Goal: Share content: Share content

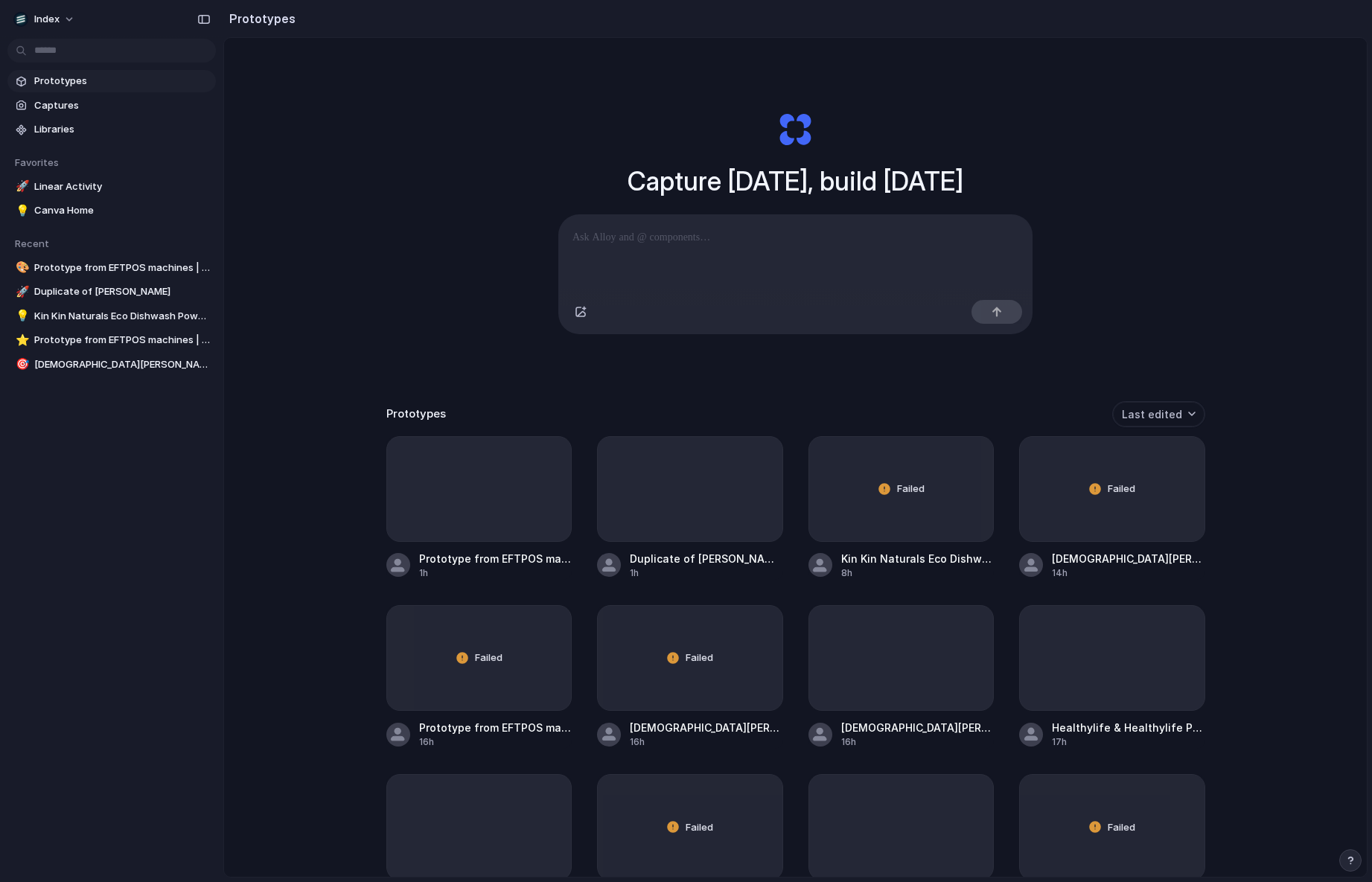
click at [103, 102] on span "Captures" at bounding box center [122, 106] width 176 height 14
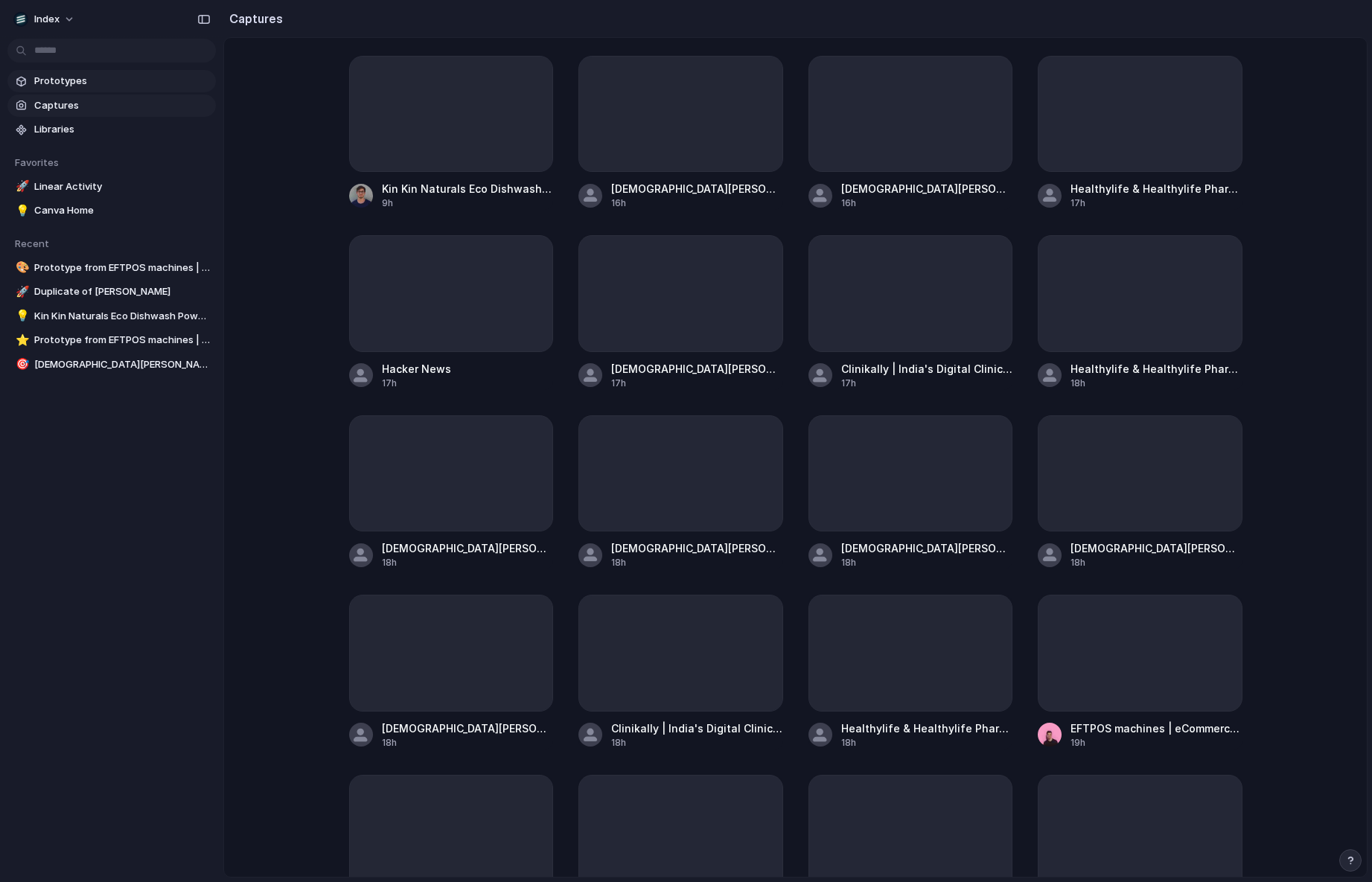
drag, startPoint x: 0, startPoint y: 0, endPoint x: 82, endPoint y: 82, distance: 116.0
click at [82, 82] on span "Prototypes" at bounding box center [122, 81] width 176 height 14
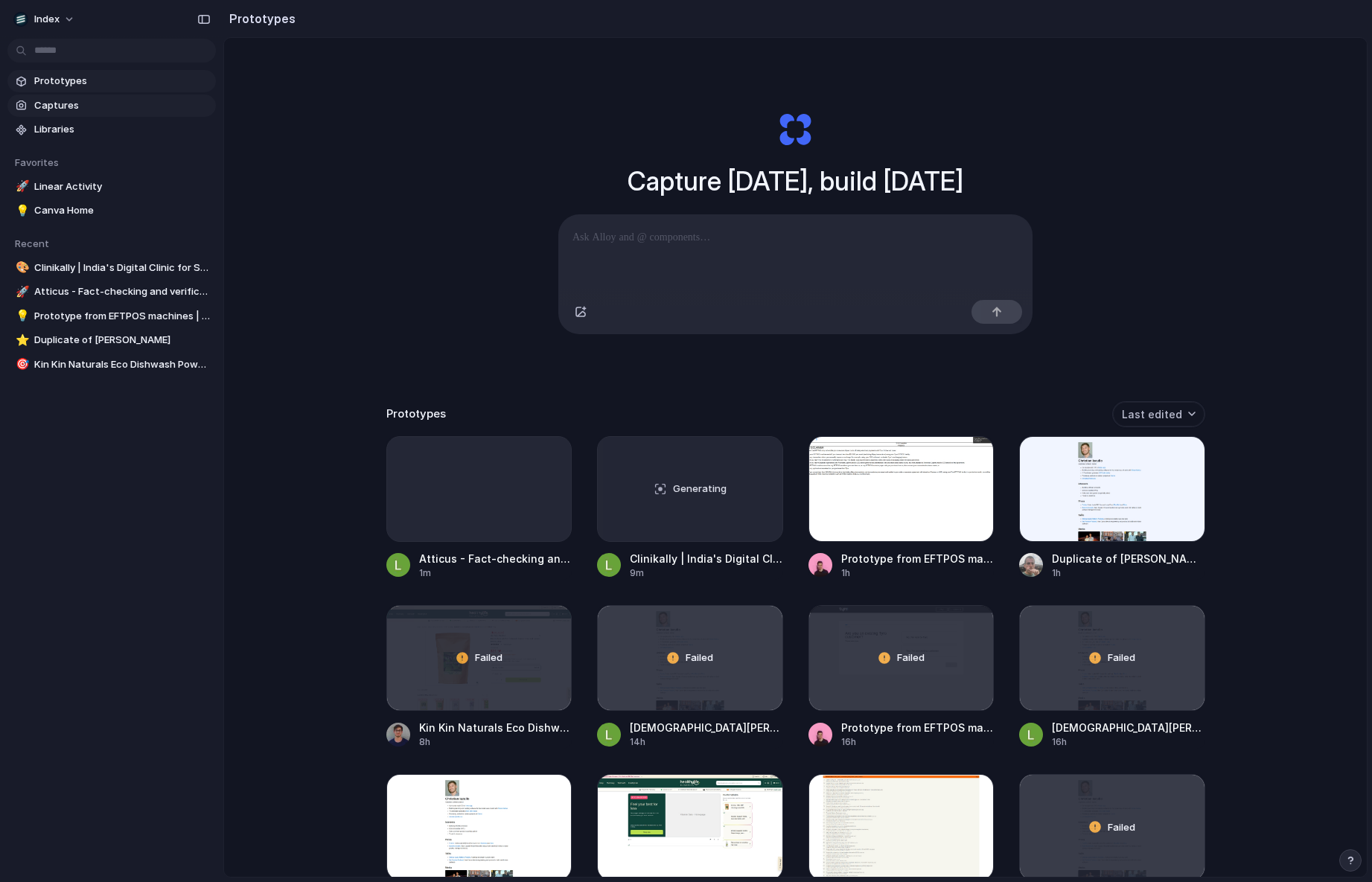
click at [84, 95] on link "Captures" at bounding box center [111, 105] width 208 height 23
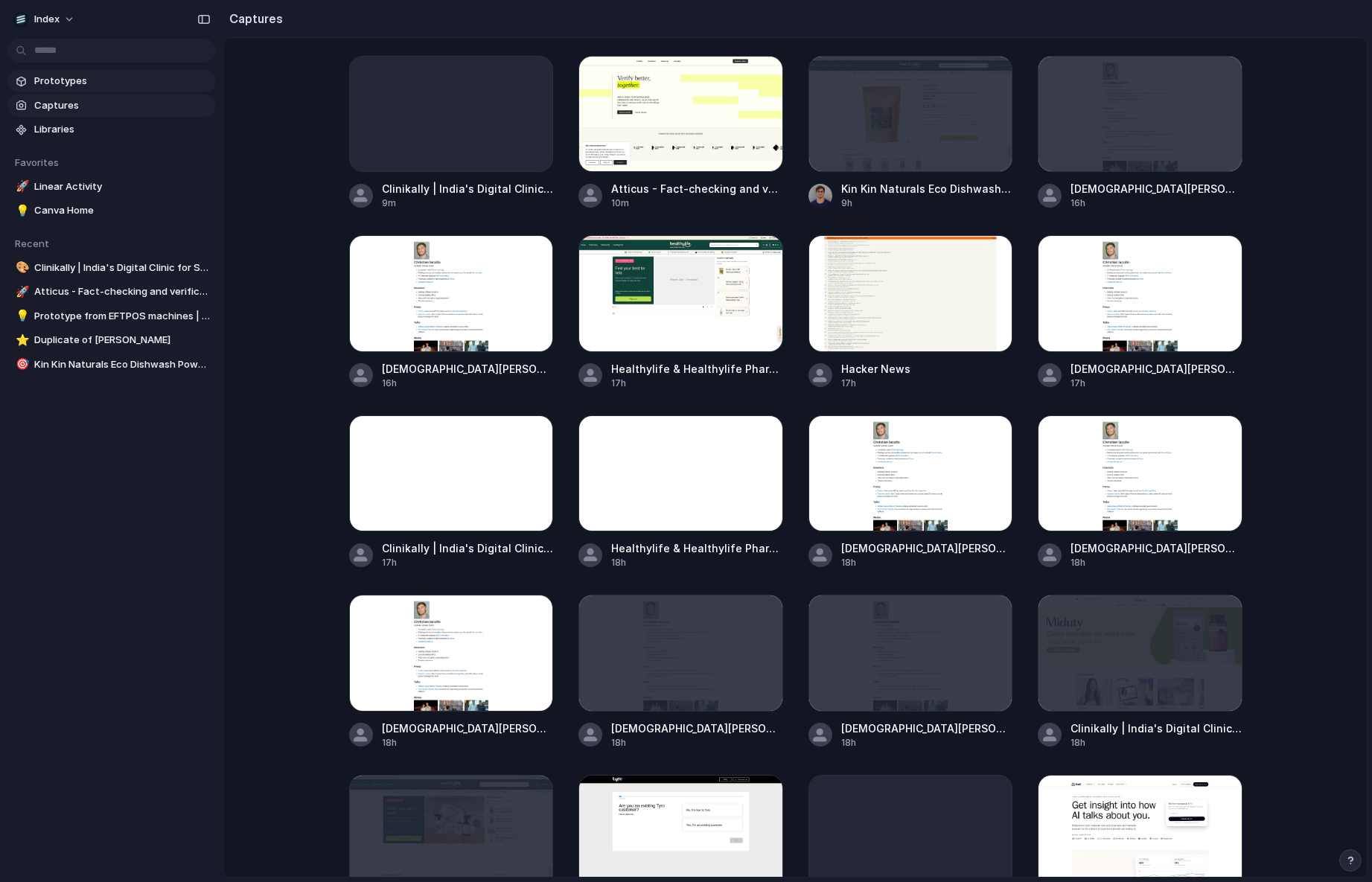
click at [113, 79] on span "Prototypes" at bounding box center [122, 81] width 176 height 14
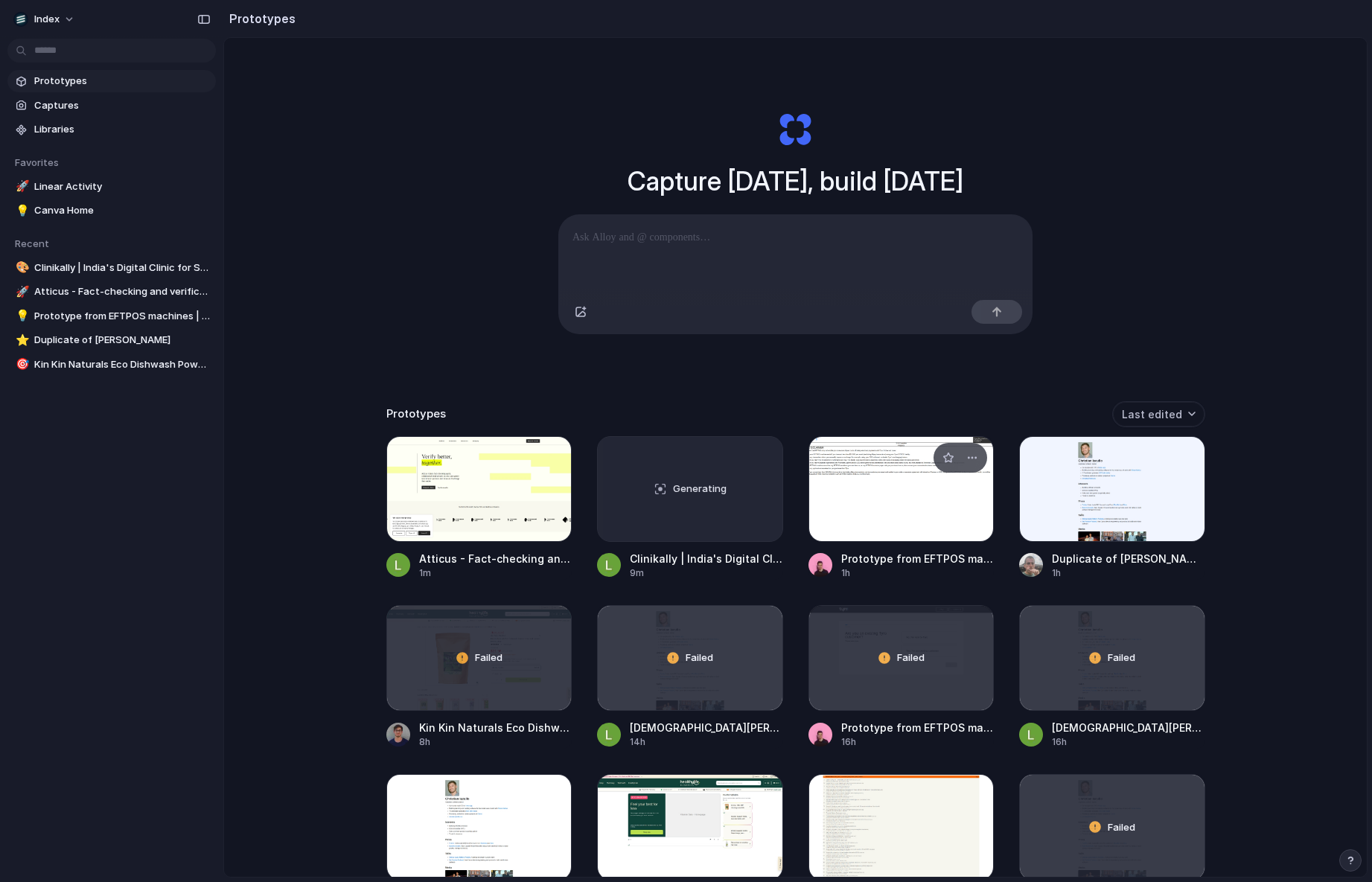
click at [849, 493] on div at bounding box center [902, 489] width 187 height 106
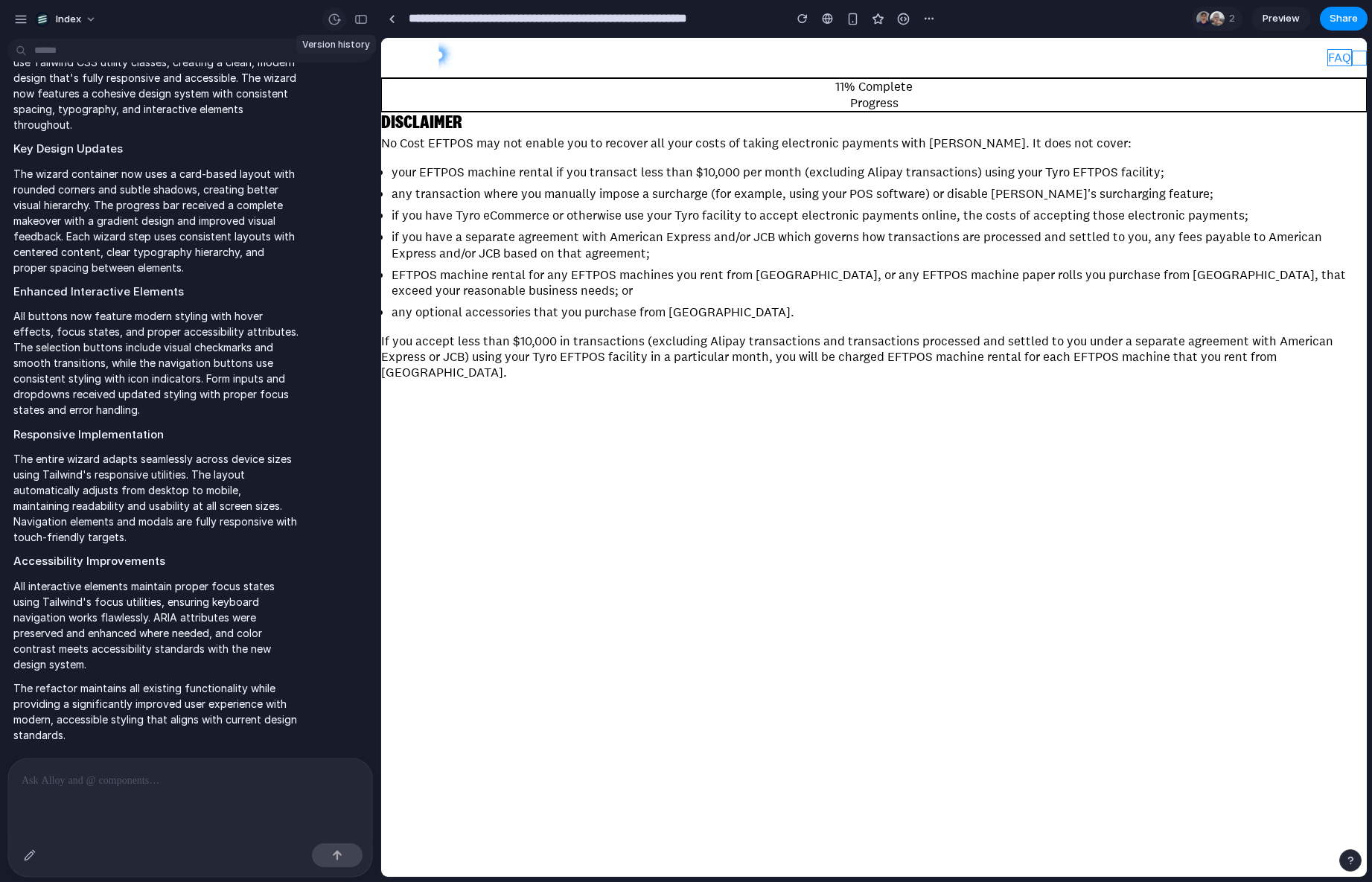
click at [336, 23] on div "button" at bounding box center [334, 19] width 14 height 14
click at [961, 219] on div "v4 Current" at bounding box center [686, 441] width 1372 height 882
click at [332, 28] on button "button" at bounding box center [334, 19] width 24 height 24
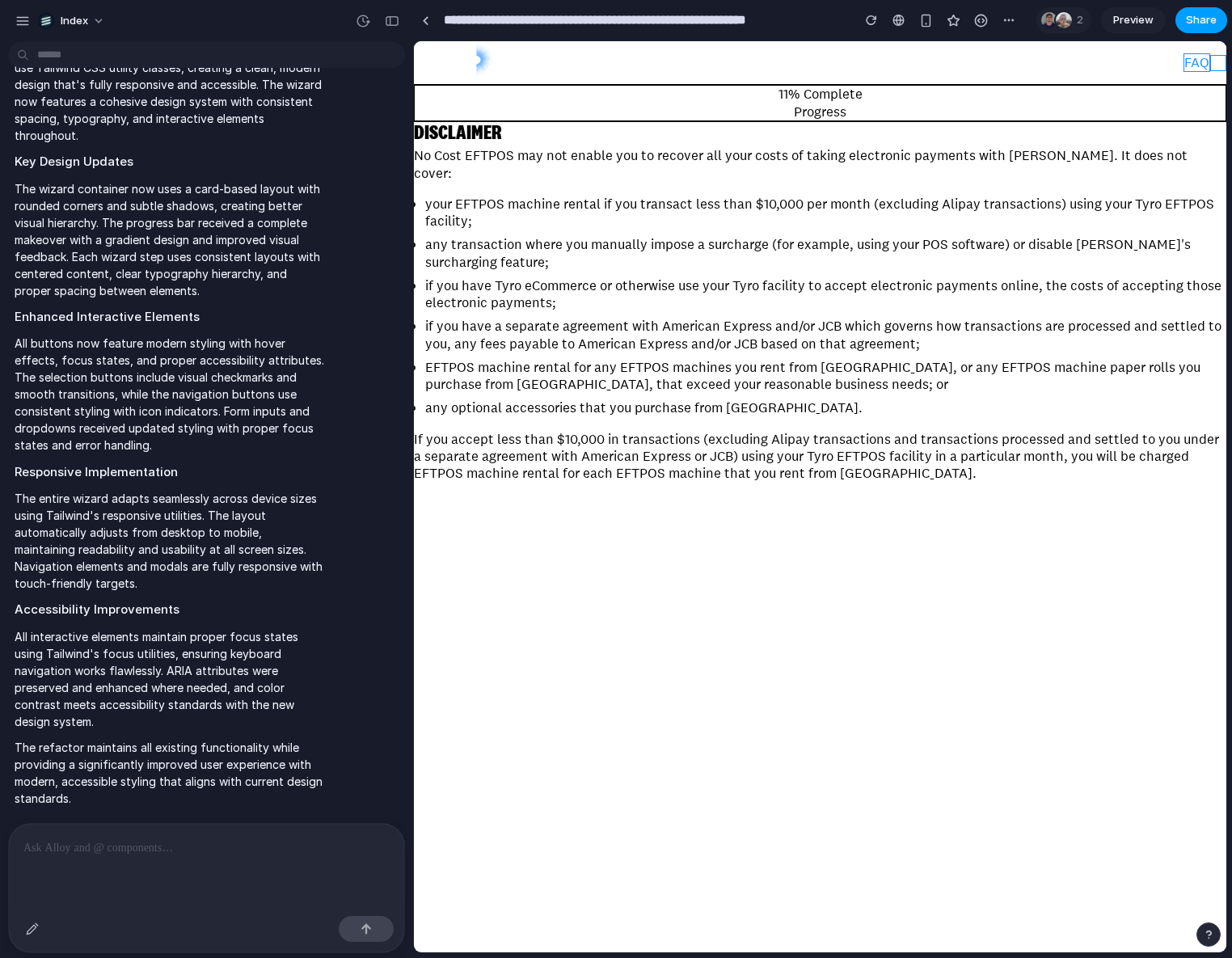
click at [1195, 21] on span "Share" at bounding box center [1201, 20] width 30 height 16
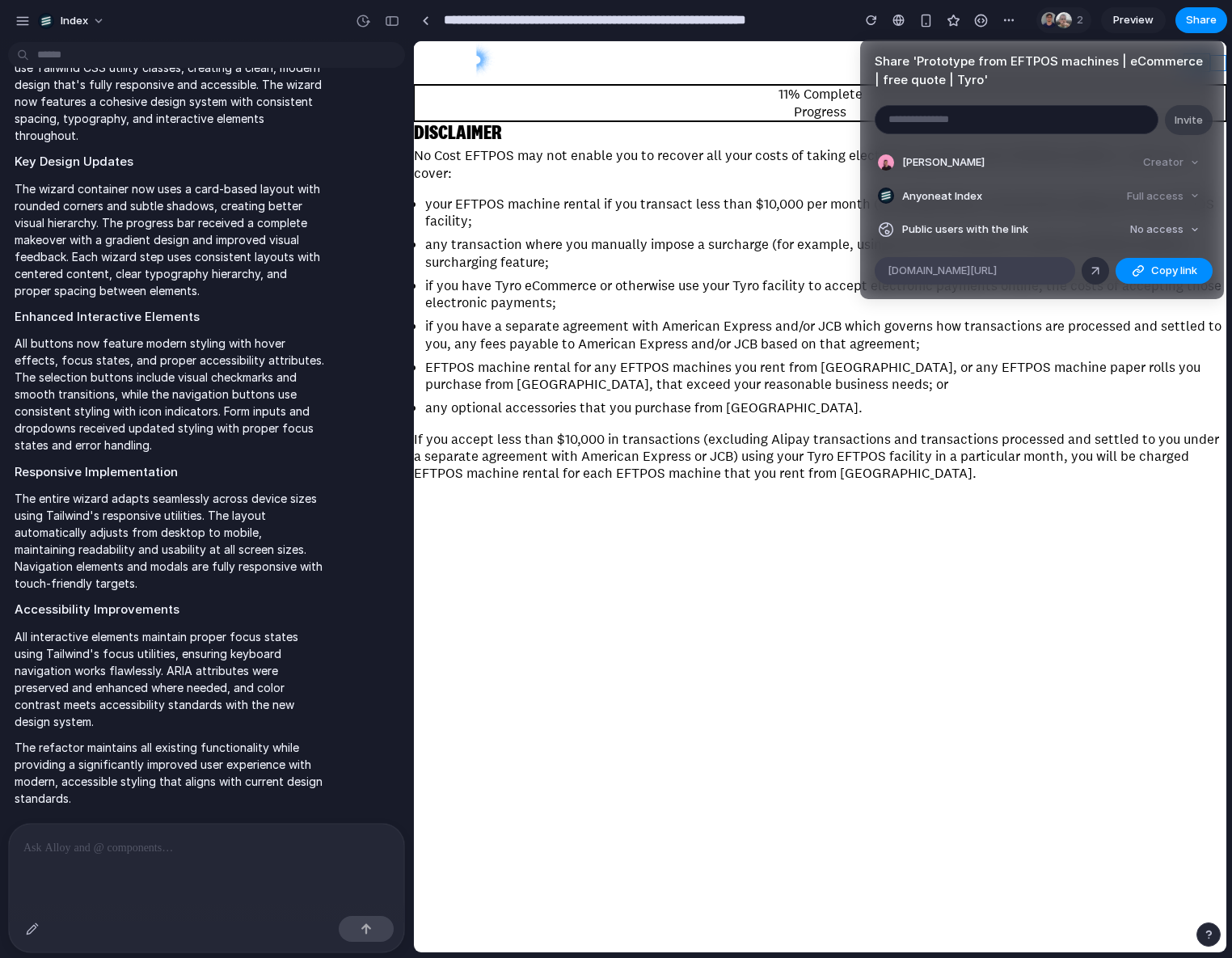
click at [1025, 262] on div "alloy.app/index/p/d5363d83-086a-494a-b0b0-2d9a01613a17" at bounding box center [975, 270] width 201 height 28
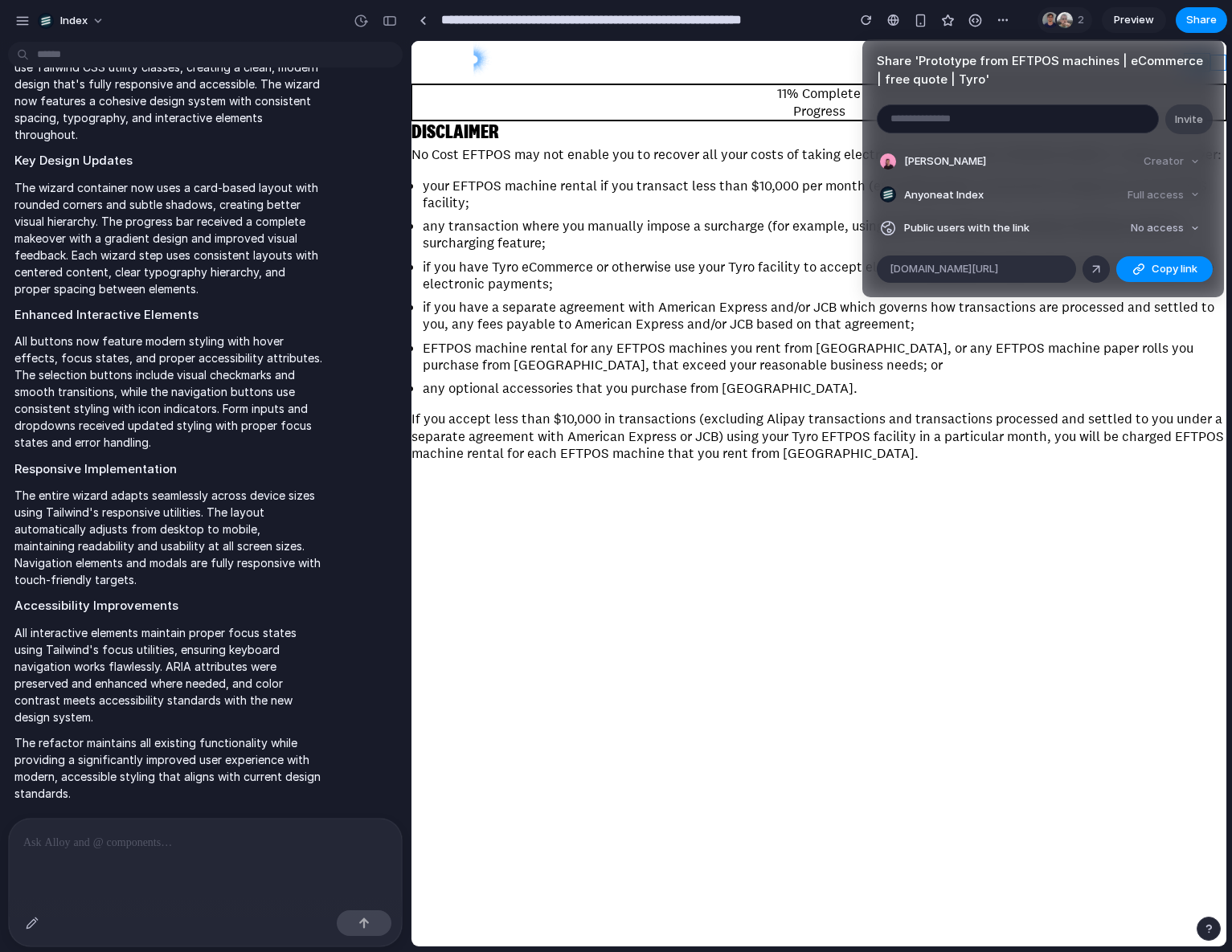
click at [897, 352] on div "Share ' Prototype from EFTPOS machines | eCommerce | free quote | Tyro ' Invite…" at bounding box center [616, 476] width 1232 height 952
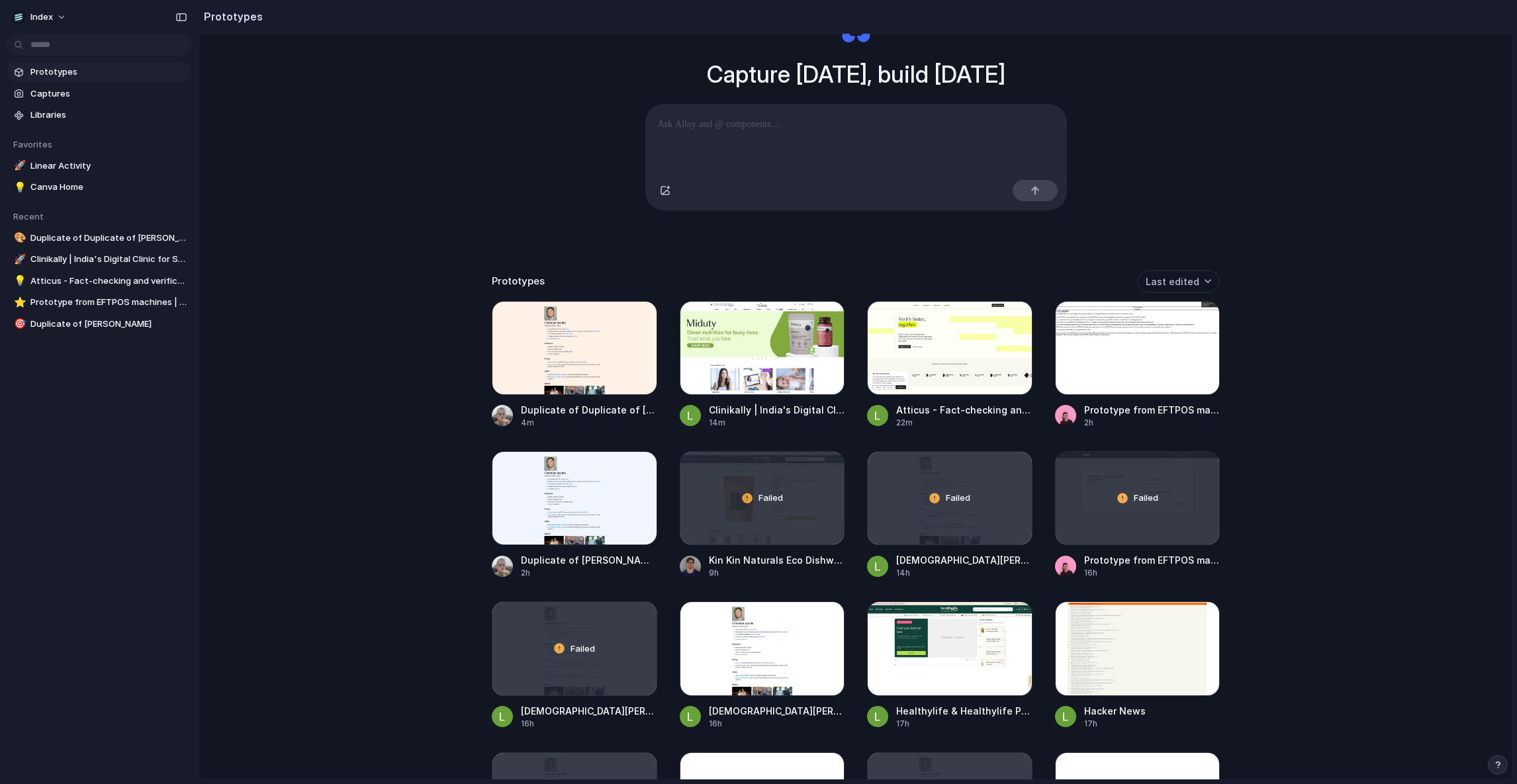
scroll to position [72, 0]
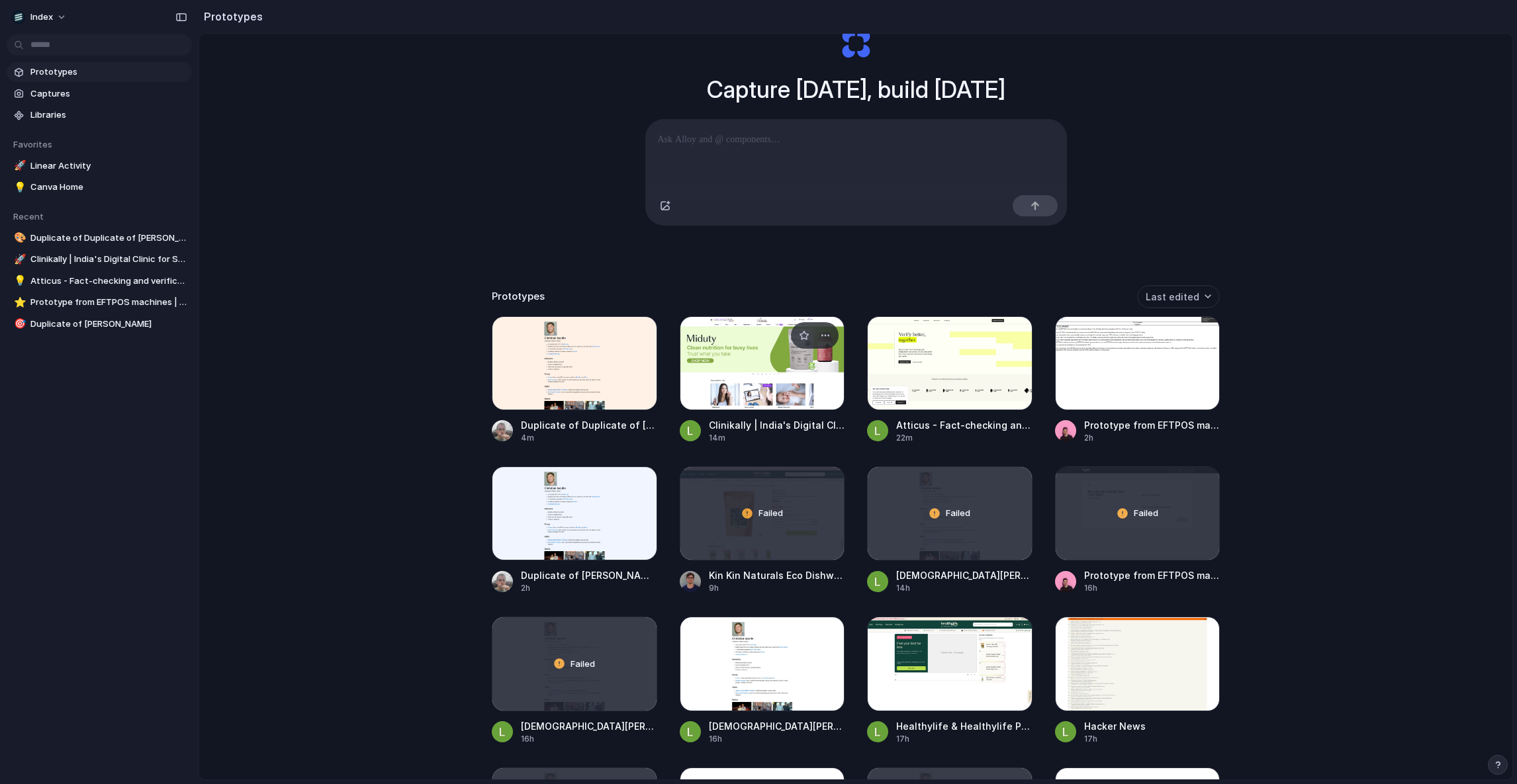
click at [772, 357] on div at bounding box center [763, 363] width 166 height 94
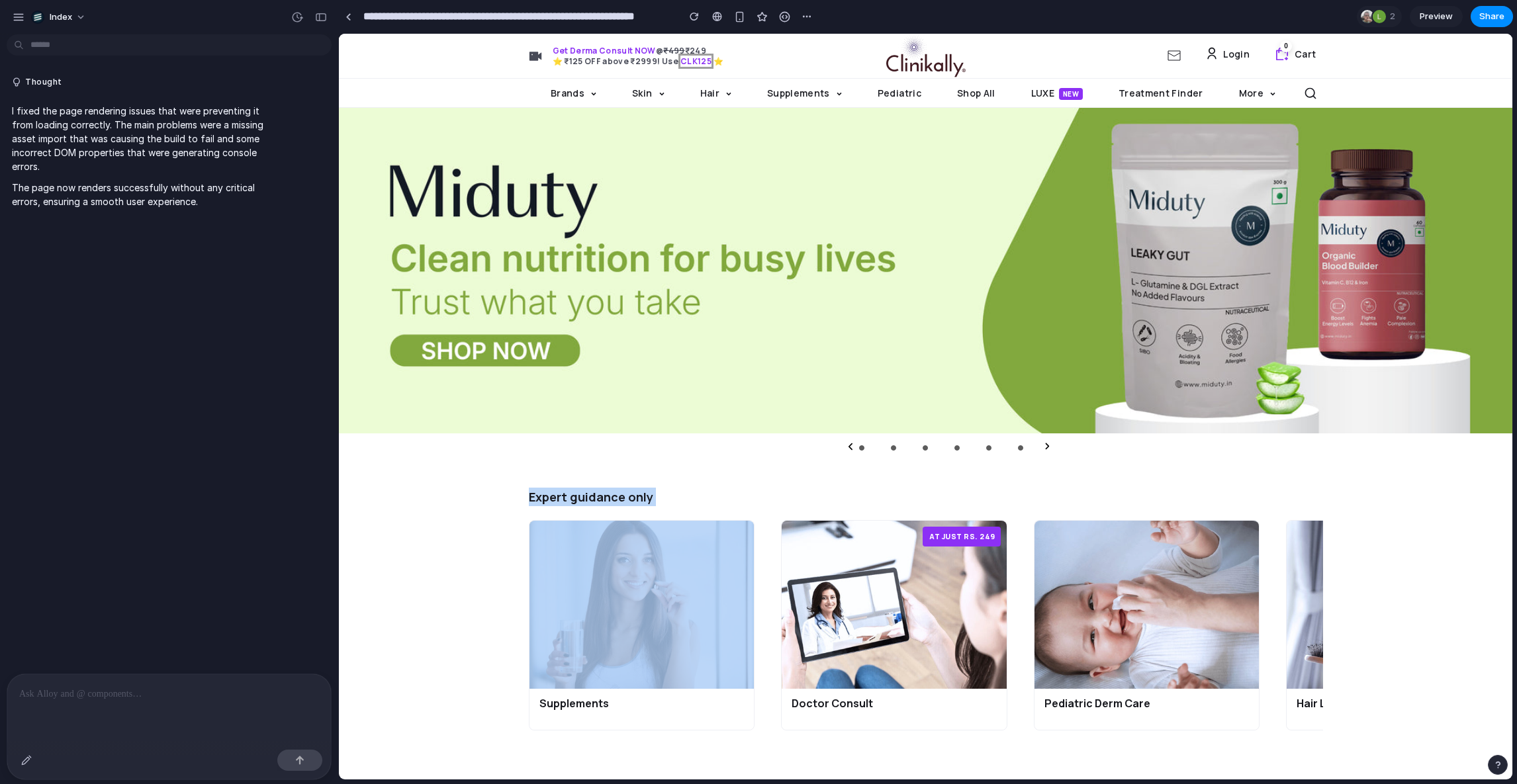
drag, startPoint x: 471, startPoint y: 553, endPoint x: 471, endPoint y: 569, distance: 16.0
click at [471, 569] on div "Expert guidance only Supplements Boost immunity levels and uplift your body's i…" at bounding box center [926, 617] width 1174 height 258
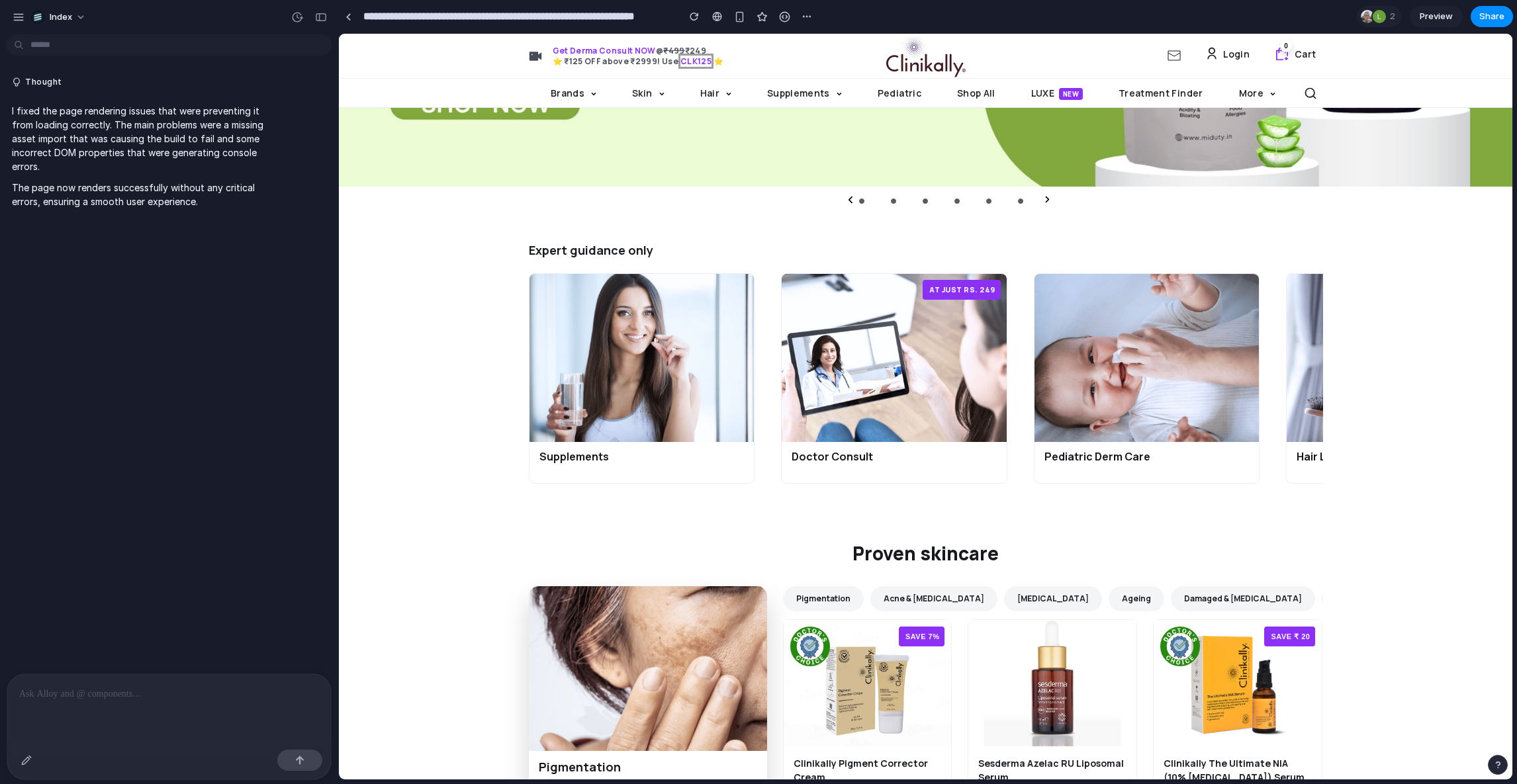
scroll to position [260, 0]
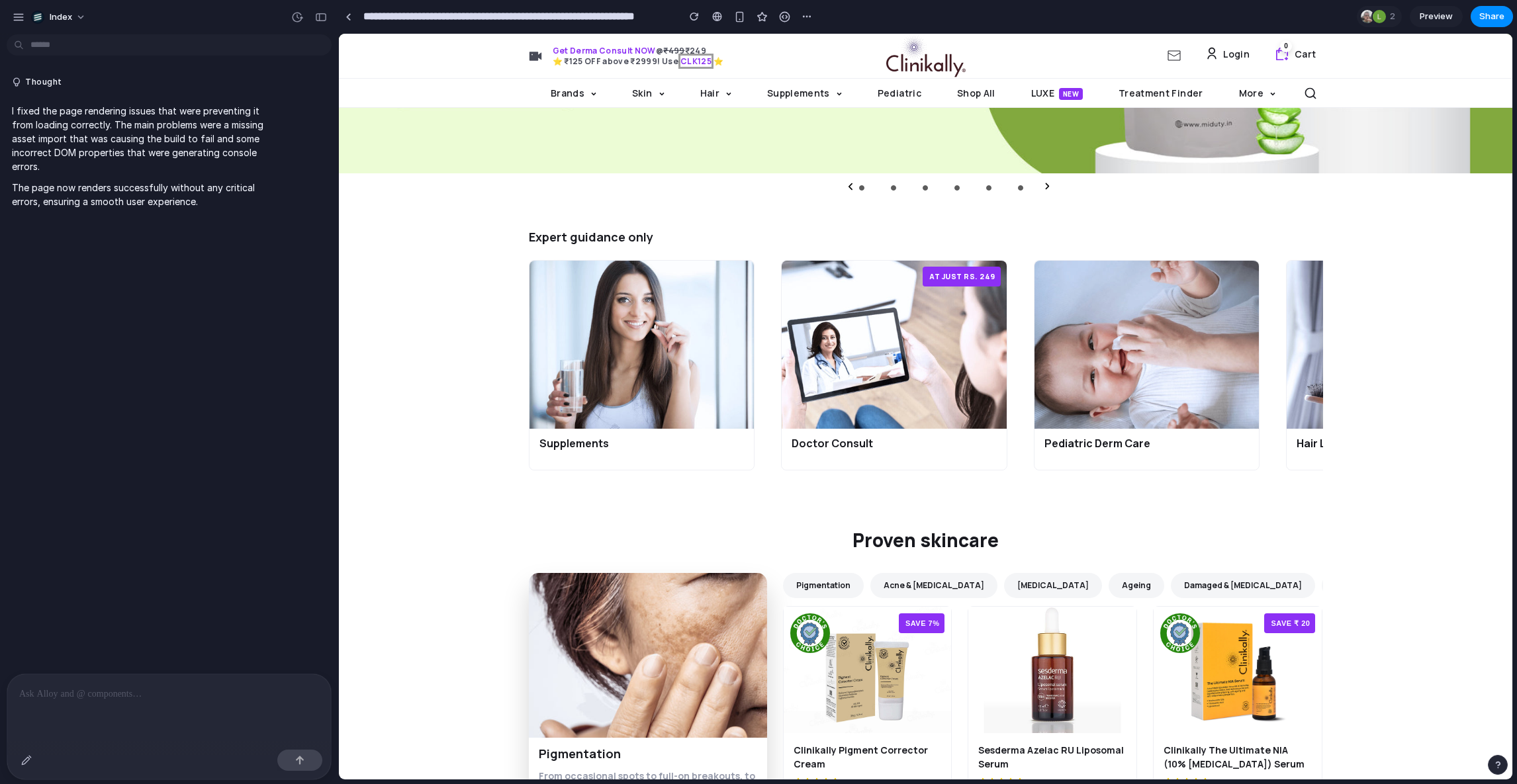
click at [461, 452] on div "Expert guidance only Supplements Boost immunity levels and uplift your body's i…" at bounding box center [926, 357] width 1174 height 258
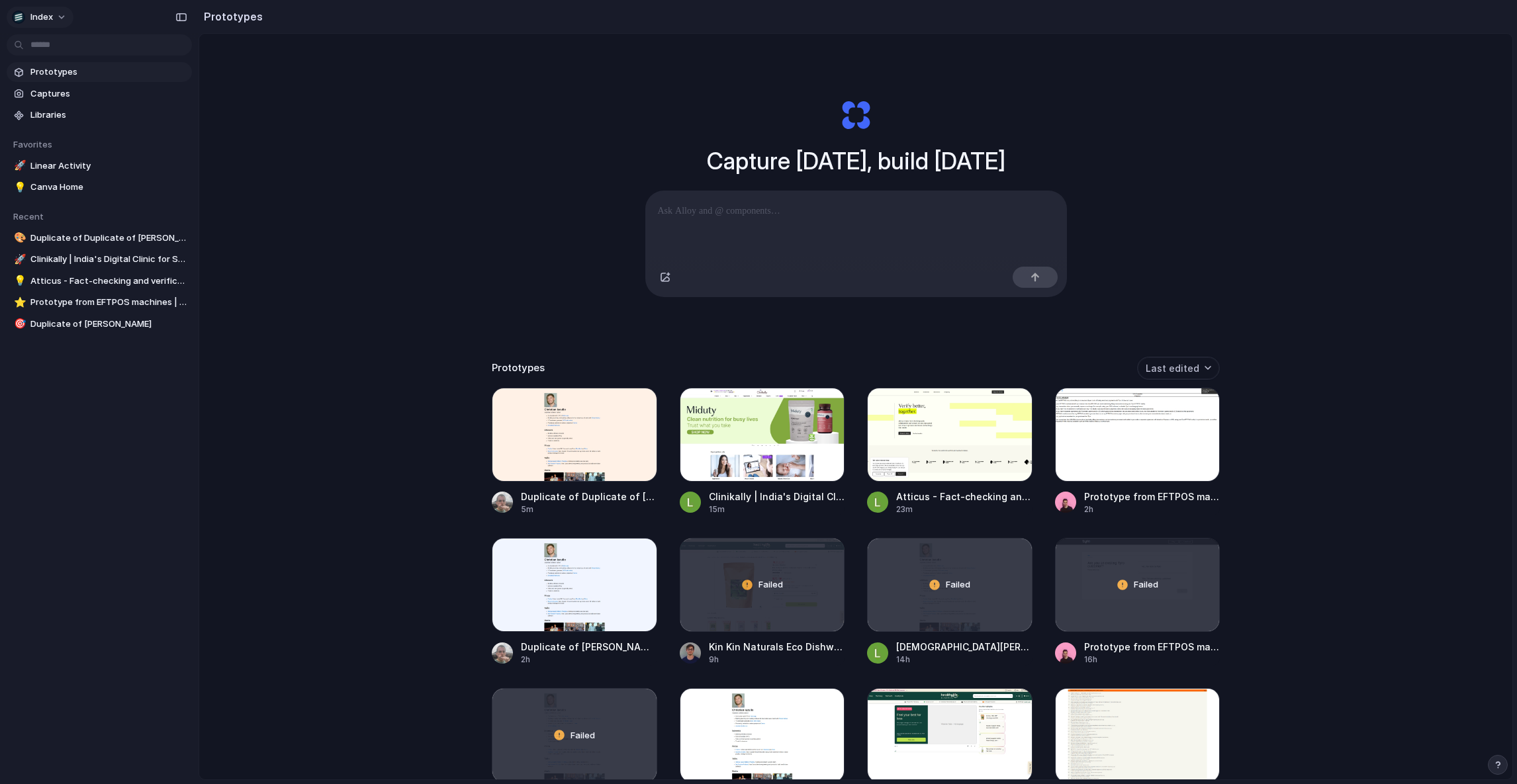
click at [48, 24] on button "Index" at bounding box center [39, 17] width 67 height 21
click at [45, 43] on span "Settings" at bounding box center [48, 47] width 36 height 13
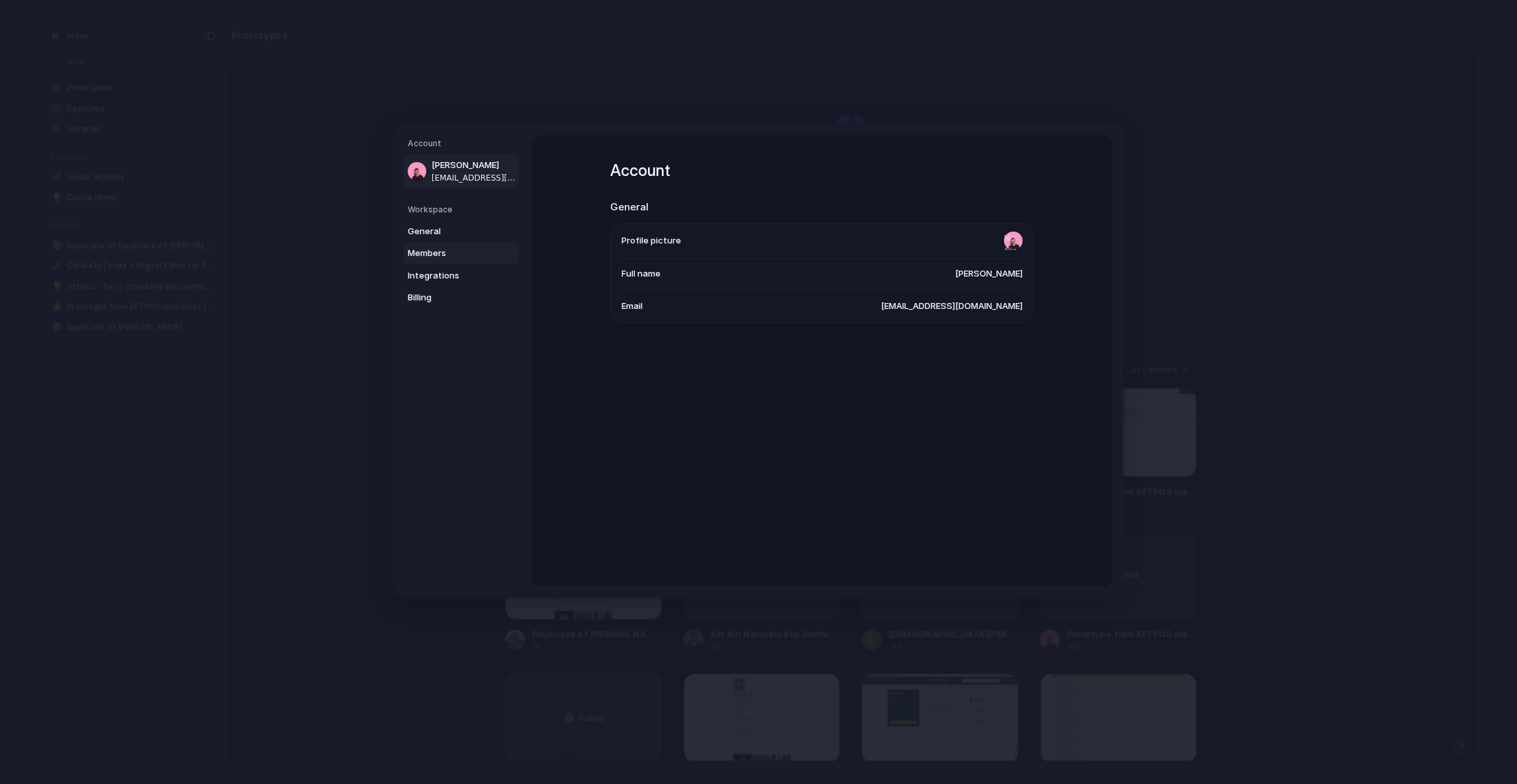
click at [434, 247] on span "Members" at bounding box center [449, 254] width 85 height 13
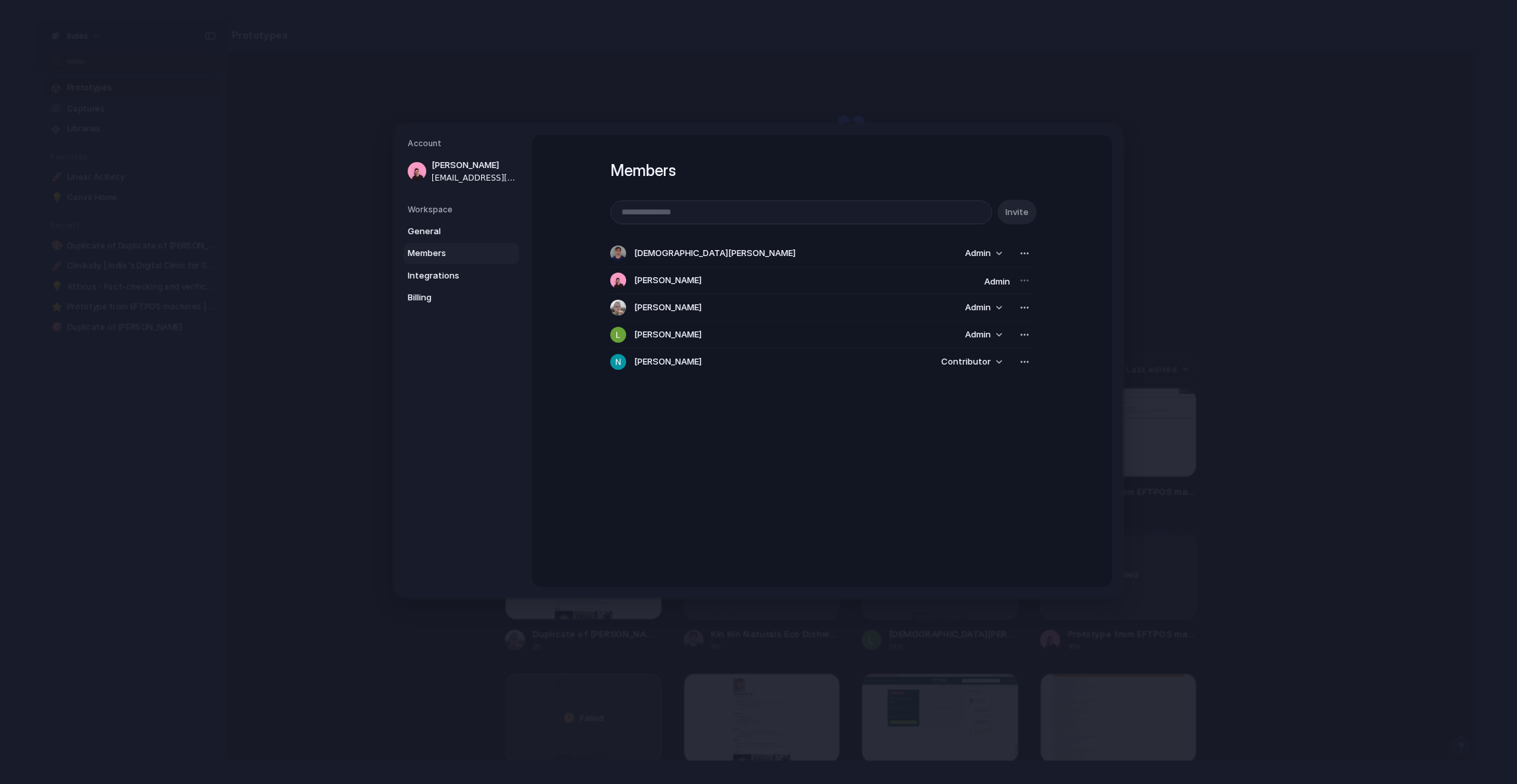
click at [957, 370] on div "Nicholas Mihailou Contributor" at bounding box center [822, 361] width 424 height 27
click at [955, 364] on span "Contributor" at bounding box center [966, 361] width 50 height 13
click at [955, 364] on div "Admin Contributor" at bounding box center [758, 392] width 1517 height 784
click at [955, 364] on span "Contributor" at bounding box center [966, 361] width 50 height 13
click at [955, 364] on div "Admin Contributor" at bounding box center [758, 392] width 1517 height 784
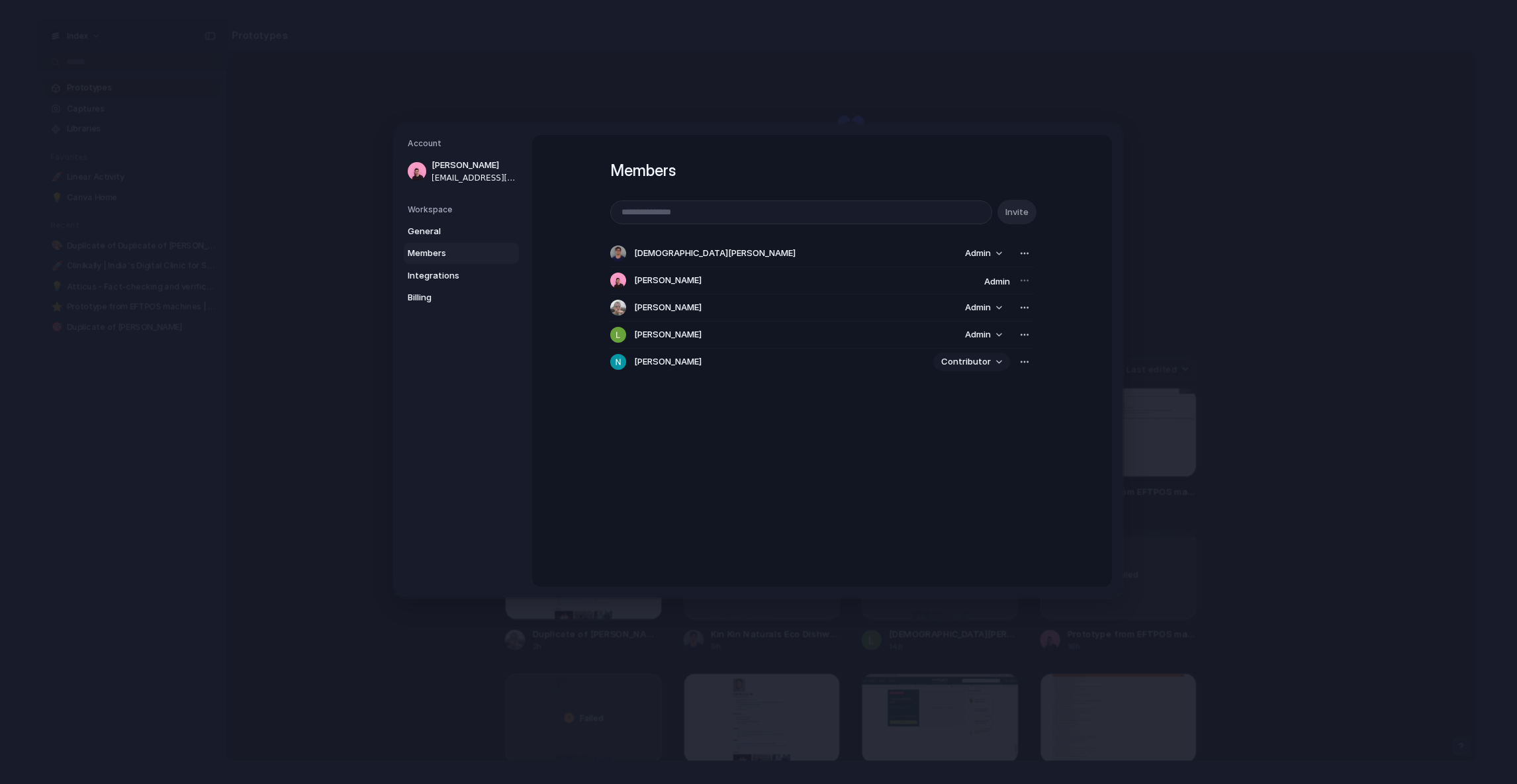
click at [955, 364] on span "Contributor" at bounding box center [966, 361] width 50 height 13
click at [955, 364] on div "Admin Contributor" at bounding box center [758, 392] width 1517 height 784
click at [911, 415] on div "Members Invite Christian Iacullo Admin Simon Kubica Admin Leo Denham Admin Leos…" at bounding box center [822, 279] width 424 height 288
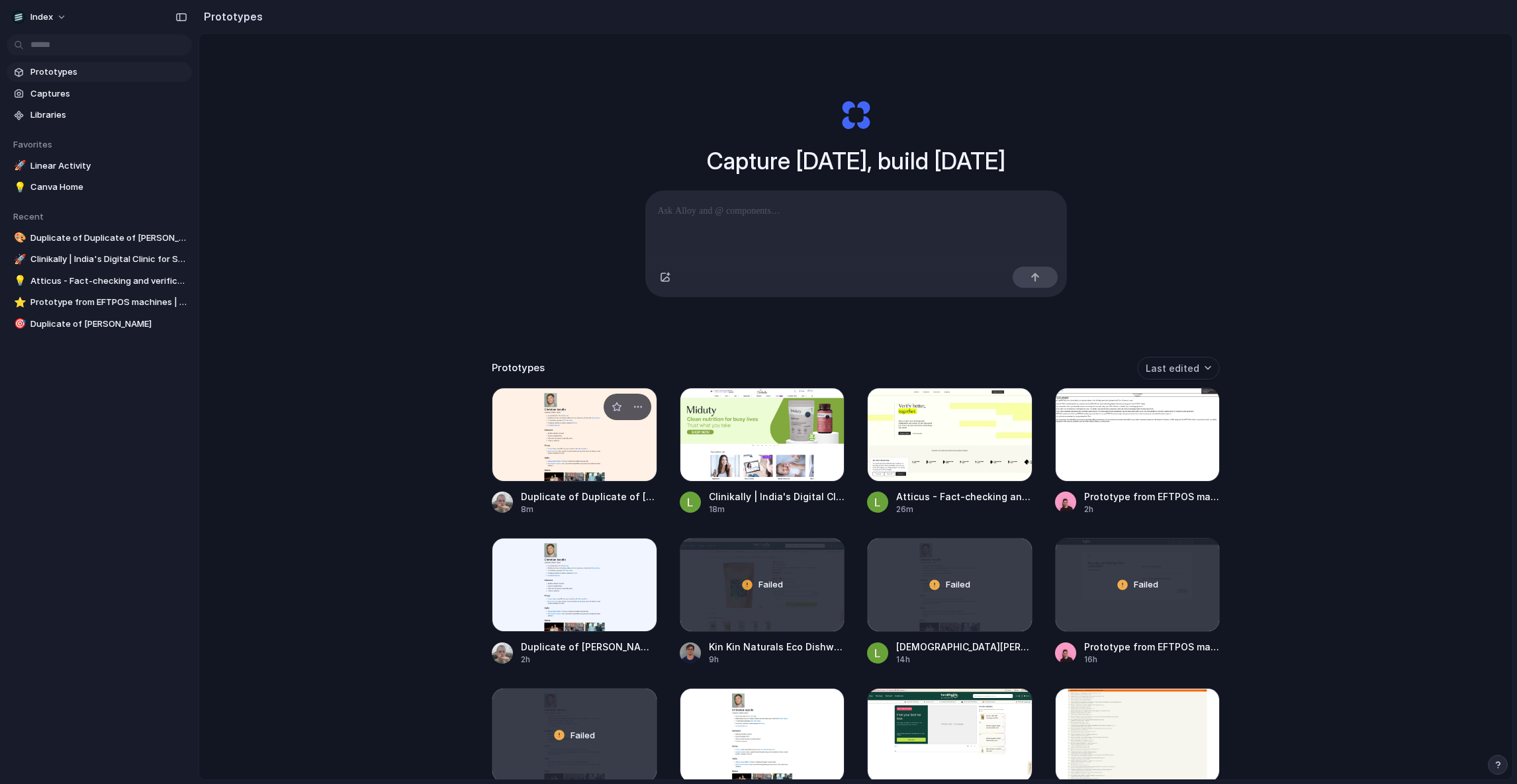
click at [531, 445] on div at bounding box center [575, 435] width 166 height 94
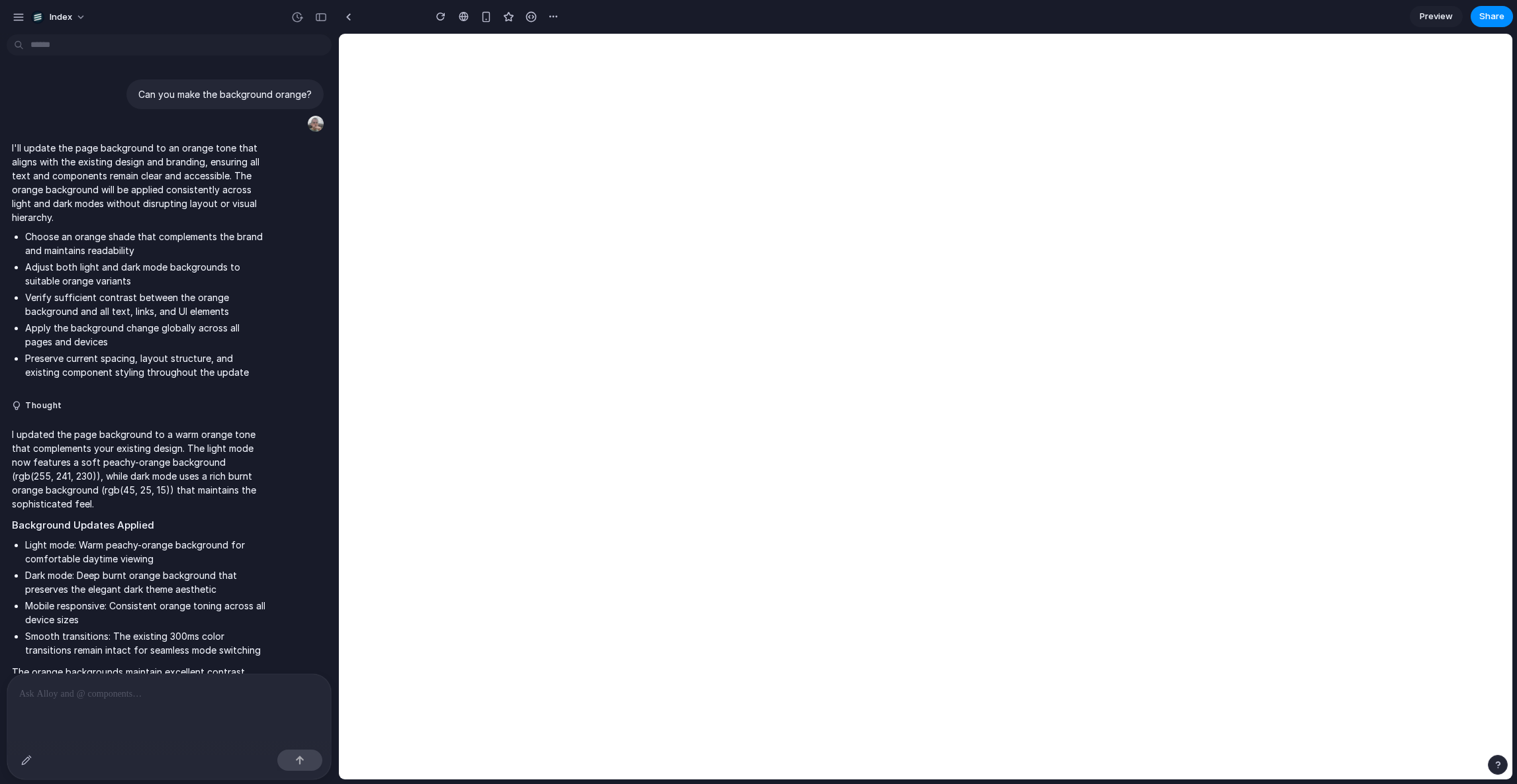
scroll to position [65, 0]
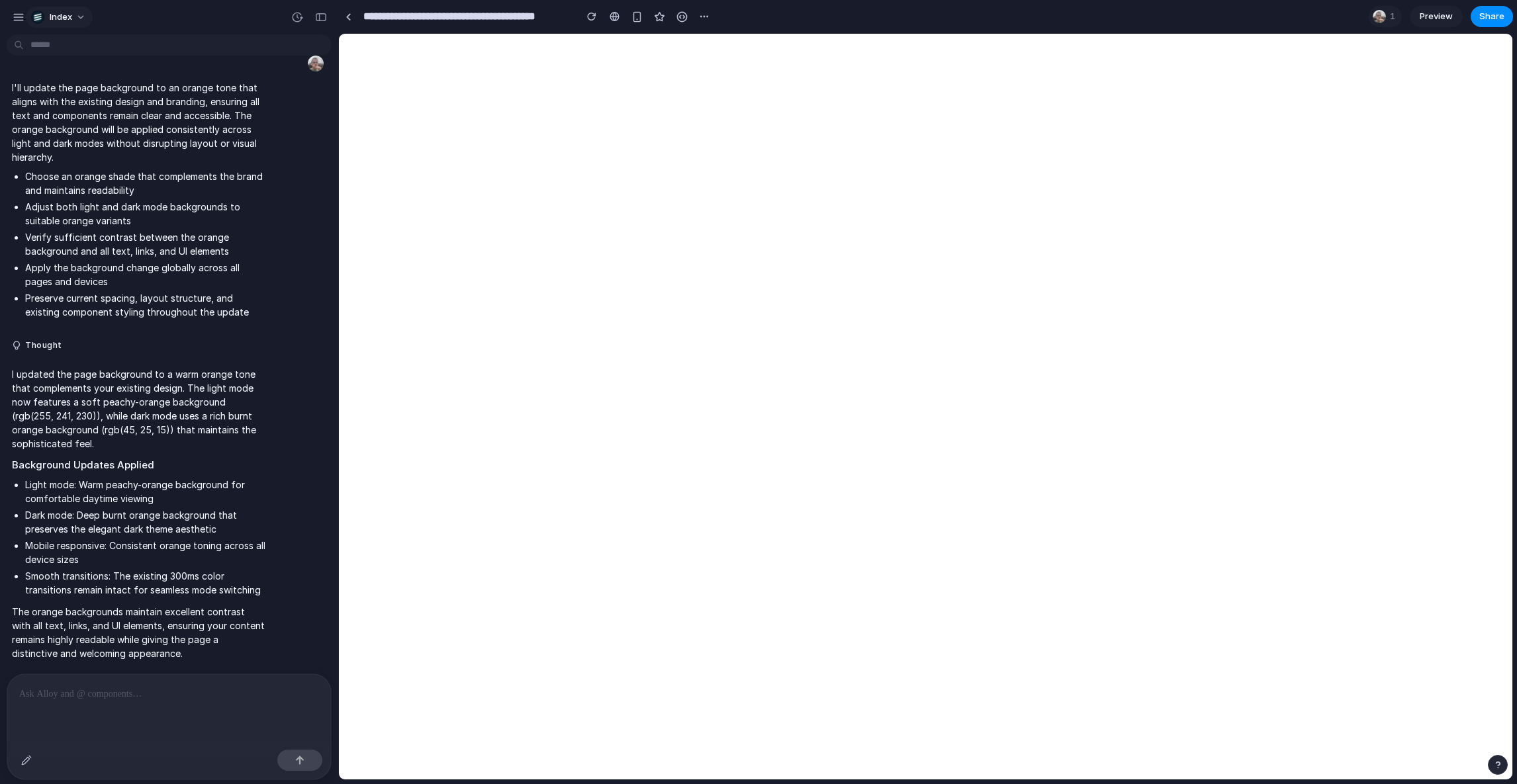
click at [67, 21] on span "Index" at bounding box center [61, 17] width 23 height 13
click at [477, 147] on div "Settings Invite members Change theme Change workspace Sign out" at bounding box center [758, 392] width 1517 height 784
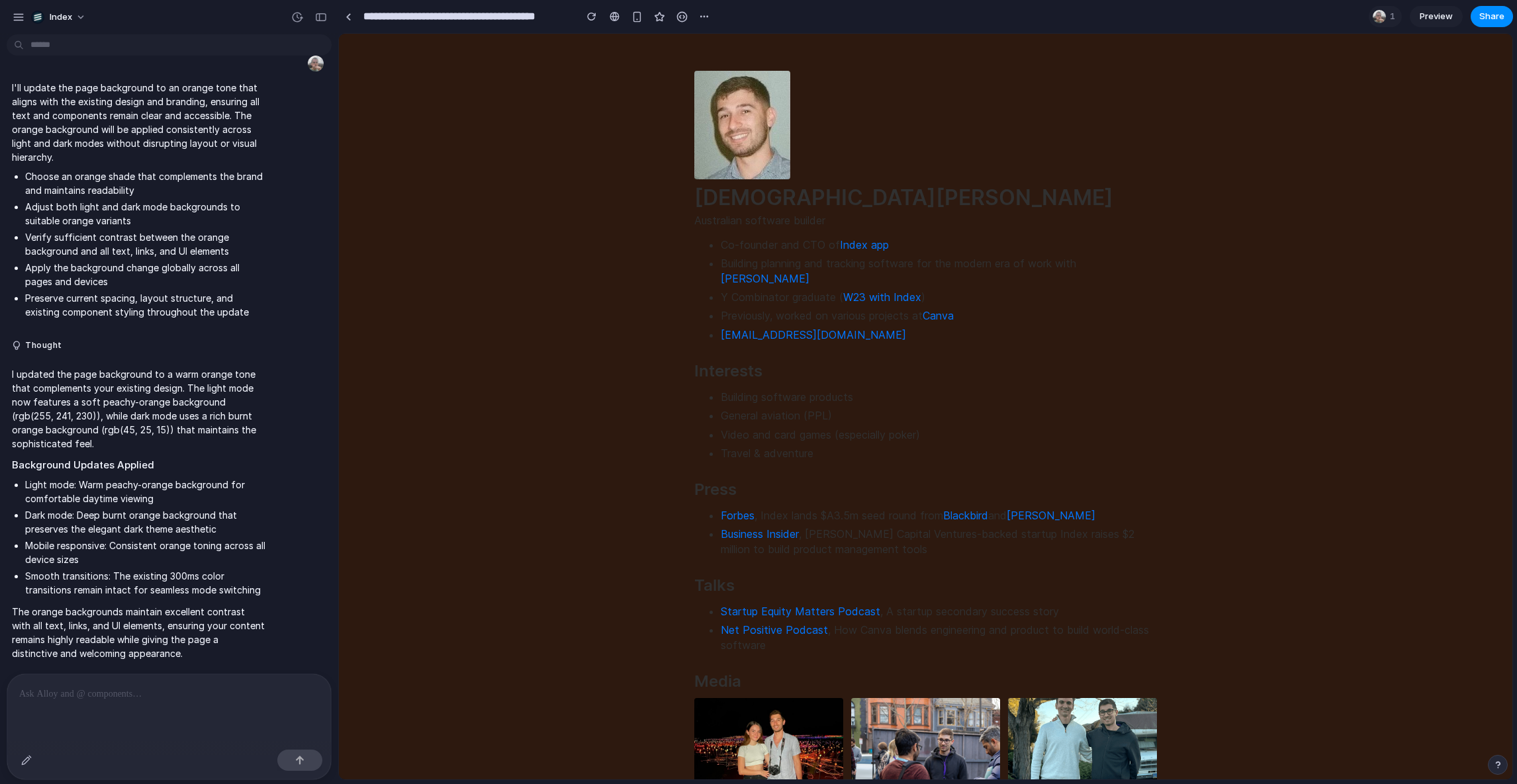
scroll to position [0, 0]
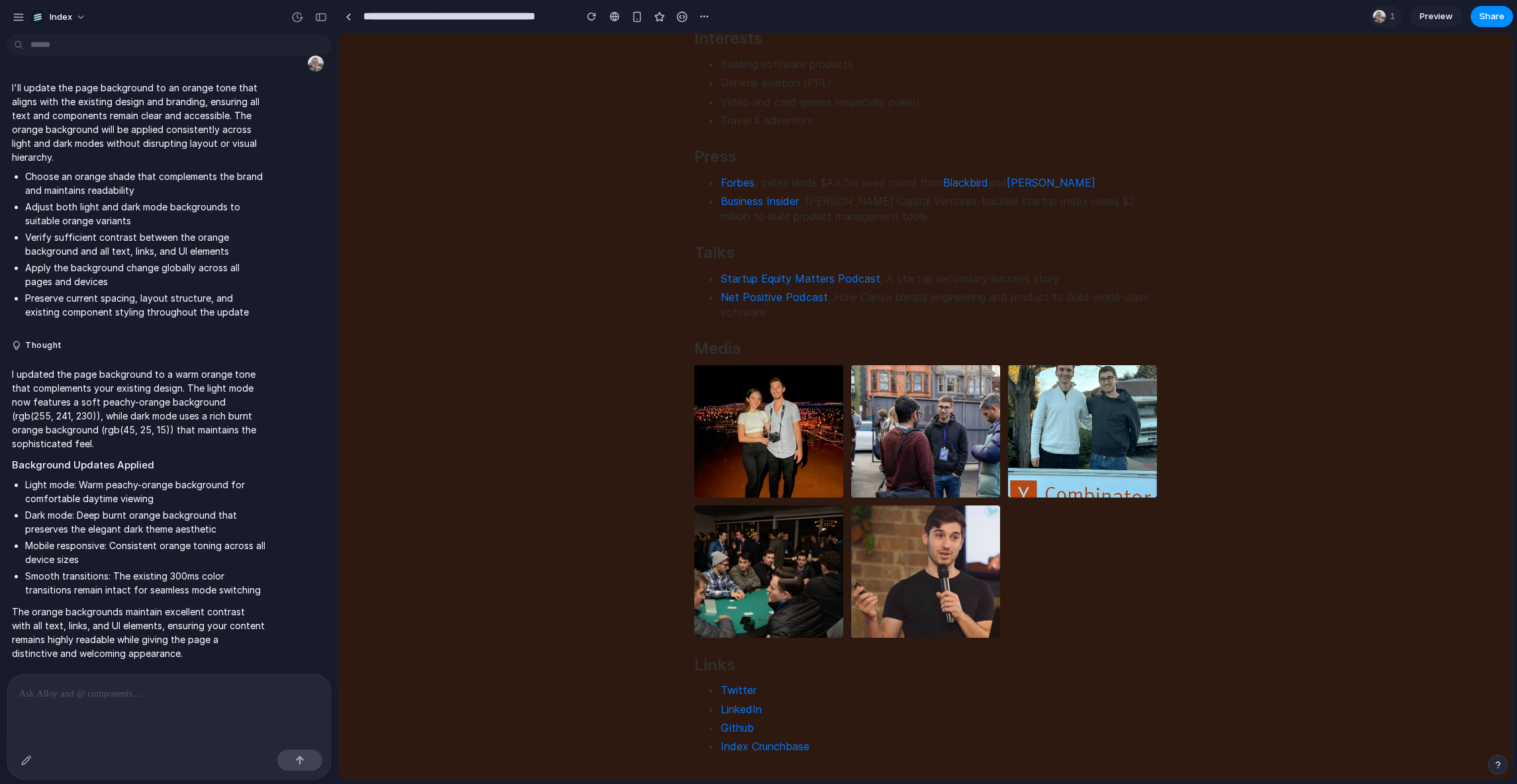
click at [490, 314] on html "Christian Iacullo Australian software builder Co-founder and CTO of Index app B…" at bounding box center [926, 246] width 1174 height 1092
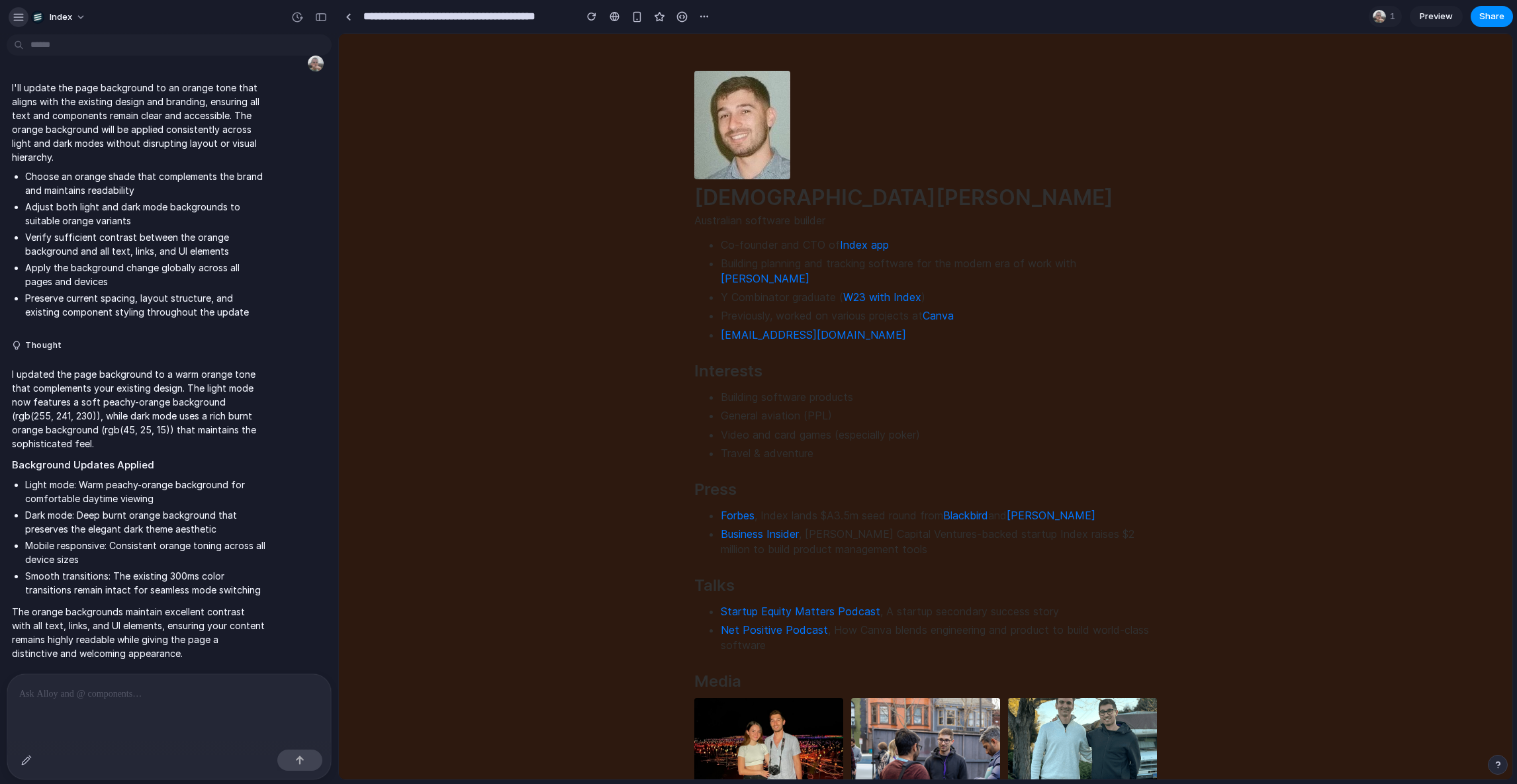
click at [17, 18] on div "button" at bounding box center [19, 17] width 12 height 12
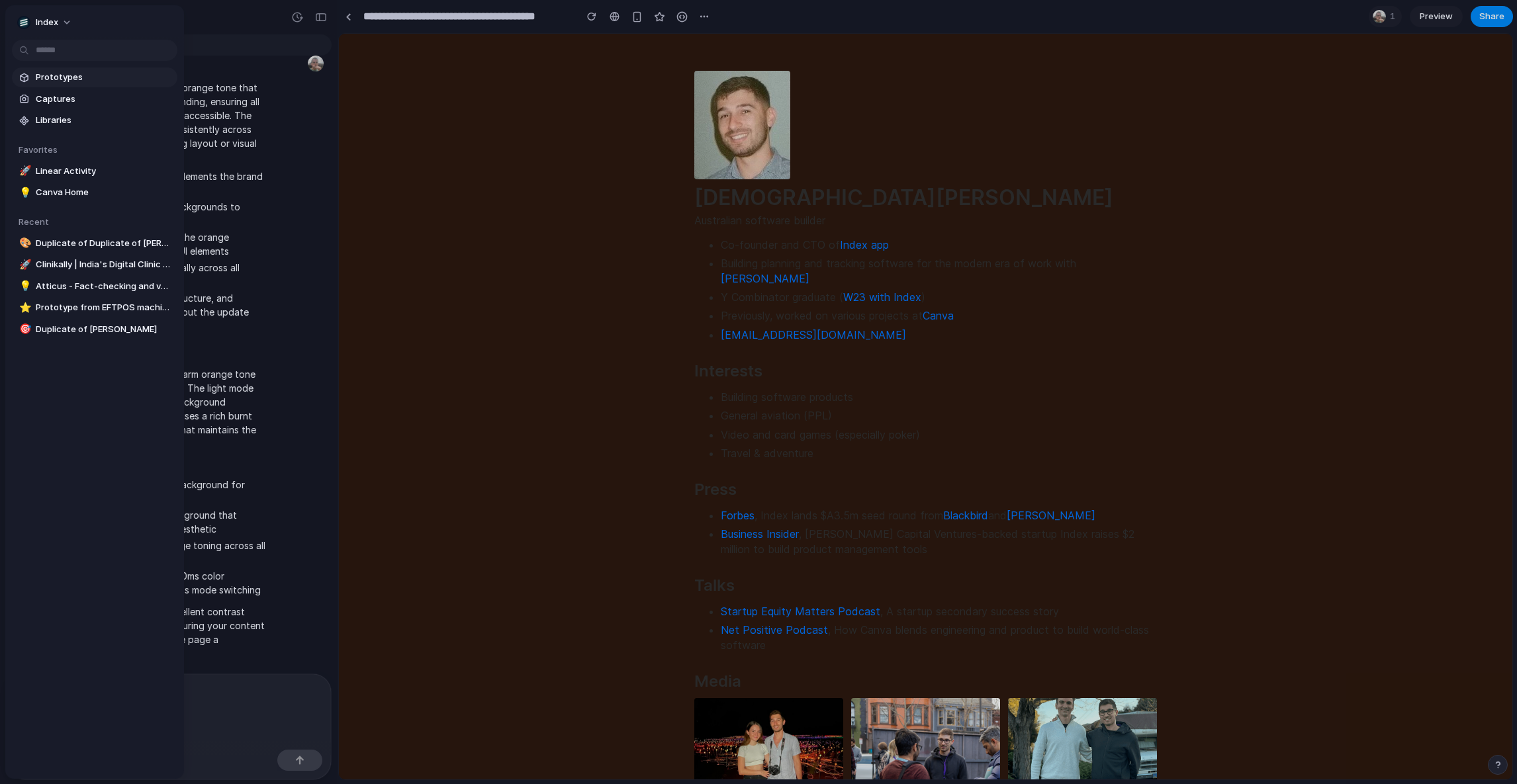
click at [52, 72] on span "Prototypes" at bounding box center [103, 77] width 136 height 13
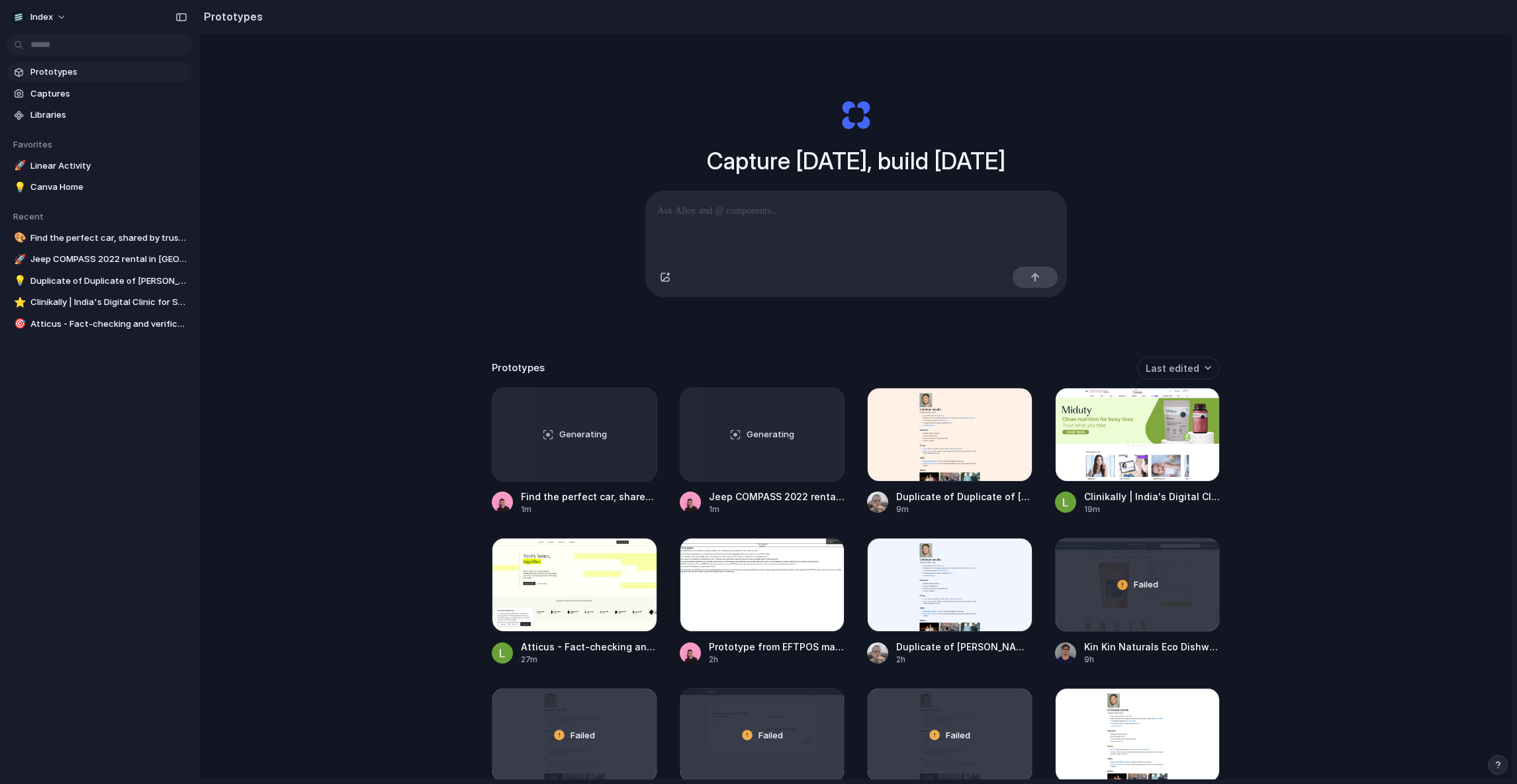
click at [467, 365] on div "Capture today, build tomorrow Clone web app Clone screenshot Start from existin…" at bounding box center [855, 442] width 1313 height 816
click at [400, 303] on div "Capture today, build tomorrow Clone web app Clone screenshot Start from existin…" at bounding box center [855, 442] width 1313 height 816
click at [333, 244] on div "Capture today, build tomorrow Clone web app Clone screenshot Start from existin…" at bounding box center [855, 442] width 1313 height 816
click at [352, 254] on div "Capture today, build tomorrow Clone web app Clone screenshot Start from existin…" at bounding box center [855, 442] width 1313 height 816
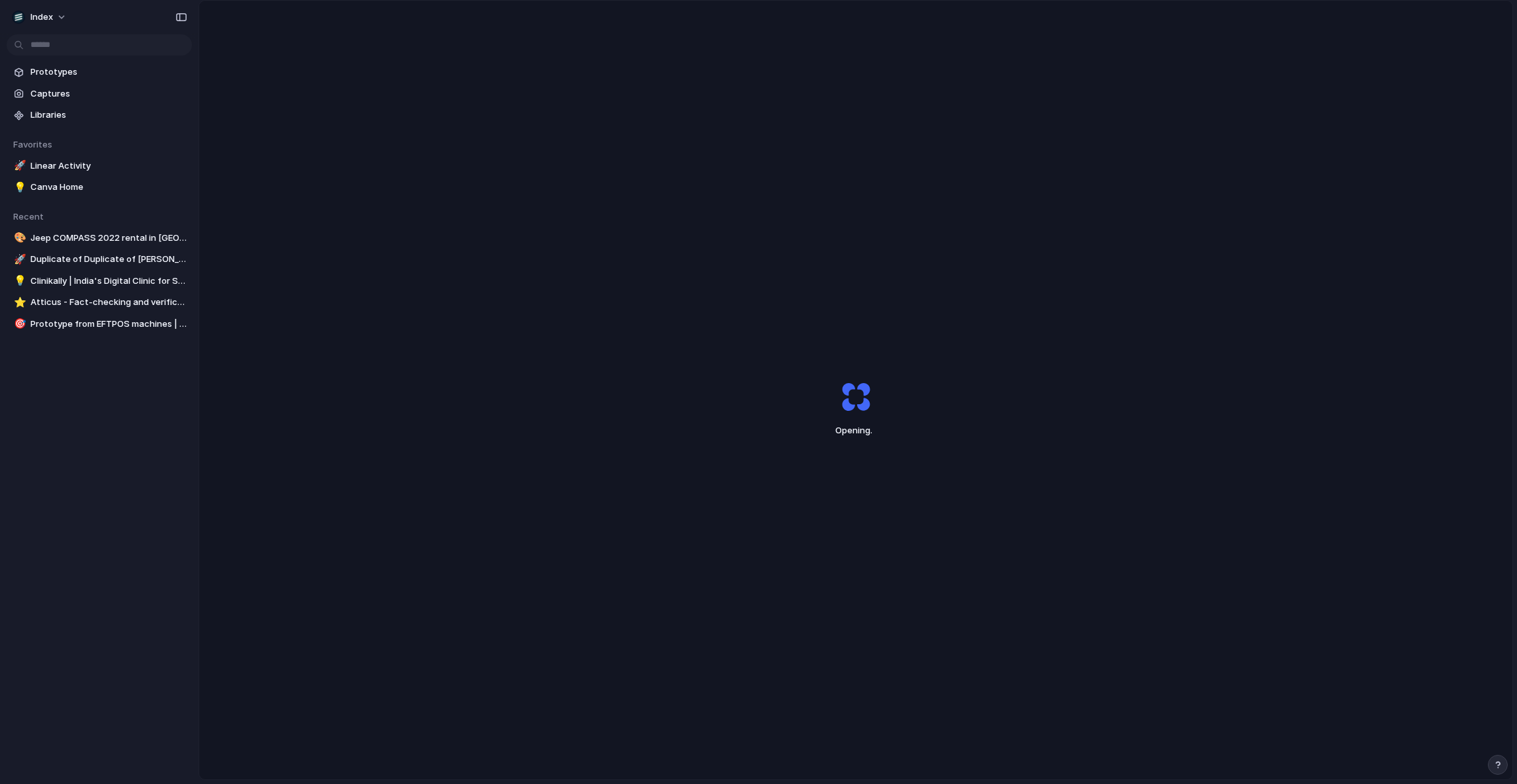
click at [1223, 158] on div "Opening ." at bounding box center [855, 409] width 1313 height 816
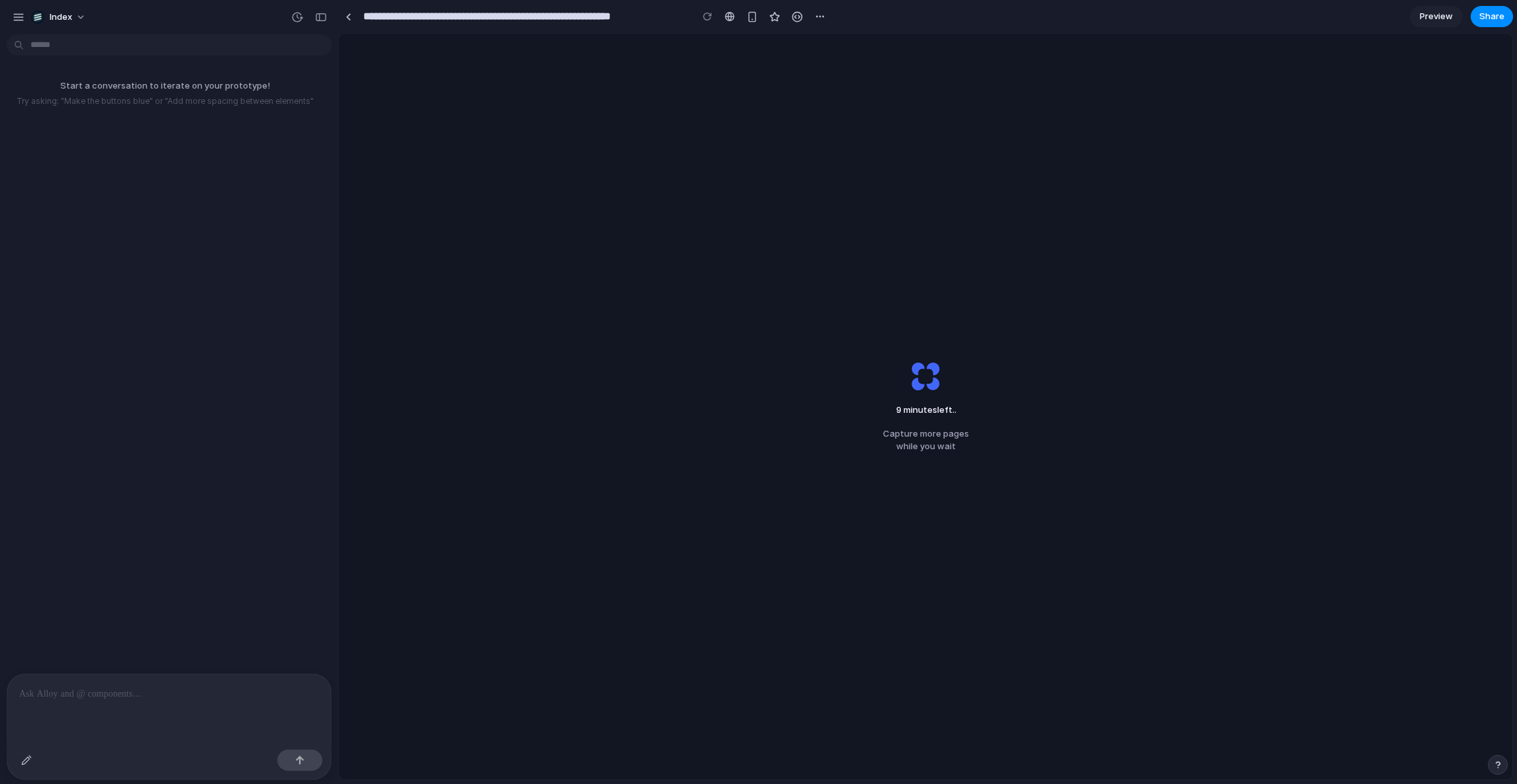
click at [64, 29] on div "Index" at bounding box center [169, 15] width 338 height 31
click at [61, 25] on button "Index" at bounding box center [59, 17] width 67 height 21
click at [48, 44] on div "Settings" at bounding box center [60, 47] width 52 height 13
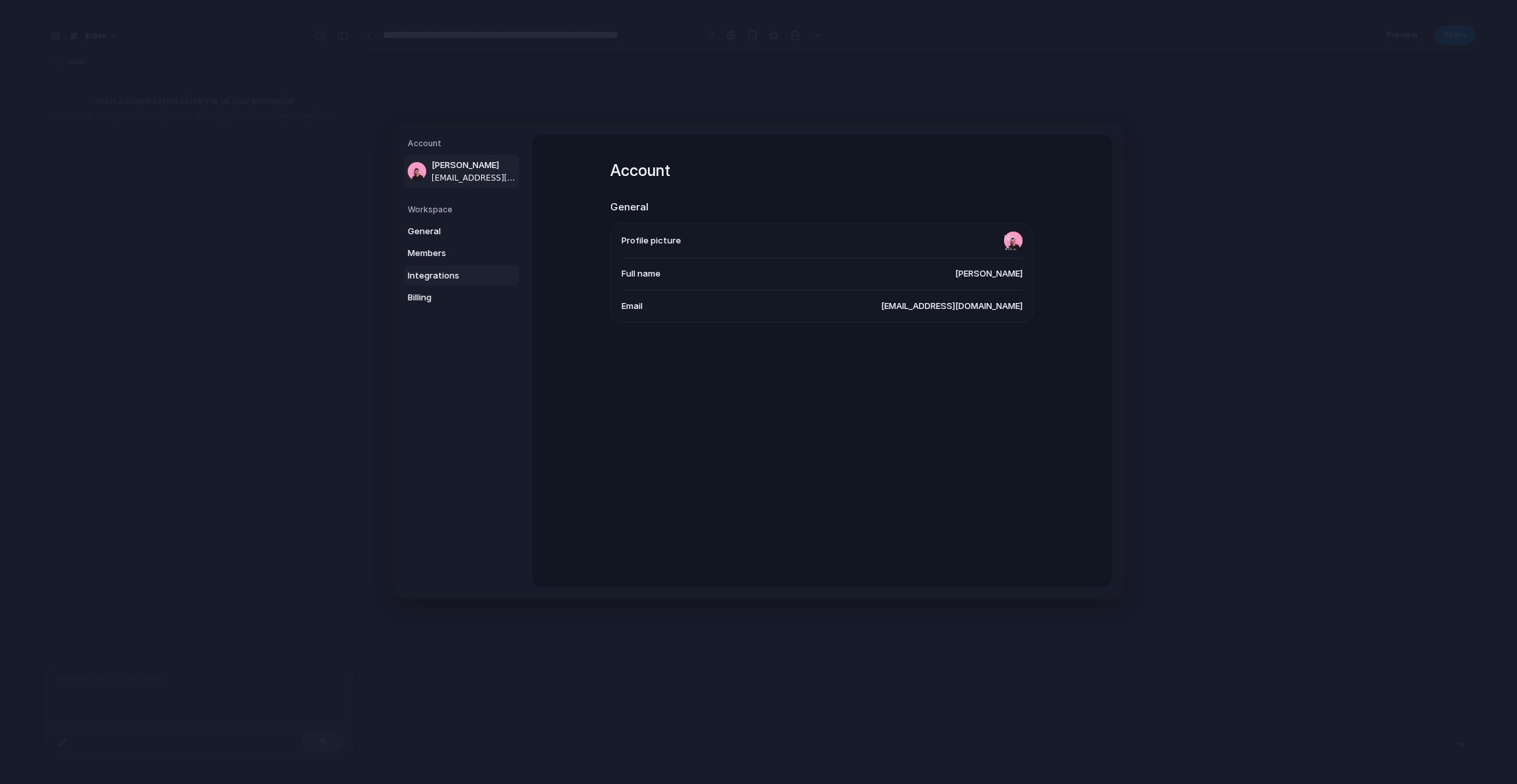
click at [452, 280] on span "Integrations" at bounding box center [449, 275] width 85 height 13
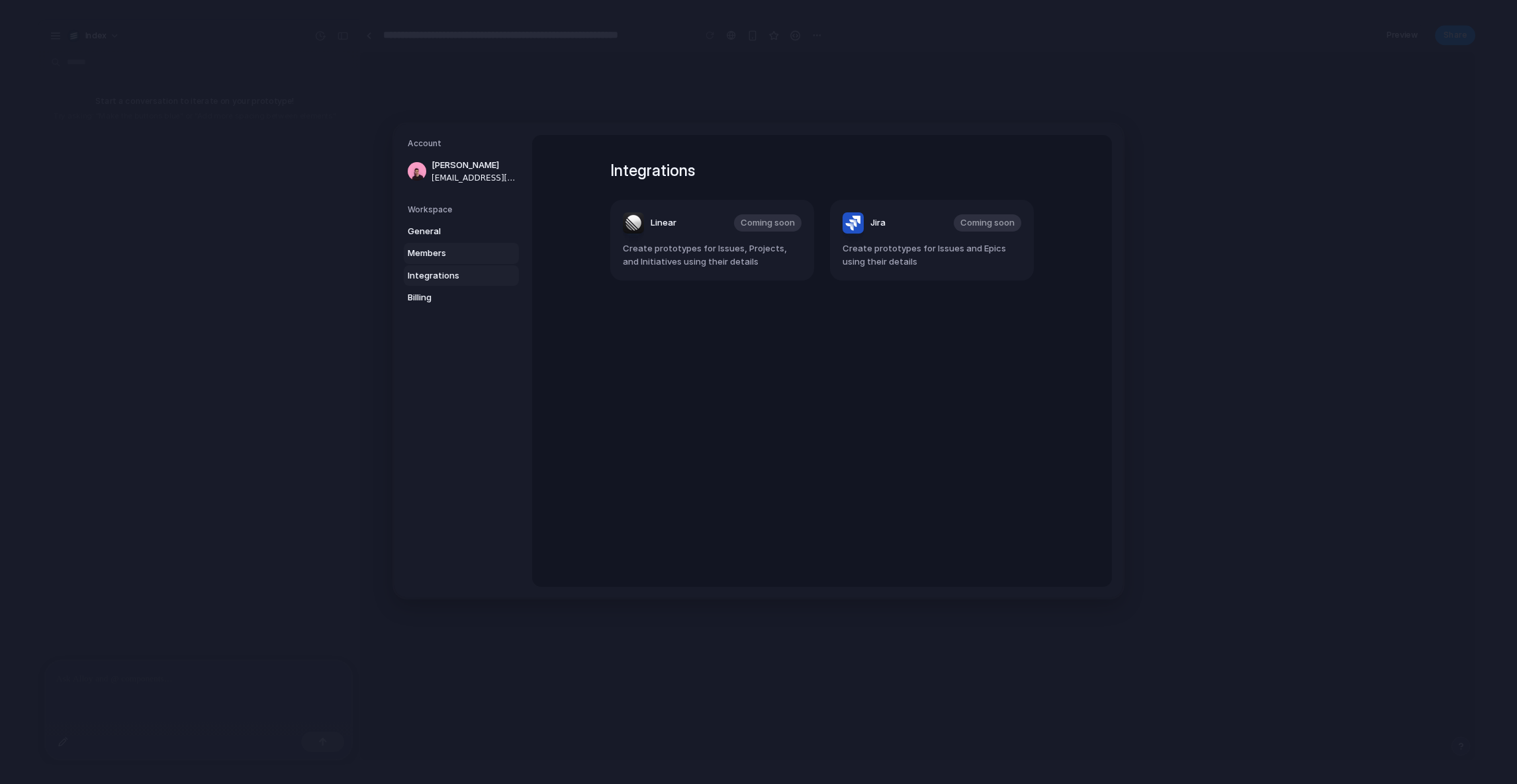
click at [449, 255] on span "Members" at bounding box center [449, 254] width 85 height 13
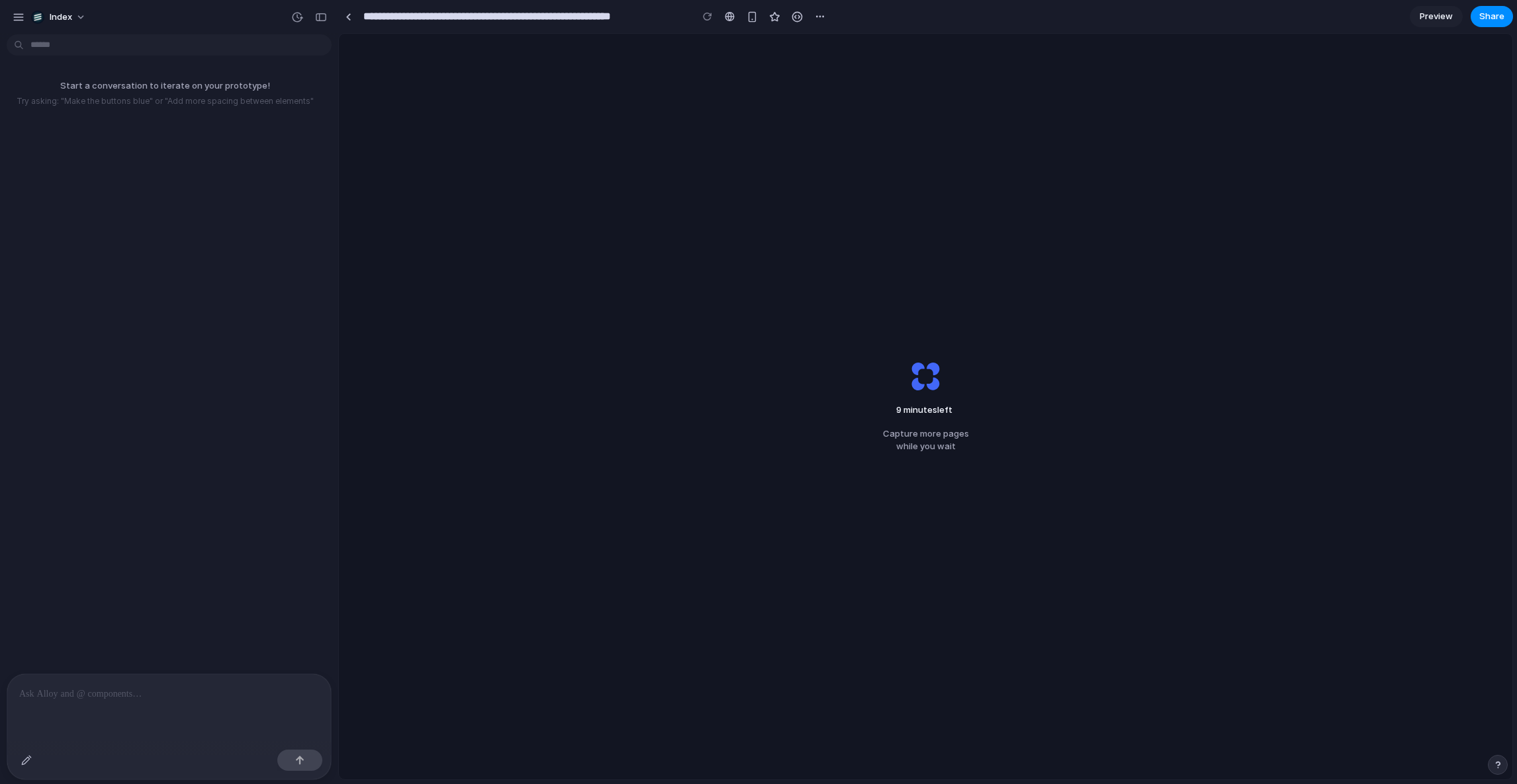
click at [1469, 19] on div "Preview Share" at bounding box center [1461, 16] width 103 height 21
click at [1476, 19] on button "Share" at bounding box center [1492, 16] width 43 height 21
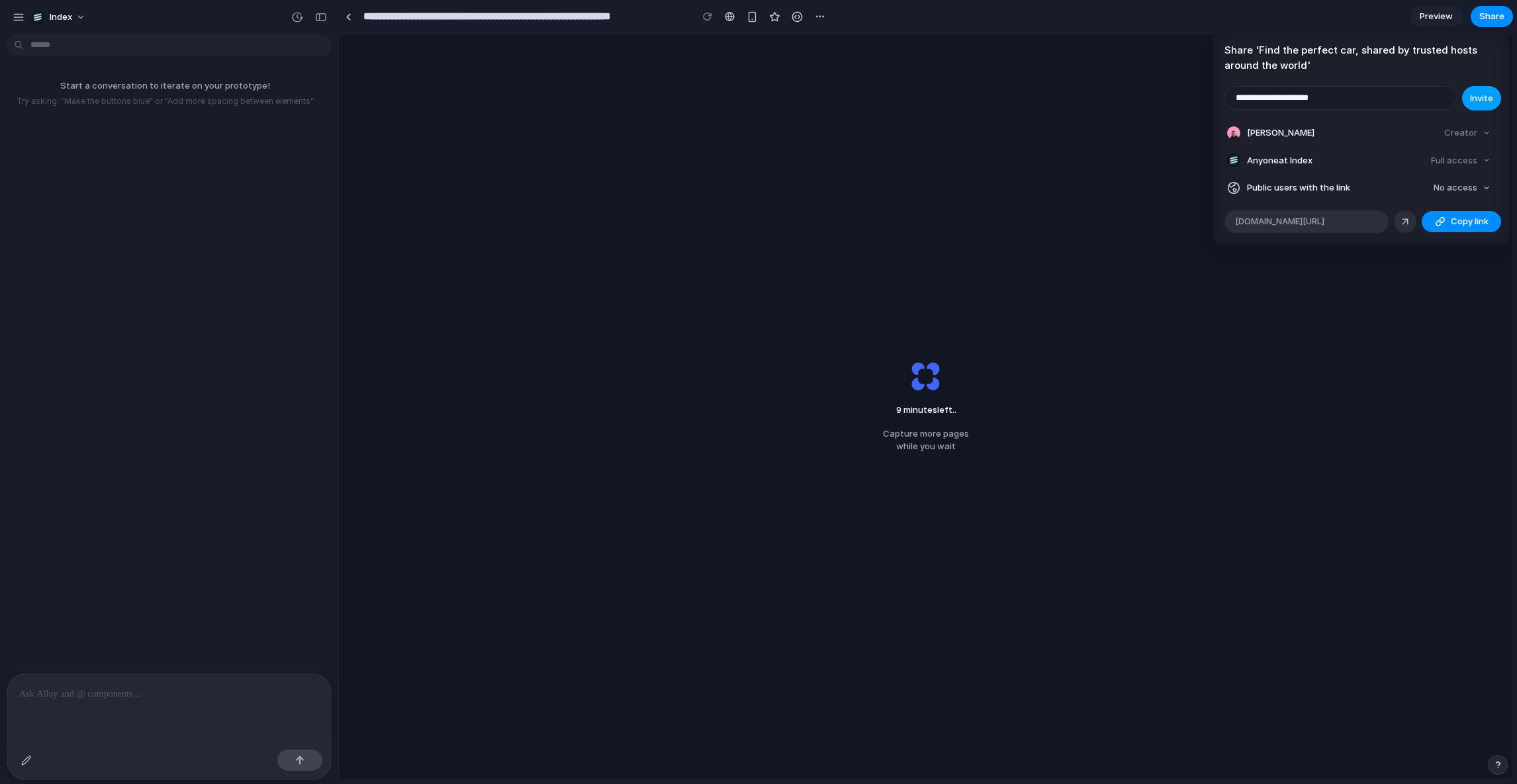
type input "**********"
click at [1480, 88] on button "Invite" at bounding box center [1482, 98] width 39 height 24
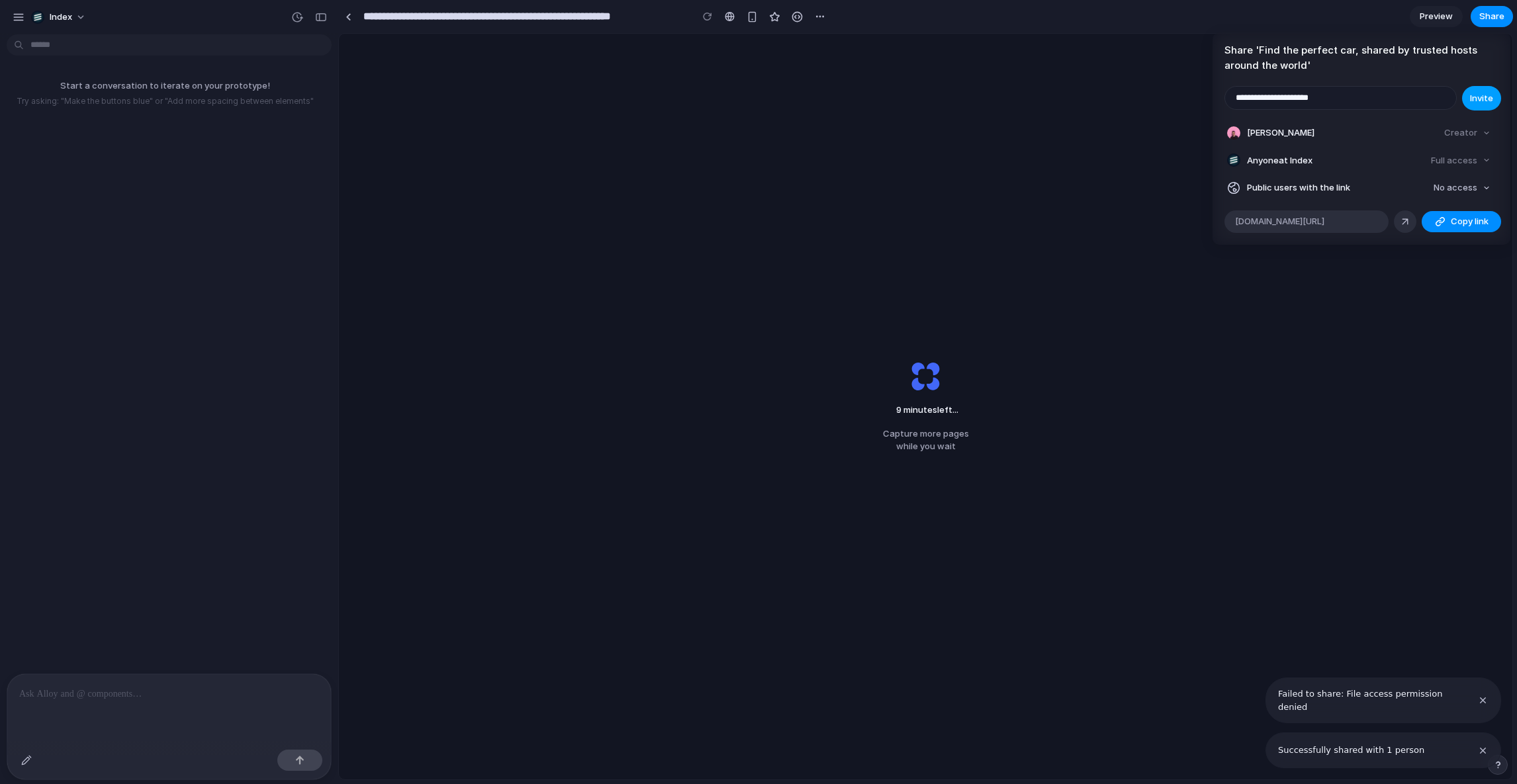
click at [1480, 88] on button "Invite" at bounding box center [1482, 98] width 39 height 24
click at [1379, 56] on h4 "Share ' Find the perfect car, shared by trusted hosts around the world '" at bounding box center [1362, 57] width 274 height 30
click at [1360, 78] on article "**********" at bounding box center [1362, 138] width 298 height 213
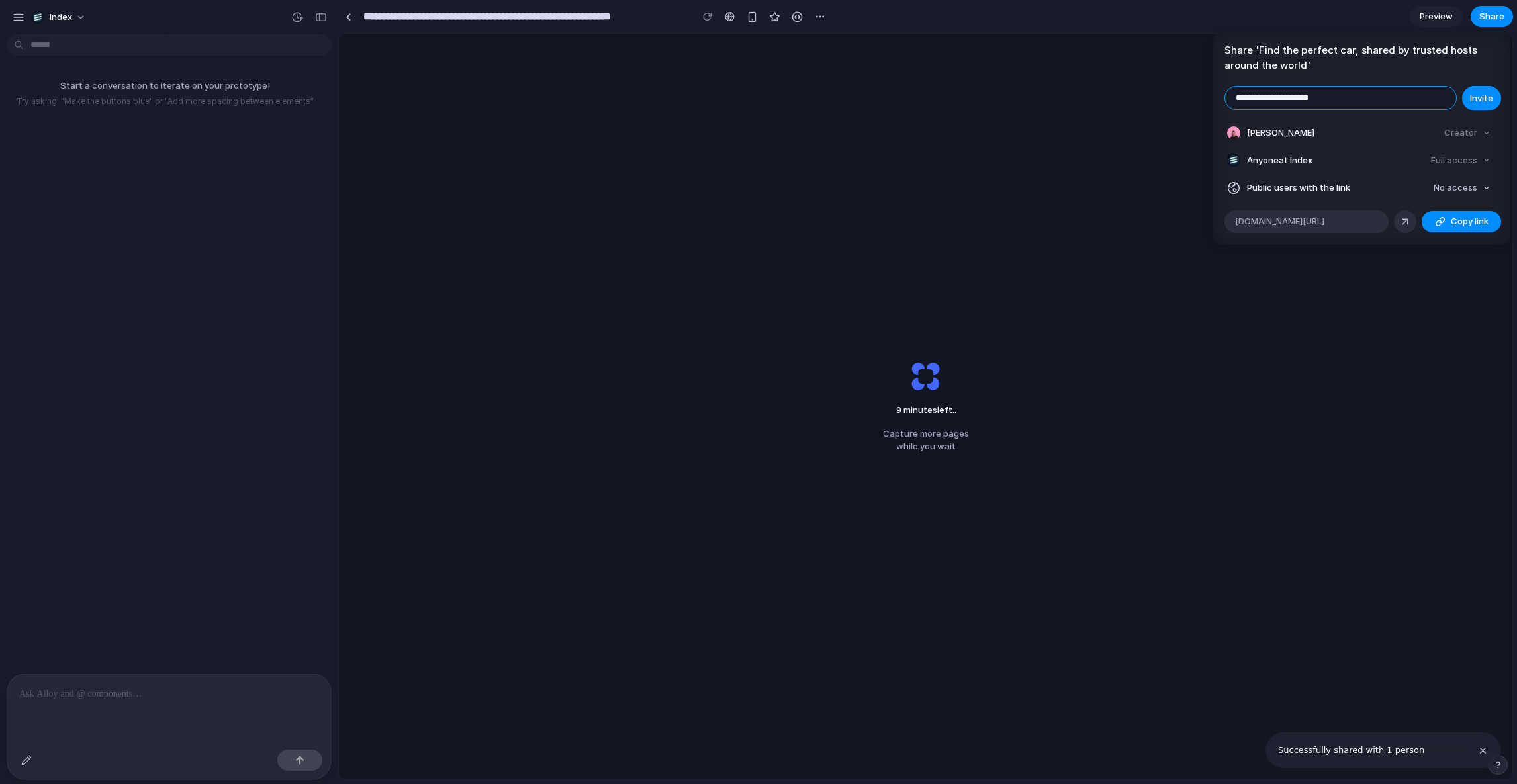
drag, startPoint x: 1295, startPoint y: 96, endPoint x: 1337, endPoint y: 96, distance: 42.0
click at [1337, 96] on input "**********" at bounding box center [1341, 98] width 231 height 23
click at [1015, 97] on div "**********" at bounding box center [758, 392] width 1517 height 784
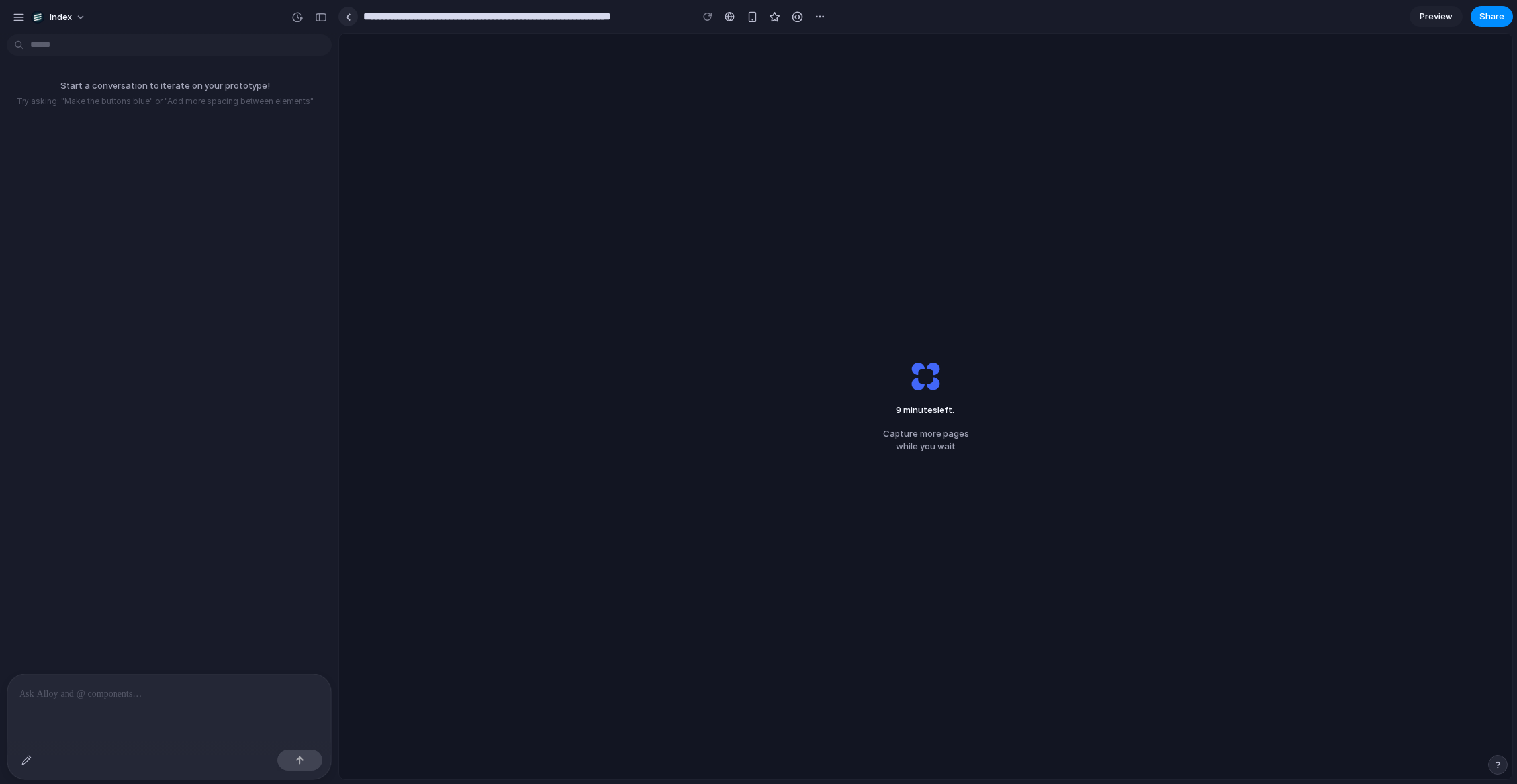
click at [348, 18] on div at bounding box center [348, 16] width 6 height 7
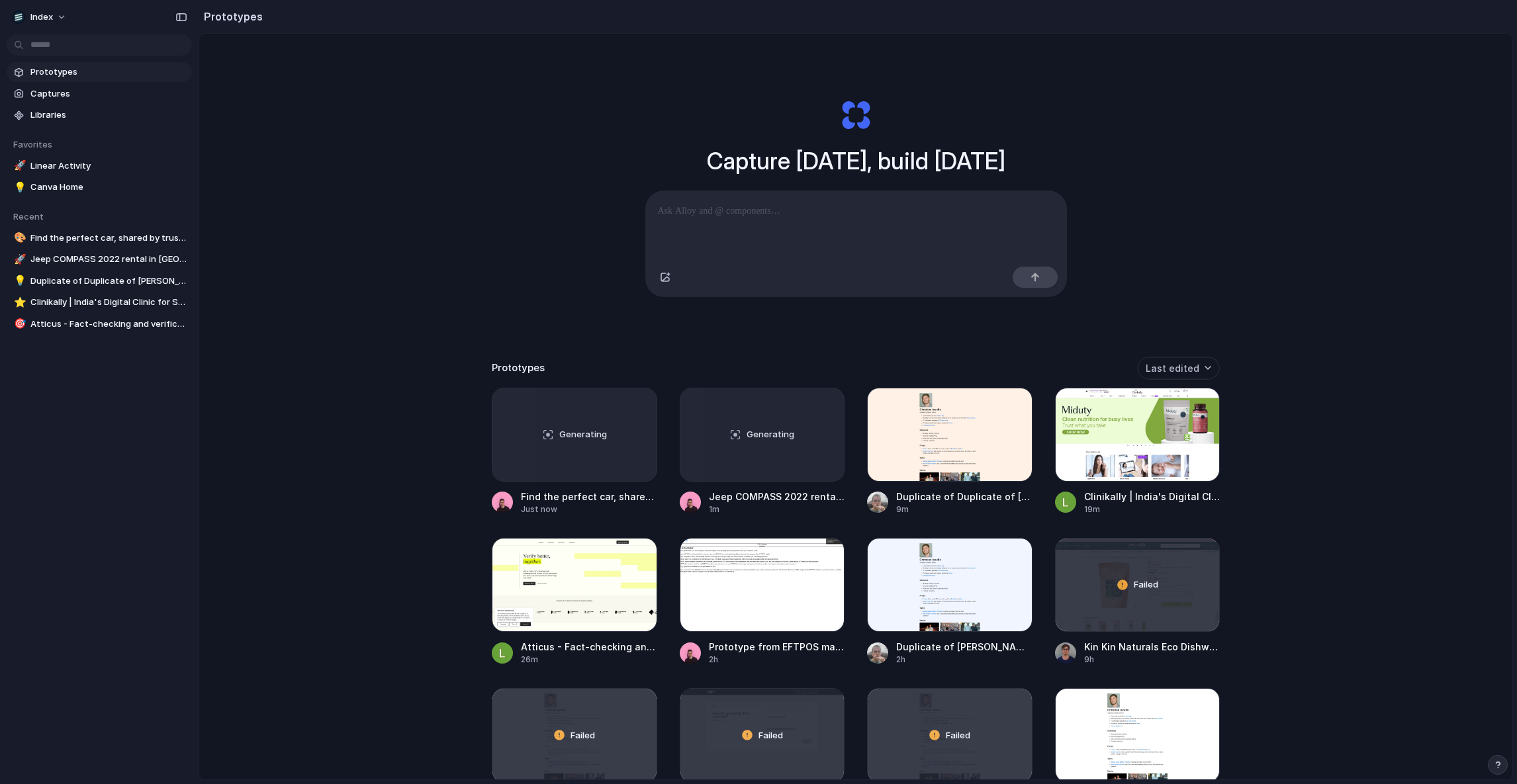
click at [330, 299] on div "Capture today, build tomorrow Clone web app Clone screenshot Start from existin…" at bounding box center [855, 442] width 1313 height 816
click at [525, 415] on div at bounding box center [575, 435] width 166 height 94
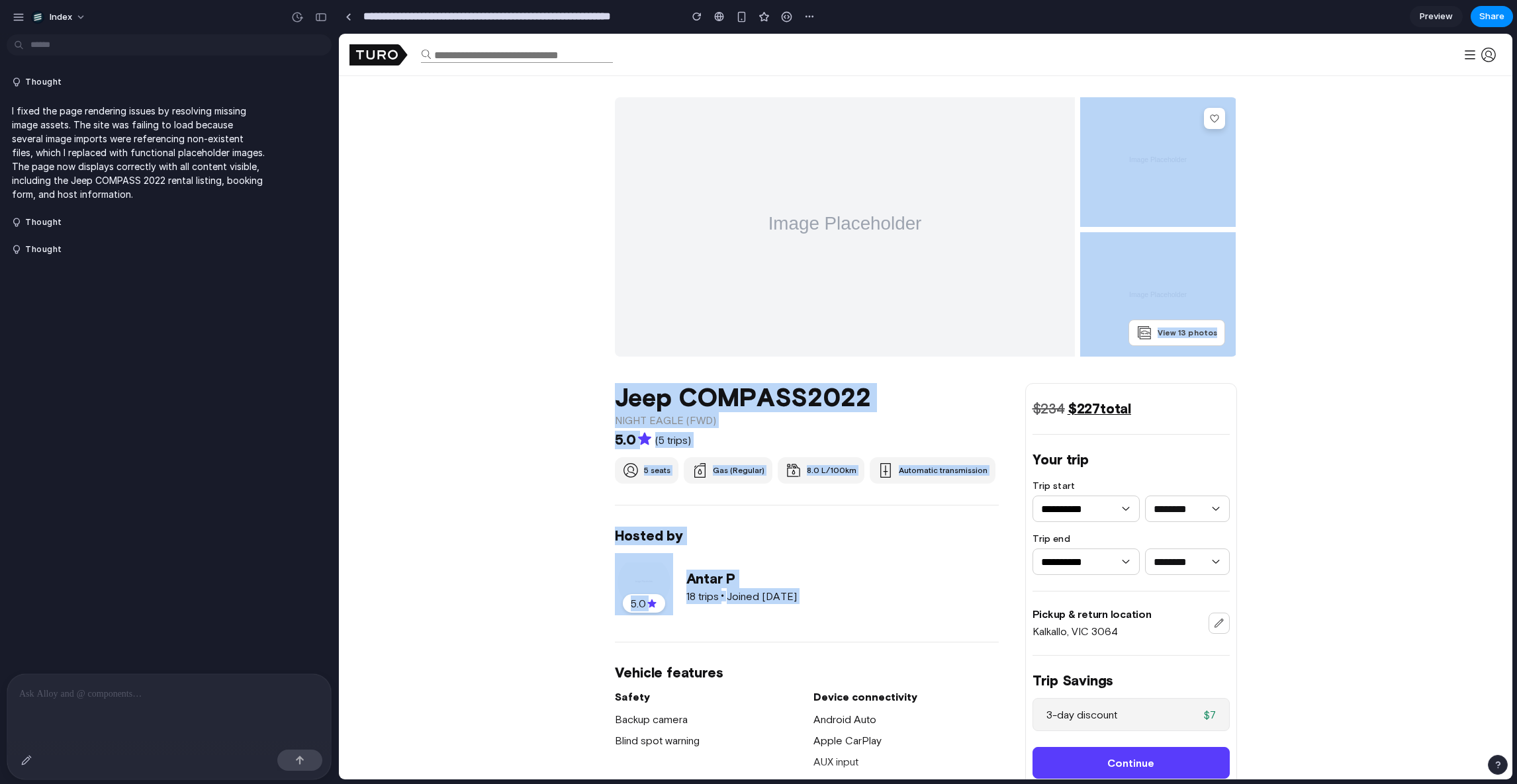
drag, startPoint x: 519, startPoint y: 285, endPoint x: 519, endPoint y: 684, distance: 399.0
click at [519, 684] on body "Log in Sign up Become a host How Turo works Contact support Legal Protection Ho…" at bounding box center [926, 406] width 1174 height 746
drag, startPoint x: 932, startPoint y: 537, endPoint x: 493, endPoint y: 317, distance: 491.0
click at [493, 317] on body "Log in Sign up Become a host How Turo works Contact support Legal Protection Ho…" at bounding box center [926, 406] width 1174 height 746
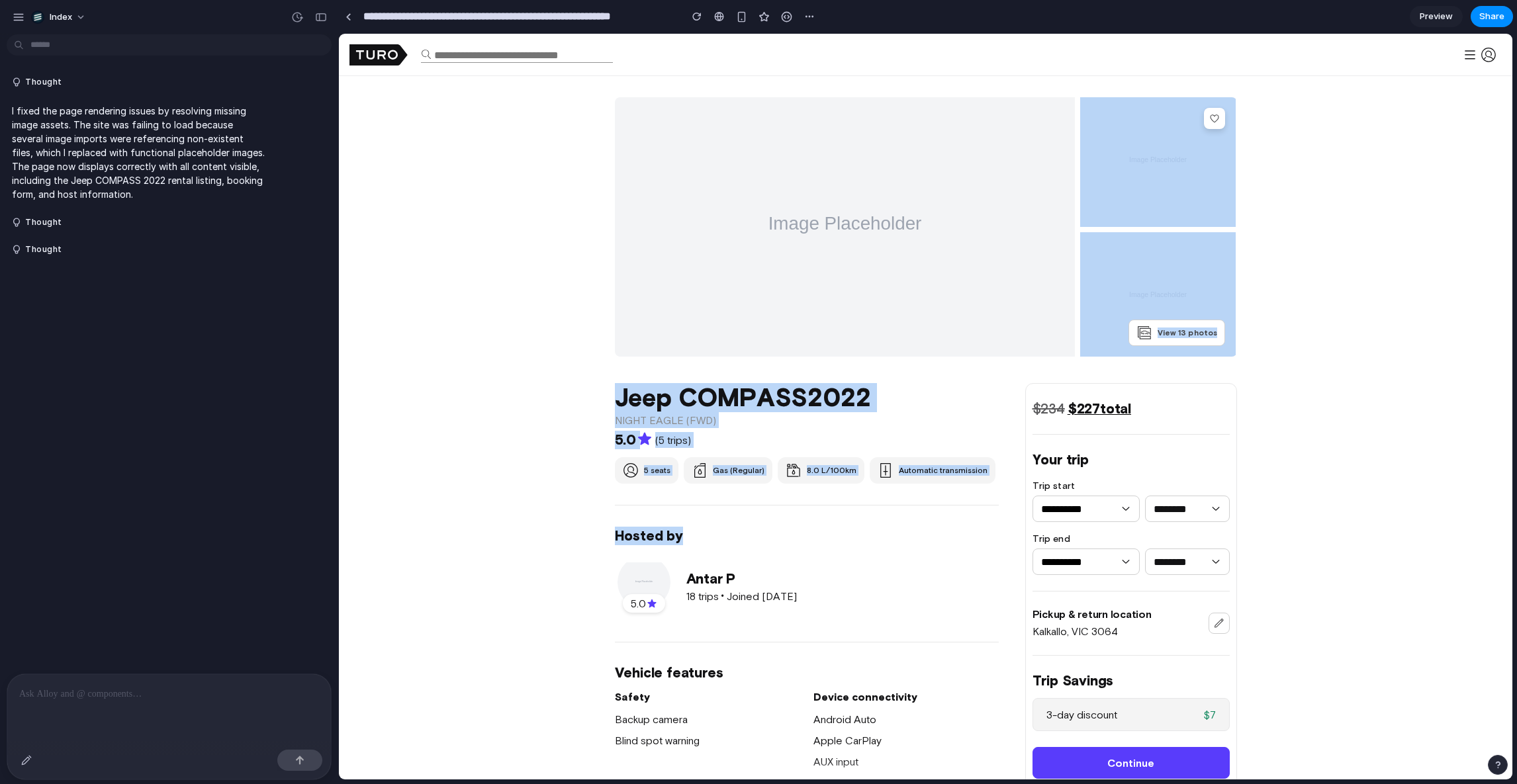
click at [493, 317] on div "View 13 photos" at bounding box center [926, 227] width 1174 height 259
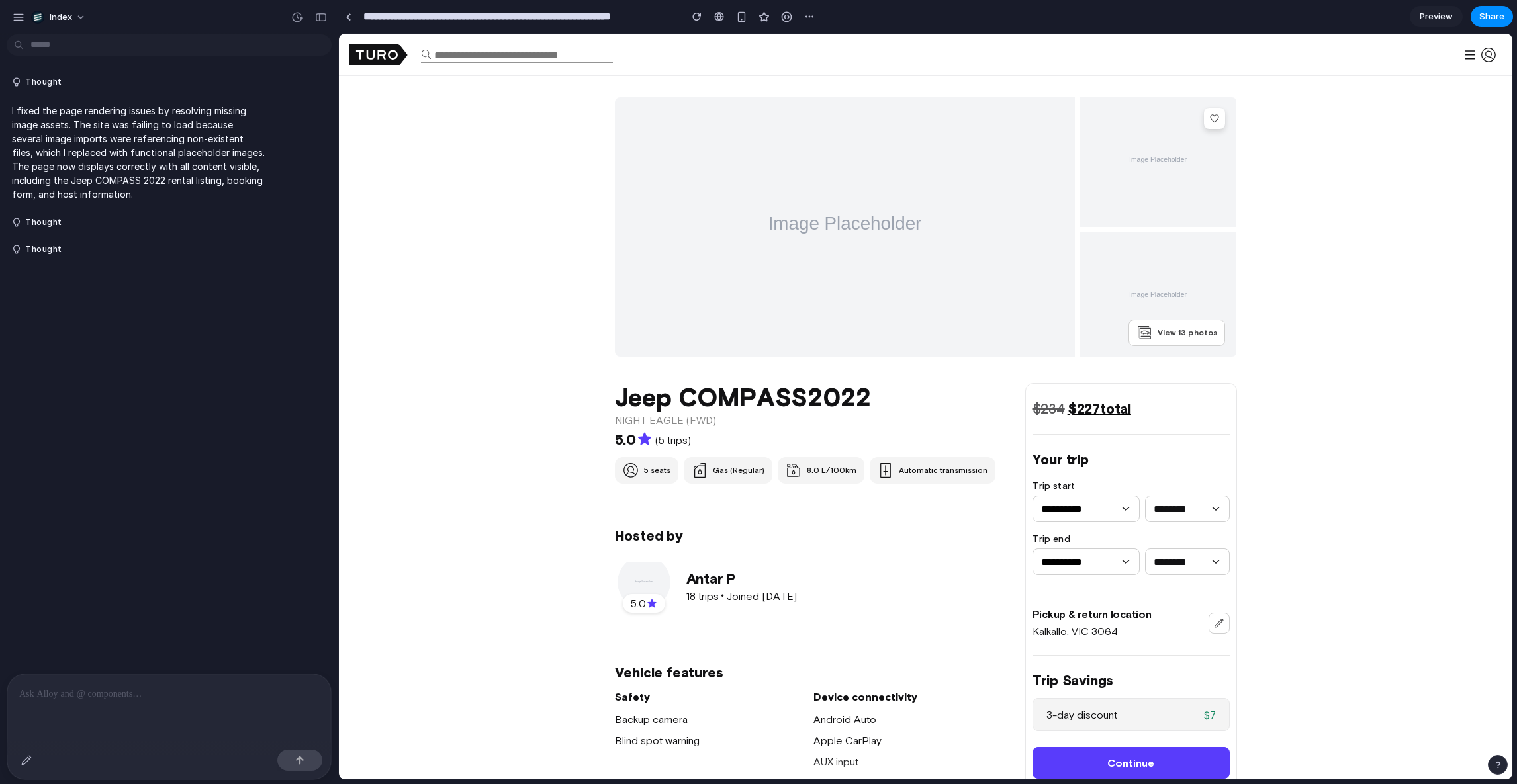
click at [816, 271] on img at bounding box center [845, 229] width 461 height 265
click at [715, 17] on div at bounding box center [719, 16] width 10 height 10
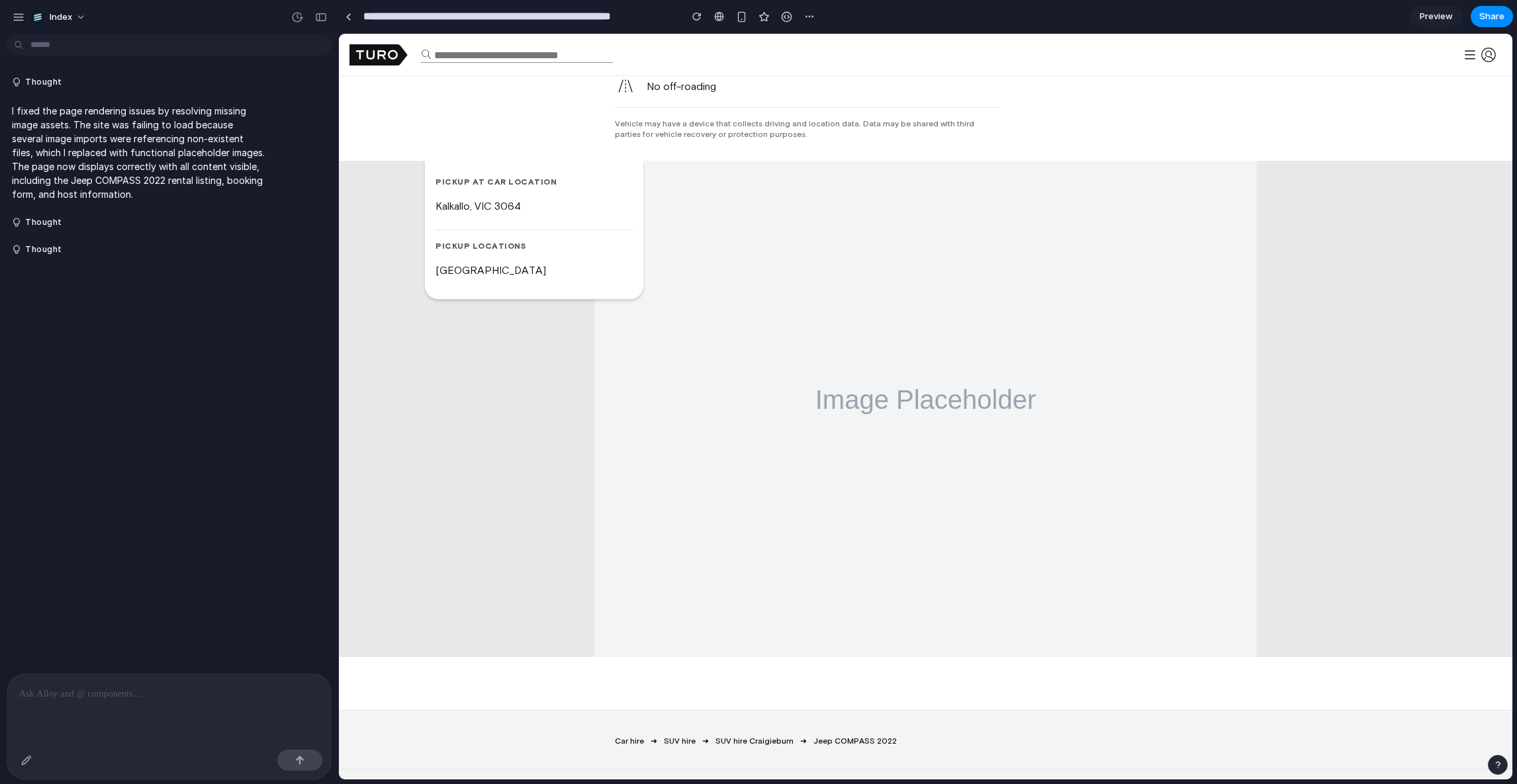
scroll to position [2770, 0]
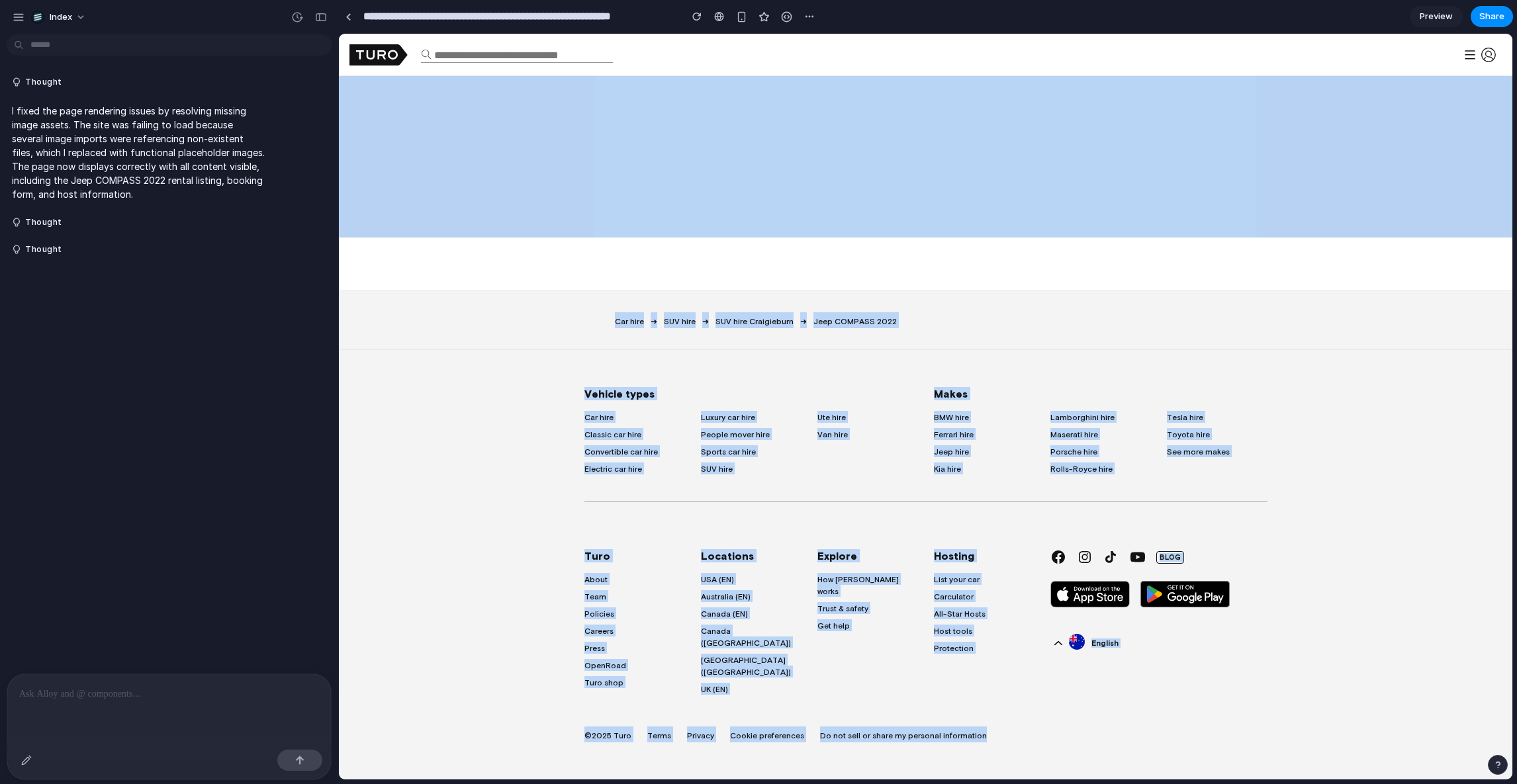
drag, startPoint x: 590, startPoint y: 290, endPoint x: 999, endPoint y: 753, distance: 617.8
click at [1048, 704] on div "©2025 Turo Terms Privacy Cookie preferences Do not sell or share my personal in…" at bounding box center [926, 721] width 683 height 43
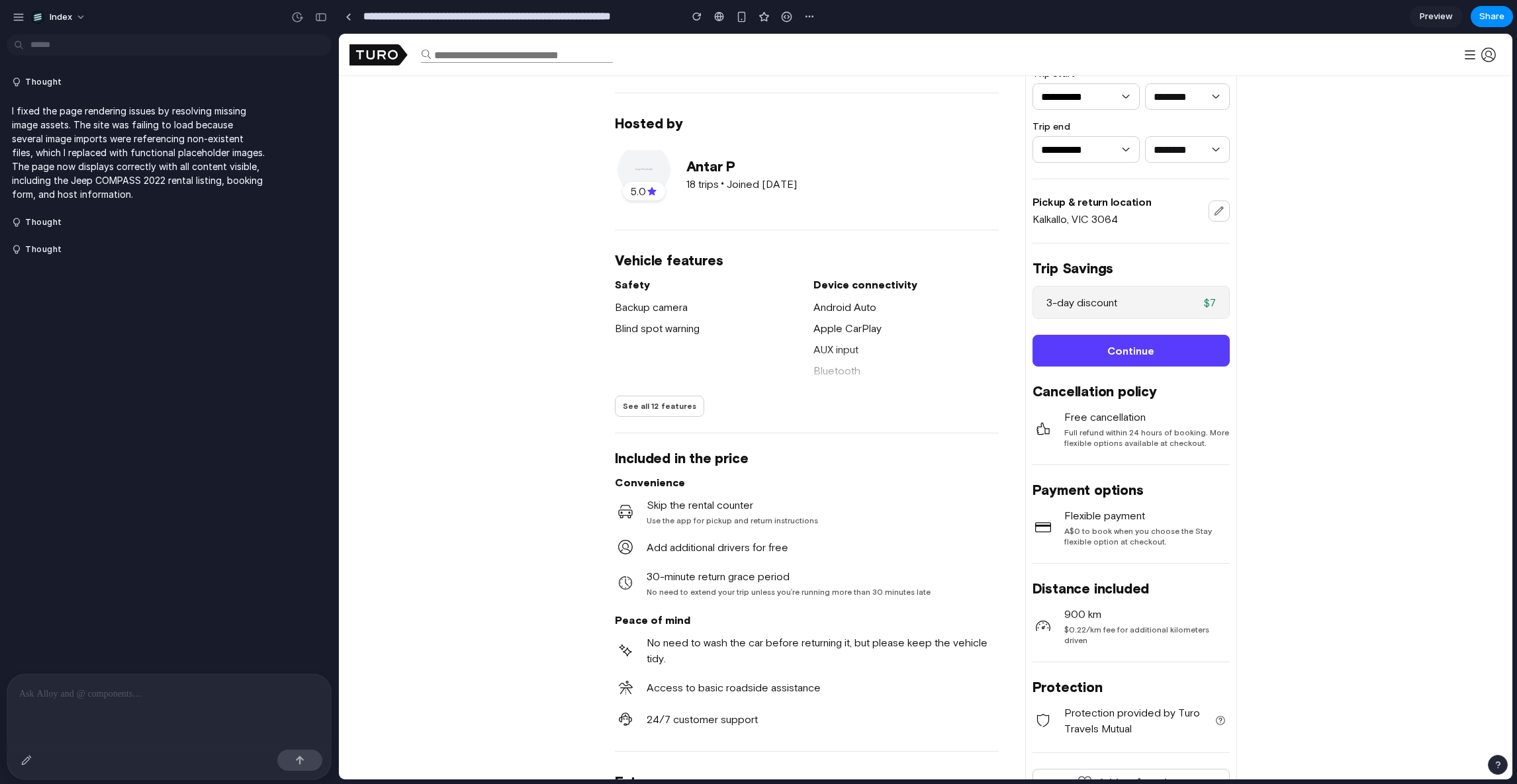
scroll to position [0, 0]
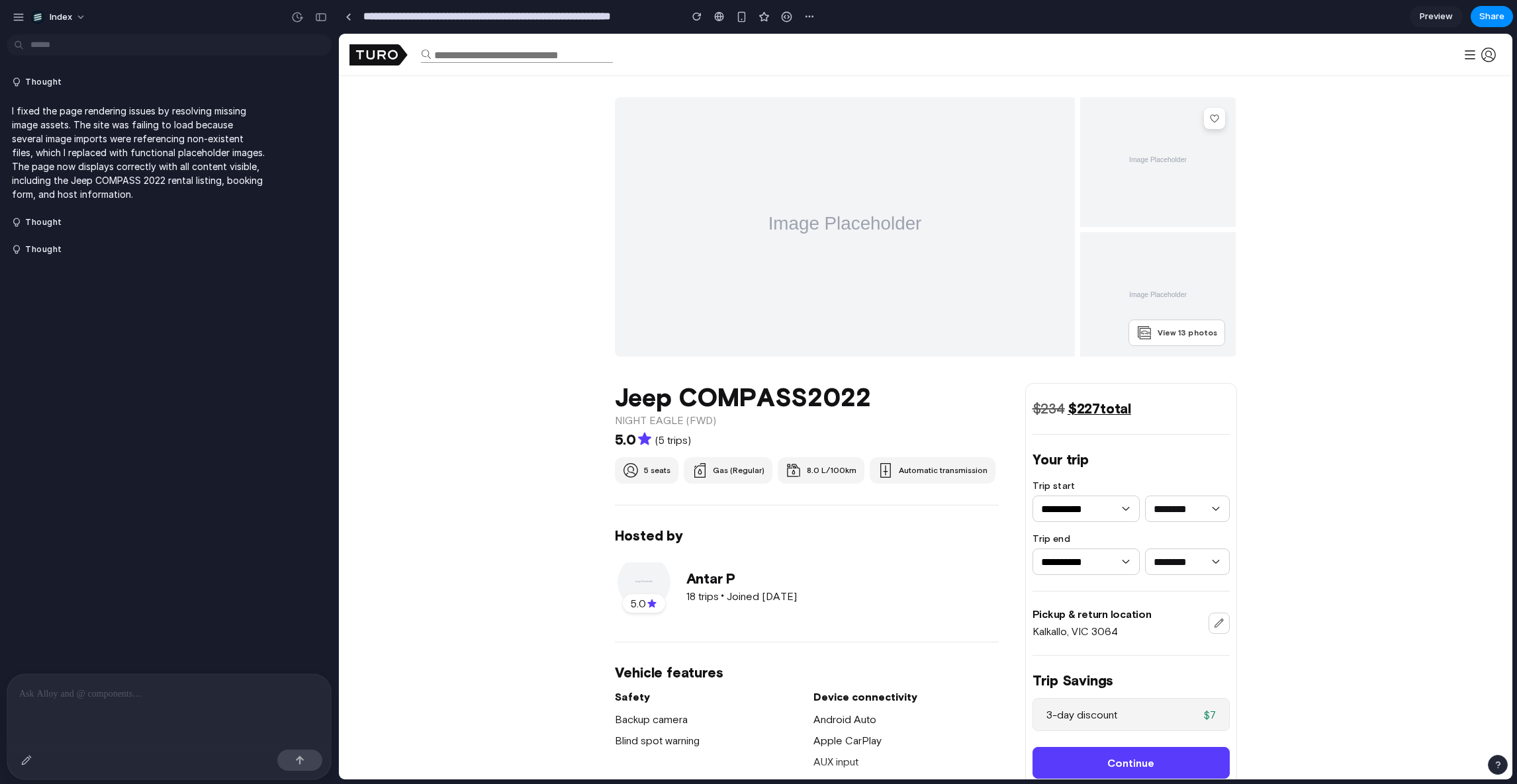
click at [1093, 516] on input "**********" at bounding box center [1086, 509] width 90 height 25
click at [61, 704] on div at bounding box center [169, 709] width 324 height 70
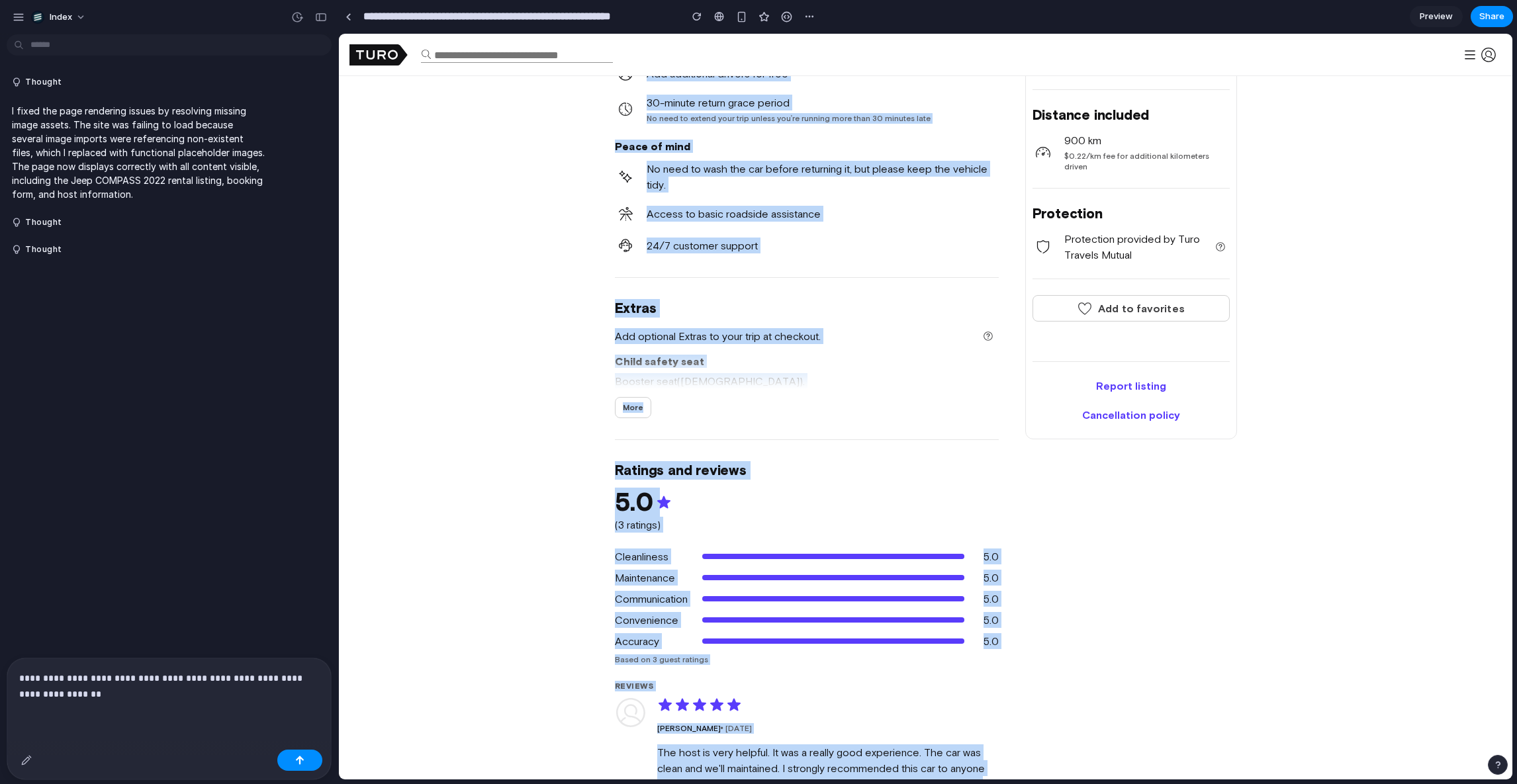
scroll to position [1734, 0]
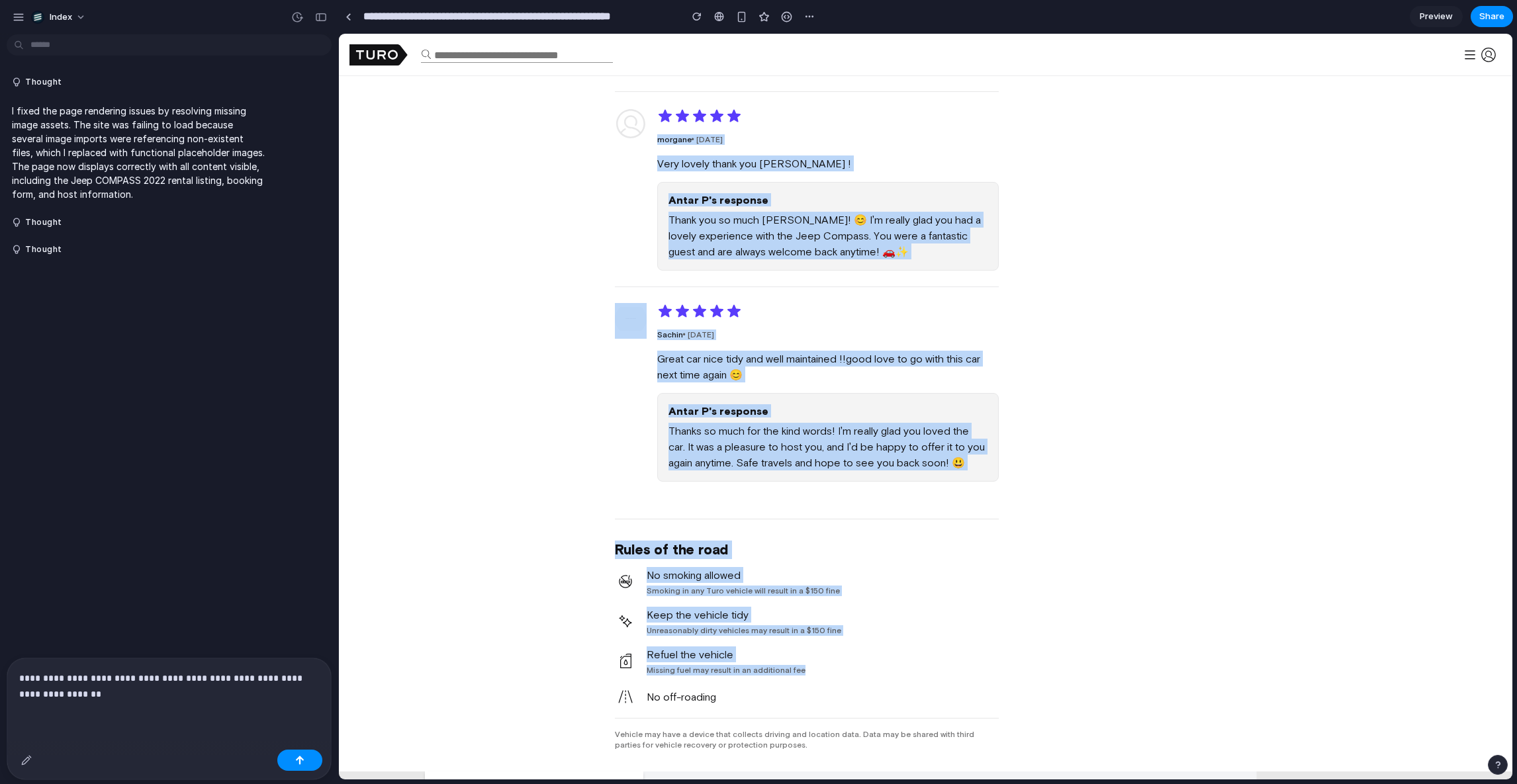
drag, startPoint x: 668, startPoint y: 532, endPoint x: 1242, endPoint y: 693, distance: 596.2
copy body "Lore 39 ipsumd Sita CONSECT 7281 ADIPI ELITS (DOE) 4.9 (2 tempo) 9 incid Utl (E…"
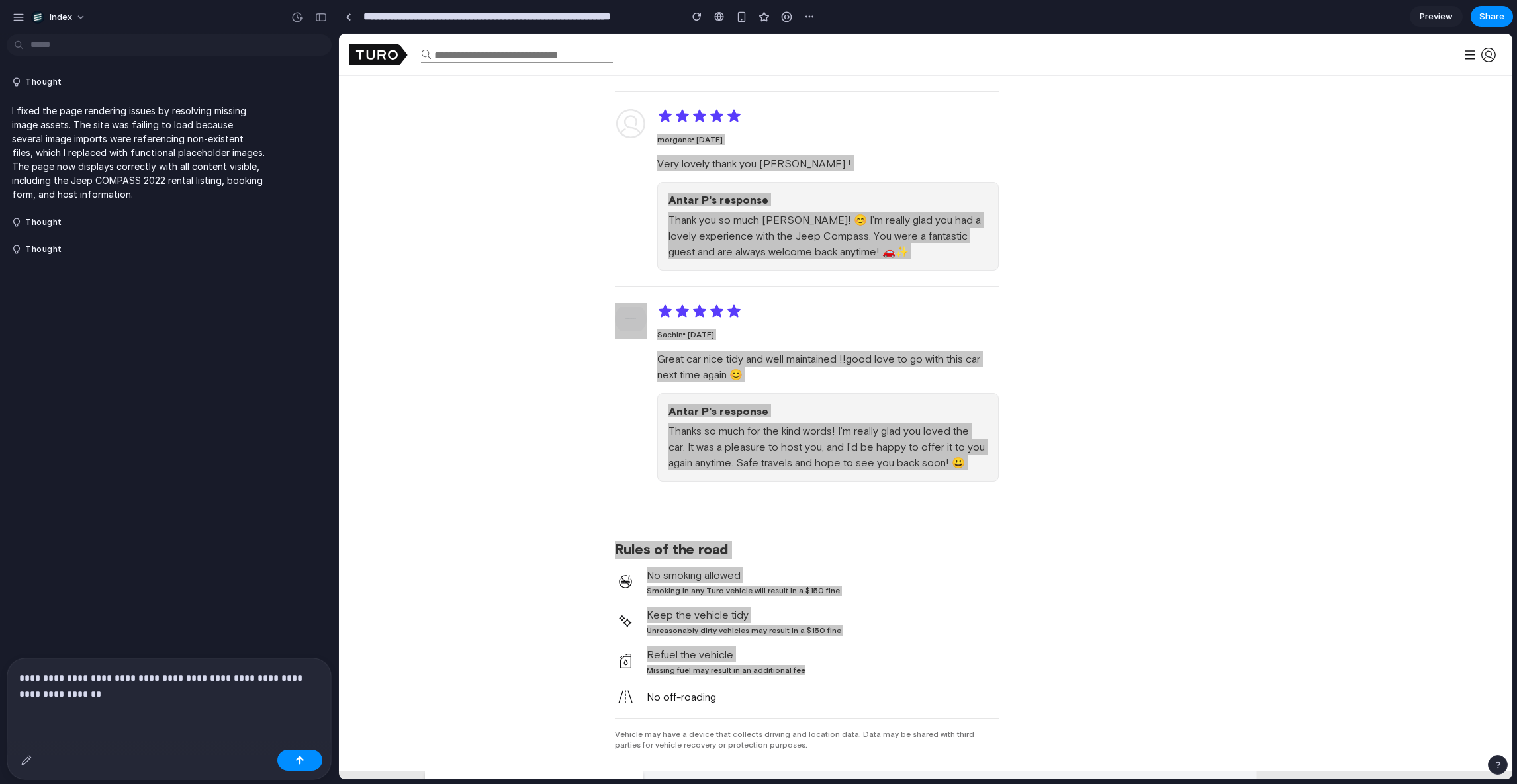
click at [169, 712] on div "**********" at bounding box center [169, 701] width 324 height 86
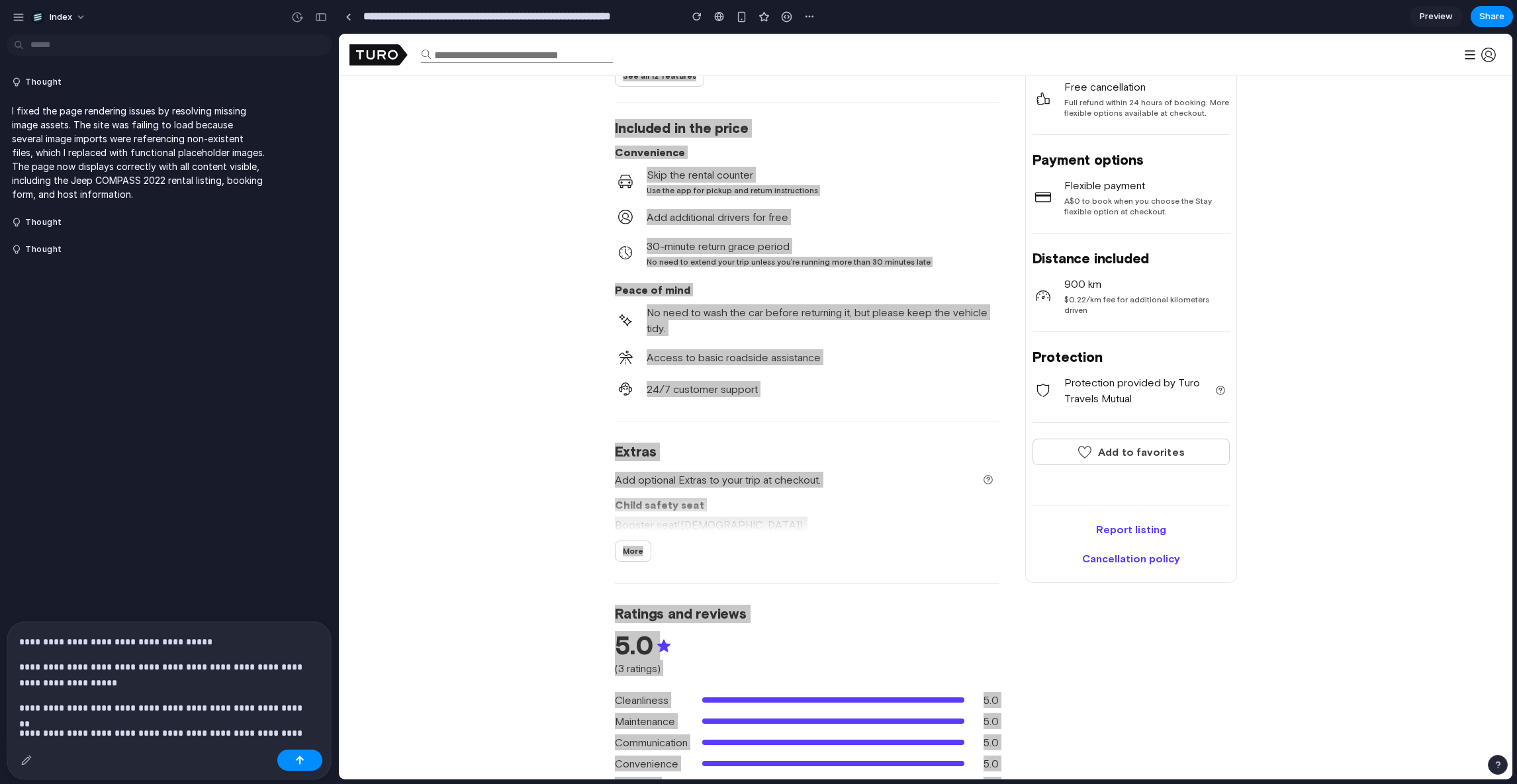
scroll to position [729, 0]
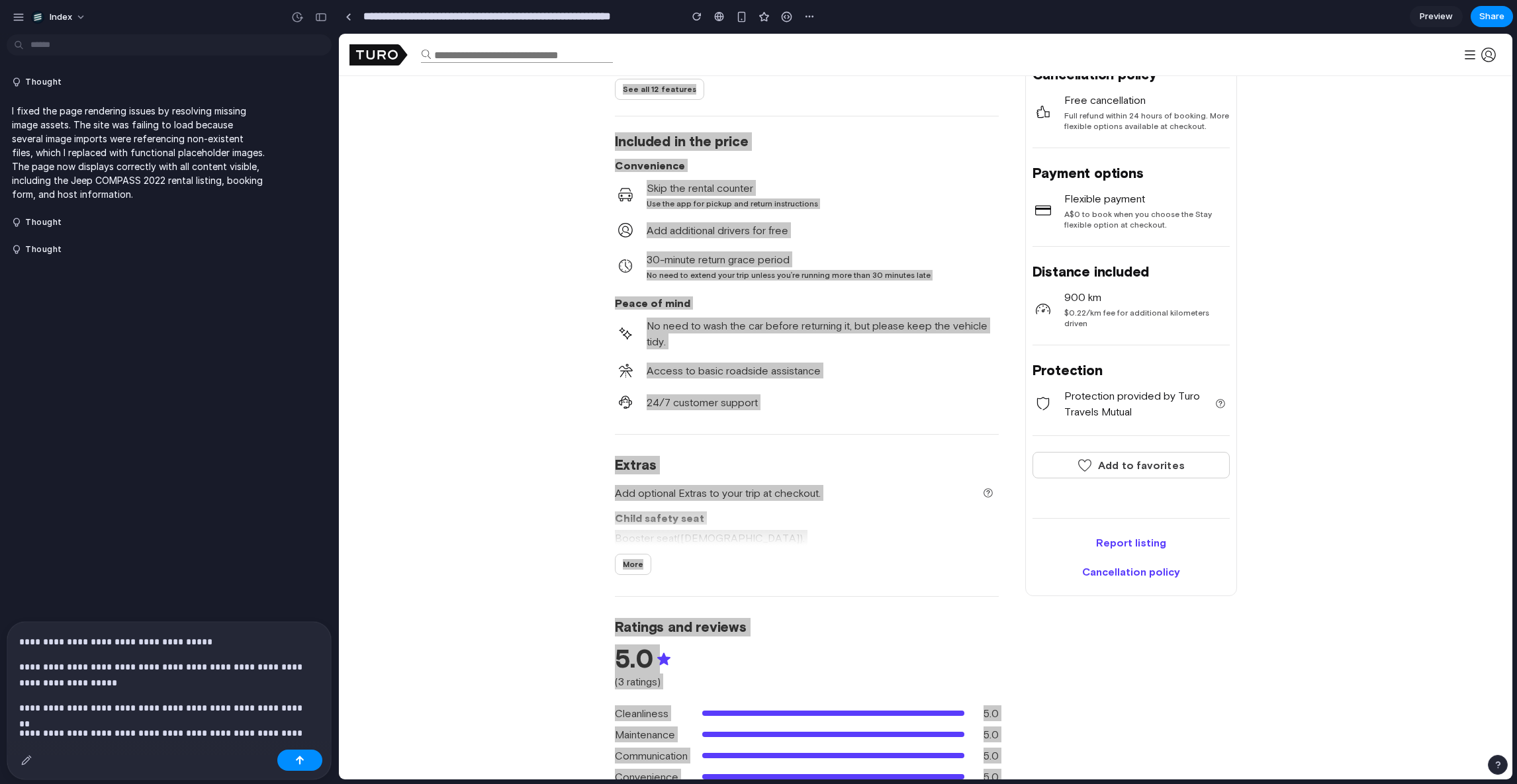
click at [236, 638] on p "**********" at bounding box center [167, 642] width 295 height 16
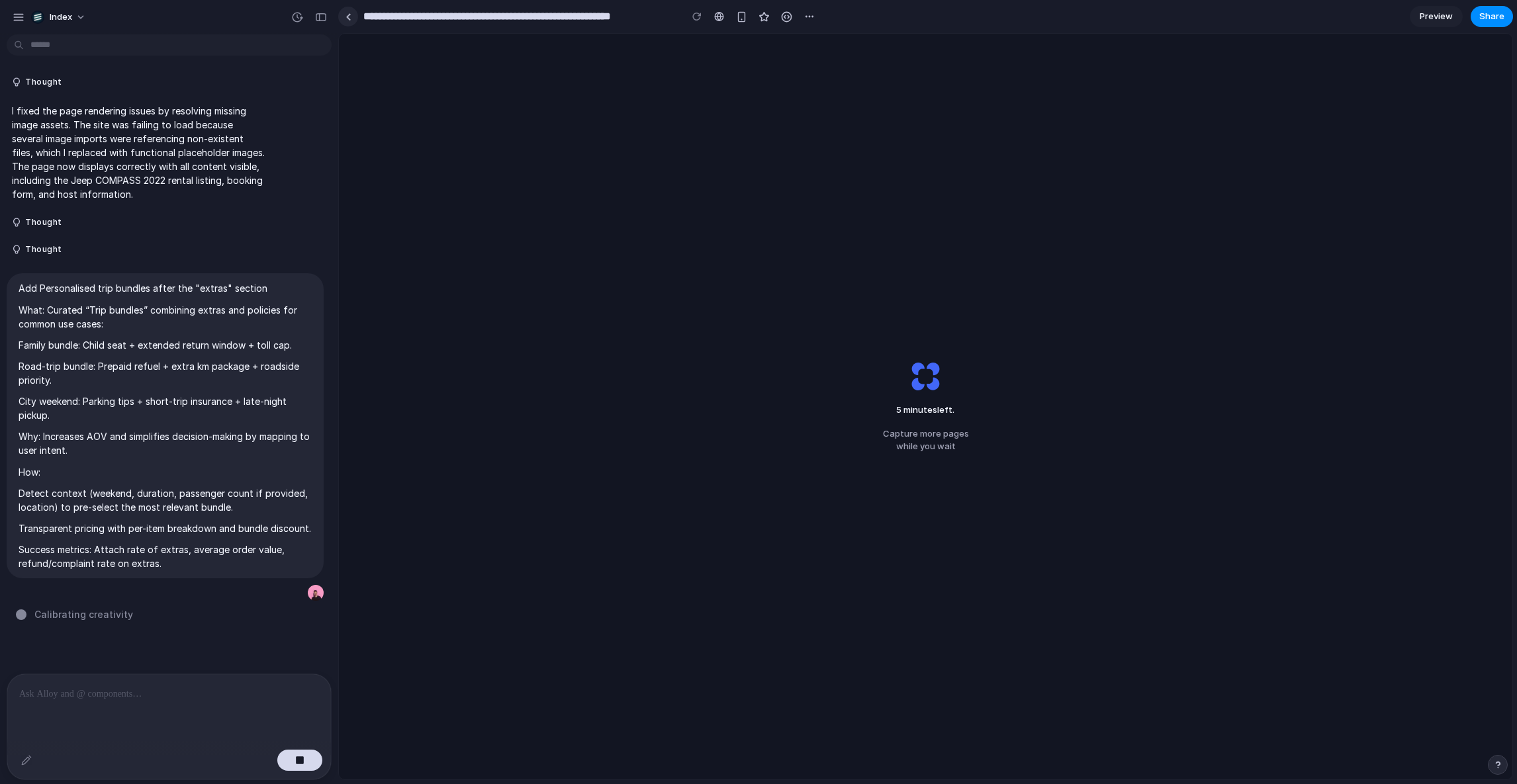
click at [341, 19] on link at bounding box center [348, 16] width 20 height 20
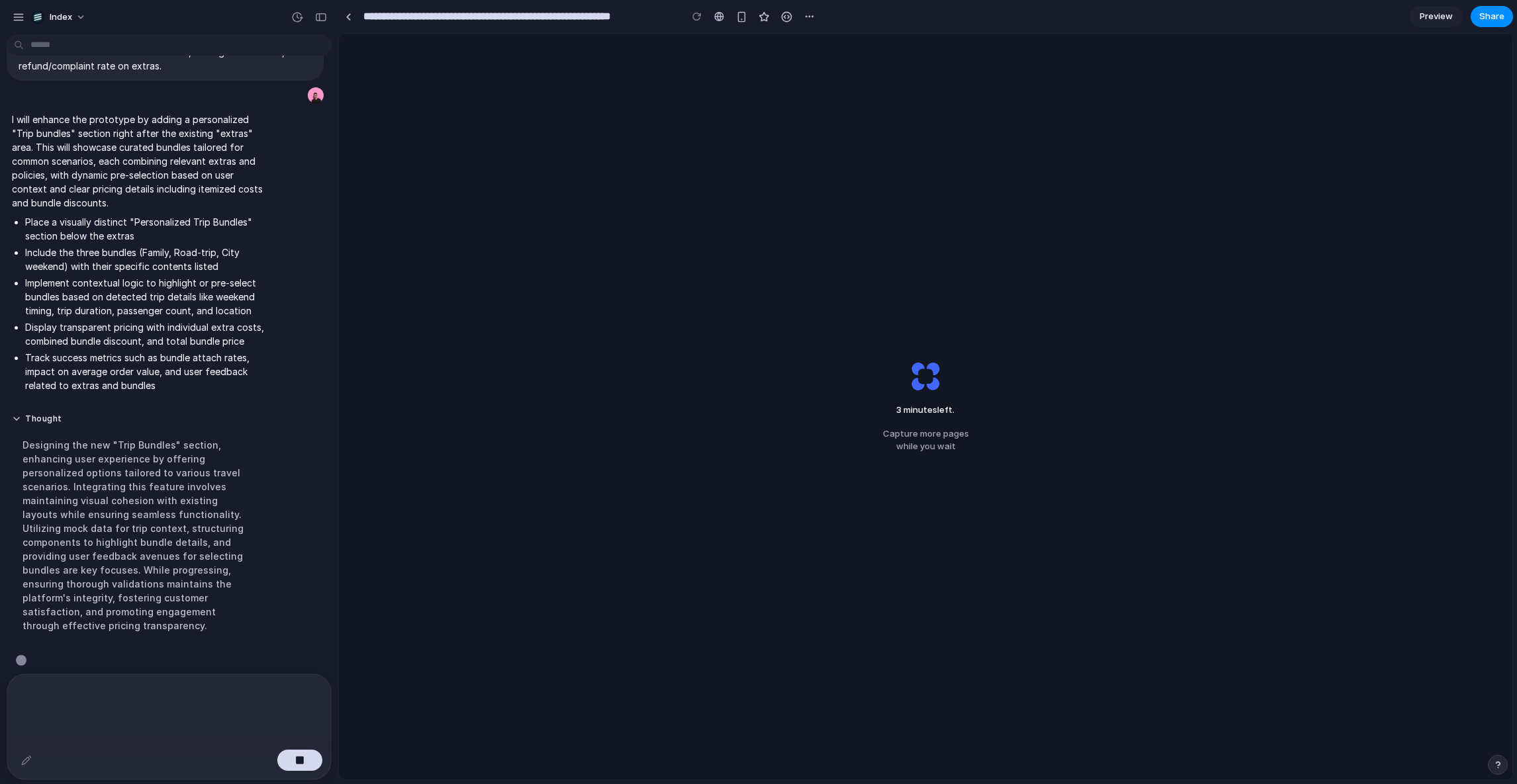
scroll to position [541, 0]
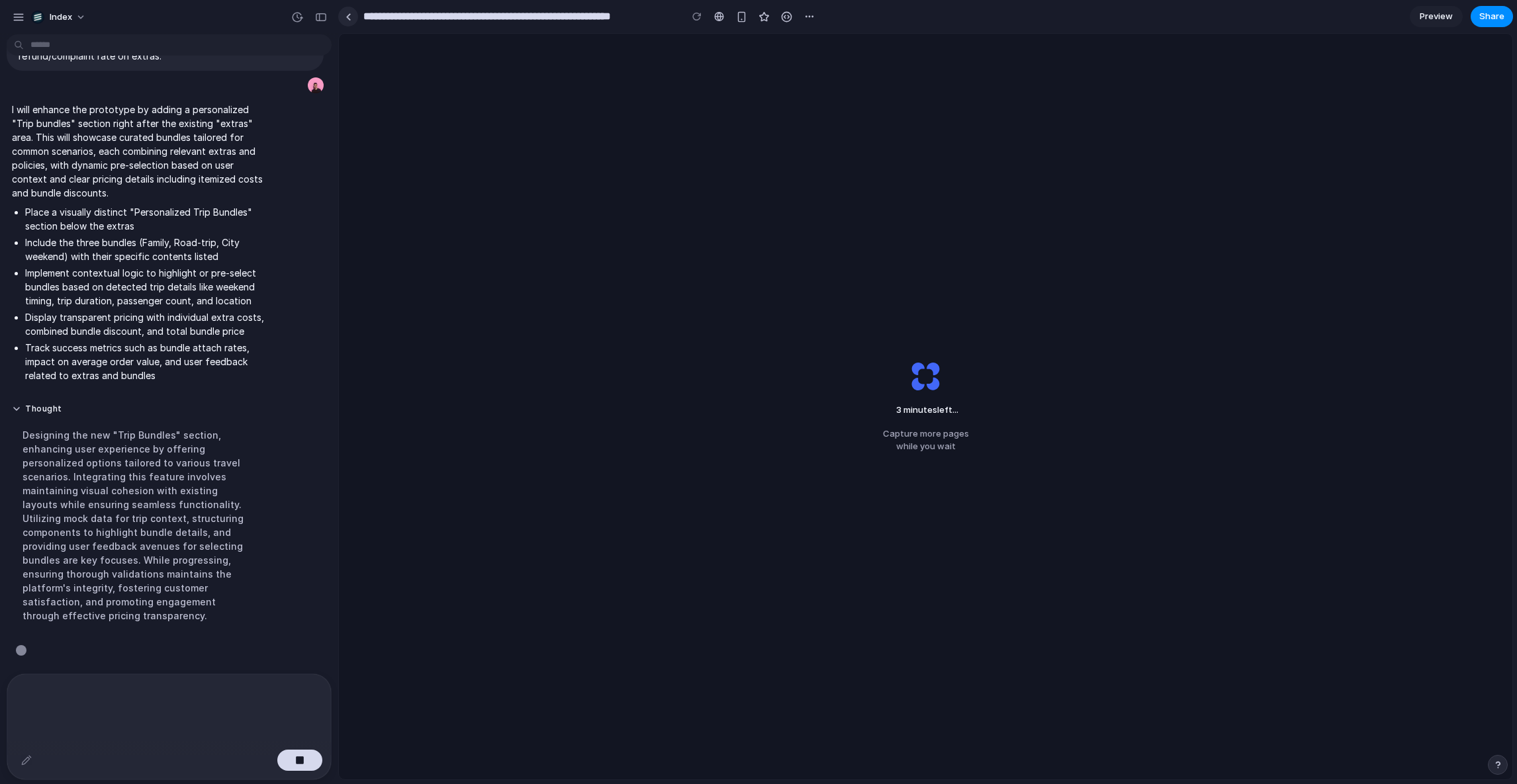
click at [344, 17] on link at bounding box center [348, 16] width 20 height 20
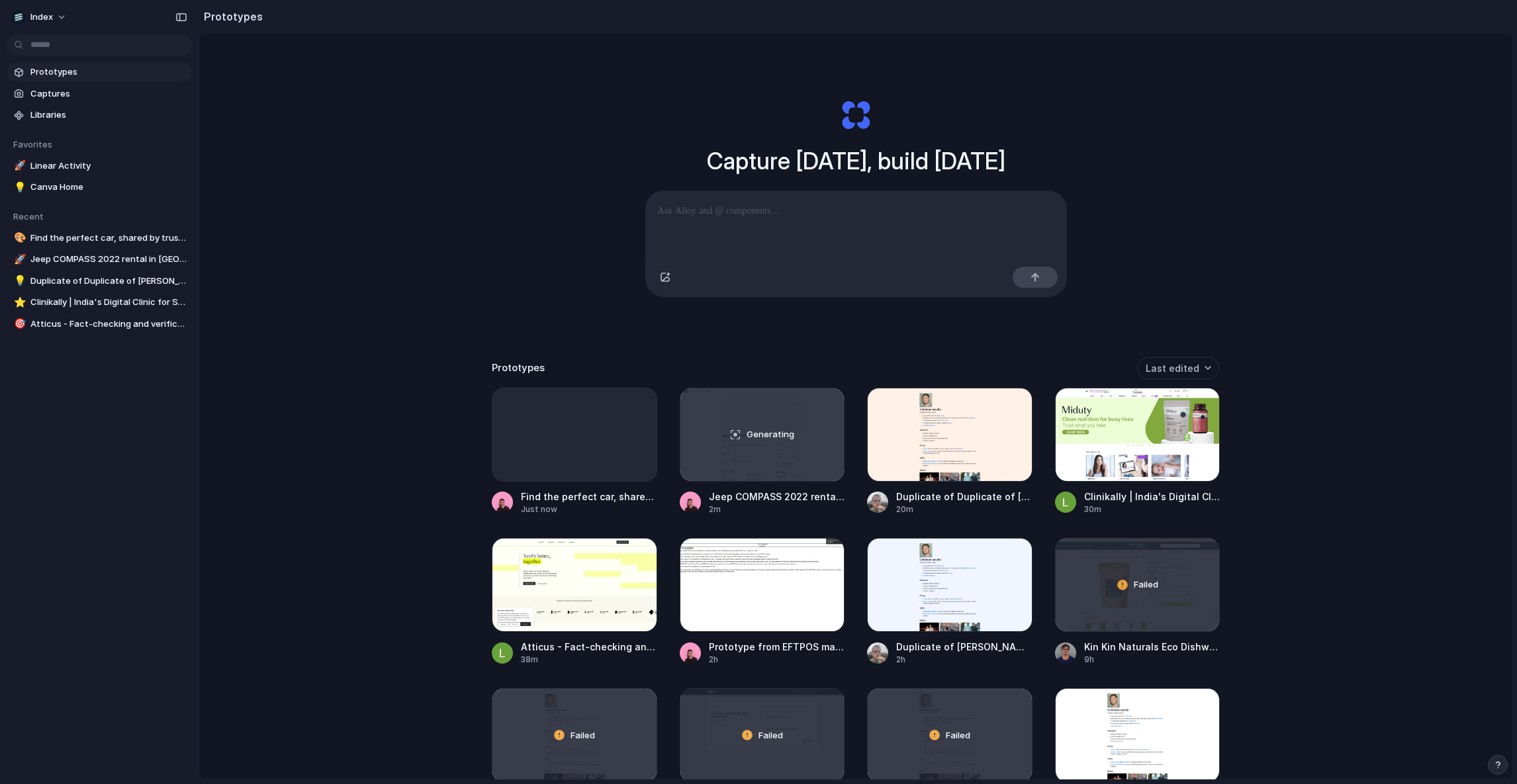
scroll to position [24, 0]
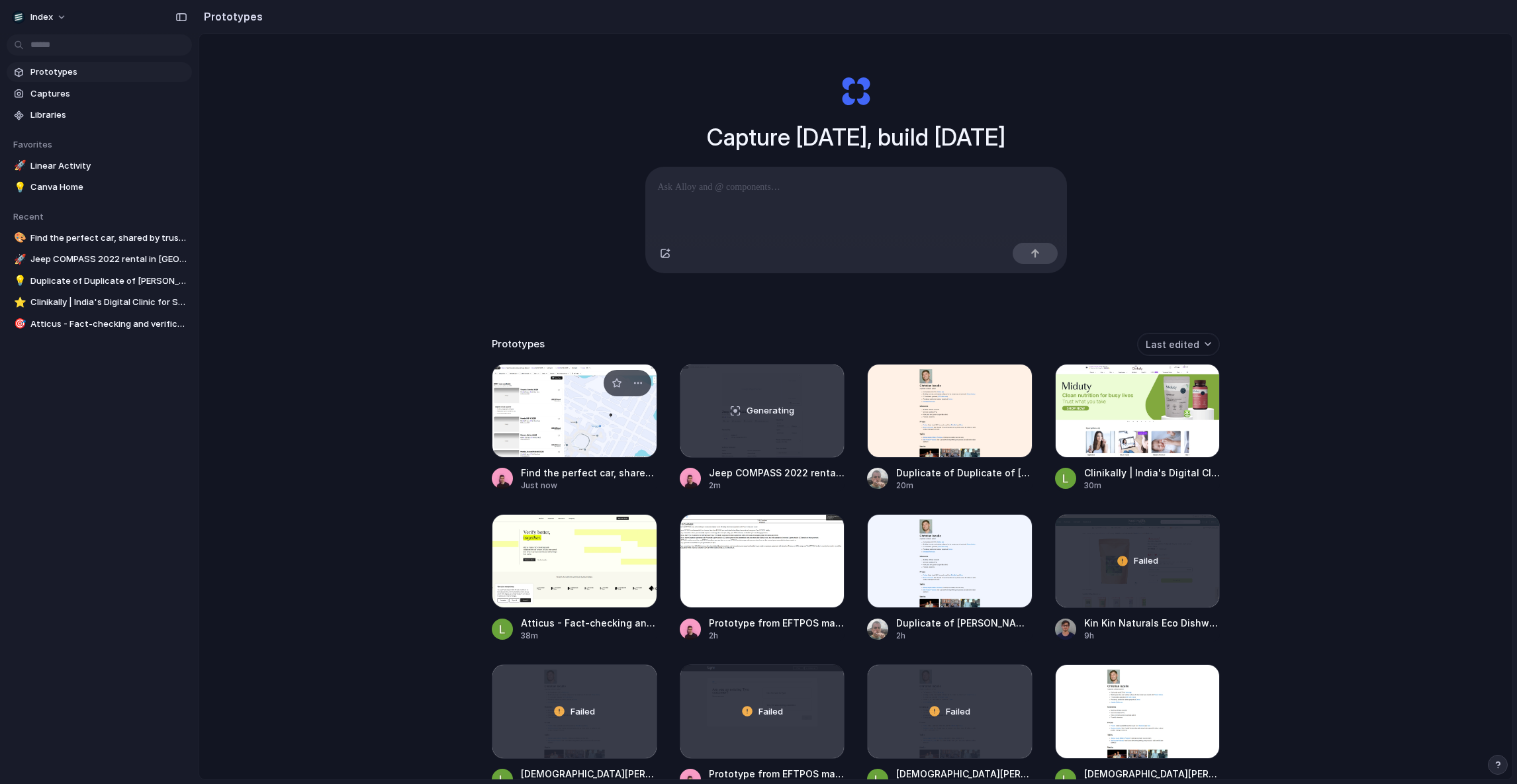
click at [523, 423] on div at bounding box center [575, 411] width 166 height 94
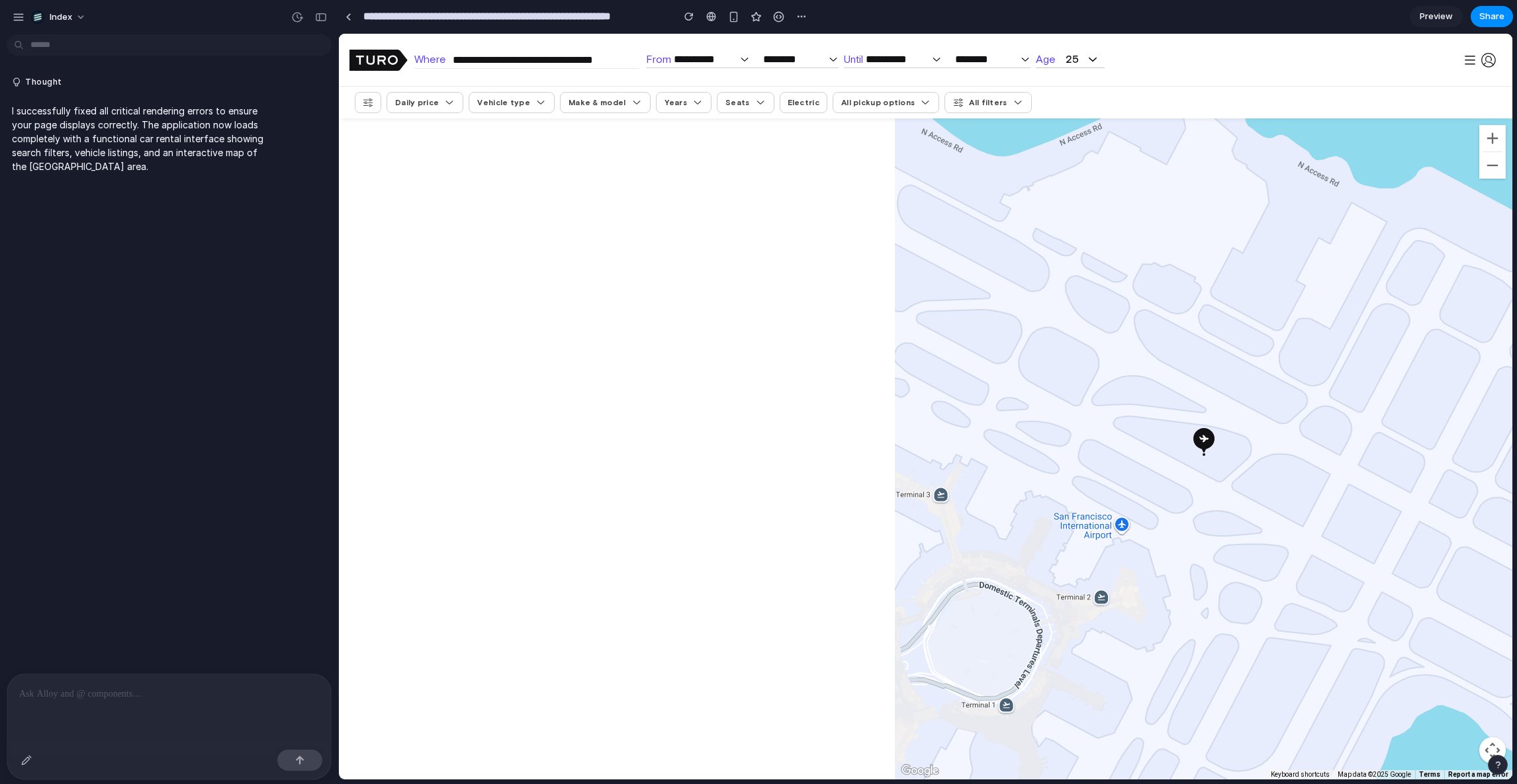
scroll to position [1107, 0]
drag, startPoint x: 1061, startPoint y: 384, endPoint x: 1056, endPoint y: 258, distance: 126.1
click at [1056, 258] on div at bounding box center [1203, 448] width 618 height 661
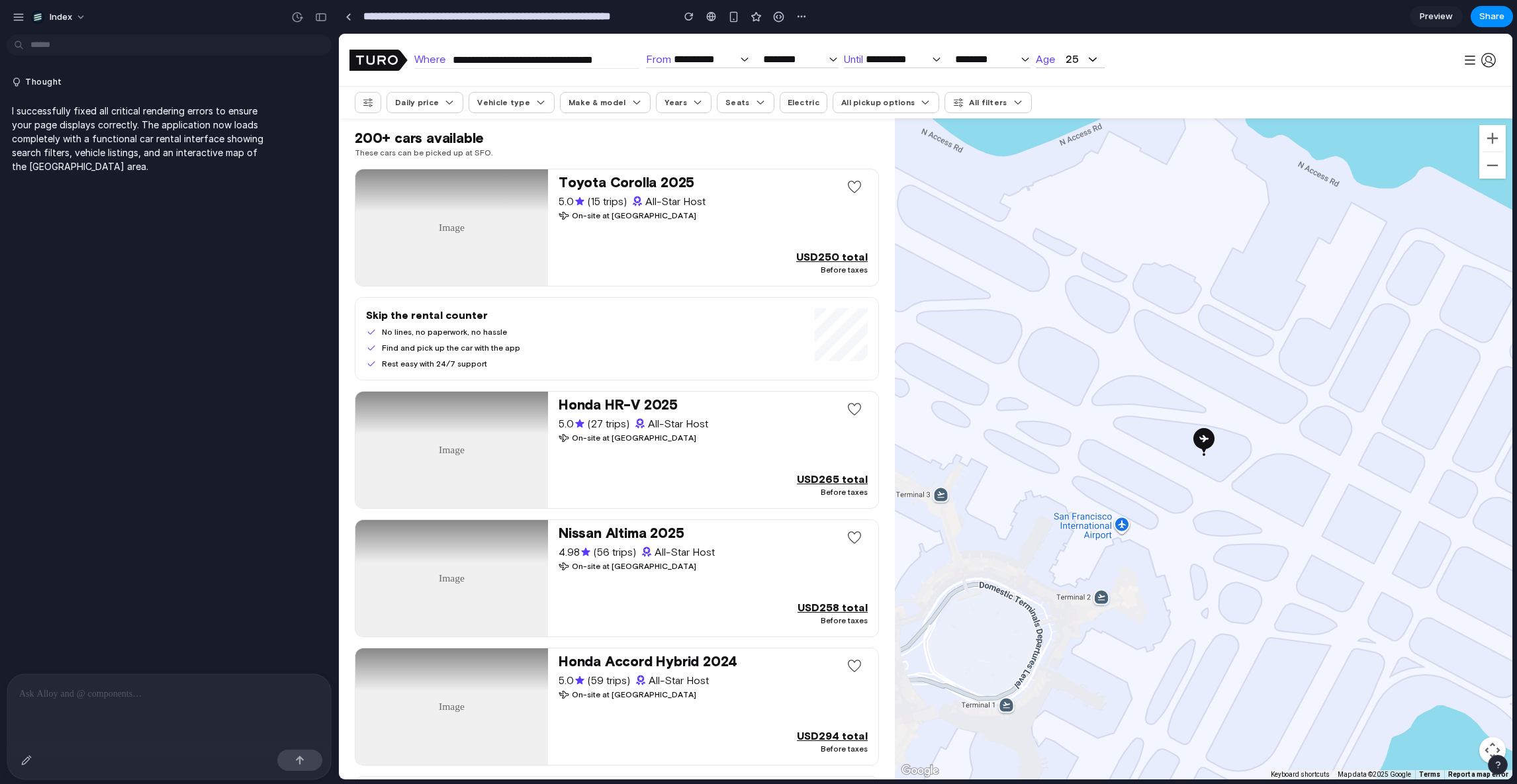
click at [185, 389] on div "Thought I successfully fixed all critical rendering errors to ensure your page …" at bounding box center [165, 357] width 330 height 634
click at [106, 699] on div at bounding box center [169, 709] width 324 height 70
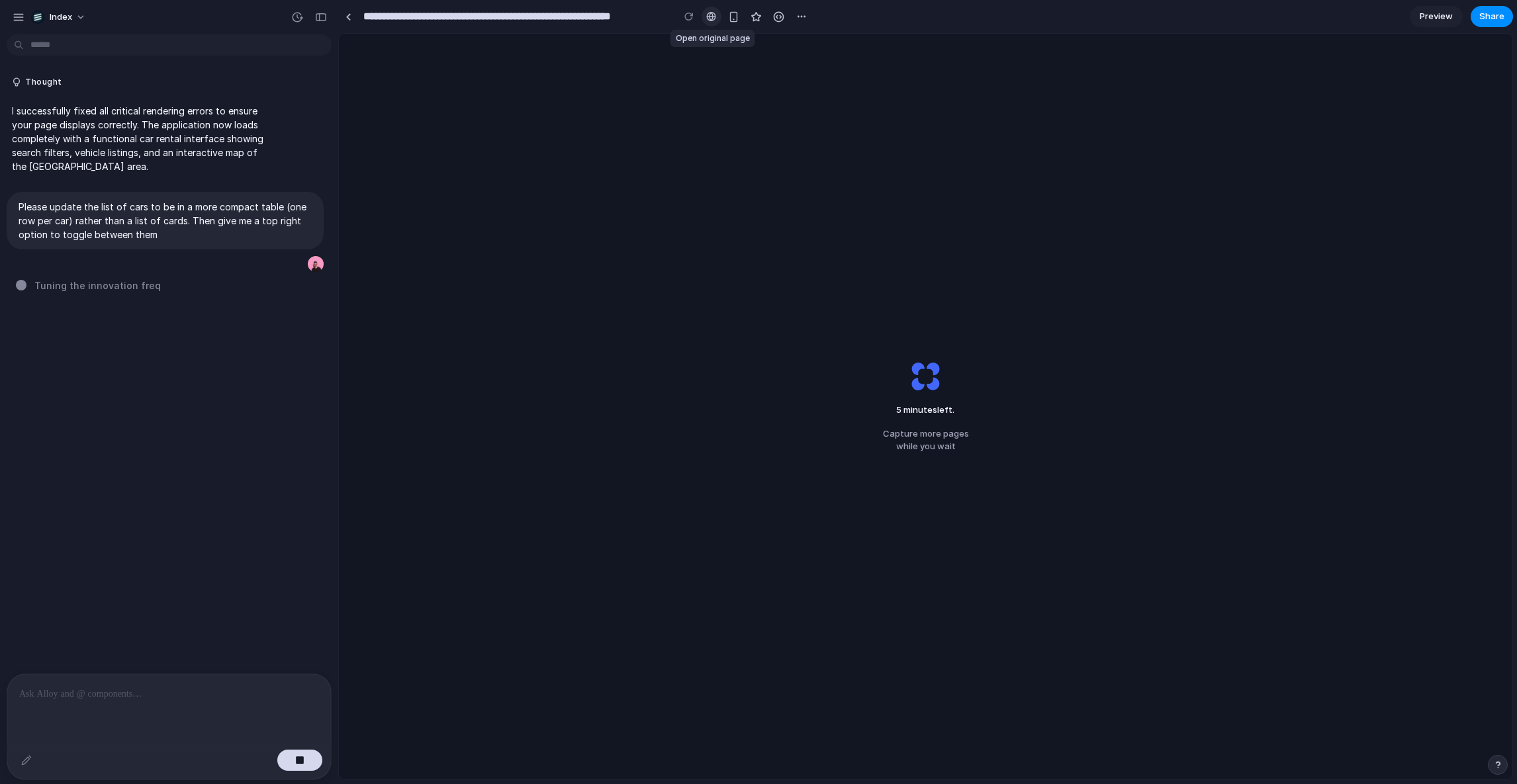
click at [713, 16] on div at bounding box center [711, 16] width 10 height 10
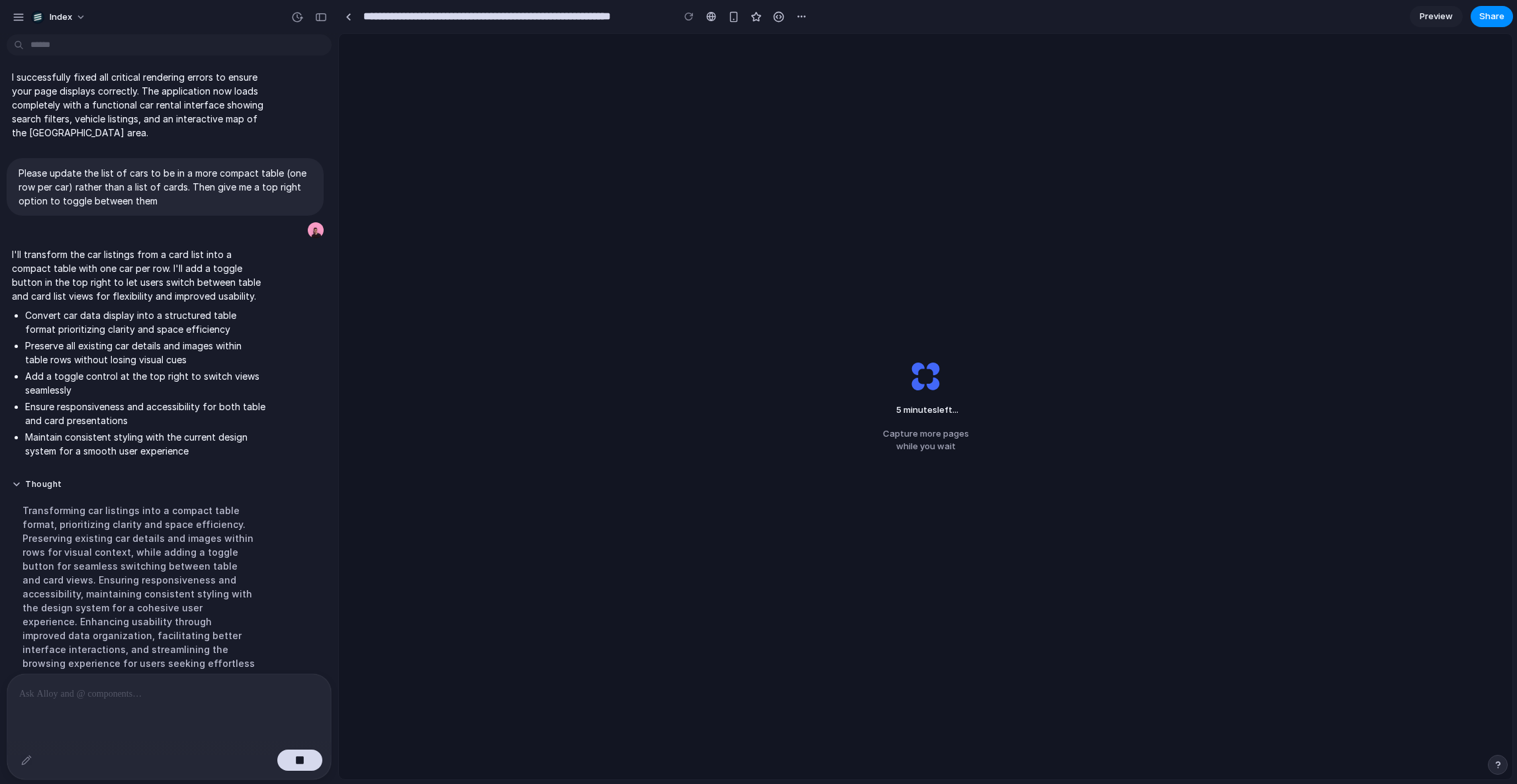
scroll to position [101, 0]
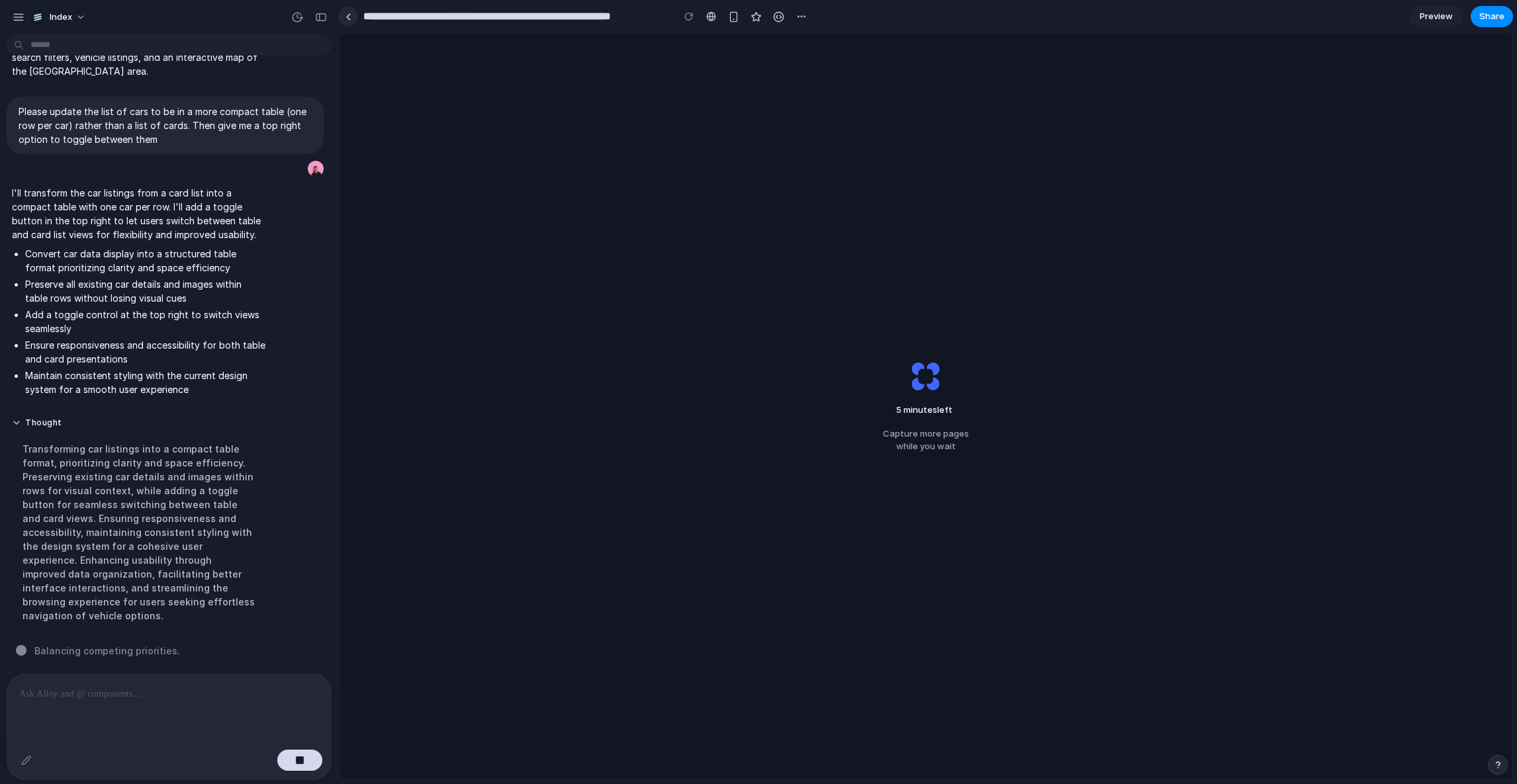
click at [345, 14] on div at bounding box center [348, 16] width 6 height 7
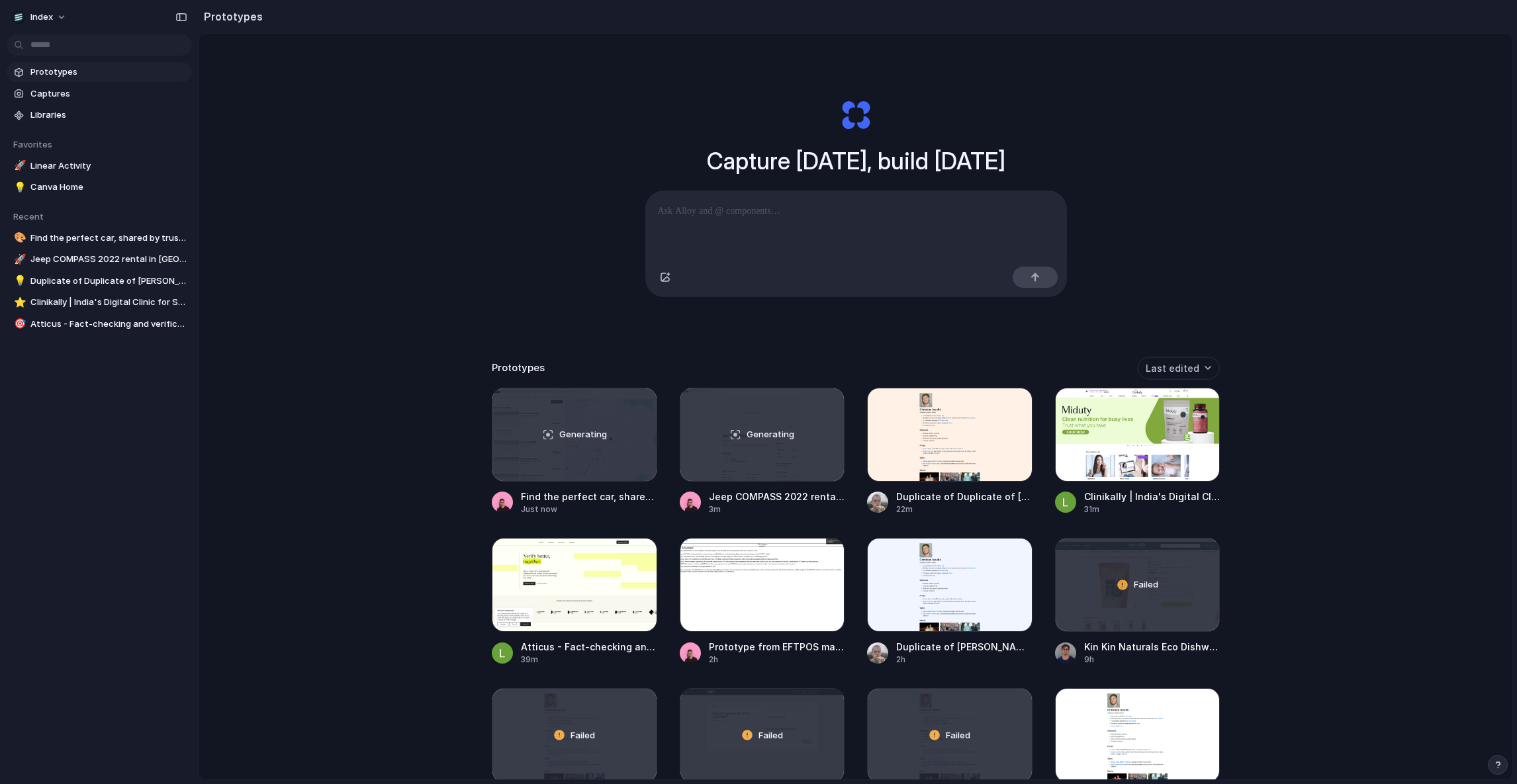
click at [387, 427] on div "Capture [DATE], build [DATE] Clone web app Clone screenshot Start from existing…" at bounding box center [855, 442] width 1313 height 816
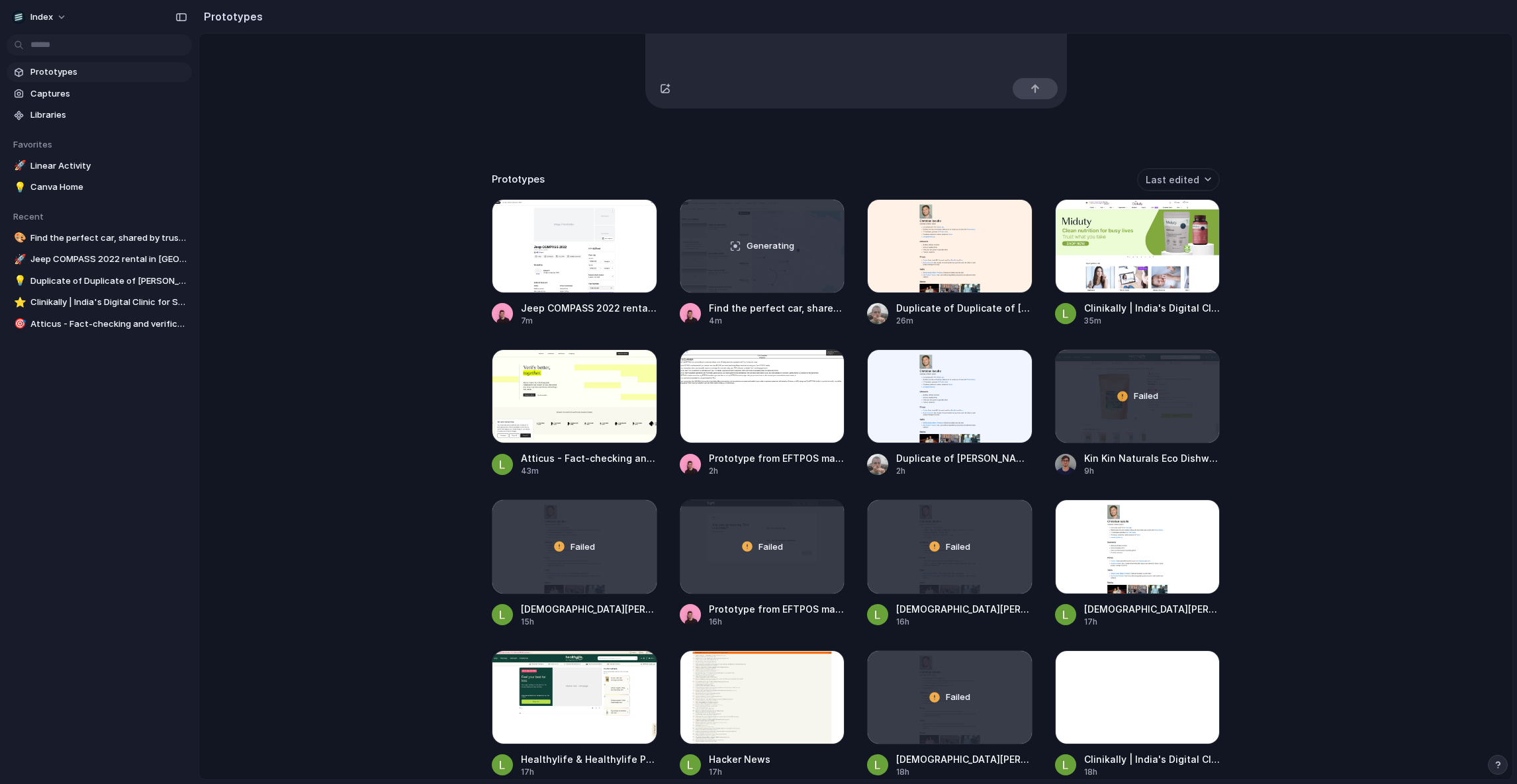
scroll to position [173, 0]
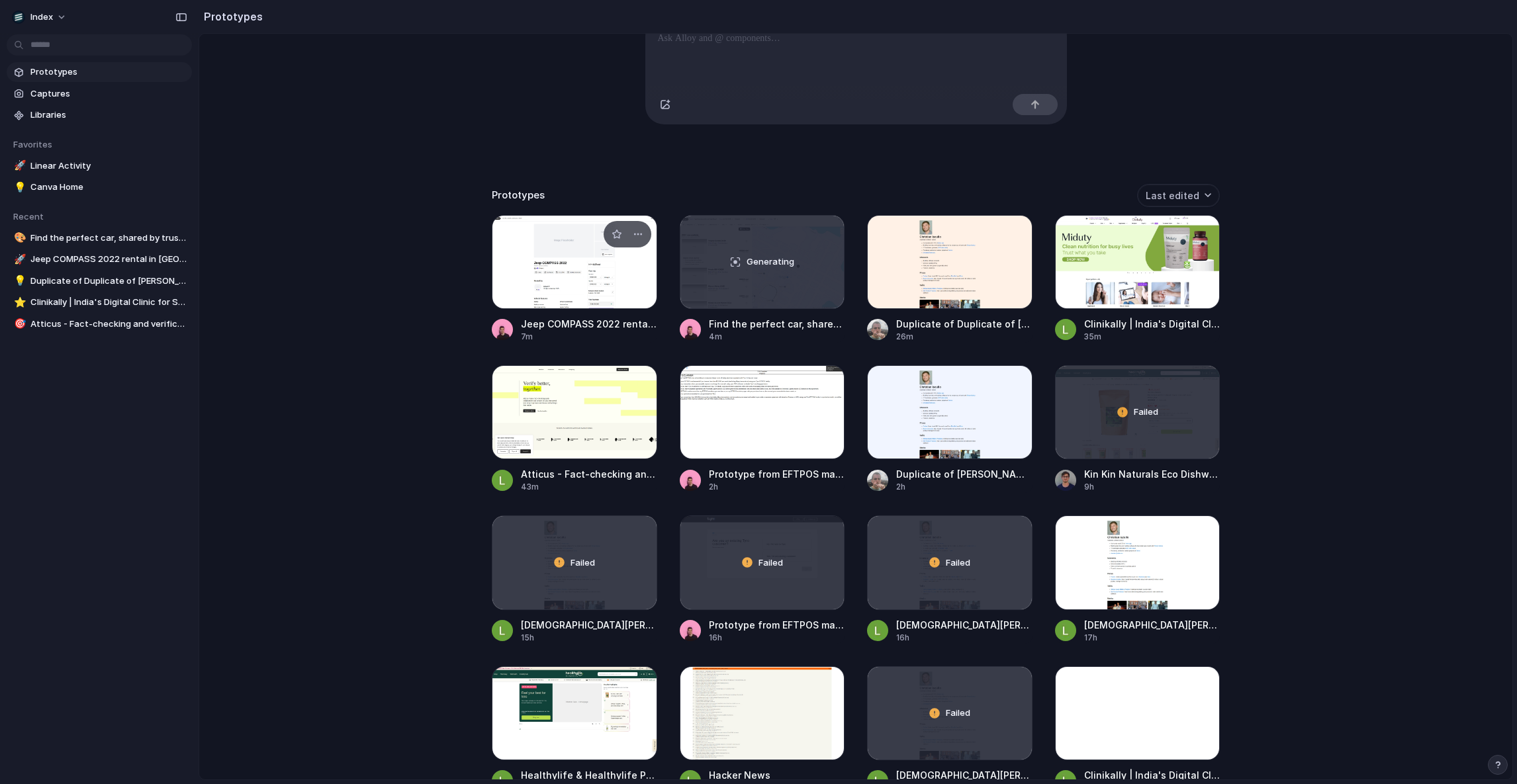
click at [577, 266] on div at bounding box center [575, 262] width 166 height 94
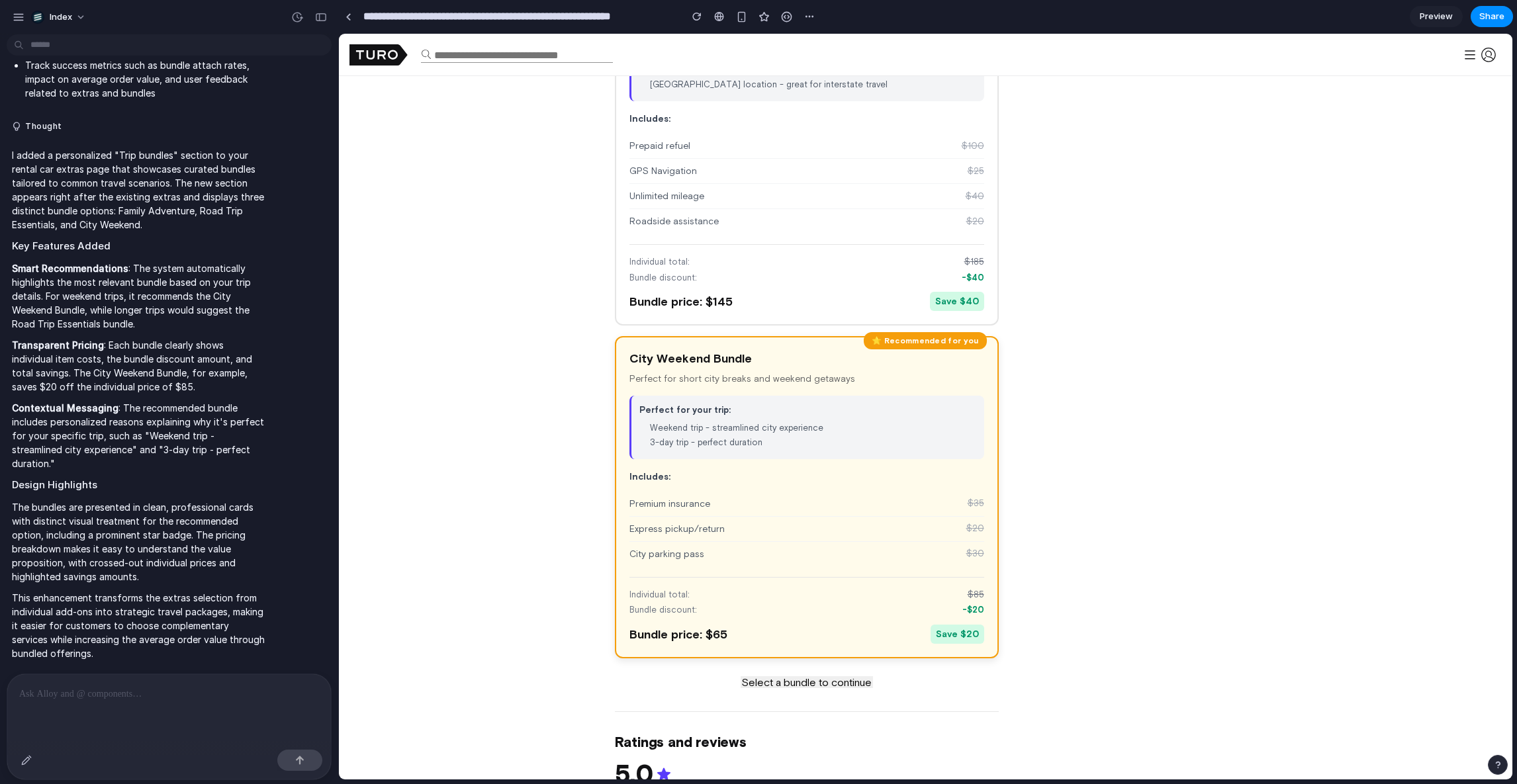
scroll to position [1545, 0]
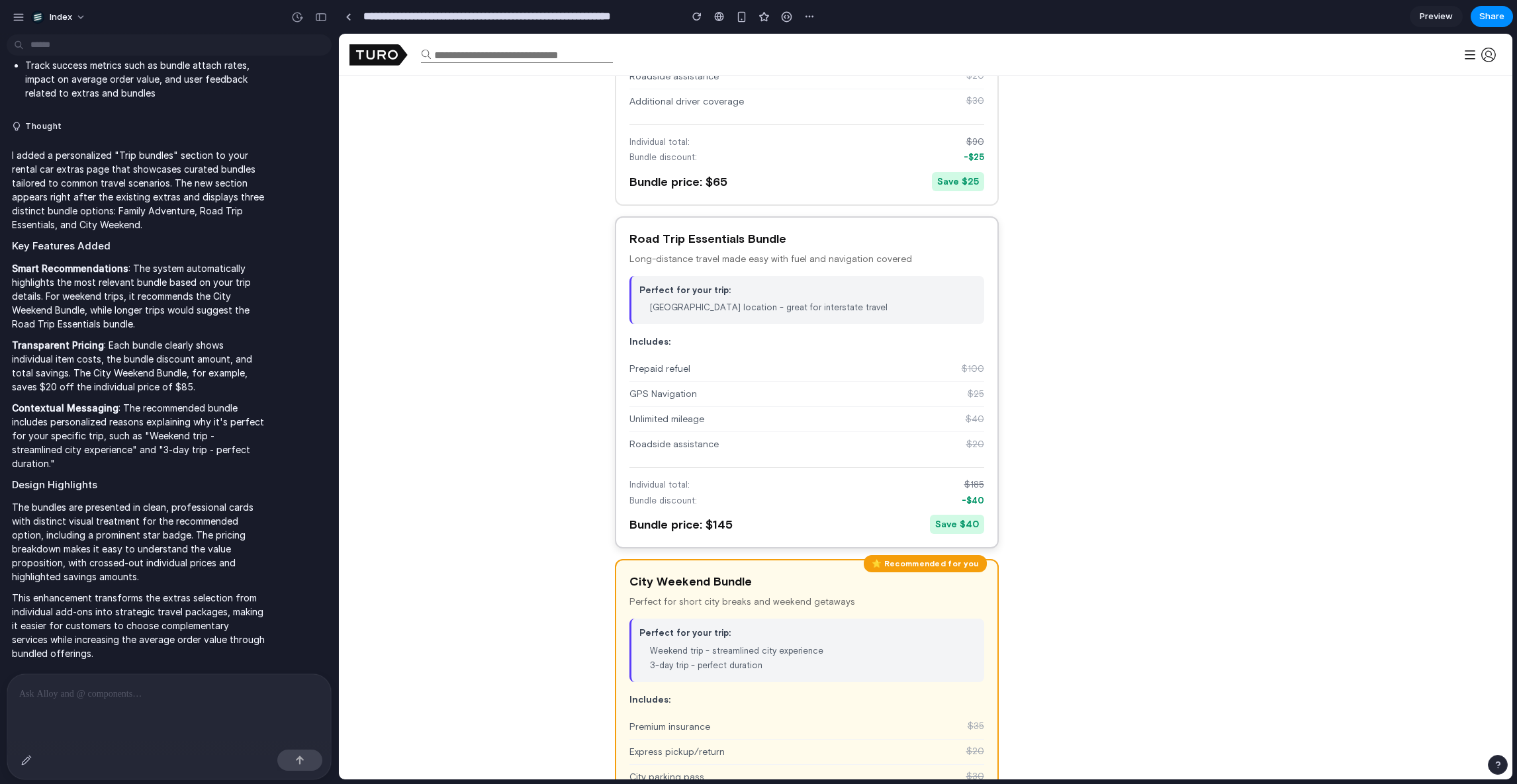
click at [750, 409] on div "Unlimited mileage $ 40" at bounding box center [807, 419] width 355 height 25
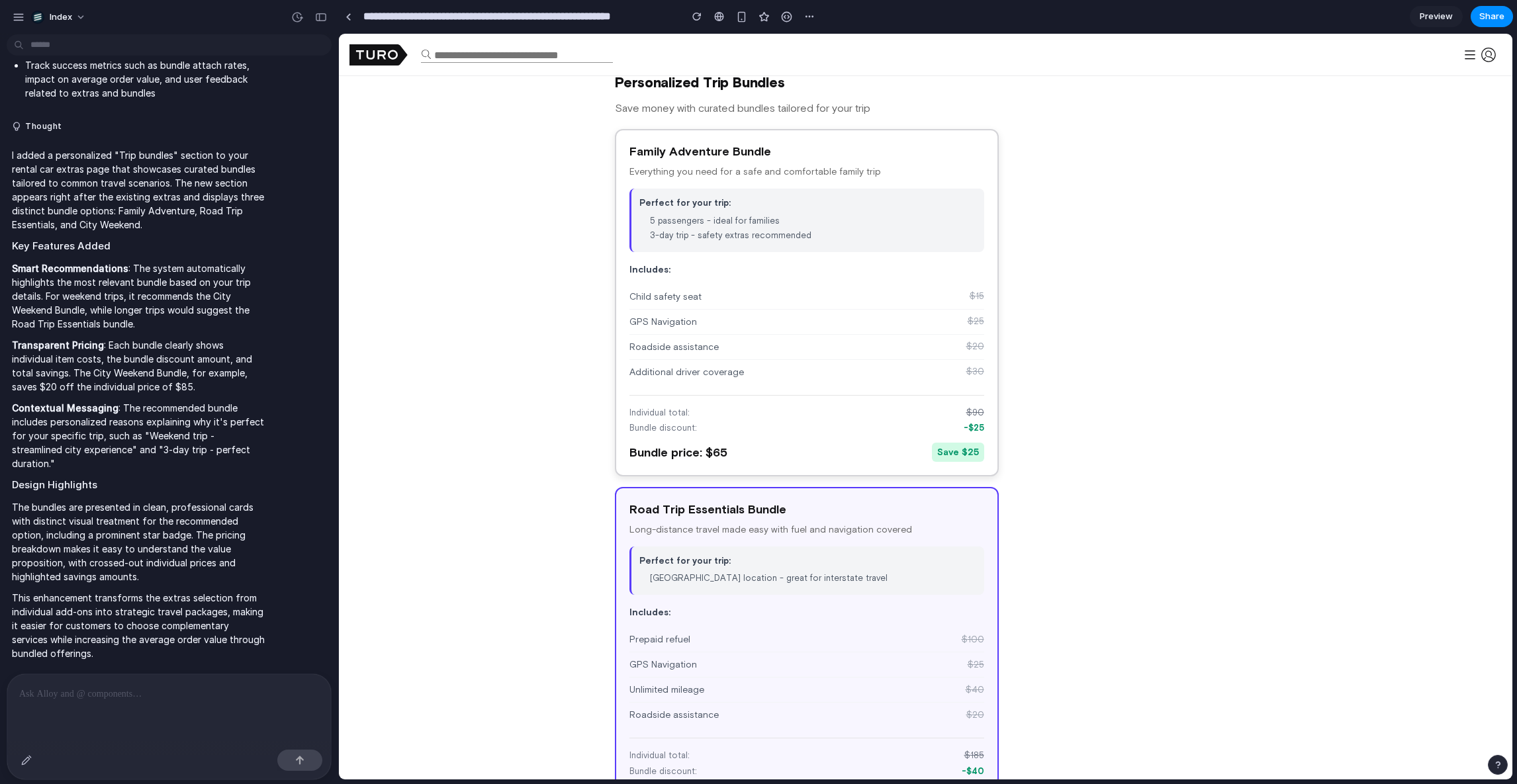
click at [674, 328] on div "GPS Navigation $ 25" at bounding box center [807, 322] width 355 height 25
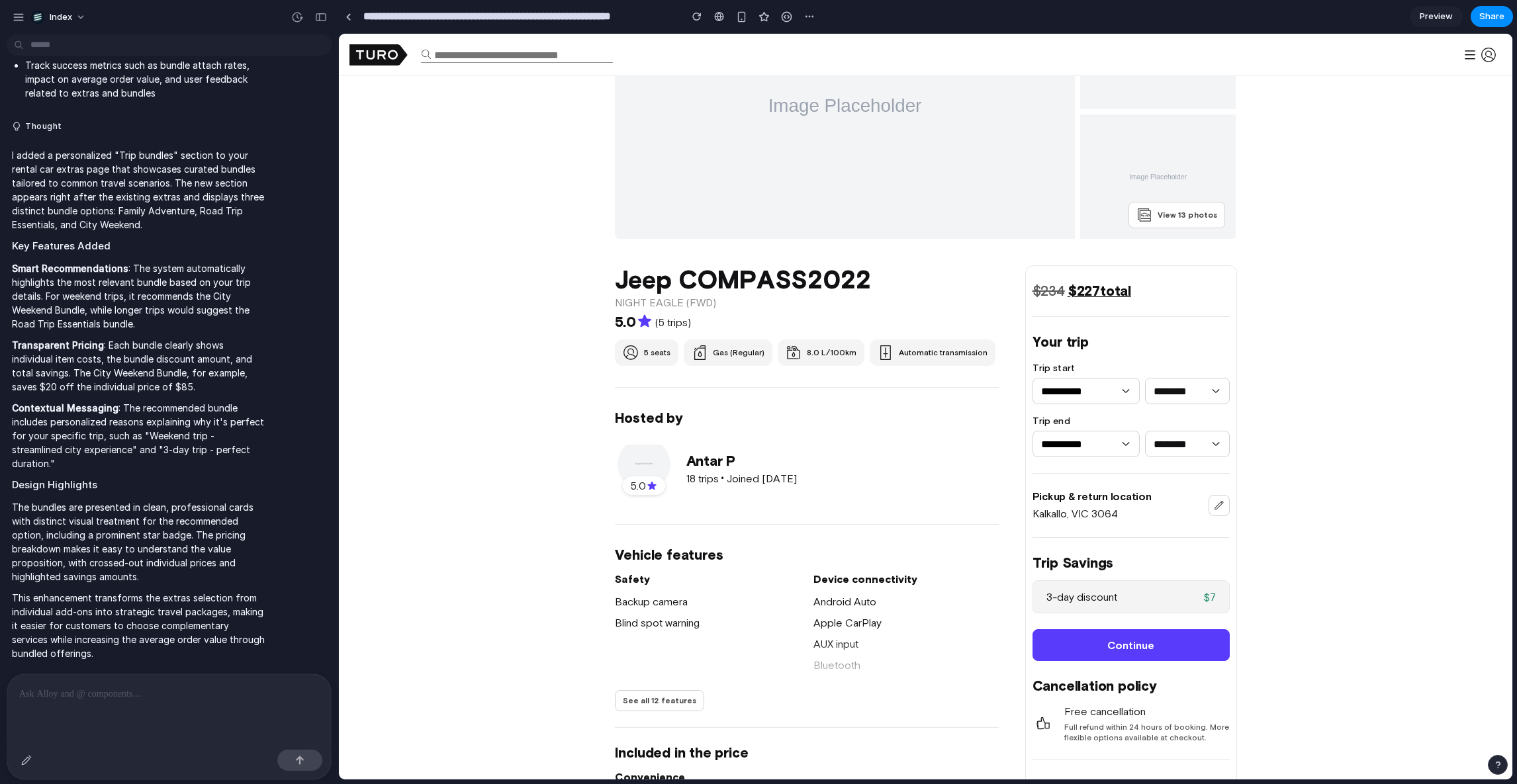
scroll to position [0, 0]
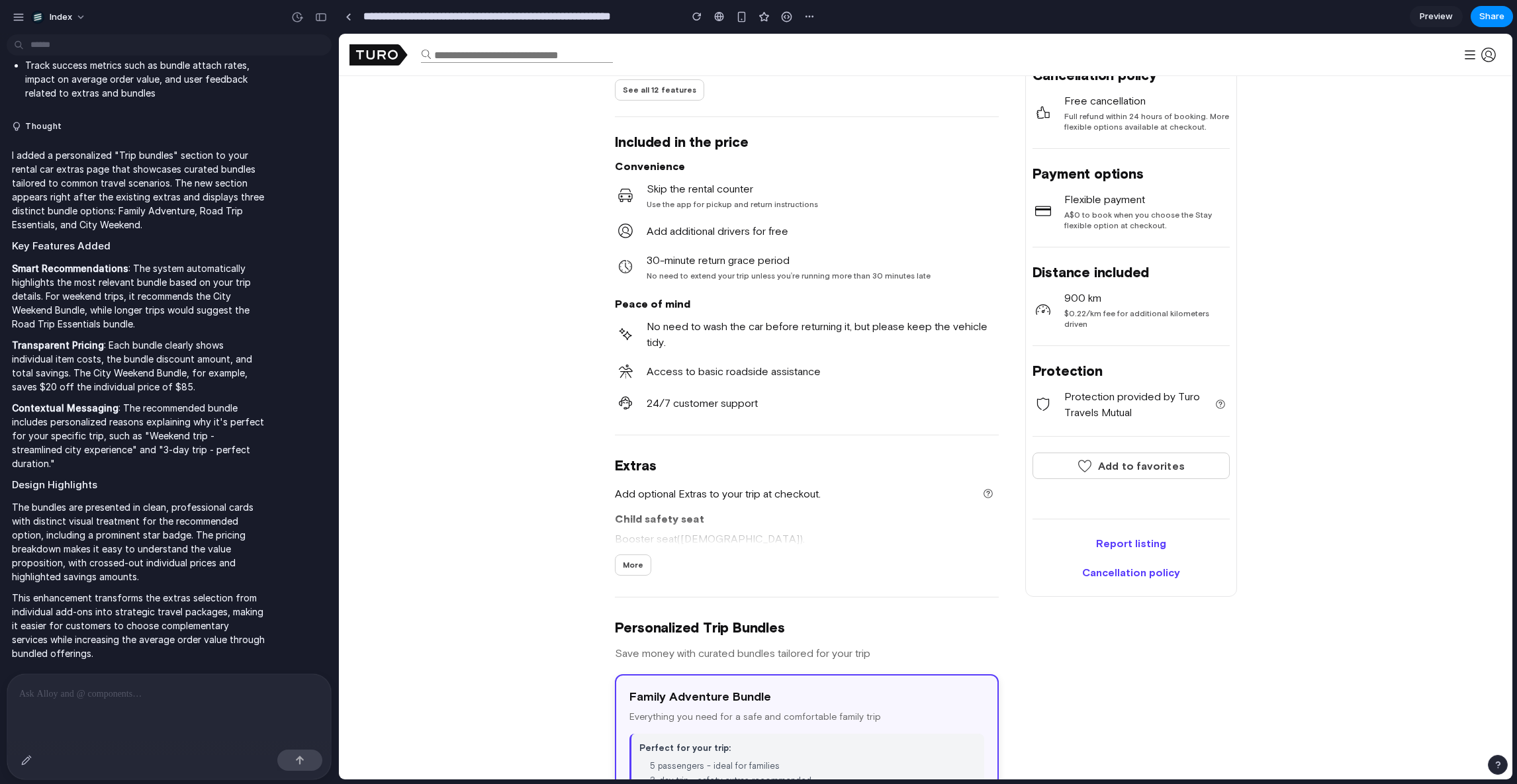
click at [755, 692] on h3 "Family Adventure Bundle" at bounding box center [807, 697] width 355 height 16
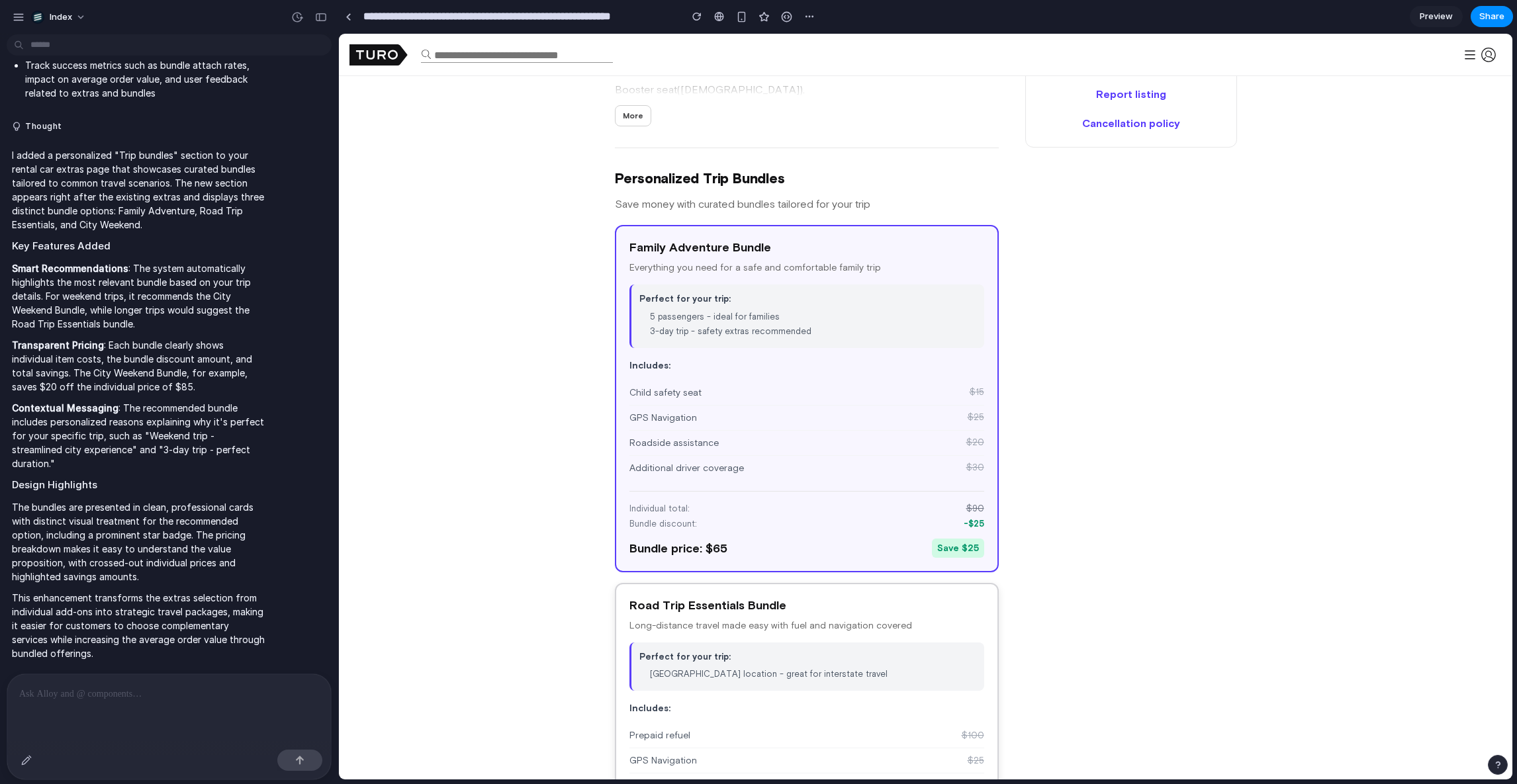
click at [809, 683] on div "Perfect for your trip: Victoria location - great for interstate travel" at bounding box center [807, 666] width 355 height 49
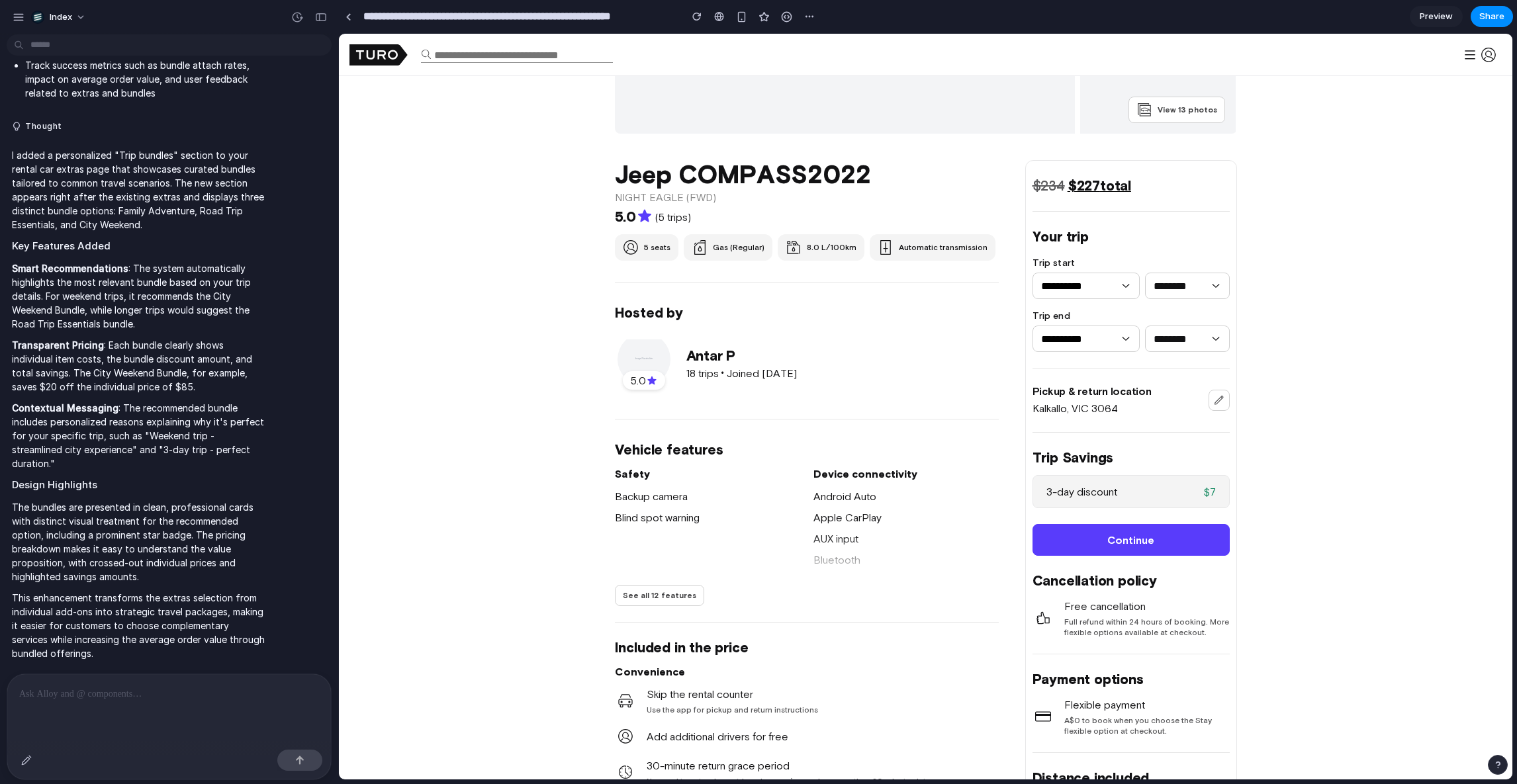
scroll to position [220, 0]
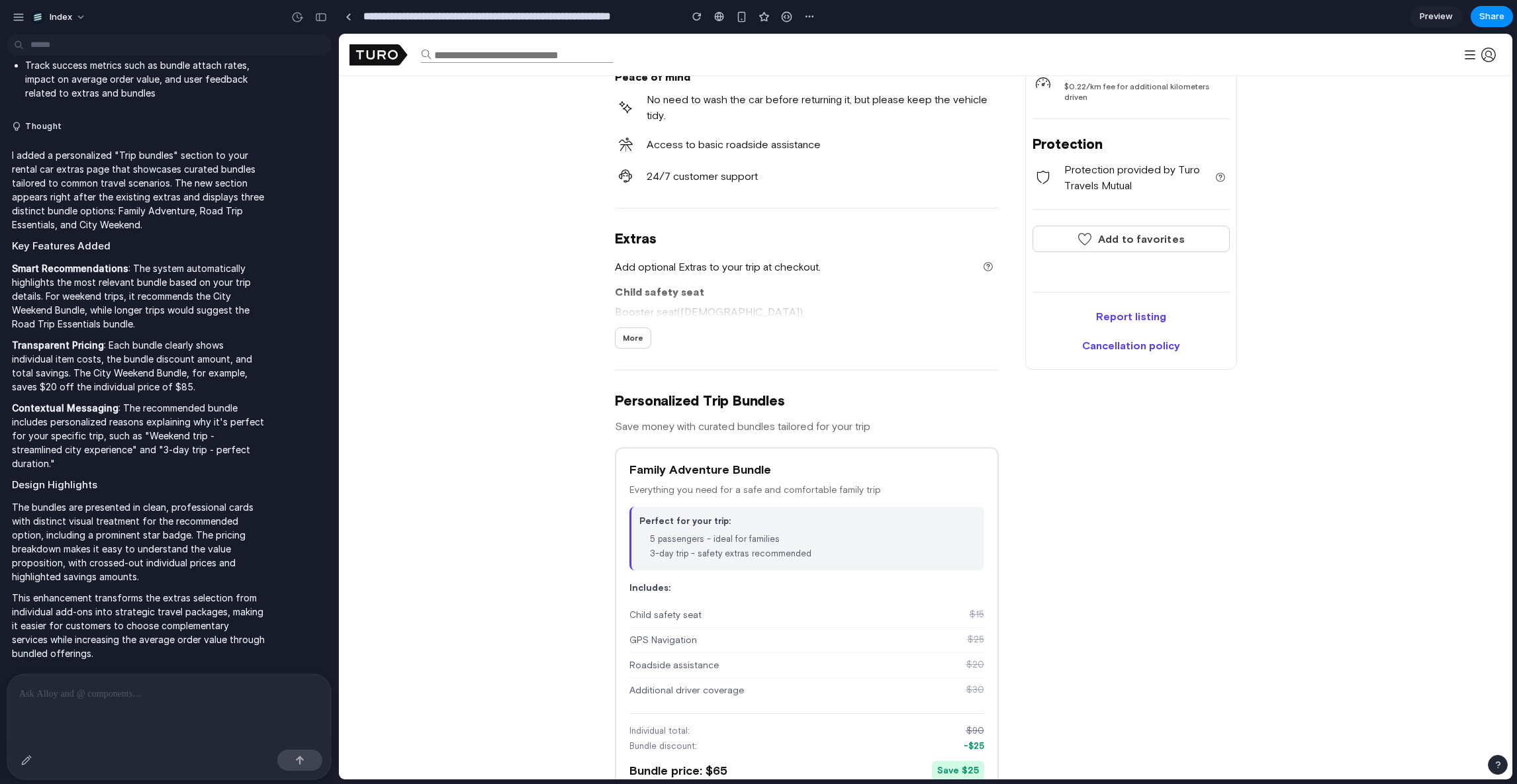
click at [809, 683] on div "Additional driver coverage $ 30" at bounding box center [807, 691] width 355 height 24
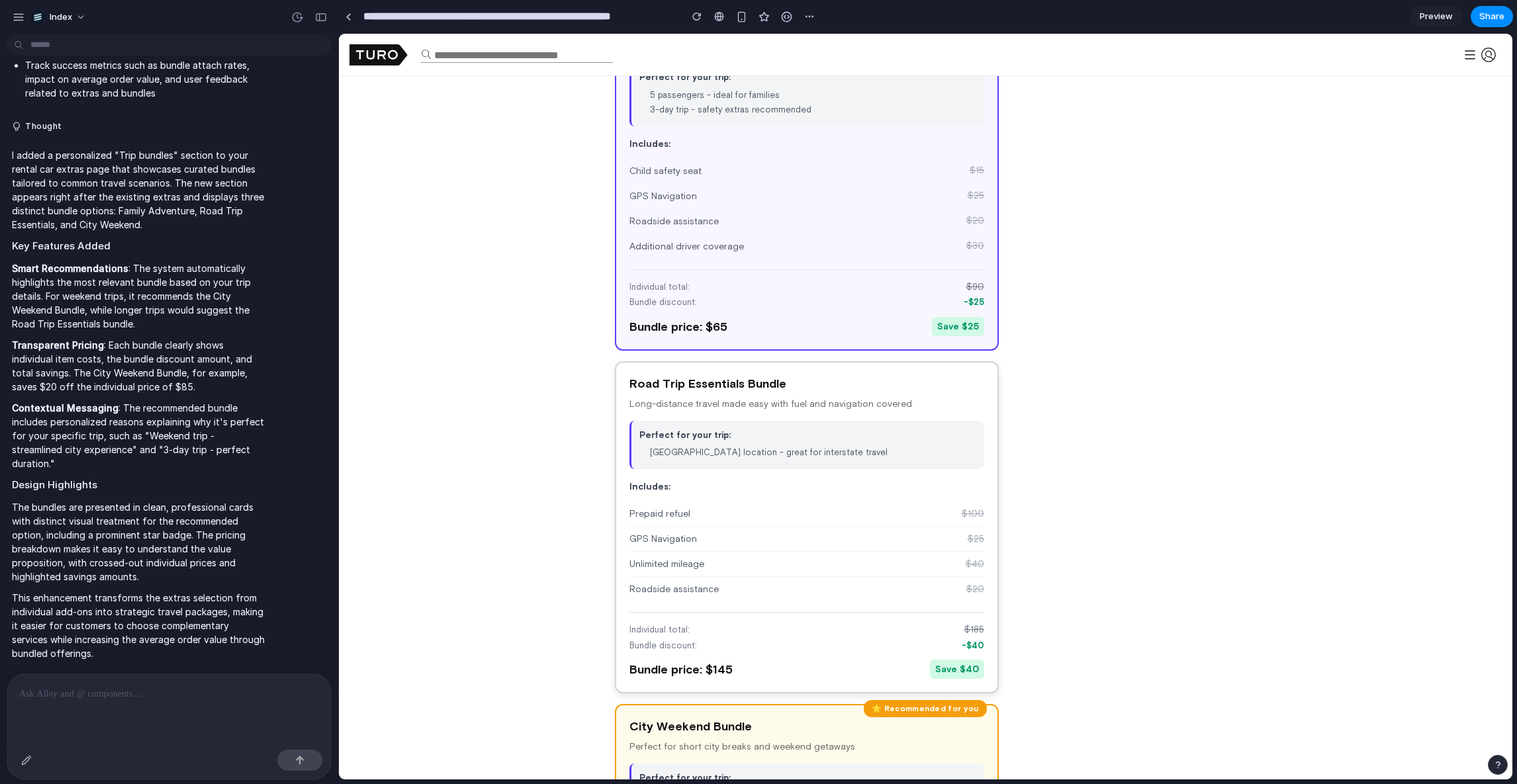
click at [692, 641] on div "Bundle discount: -$ 40" at bounding box center [807, 646] width 355 height 13
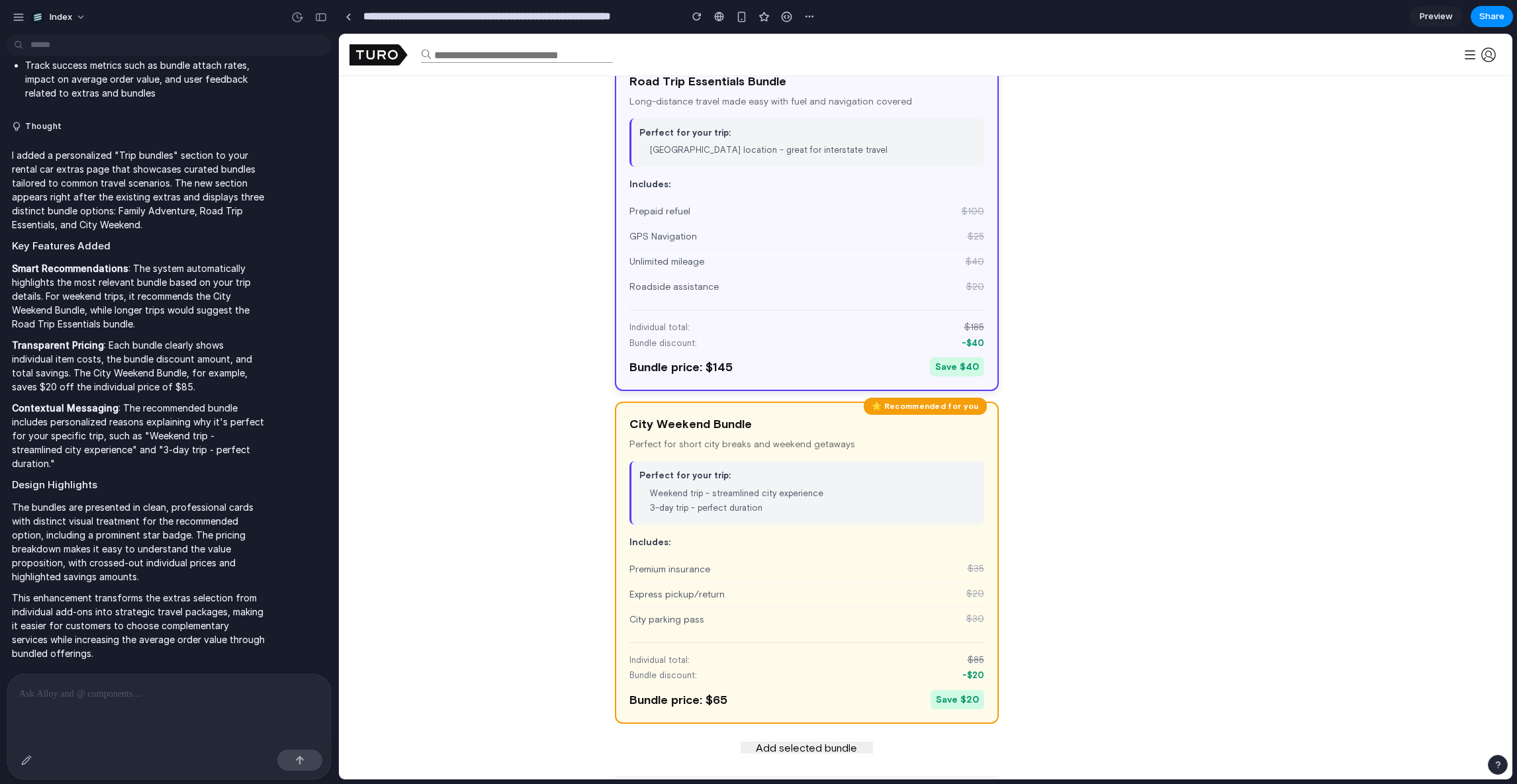
scroll to position [1981, 0]
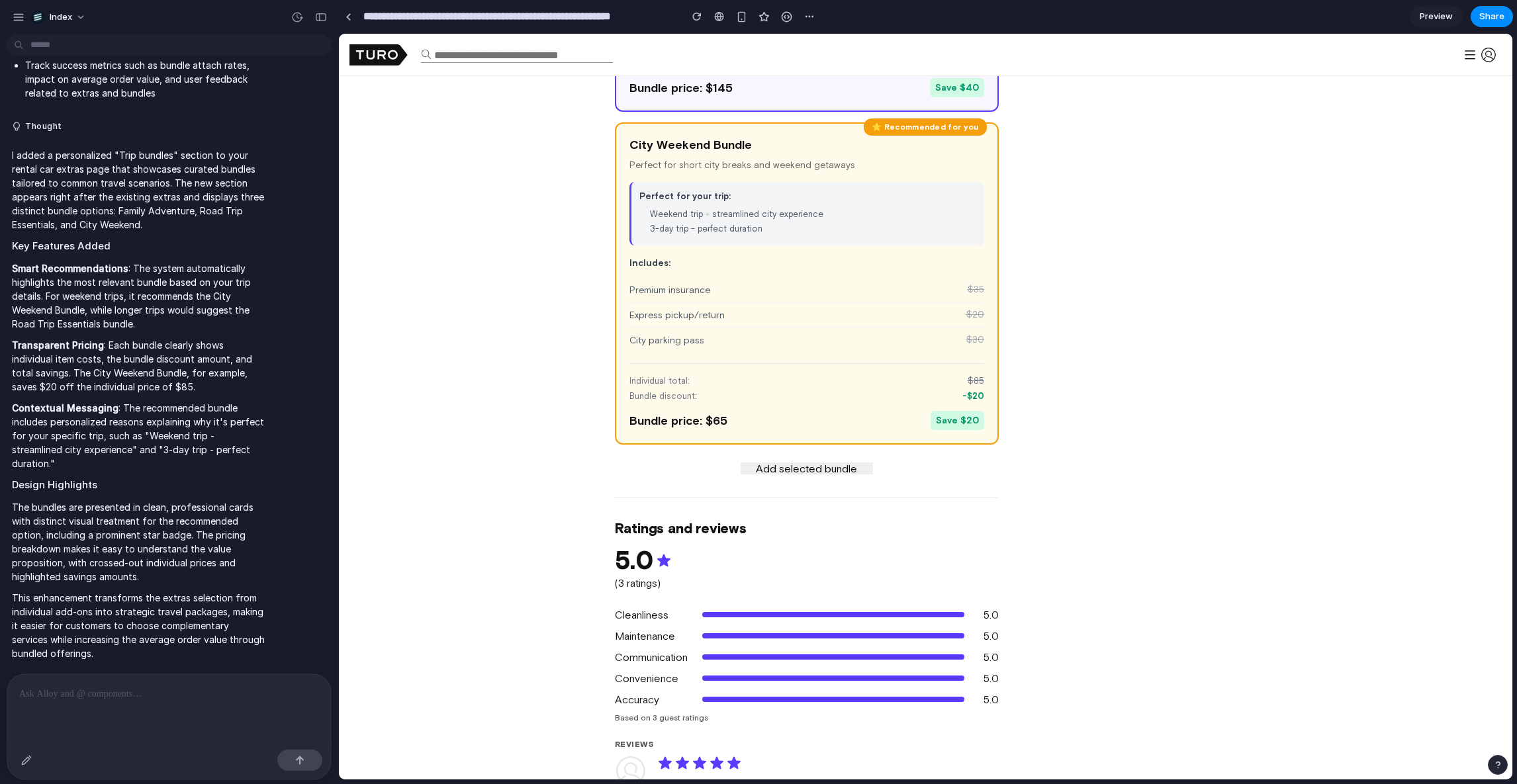
click at [771, 471] on span "Add selected bundle" at bounding box center [807, 468] width 101 height 12
click at [703, 363] on div "Individual total: $ 85 Bundle discount: -$ 20 Bundle price: $ 65 Save $ 20" at bounding box center [807, 396] width 355 height 67
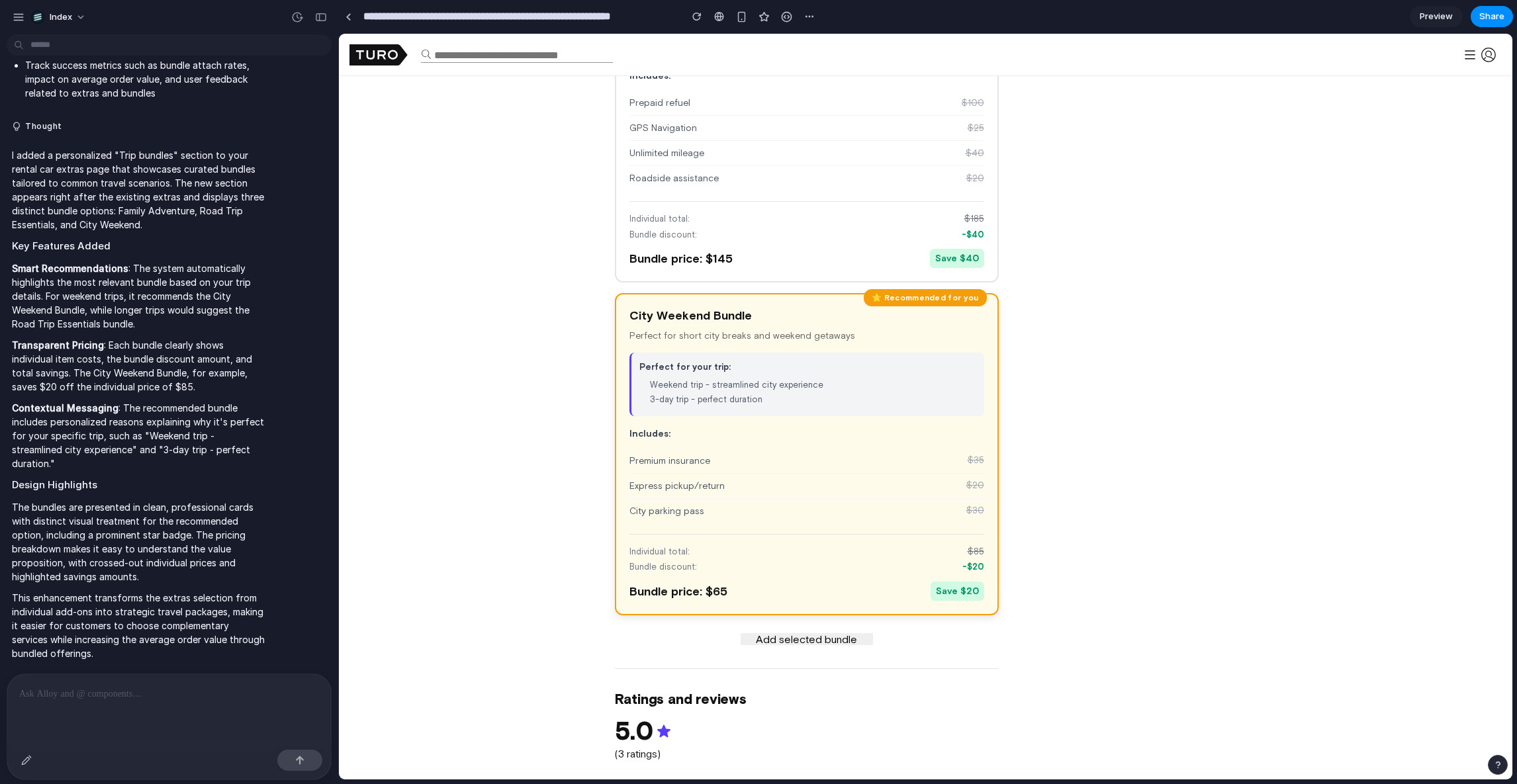
scroll to position [1788, 0]
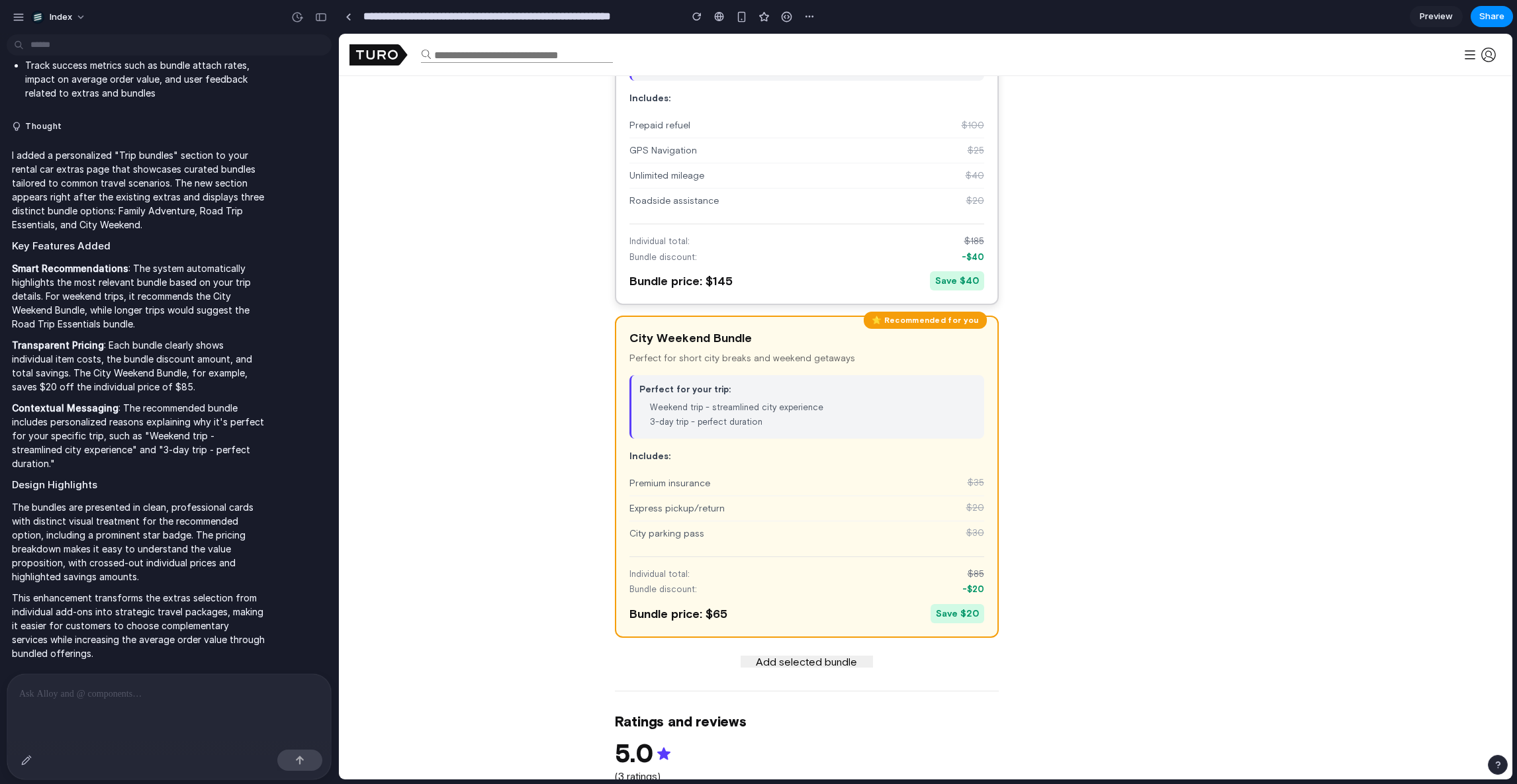
click at [770, 268] on div "Individual total: $ 185 Bundle discount: -$ 40 Bundle price: $ 145 Save $ 40" at bounding box center [807, 257] width 355 height 67
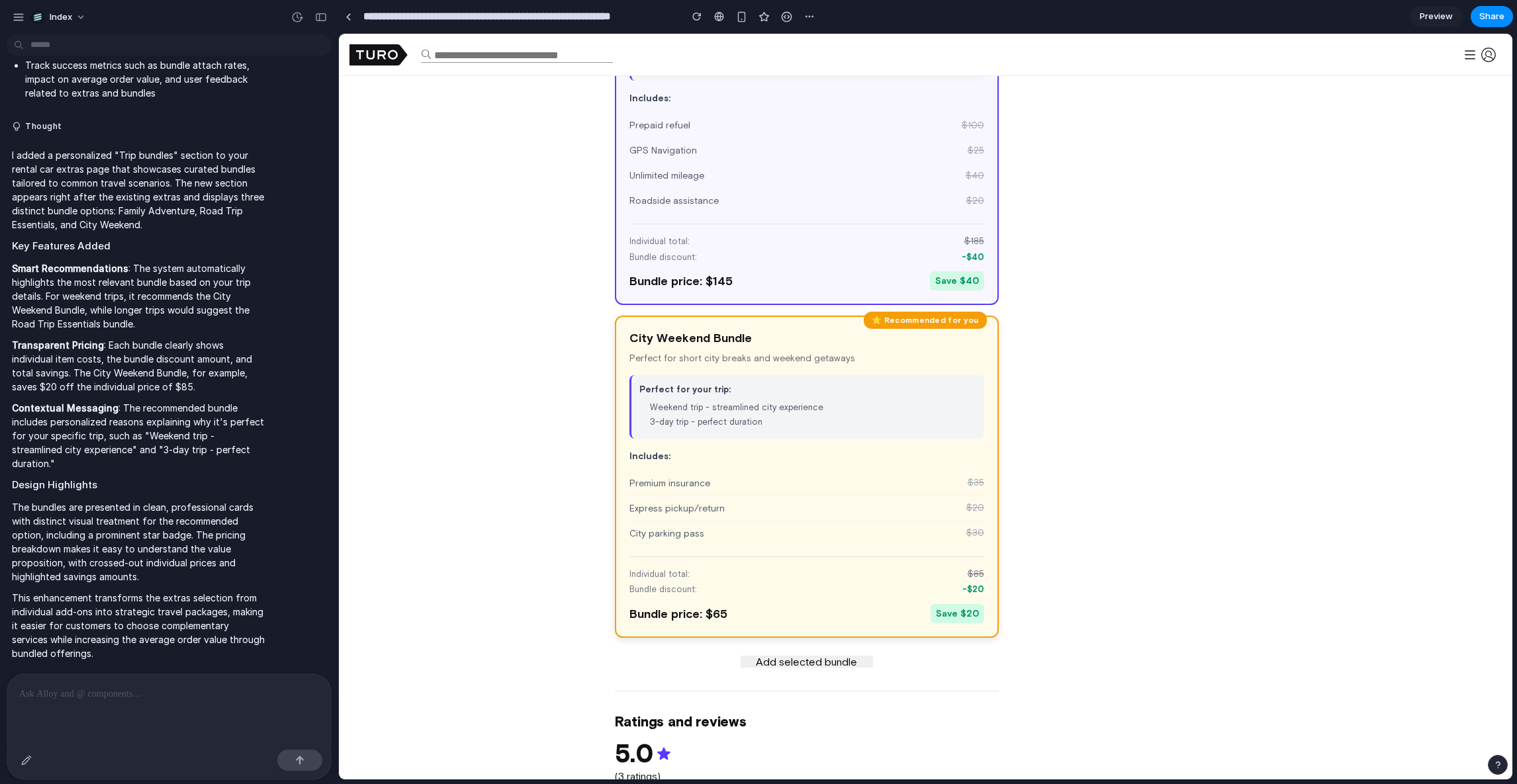
click at [738, 370] on div "⭐ Recommended for you City Weekend Bundle Perfect for short city breaks and wee…" at bounding box center [807, 477] width 384 height 322
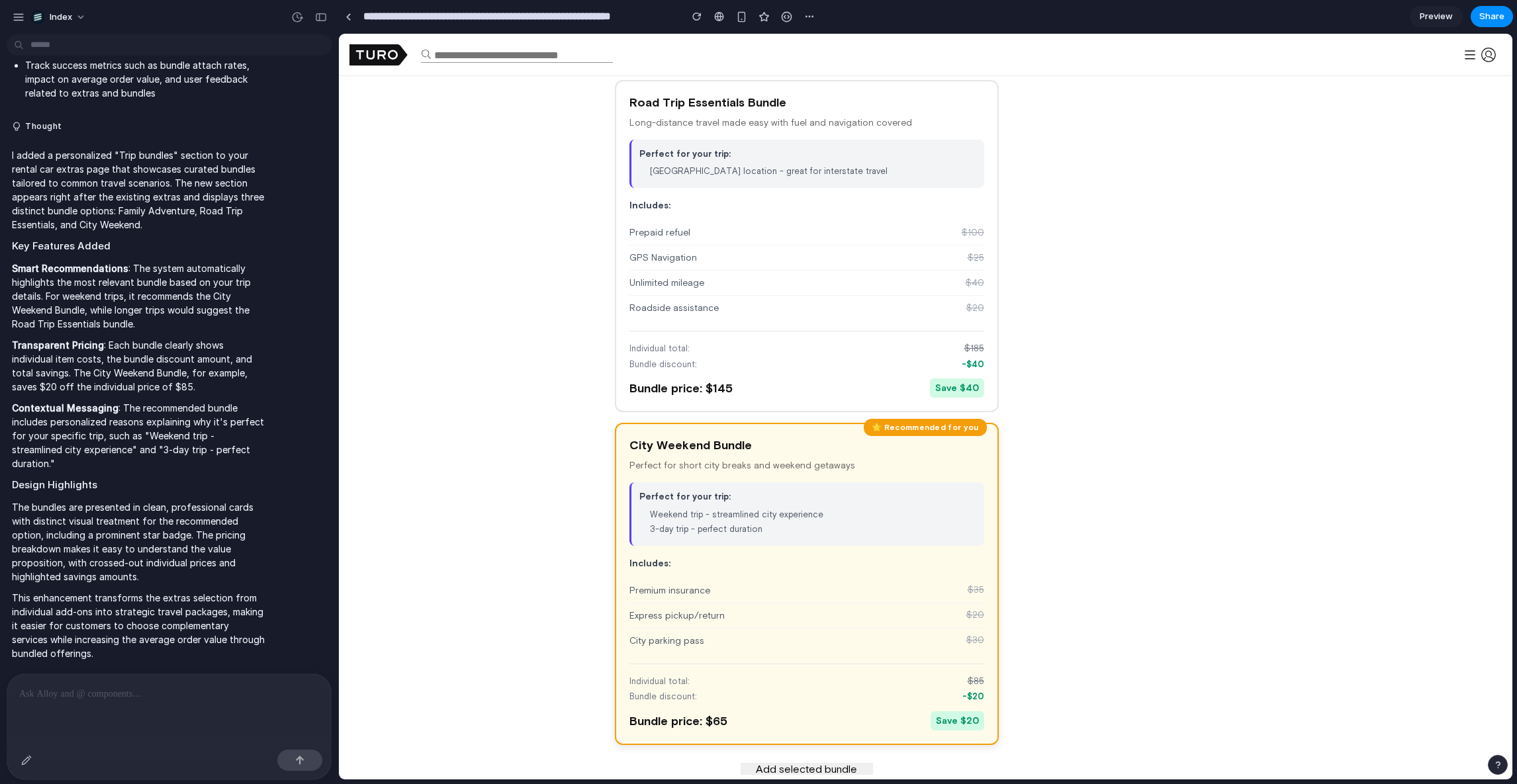
scroll to position [1508, 0]
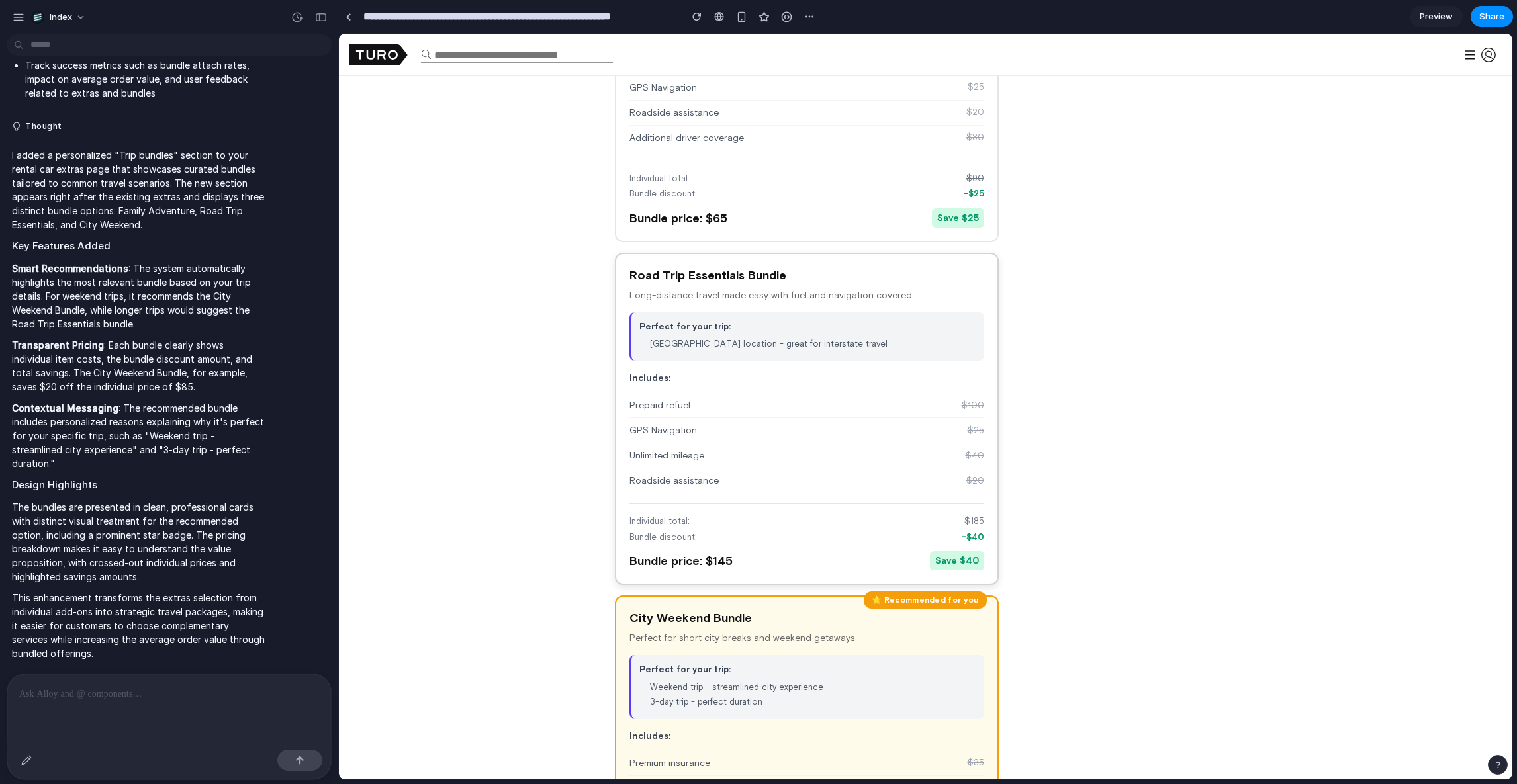
click at [701, 381] on p "Includes:" at bounding box center [807, 378] width 355 height 14
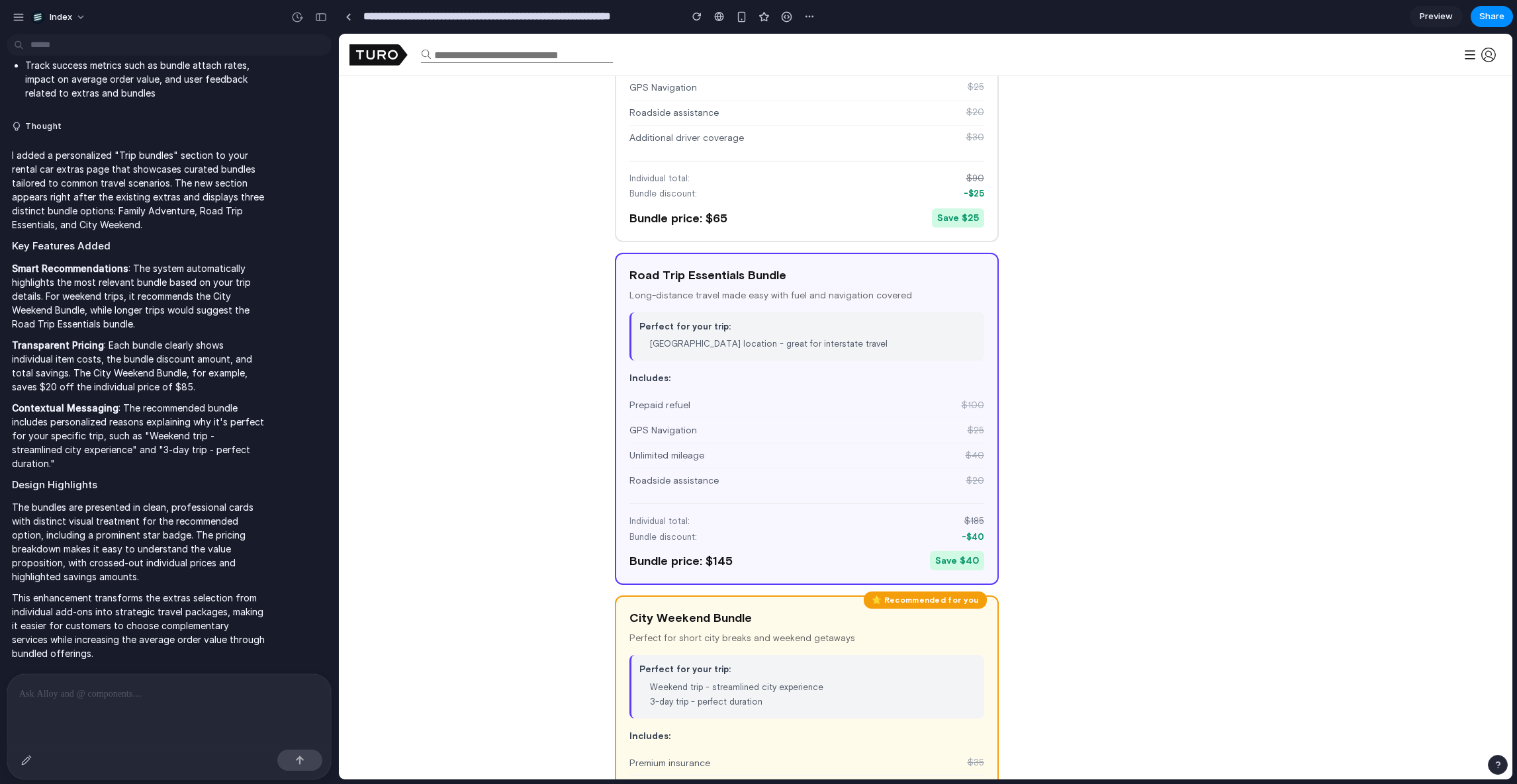
click at [443, 556] on div "Jeep COMPASS 2022 NIGHT EAGLE (FWD) 5.0 (5 trips) 5 seats Gas (Regular) 8.0 L/1…" at bounding box center [926, 748] width 1174 height 3798
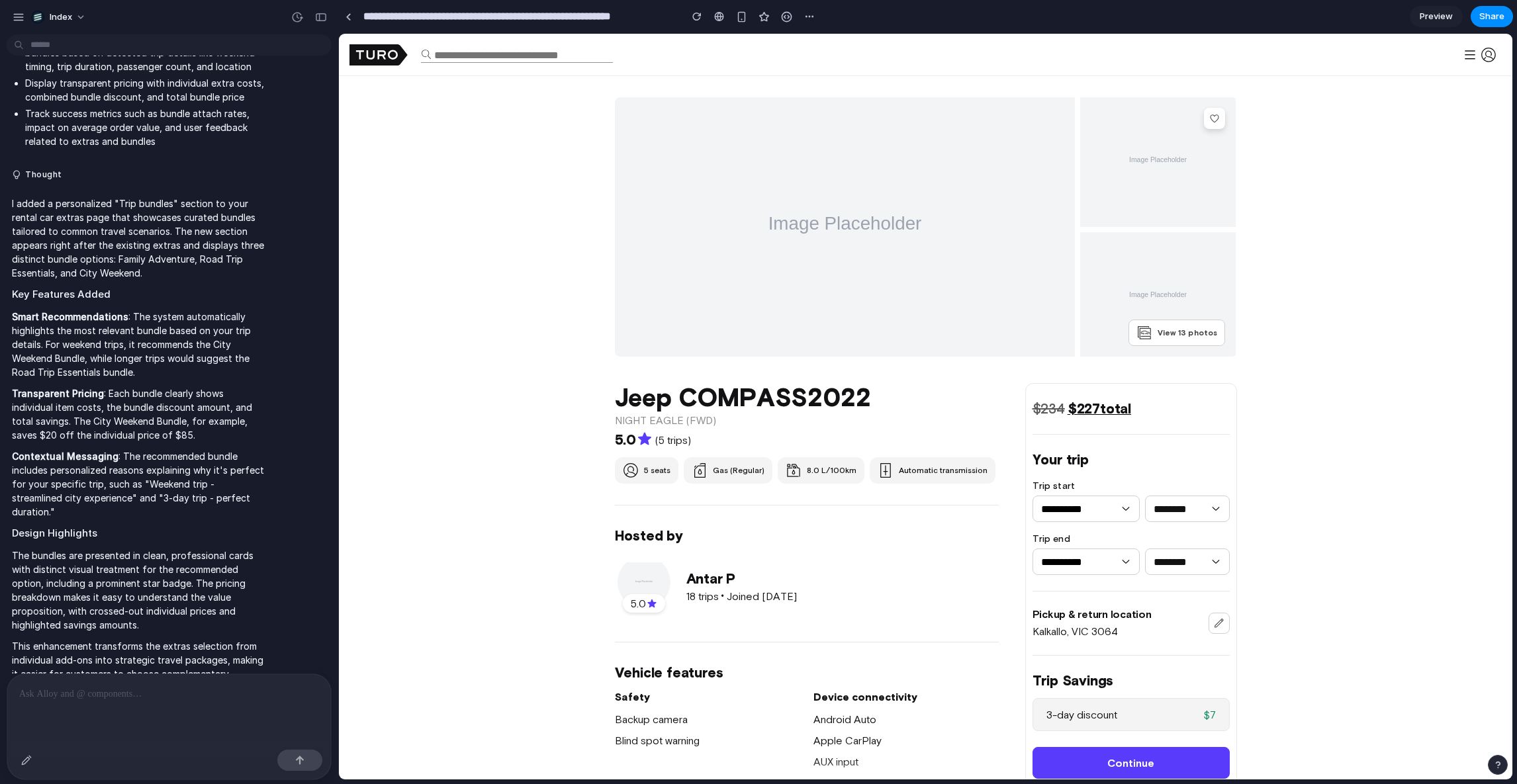
scroll to position [824, 0]
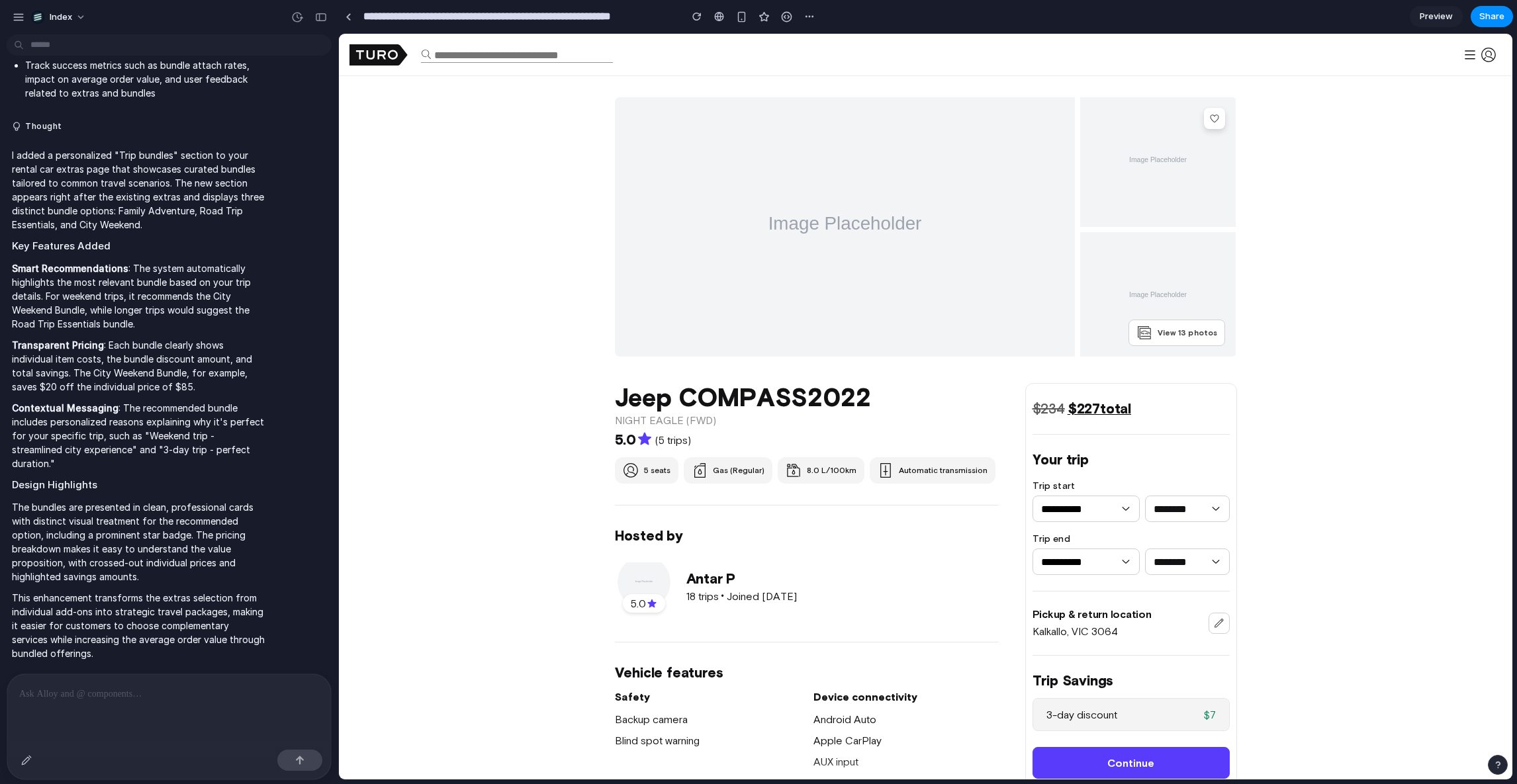
click at [340, 23] on div at bounding box center [348, 16] width 20 height 20
click at [341, 20] on link at bounding box center [348, 16] width 20 height 20
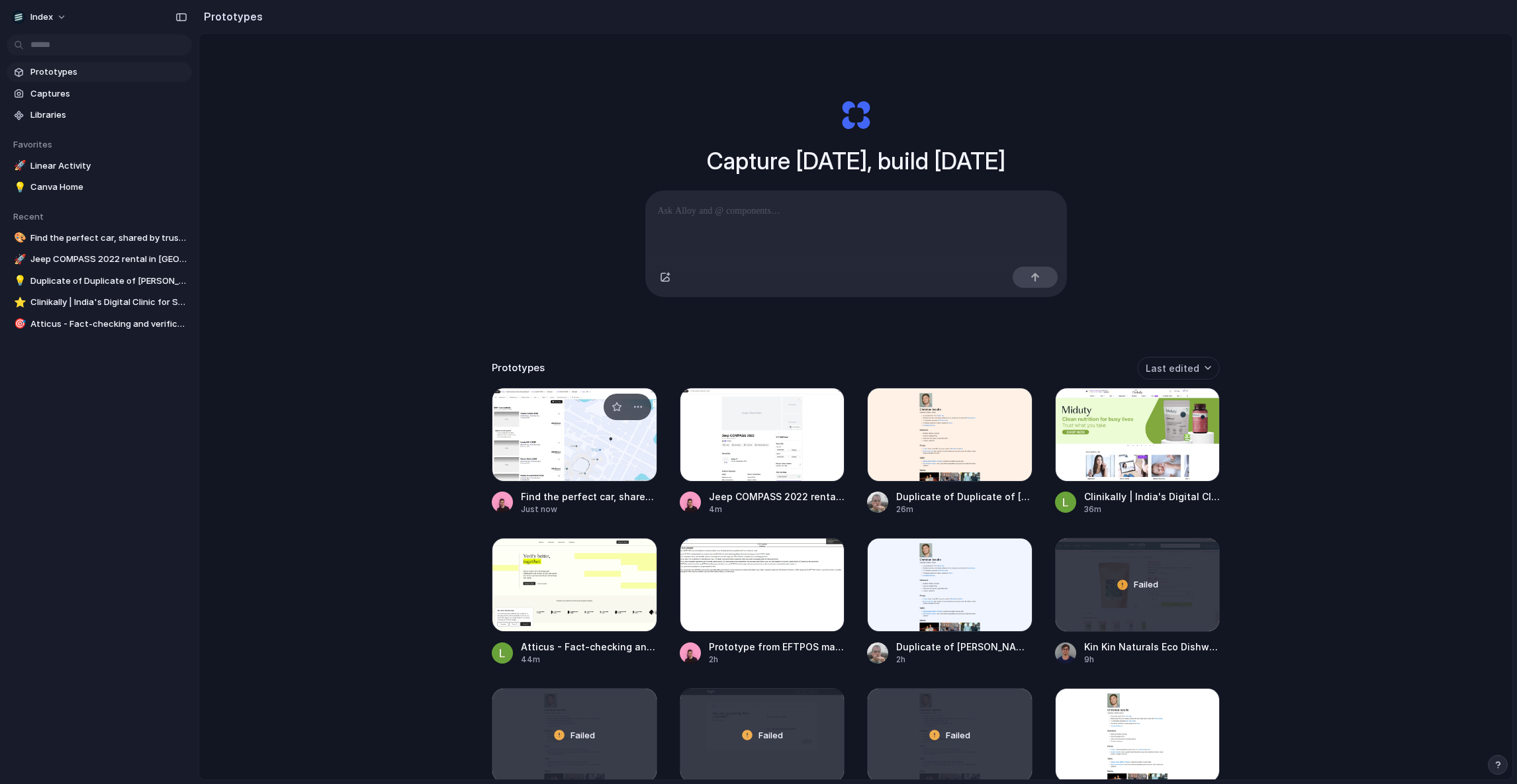
click at [535, 467] on div at bounding box center [575, 435] width 166 height 94
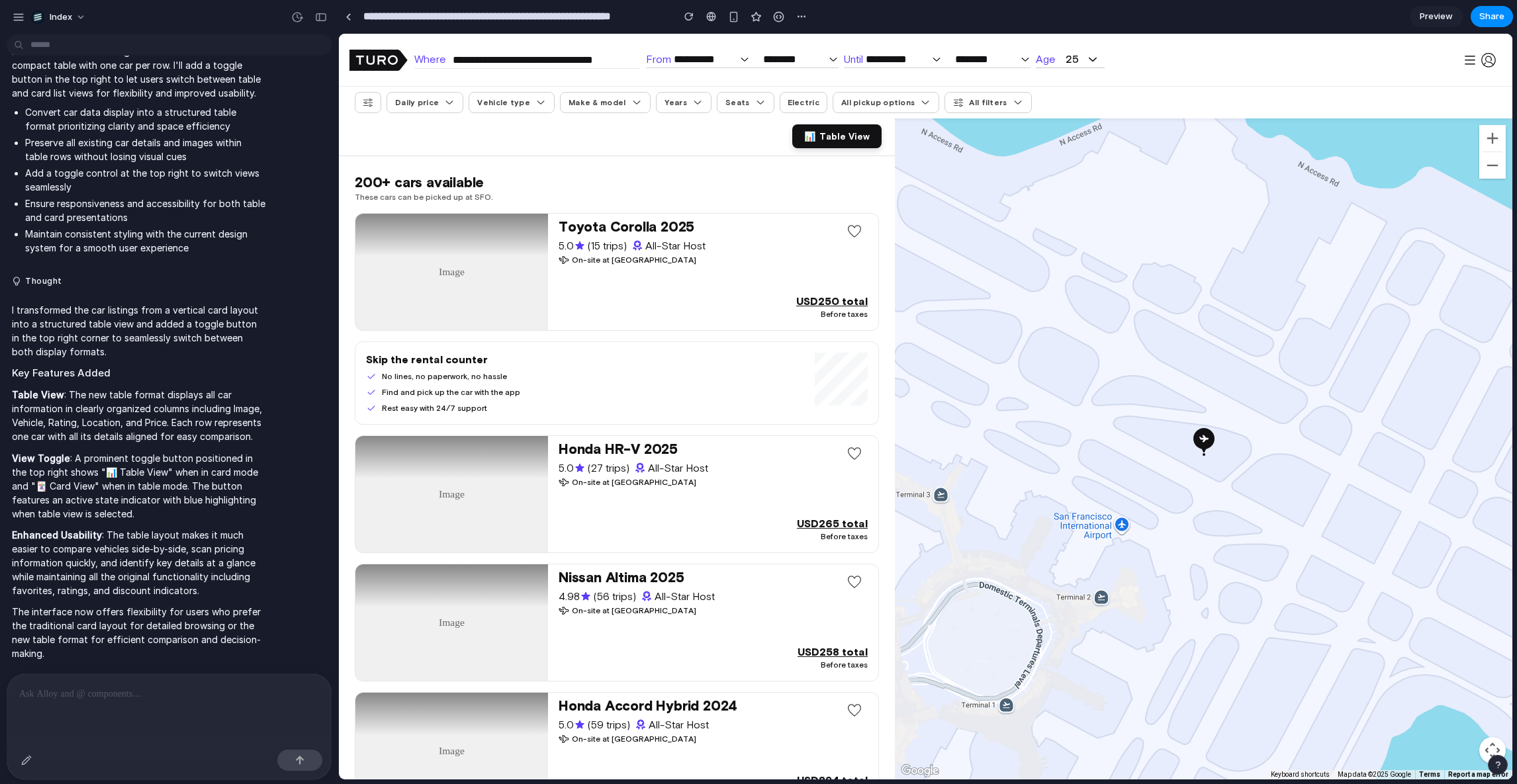
click at [850, 128] on button "📊 Table View" at bounding box center [837, 137] width 89 height 24
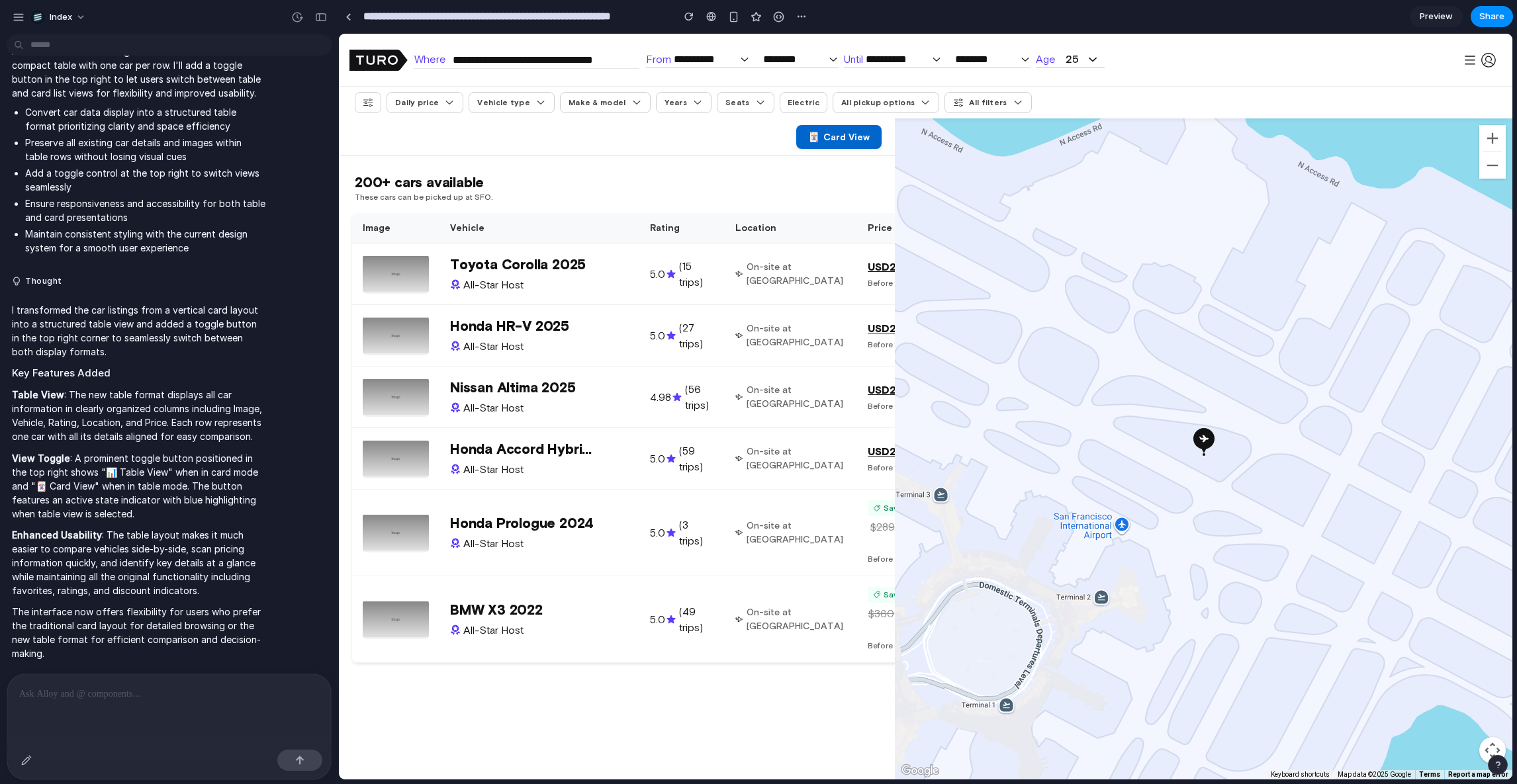
click at [828, 134] on span "Card View" at bounding box center [847, 137] width 47 height 10
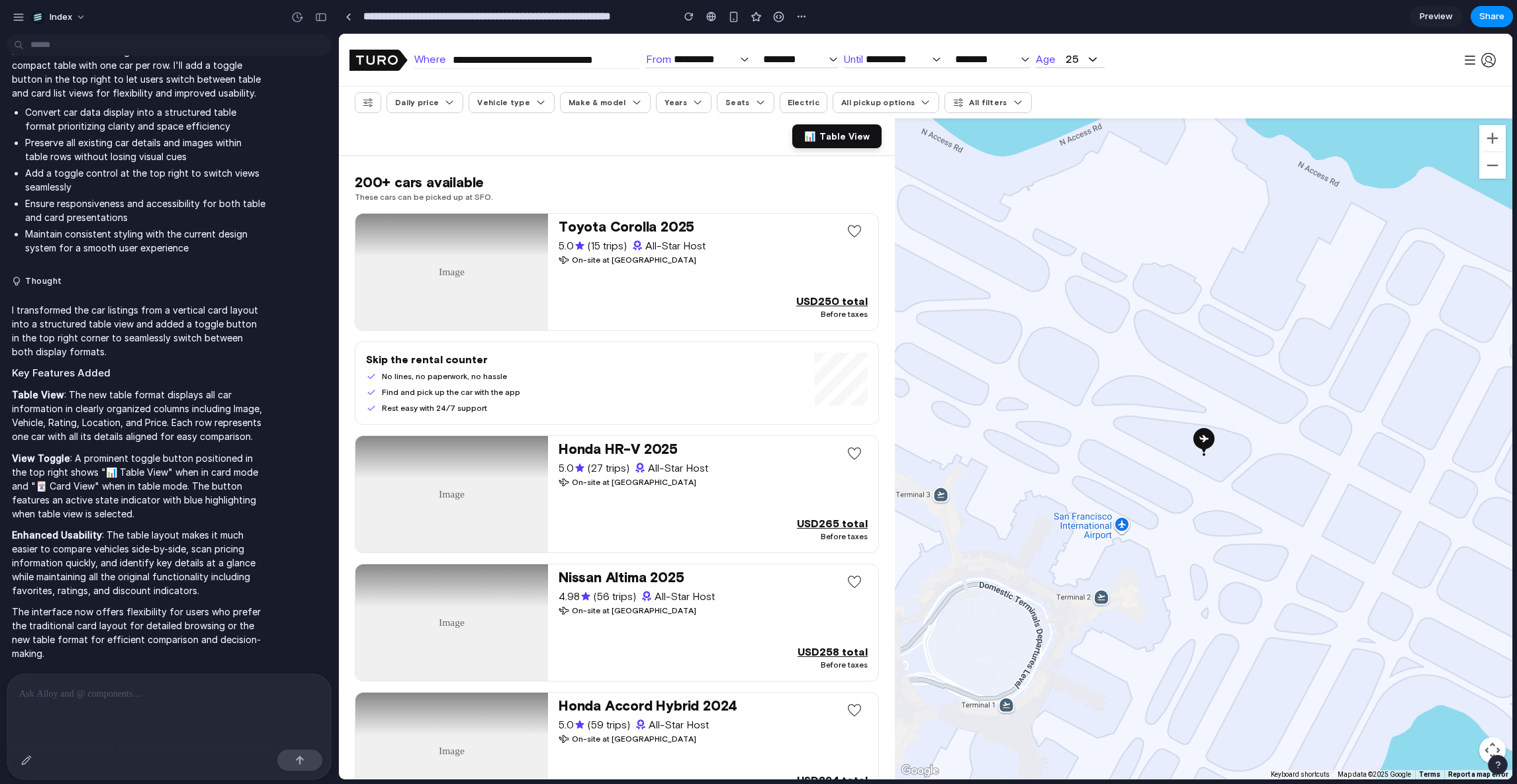
click at [828, 134] on span "Table View" at bounding box center [845, 136] width 50 height 10
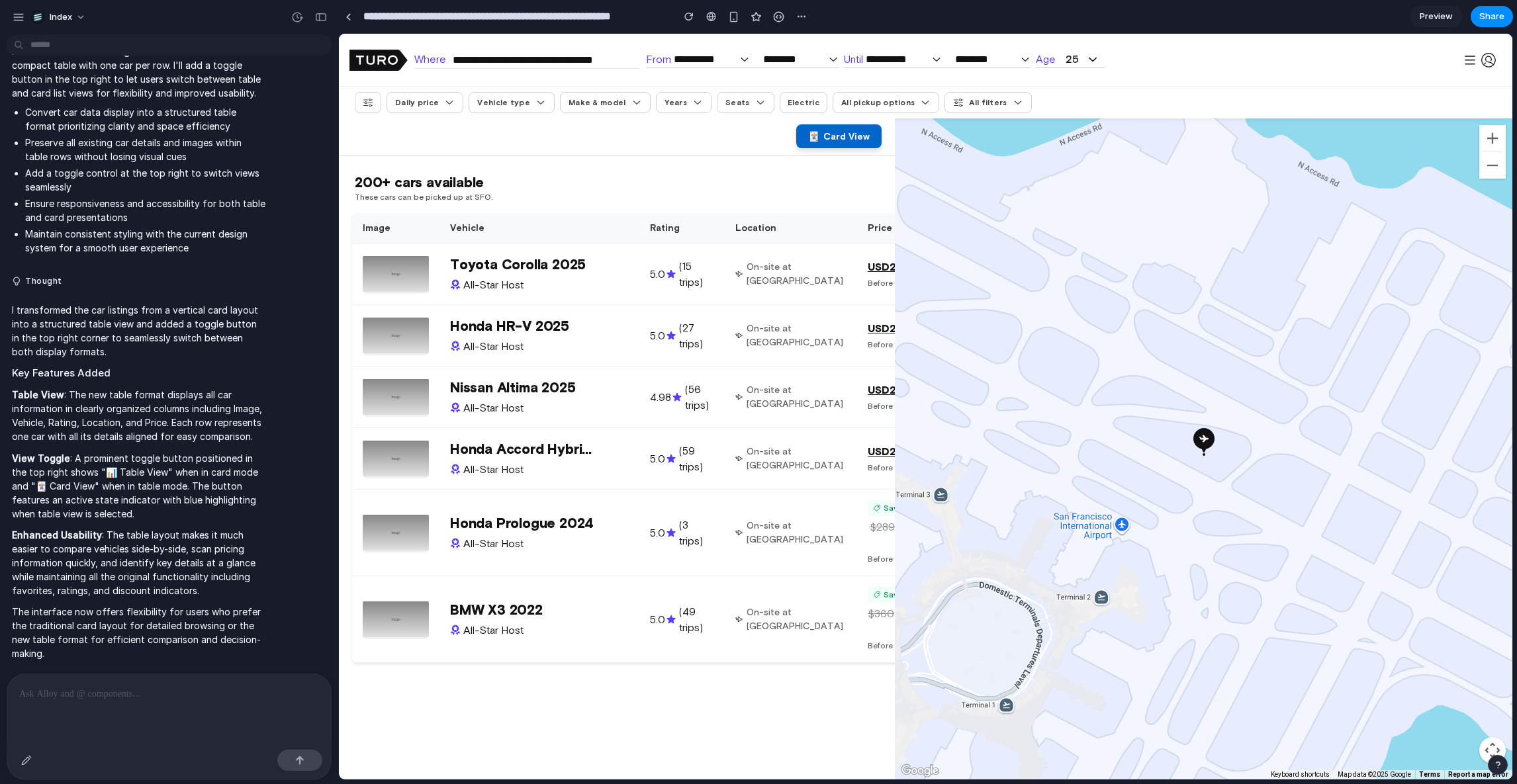
click at [828, 134] on span "Card View" at bounding box center [847, 136] width 47 height 10
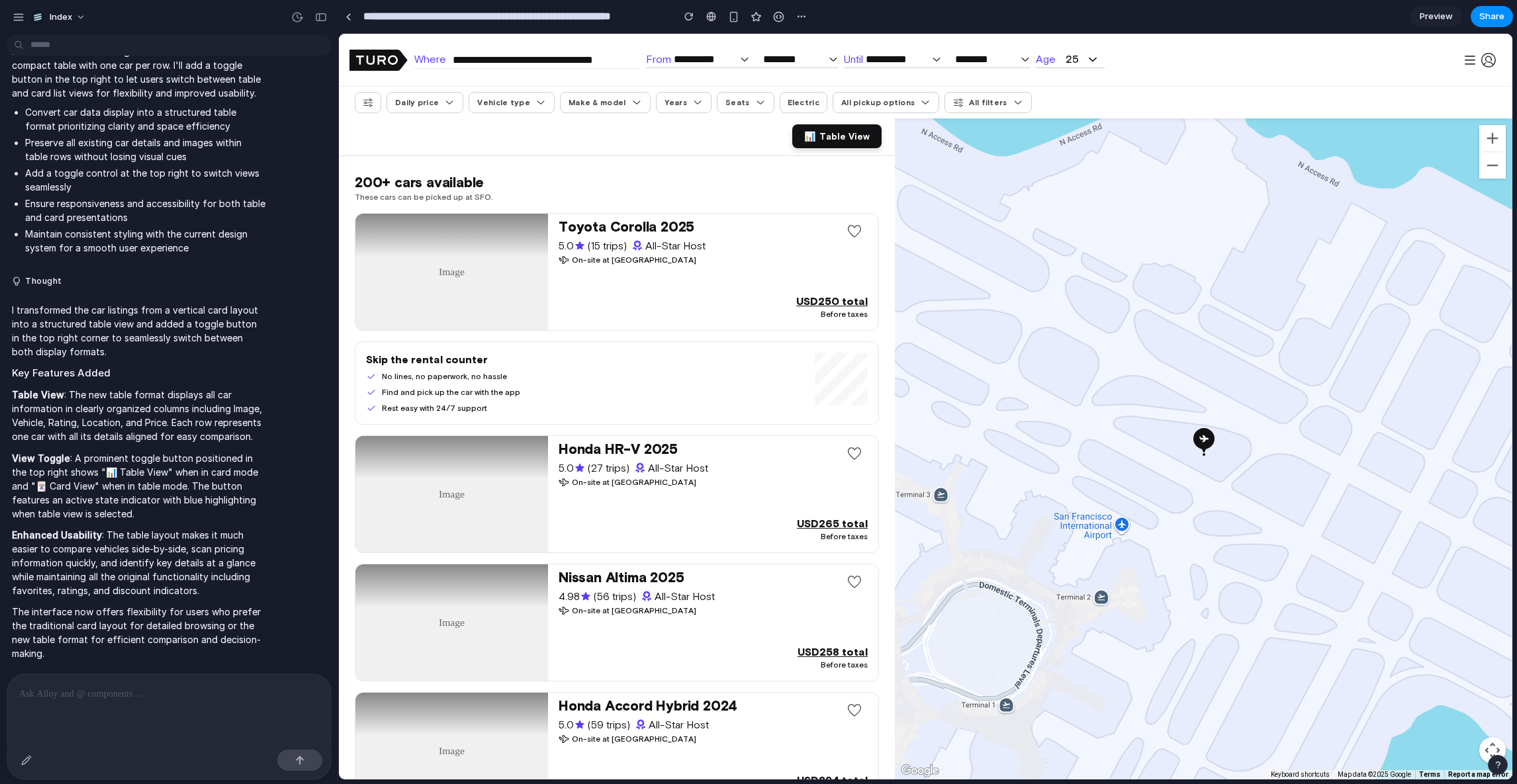
click at [828, 134] on span "Table View" at bounding box center [845, 136] width 50 height 10
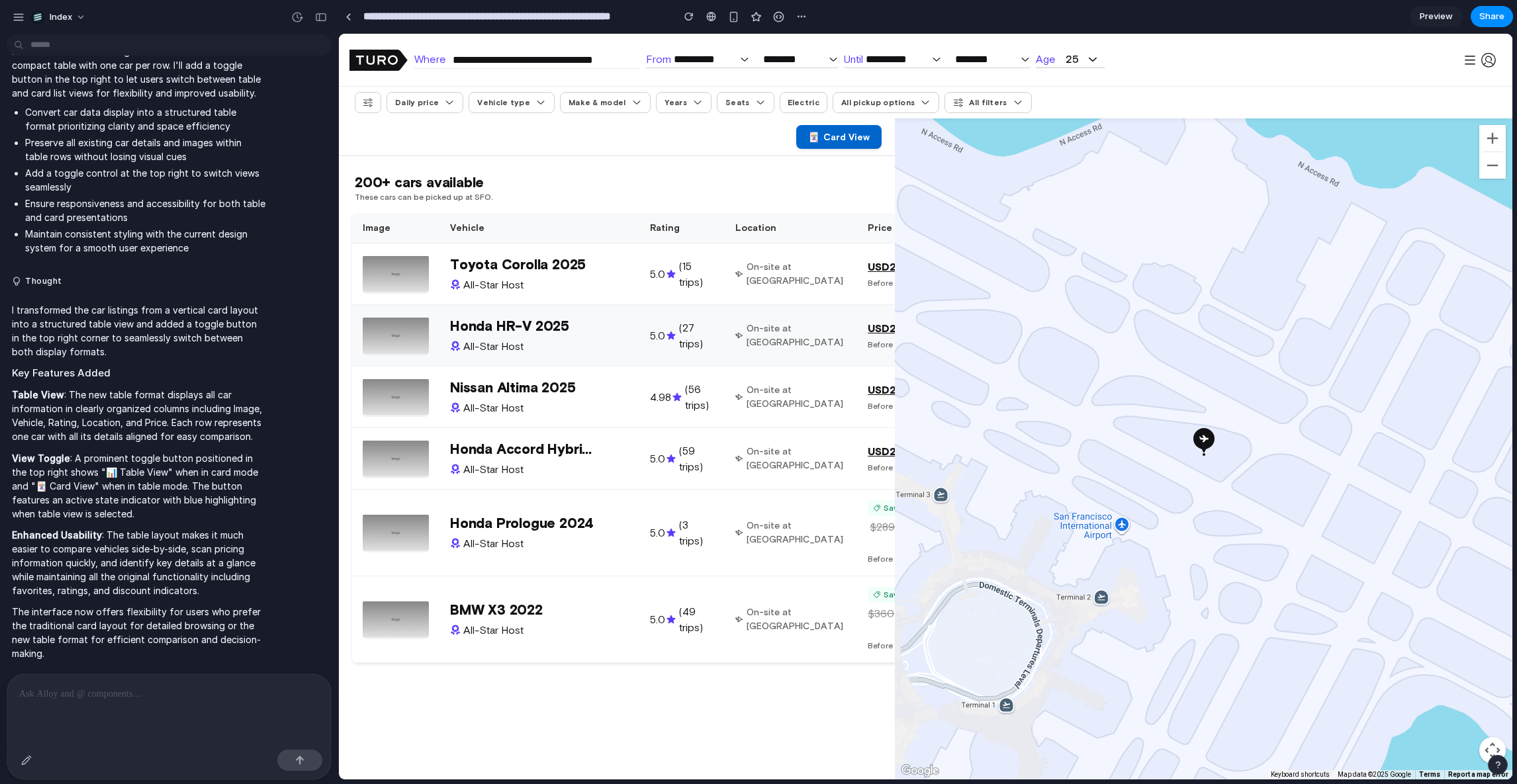
click at [624, 366] on td "Honda HR-V 2025 All-Star Host" at bounding box center [539, 336] width 200 height 61
click at [842, 143] on button "🃏 Card View" at bounding box center [839, 137] width 85 height 24
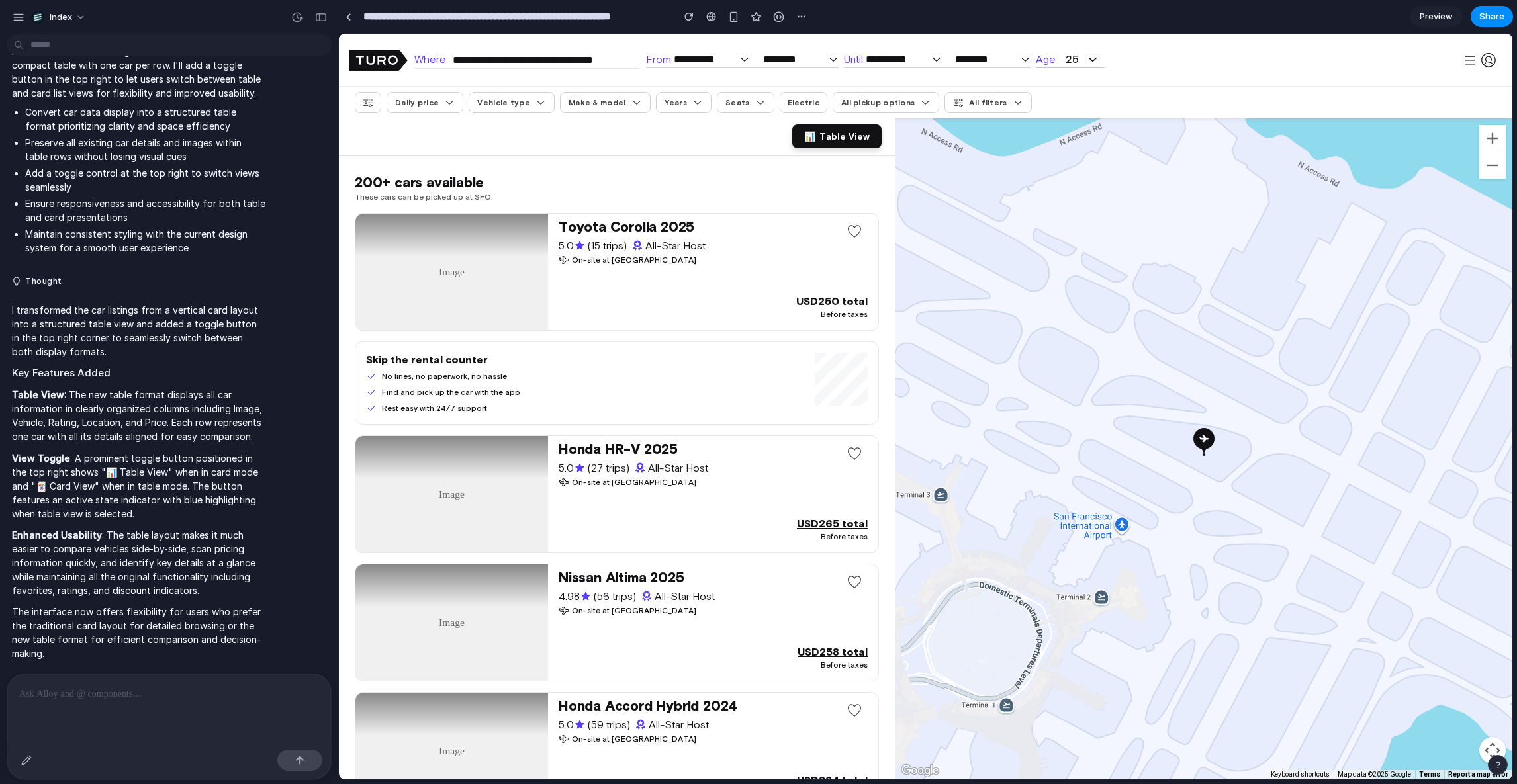
click at [842, 143] on button "📊 Table View" at bounding box center [837, 137] width 89 height 24
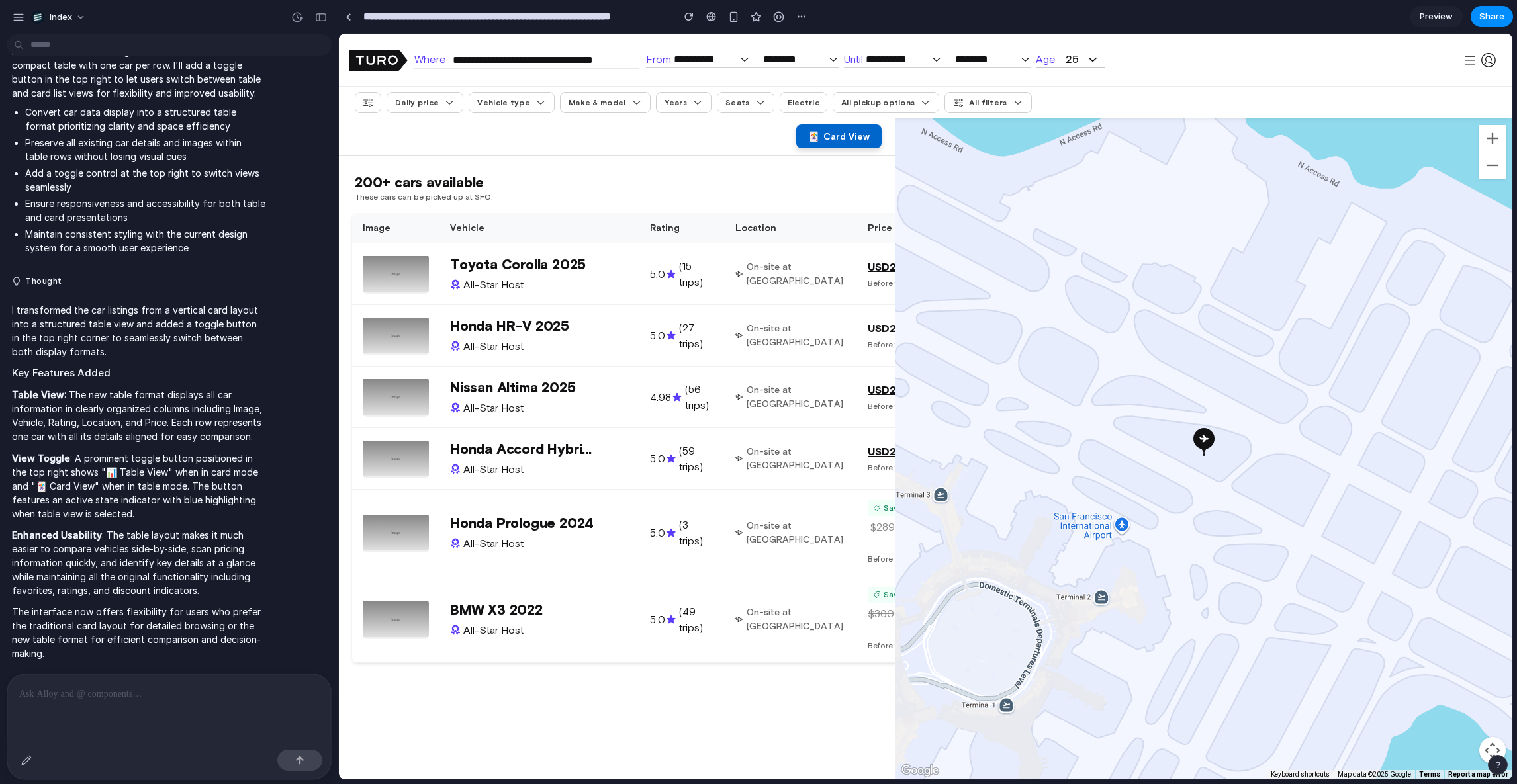
click at [842, 143] on button "🃏 Card View" at bounding box center [839, 137] width 85 height 24
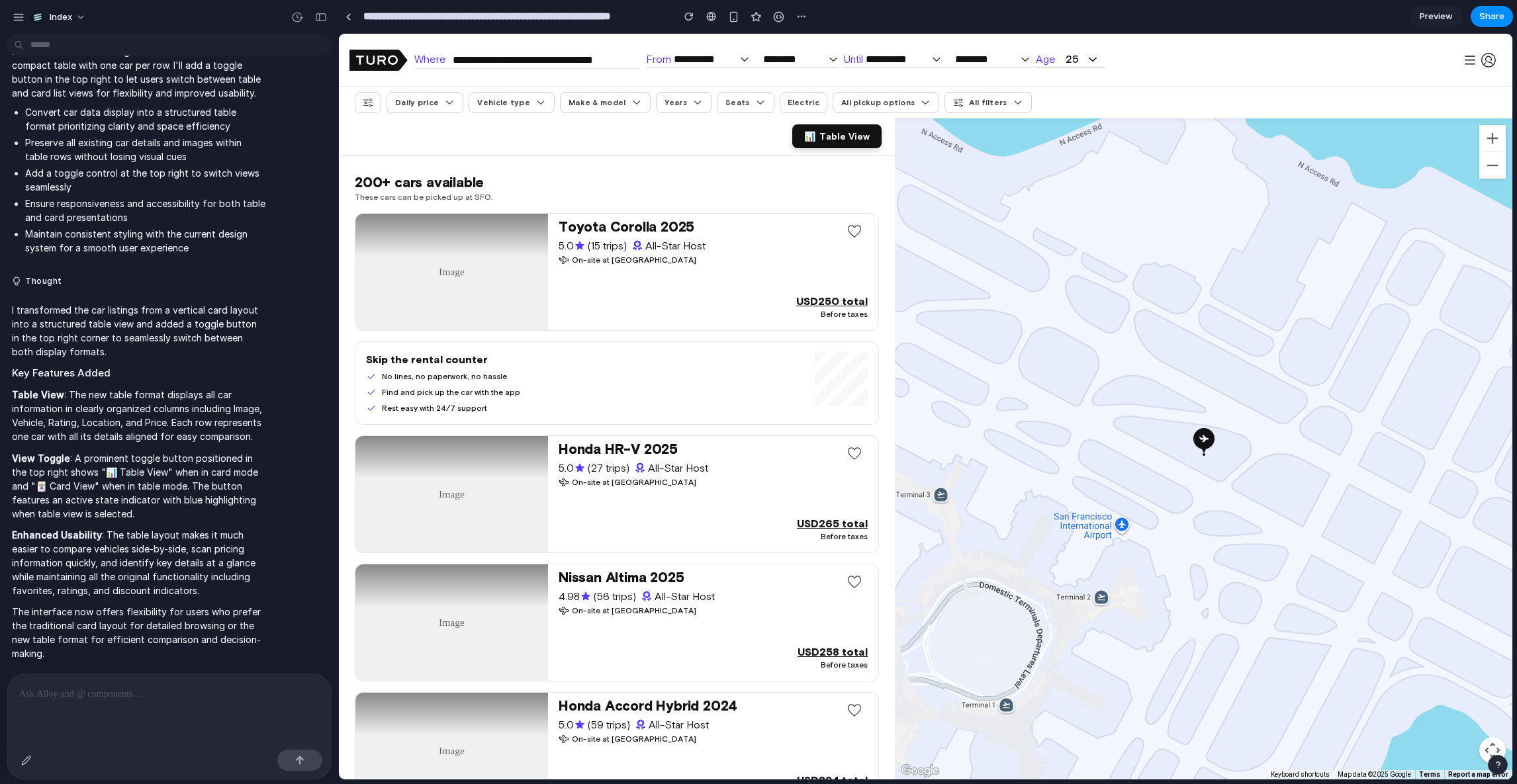
click at [842, 143] on button "📊 Table View" at bounding box center [837, 137] width 89 height 24
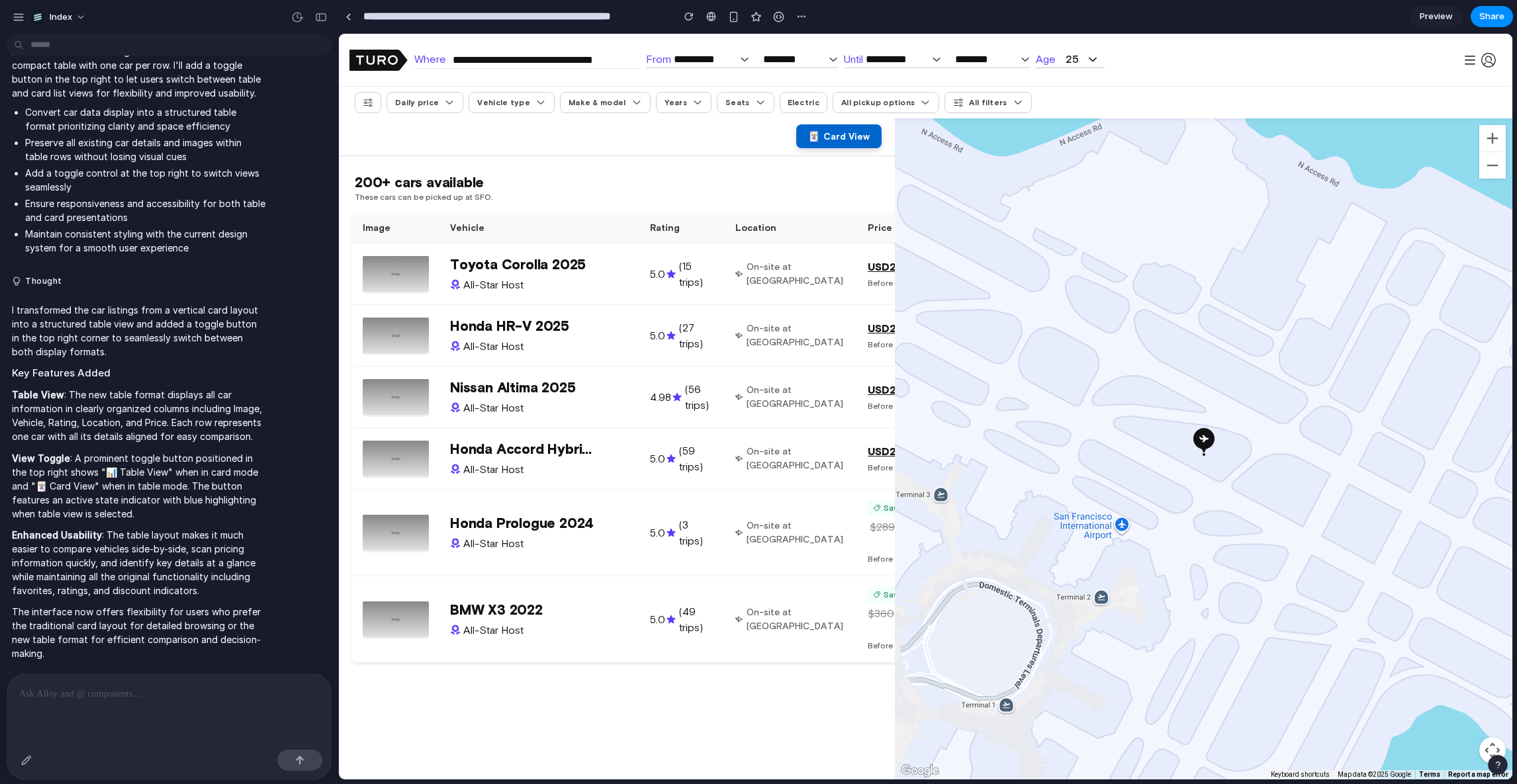
click at [842, 143] on button "🃏 Card View" at bounding box center [839, 137] width 85 height 24
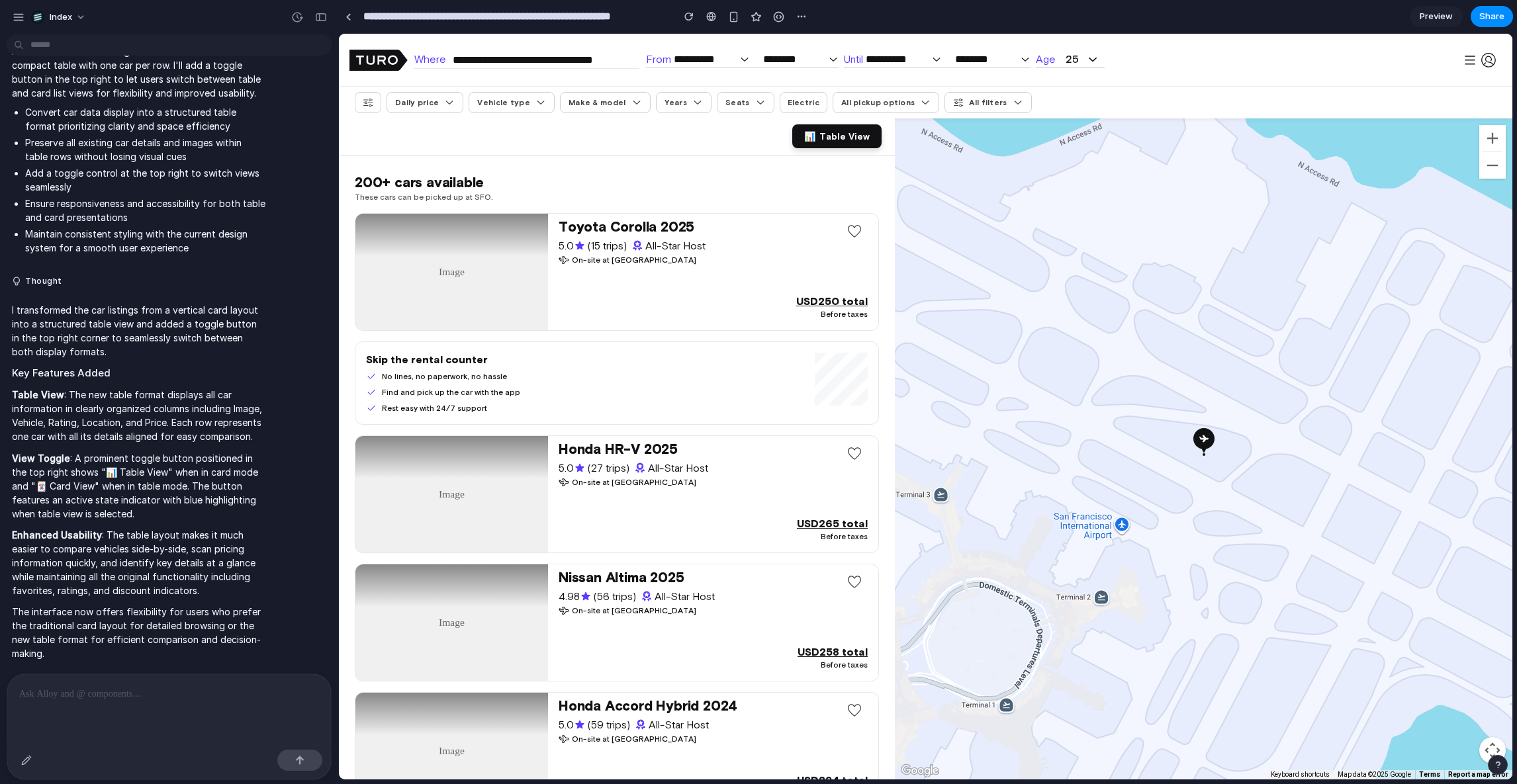
click at [842, 143] on button "📊 Table View" at bounding box center [837, 137] width 89 height 24
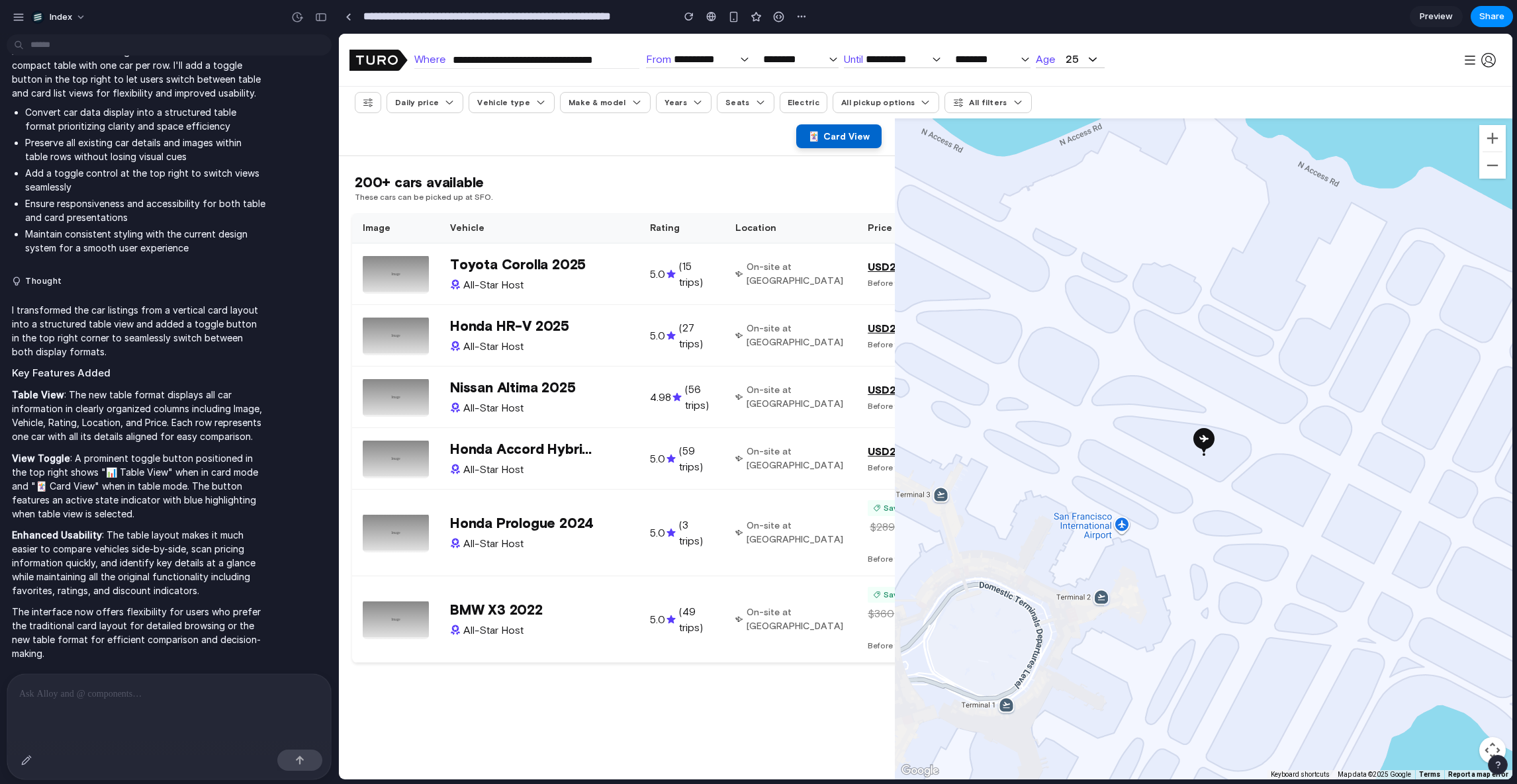
click at [842, 143] on button "🃏 Card View" at bounding box center [839, 137] width 85 height 24
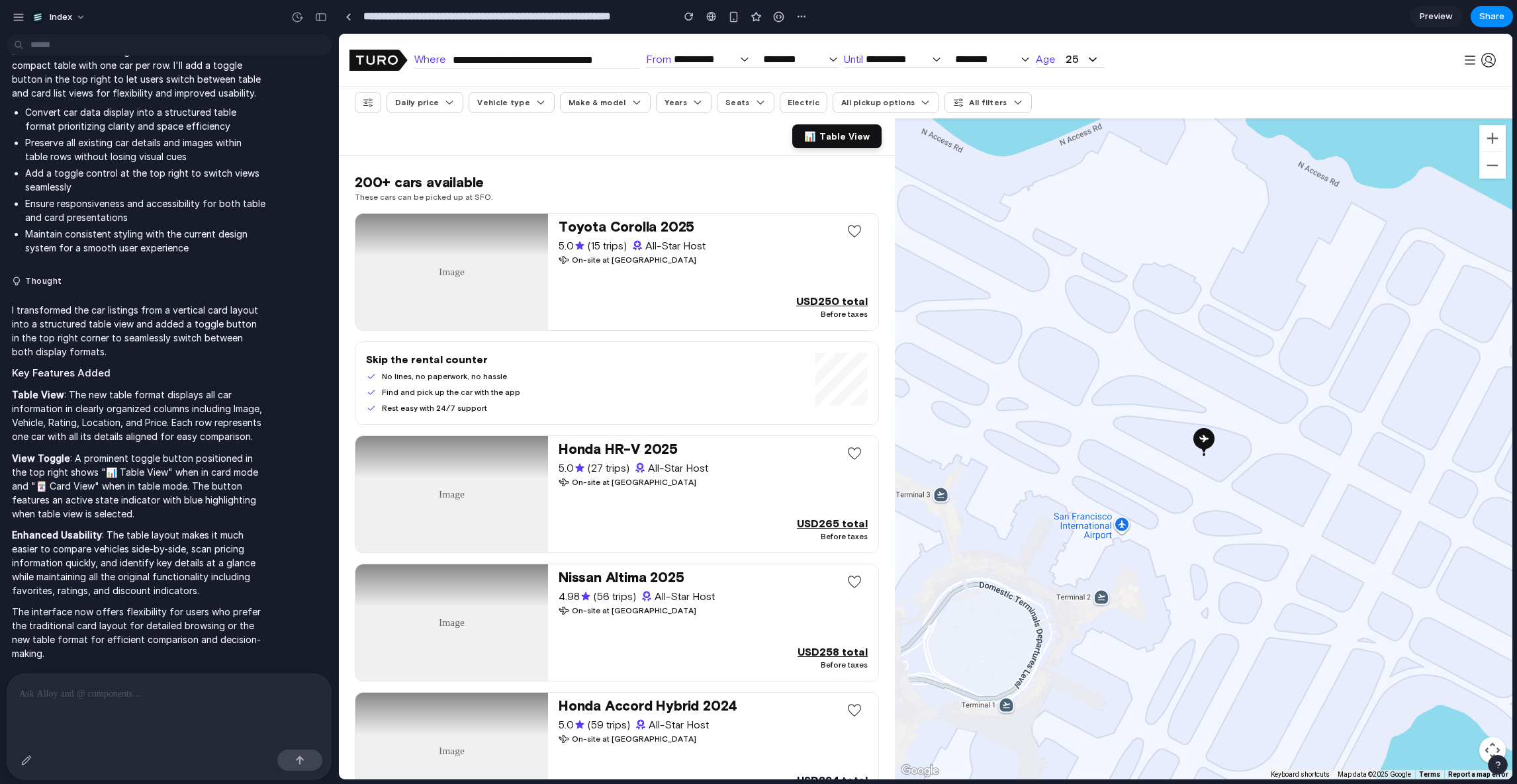
click at [842, 143] on button "📊 Table View" at bounding box center [837, 137] width 89 height 24
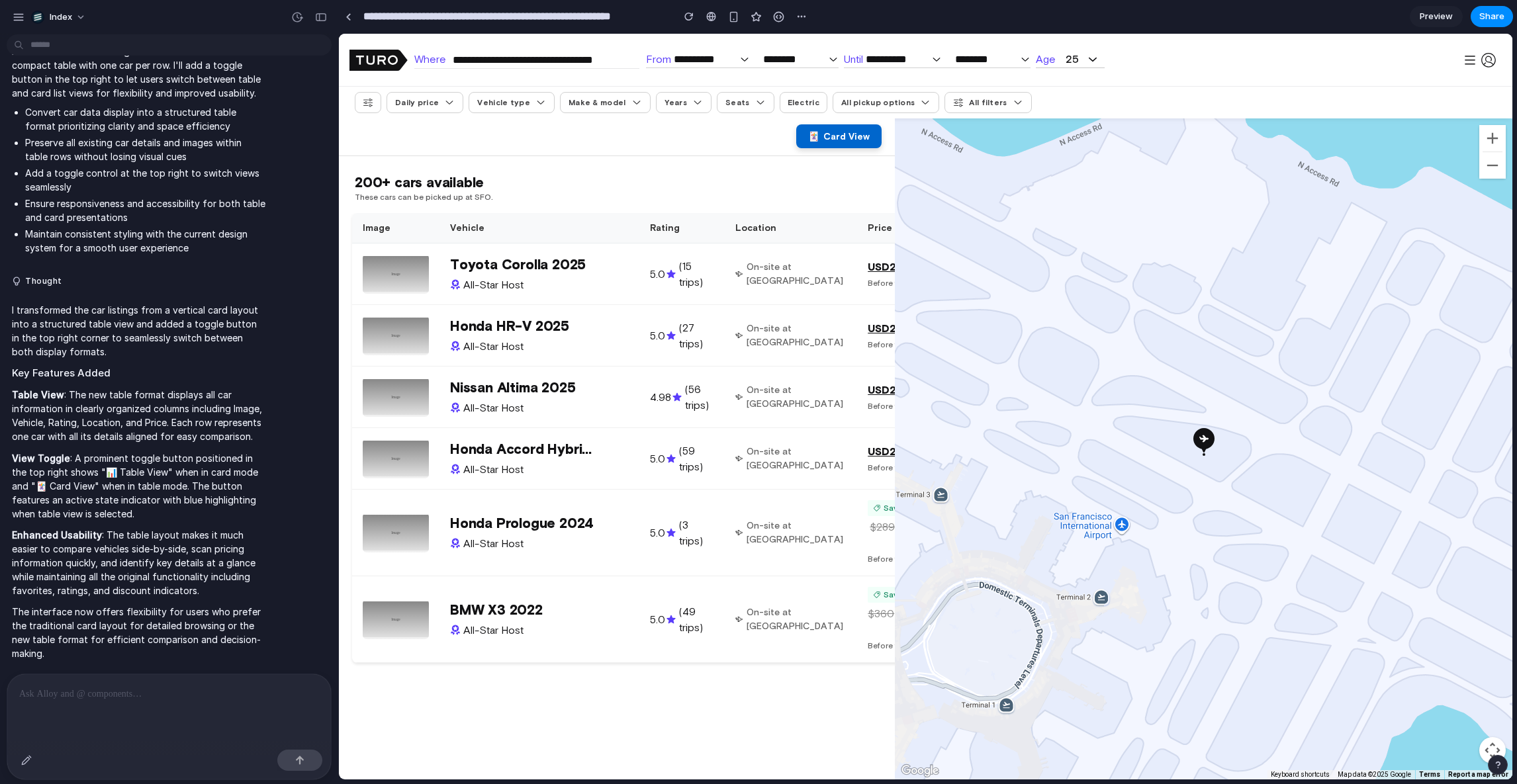
click at [842, 143] on button "🃏 Card View" at bounding box center [839, 137] width 85 height 24
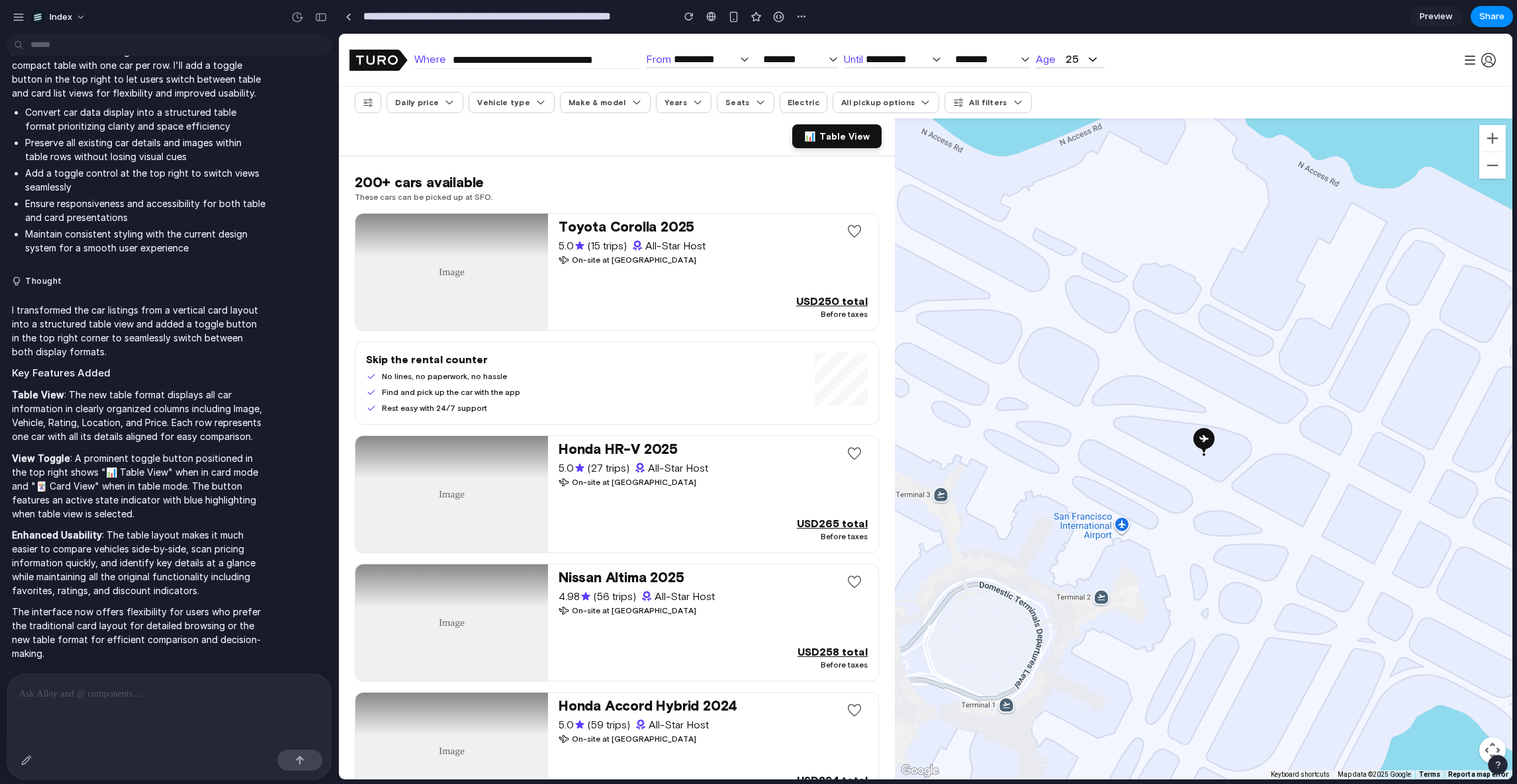
click at [842, 143] on button "📊 Table View" at bounding box center [837, 137] width 89 height 24
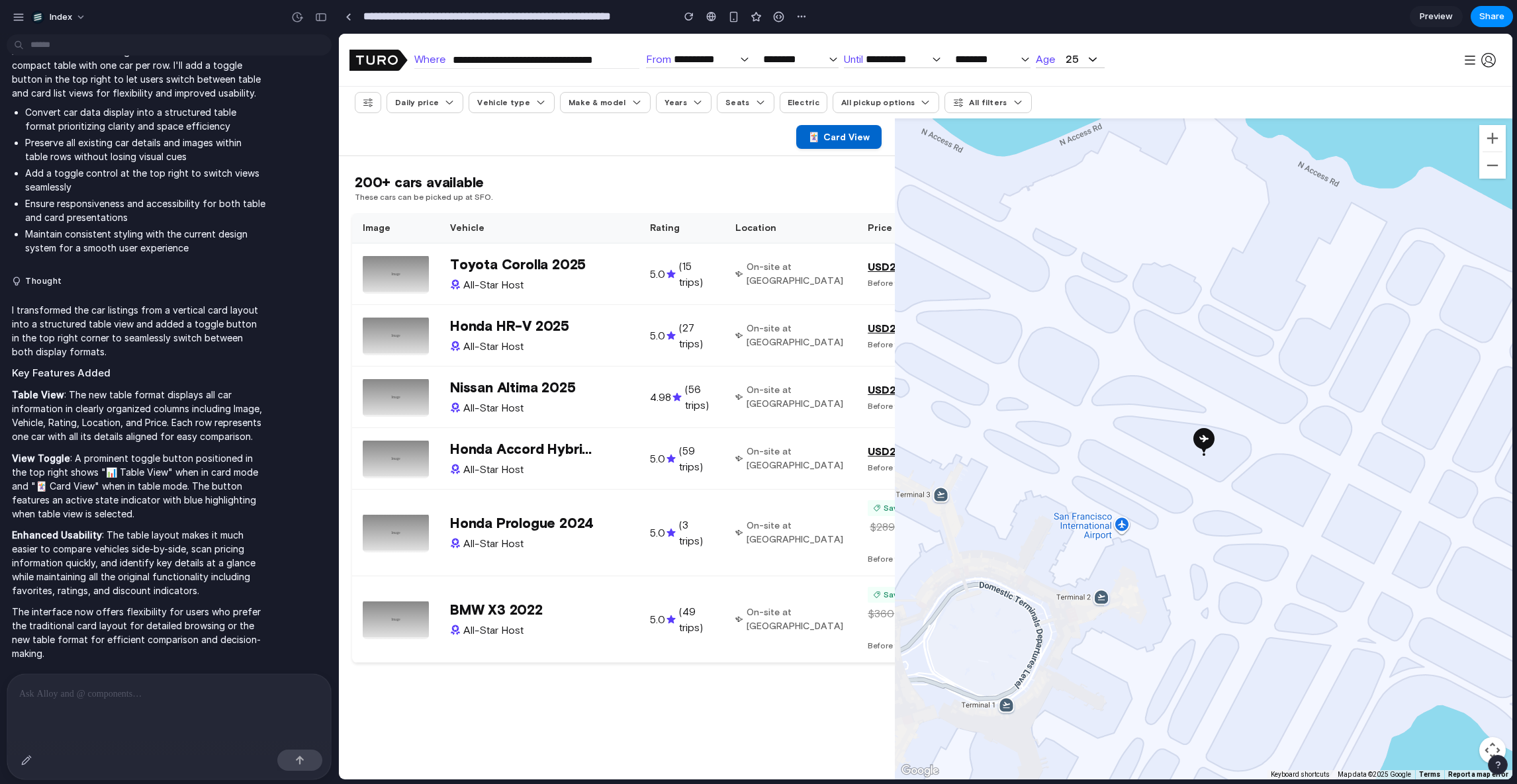
click at [535, 676] on div "Image Vehicle Rating Location Price Toyota Corolla 2025 All-Star Host 5.0 (15 t…" at bounding box center [617, 444] width 556 height 463
click at [541, 576] on td "Honda Prologue 2024 All-Star Host" at bounding box center [539, 533] width 200 height 87
click at [828, 142] on span "Card View" at bounding box center [847, 137] width 47 height 10
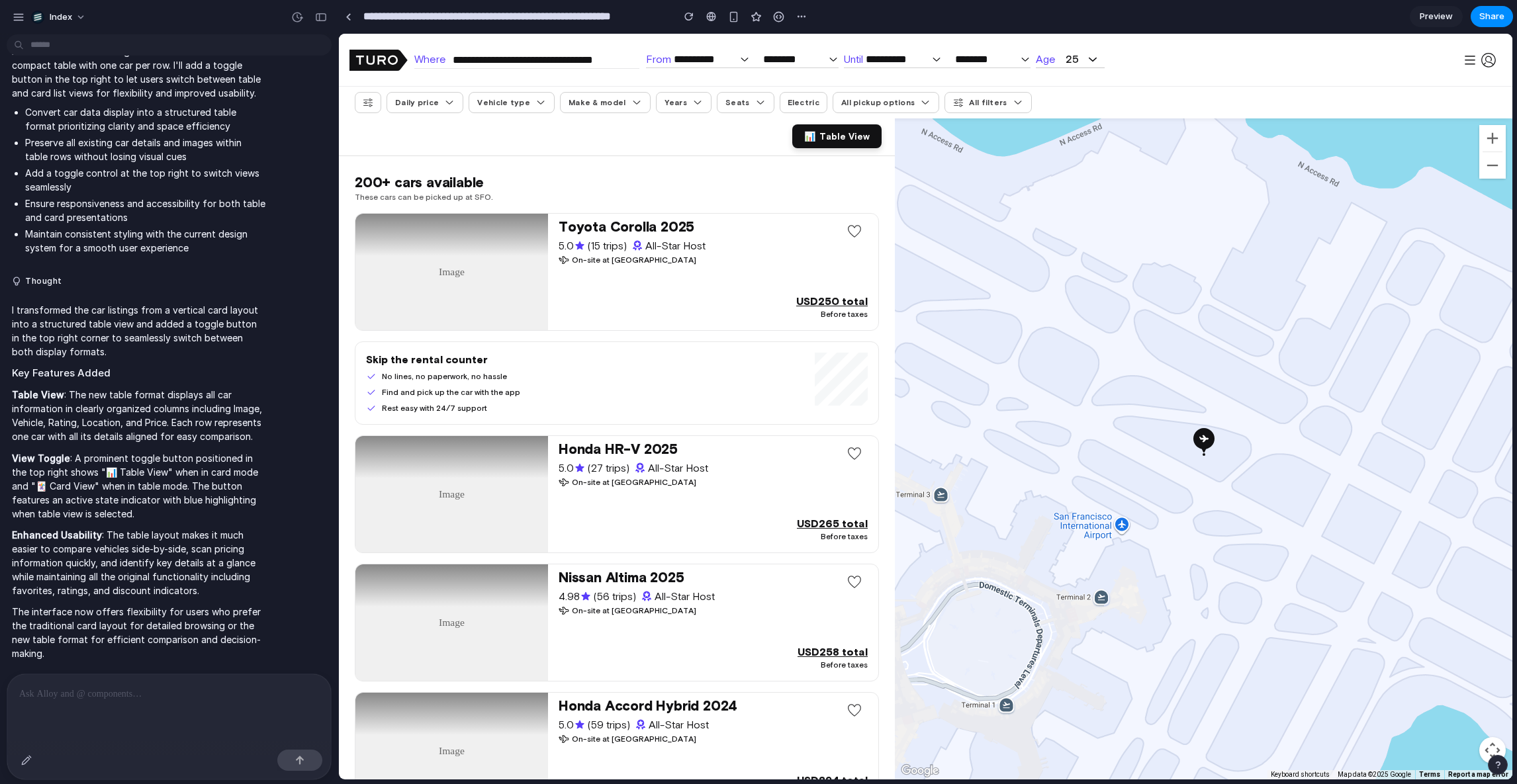
click at [828, 142] on span "Table View" at bounding box center [845, 136] width 50 height 10
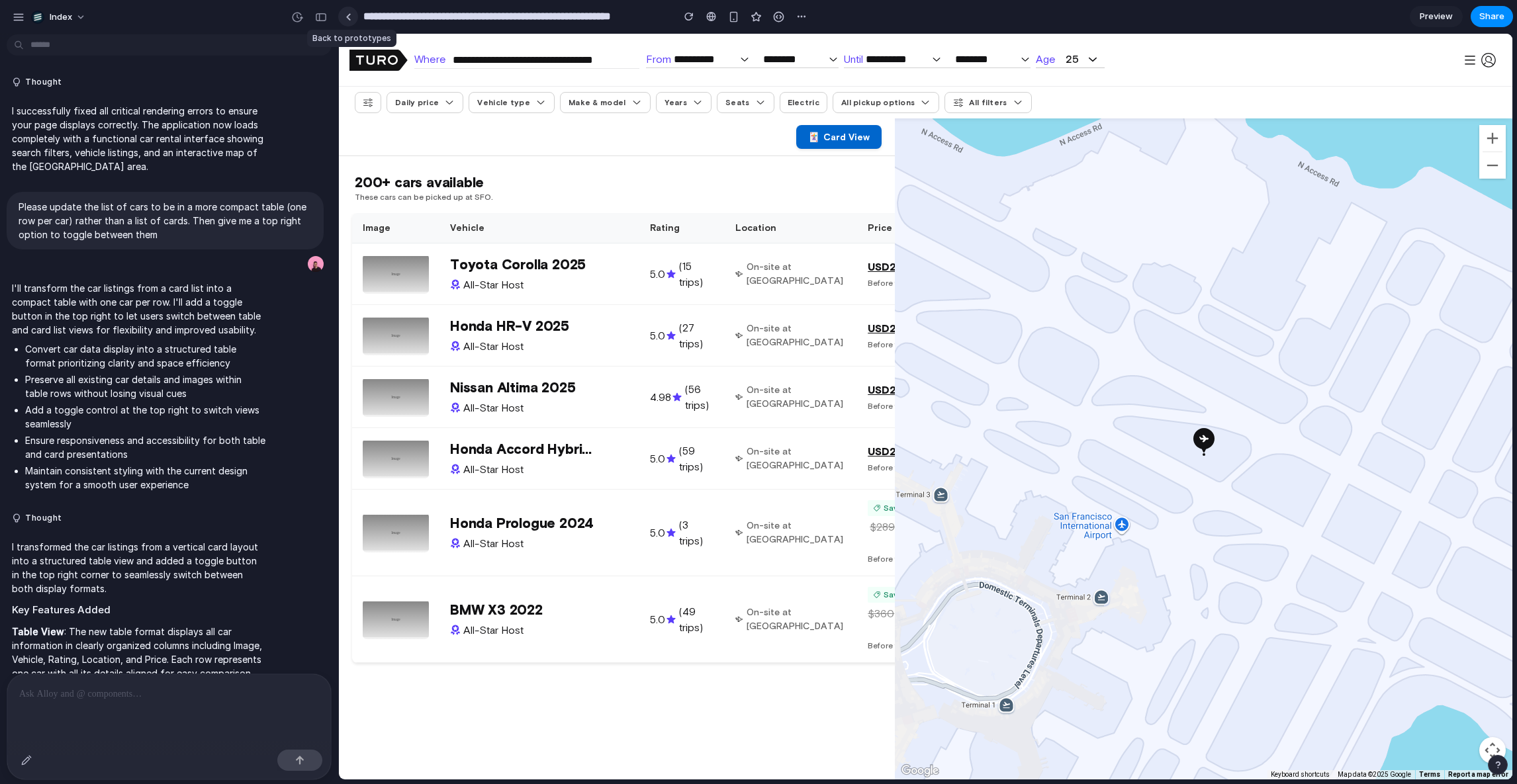
click at [343, 12] on link at bounding box center [348, 16] width 20 height 20
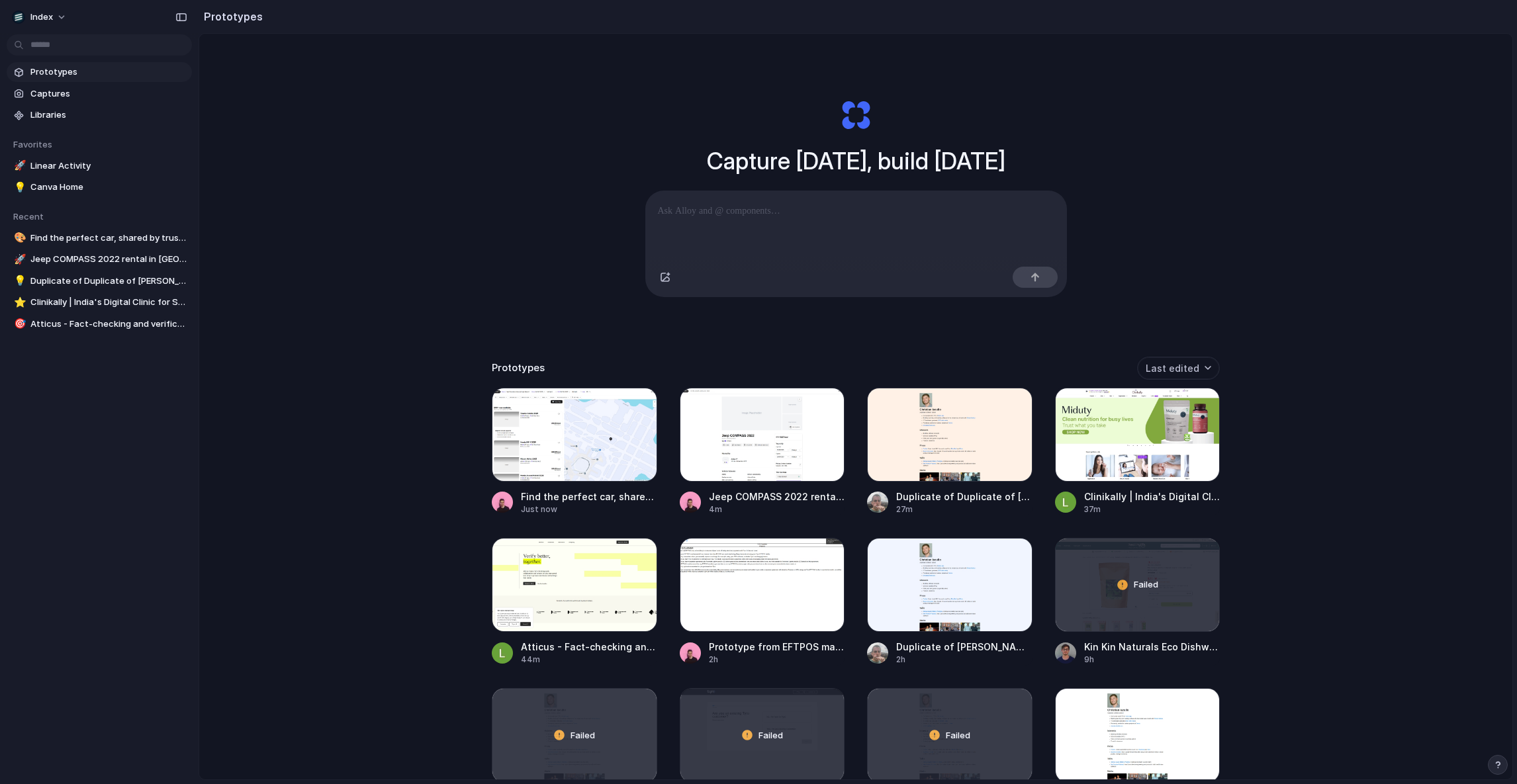
click at [591, 323] on div "Capture today, build tomorrow Clone web app Clone screenshot Start from existin…" at bounding box center [856, 198] width 530 height 296
click at [572, 450] on div at bounding box center [575, 435] width 166 height 94
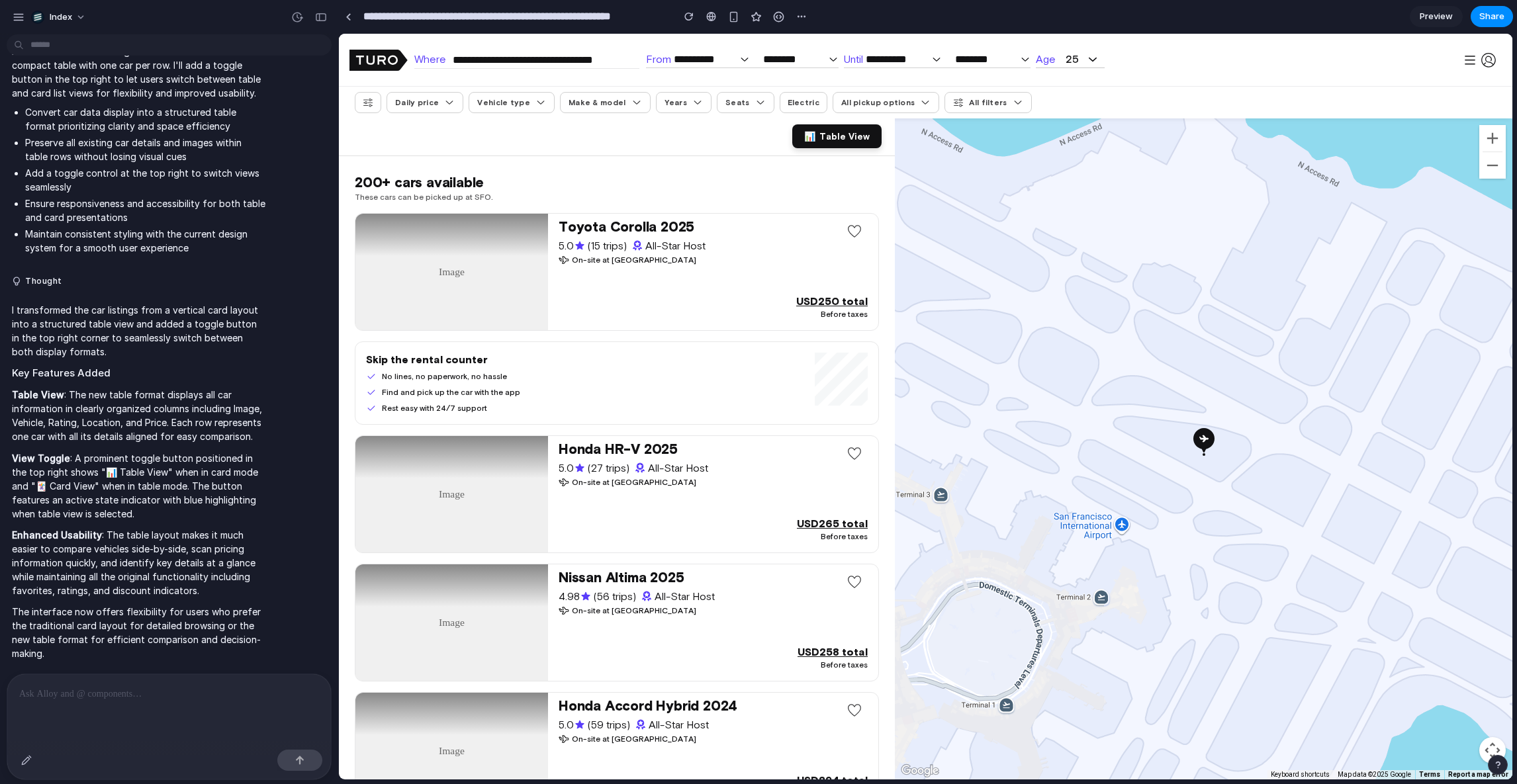
click at [832, 131] on button "📊 Table View" at bounding box center [837, 137] width 89 height 24
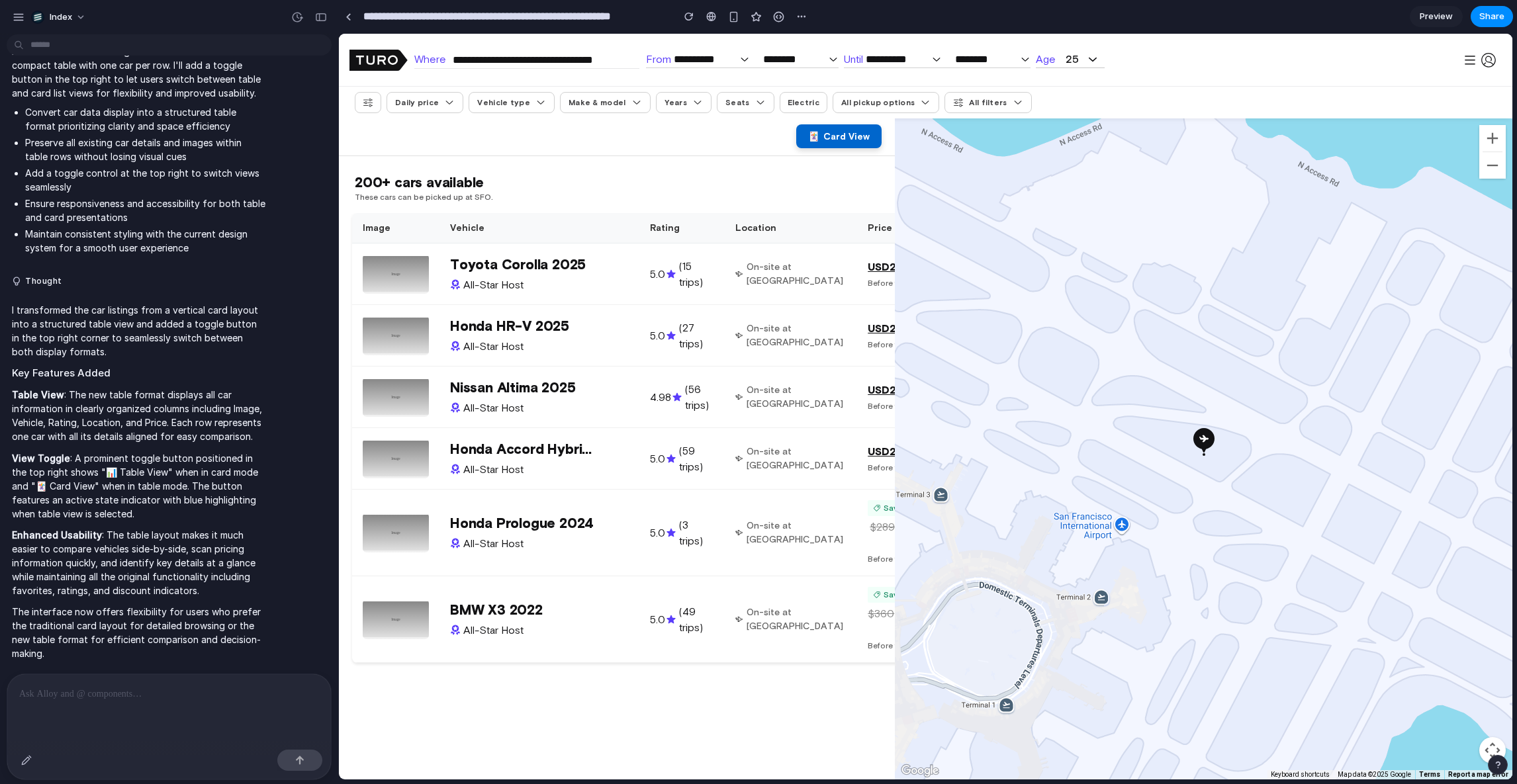
click at [845, 134] on span "Card View" at bounding box center [847, 136] width 47 height 10
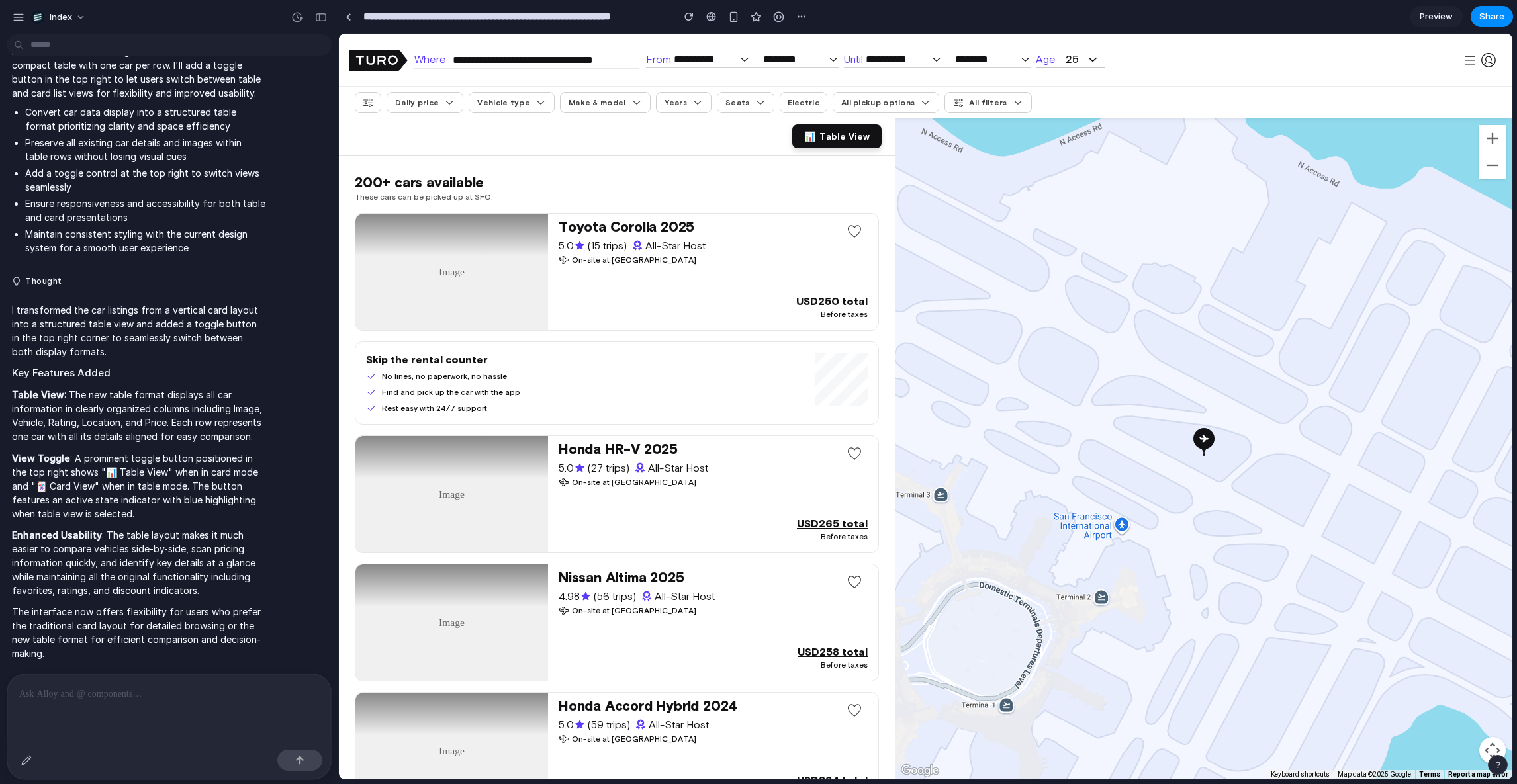
click at [845, 134] on span "Table View" at bounding box center [845, 136] width 50 height 10
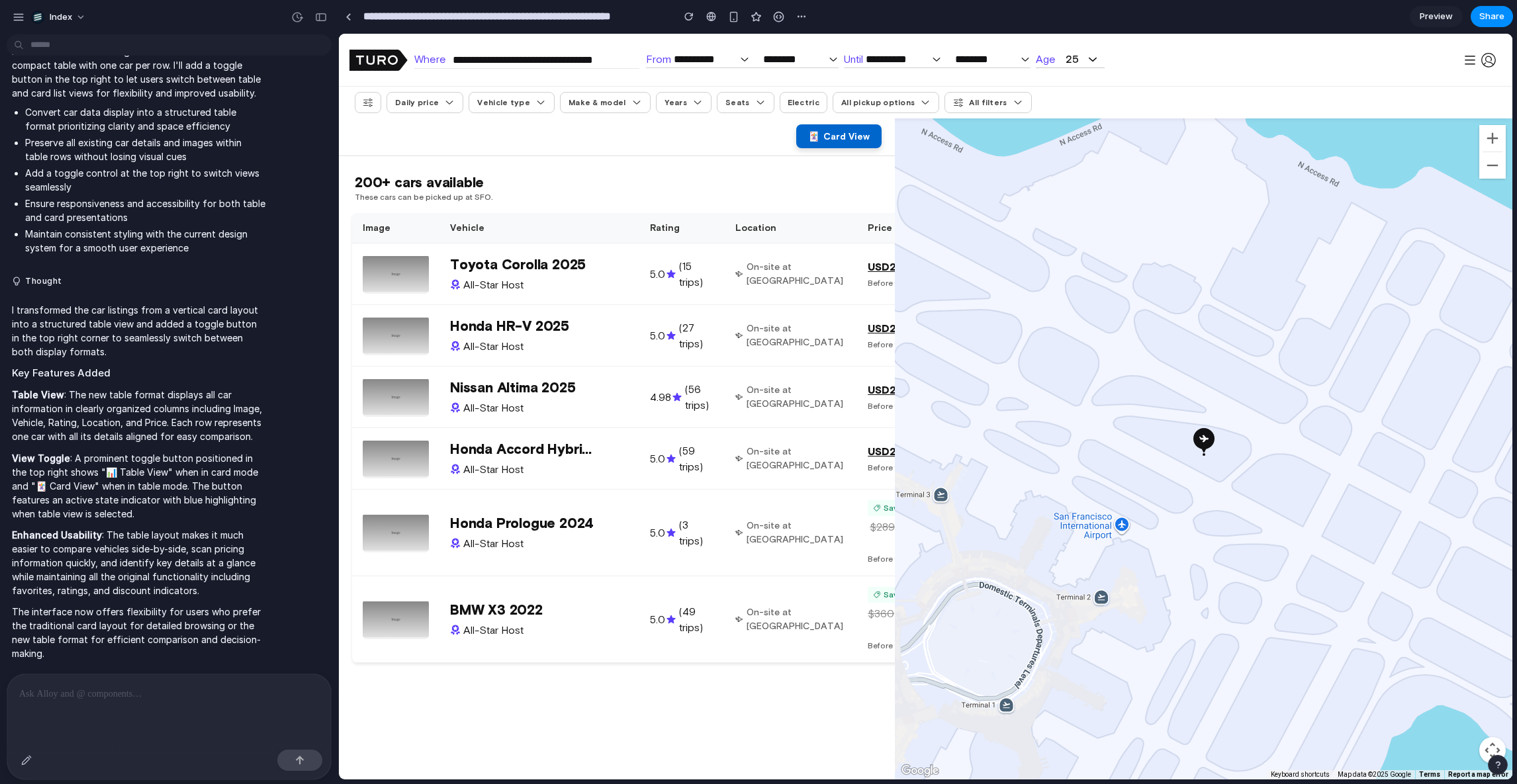
click at [845, 134] on span "Card View" at bounding box center [847, 136] width 47 height 10
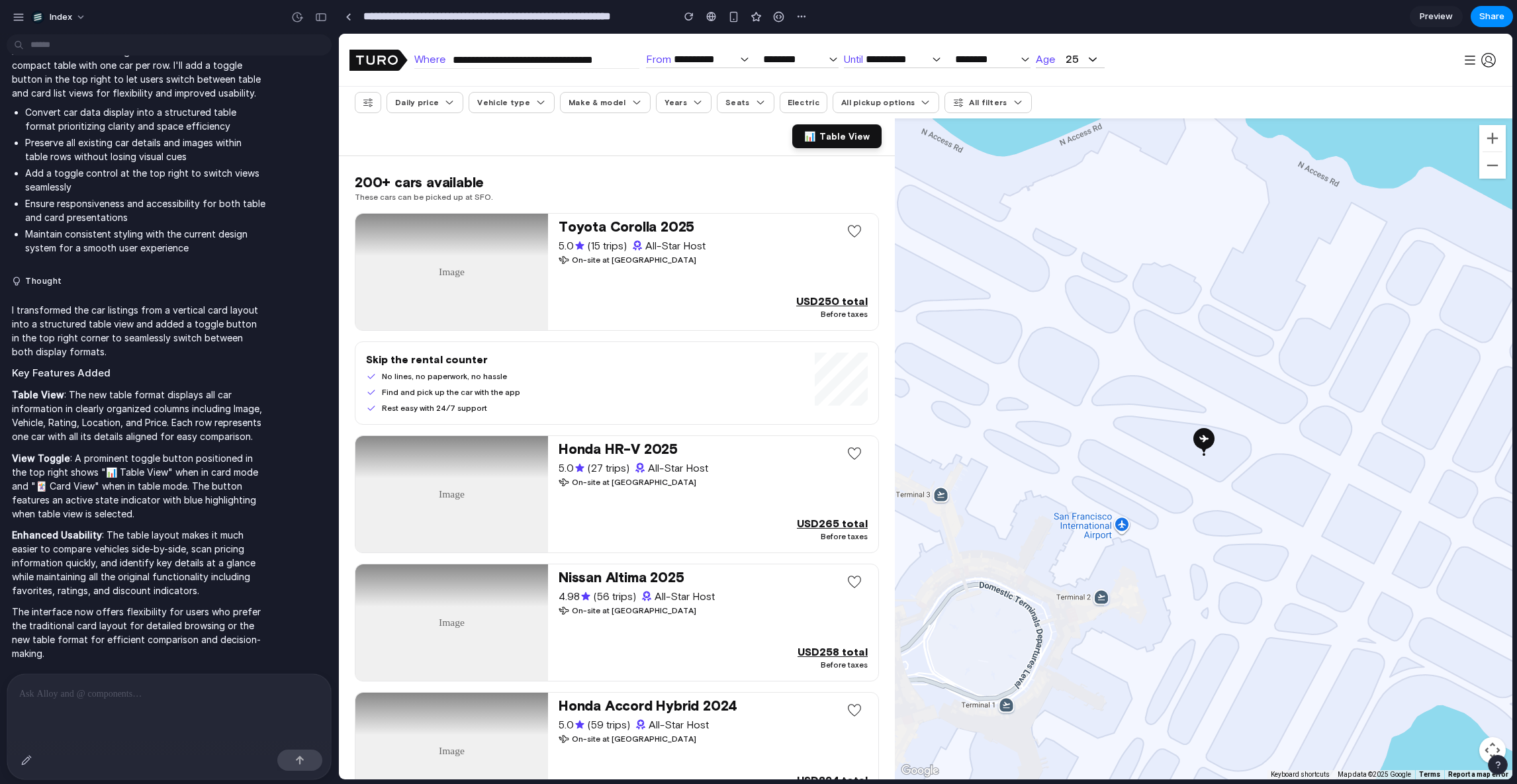
click at [845, 134] on span "Table View" at bounding box center [845, 136] width 50 height 10
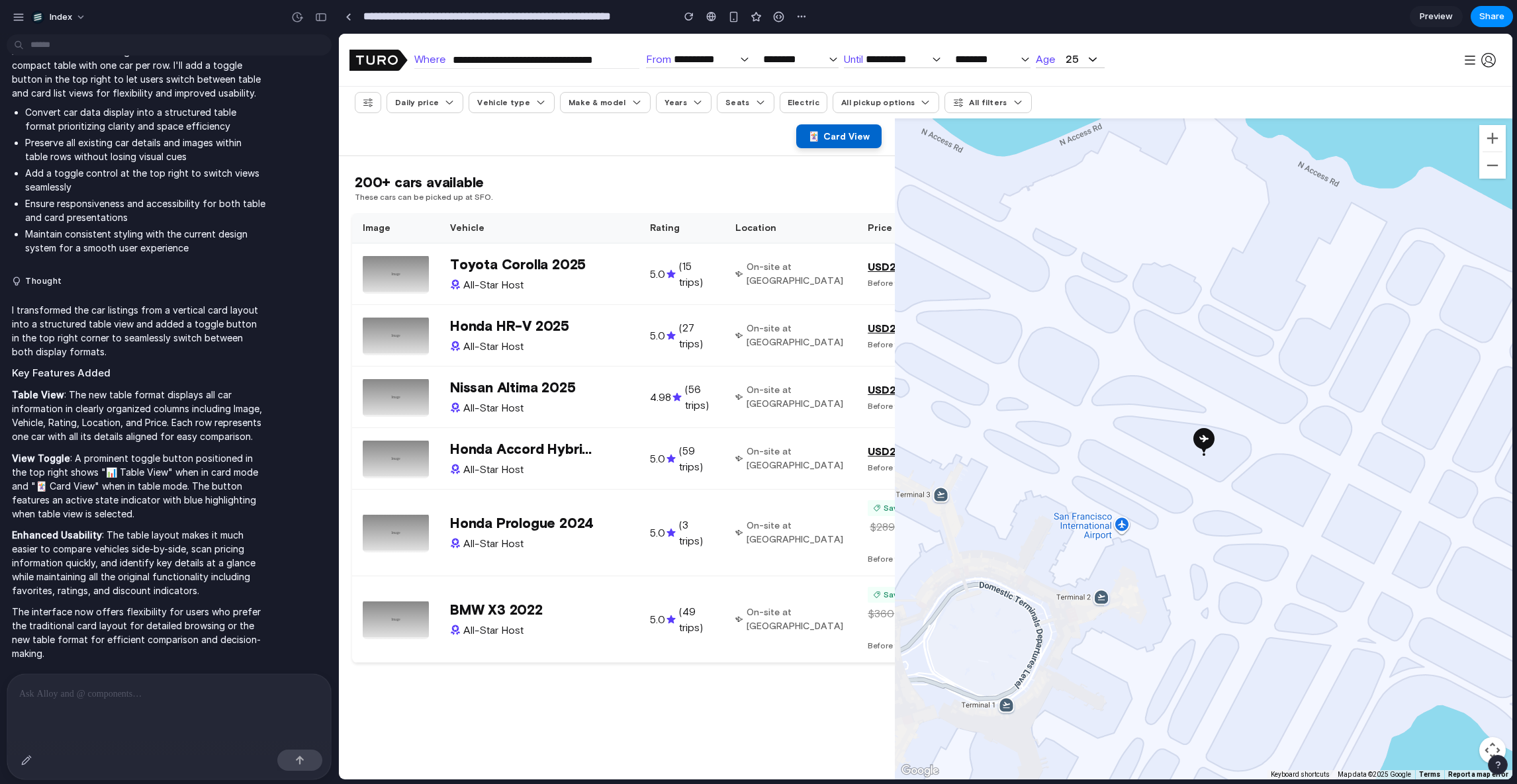
click at [845, 134] on span "Card View" at bounding box center [847, 136] width 47 height 10
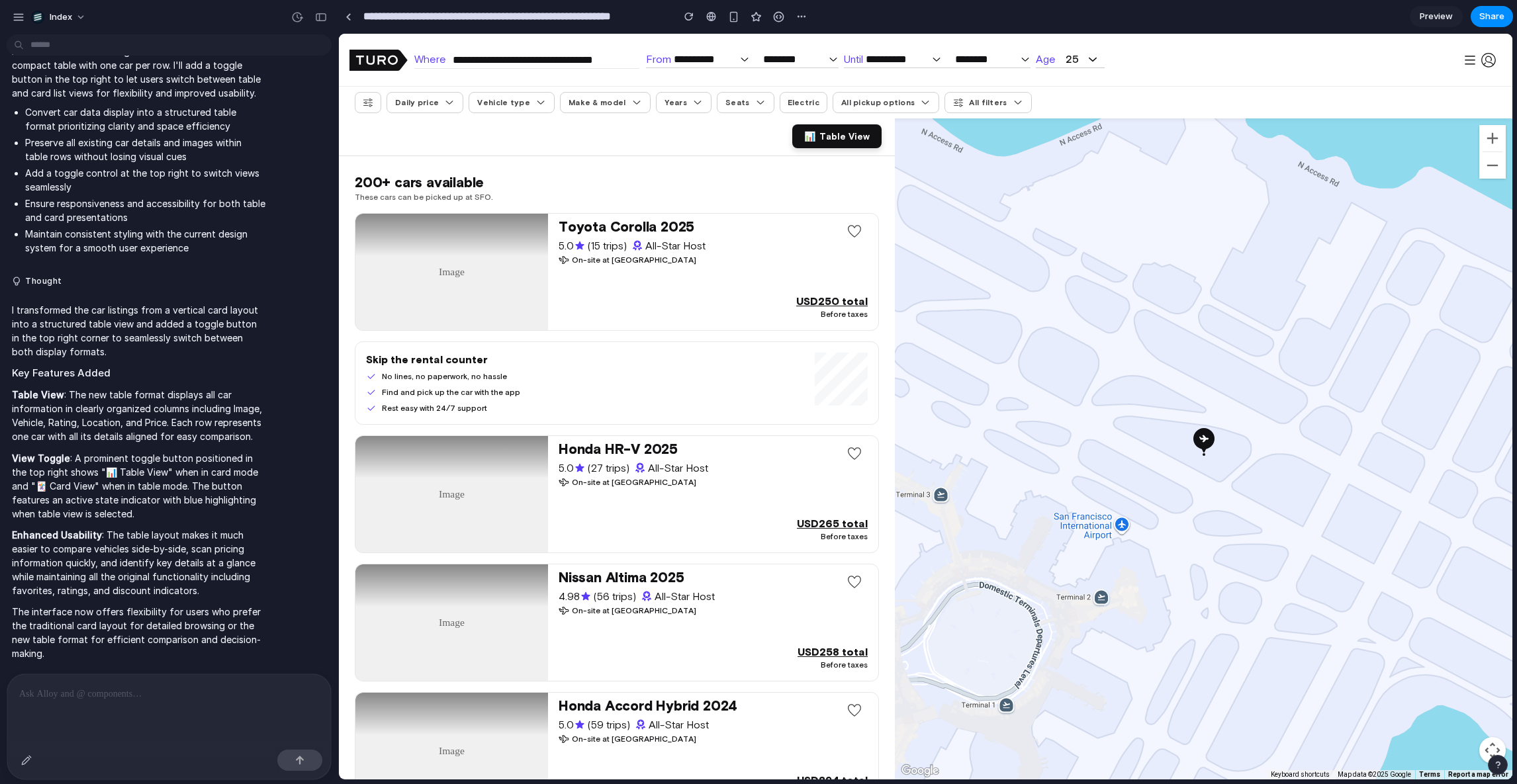
click at [845, 134] on span "Table View" at bounding box center [845, 136] width 50 height 10
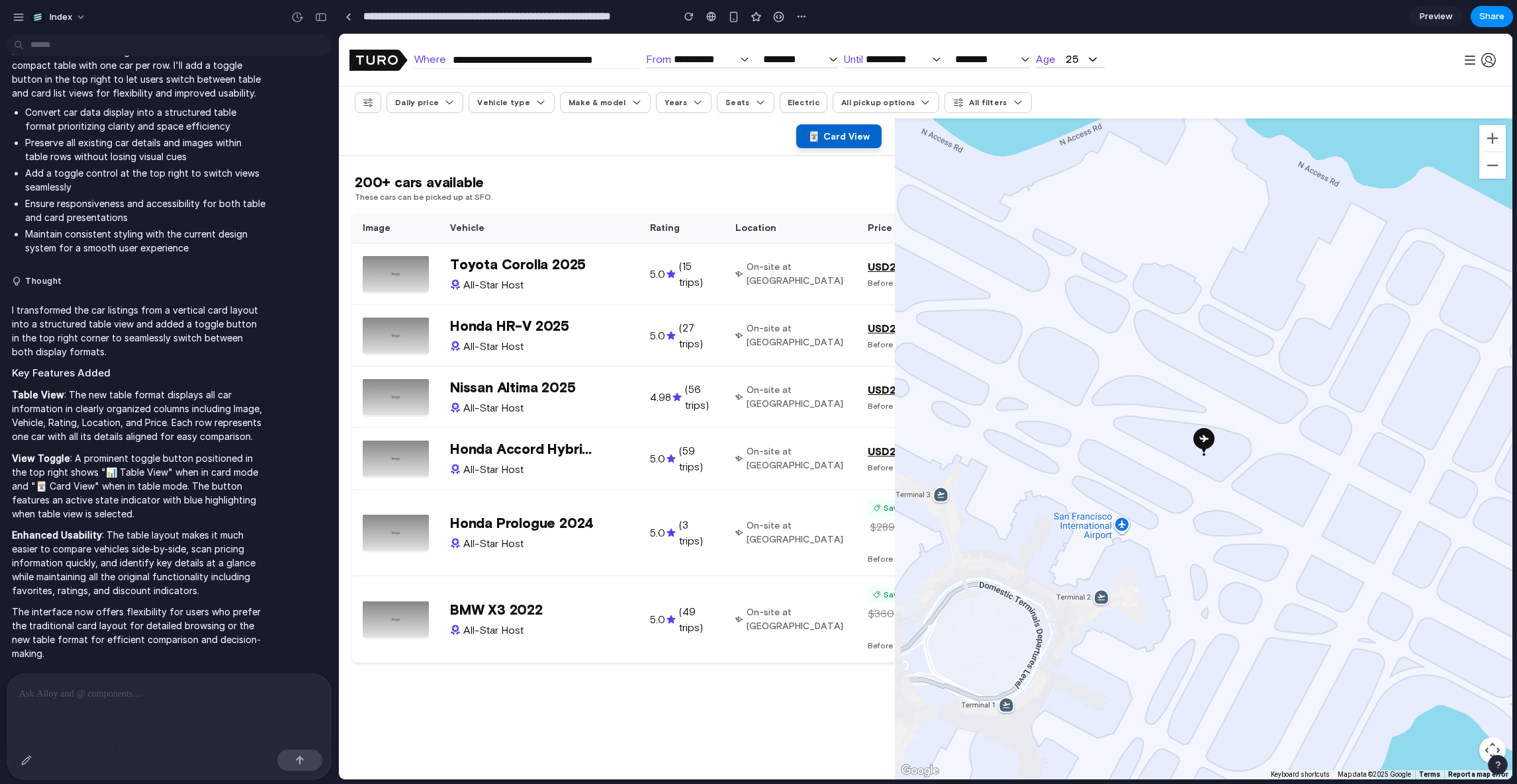
click at [845, 134] on span "Card View" at bounding box center [847, 136] width 47 height 10
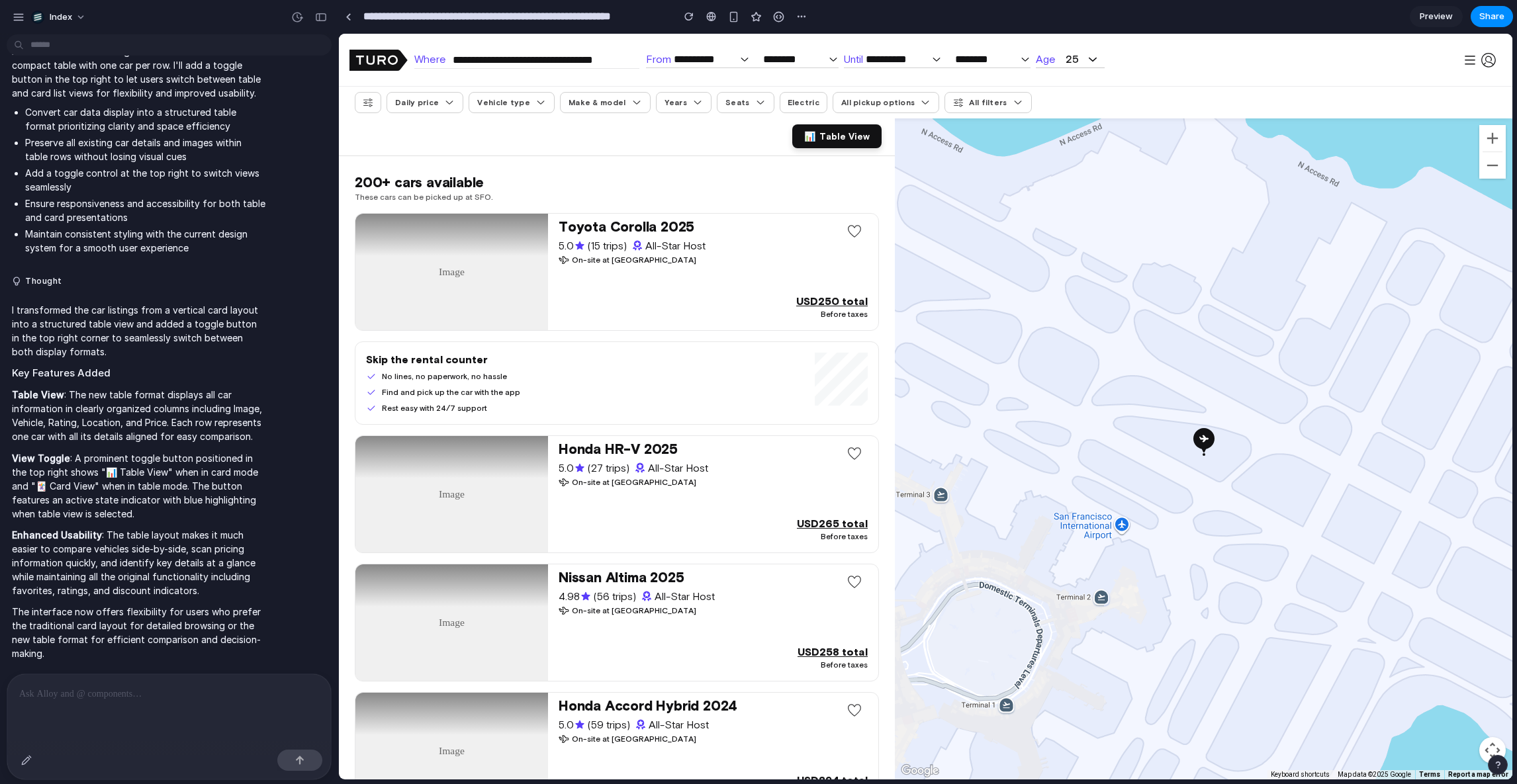
click at [845, 134] on span "Table View" at bounding box center [845, 136] width 50 height 10
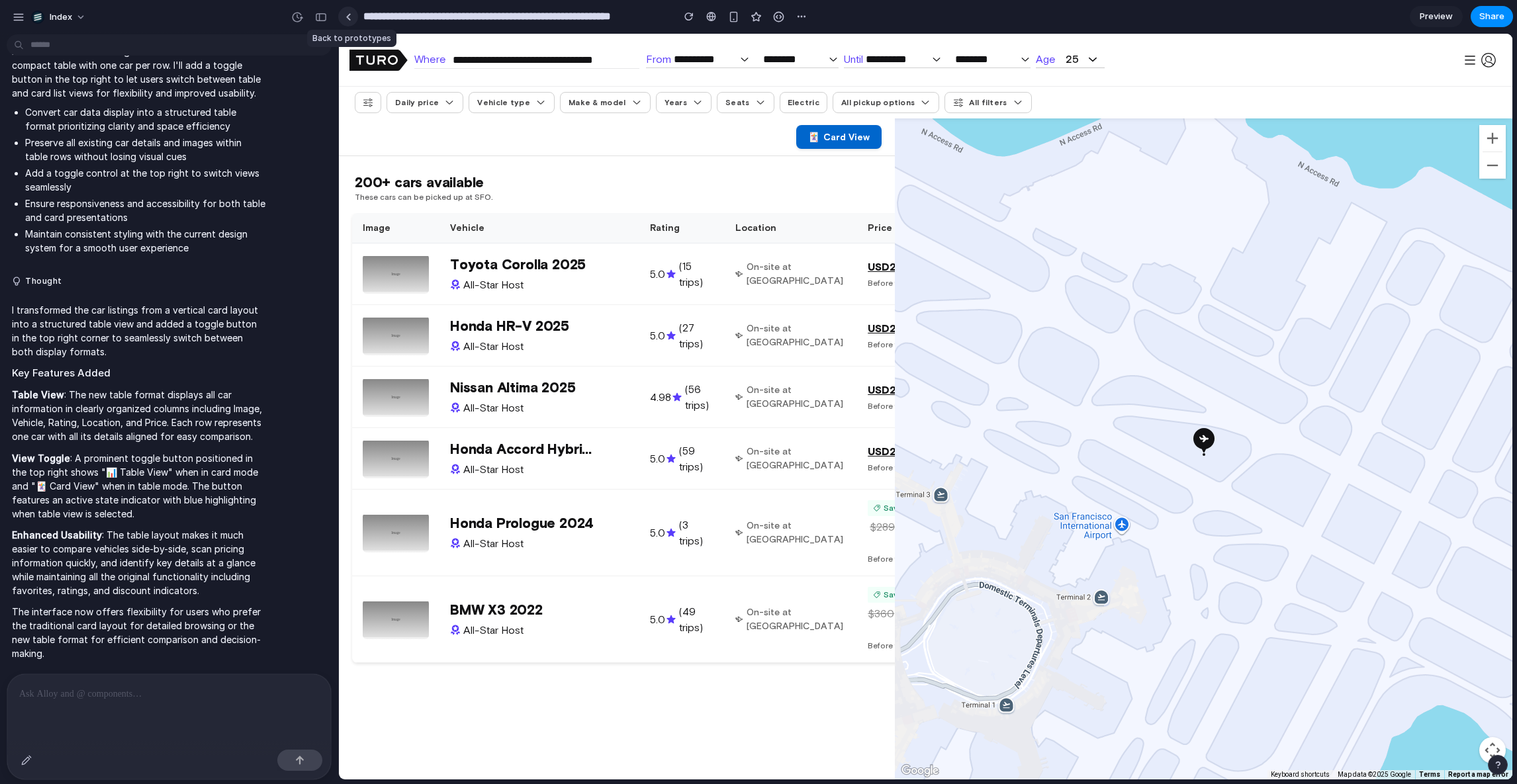
click at [349, 23] on link at bounding box center [348, 16] width 20 height 20
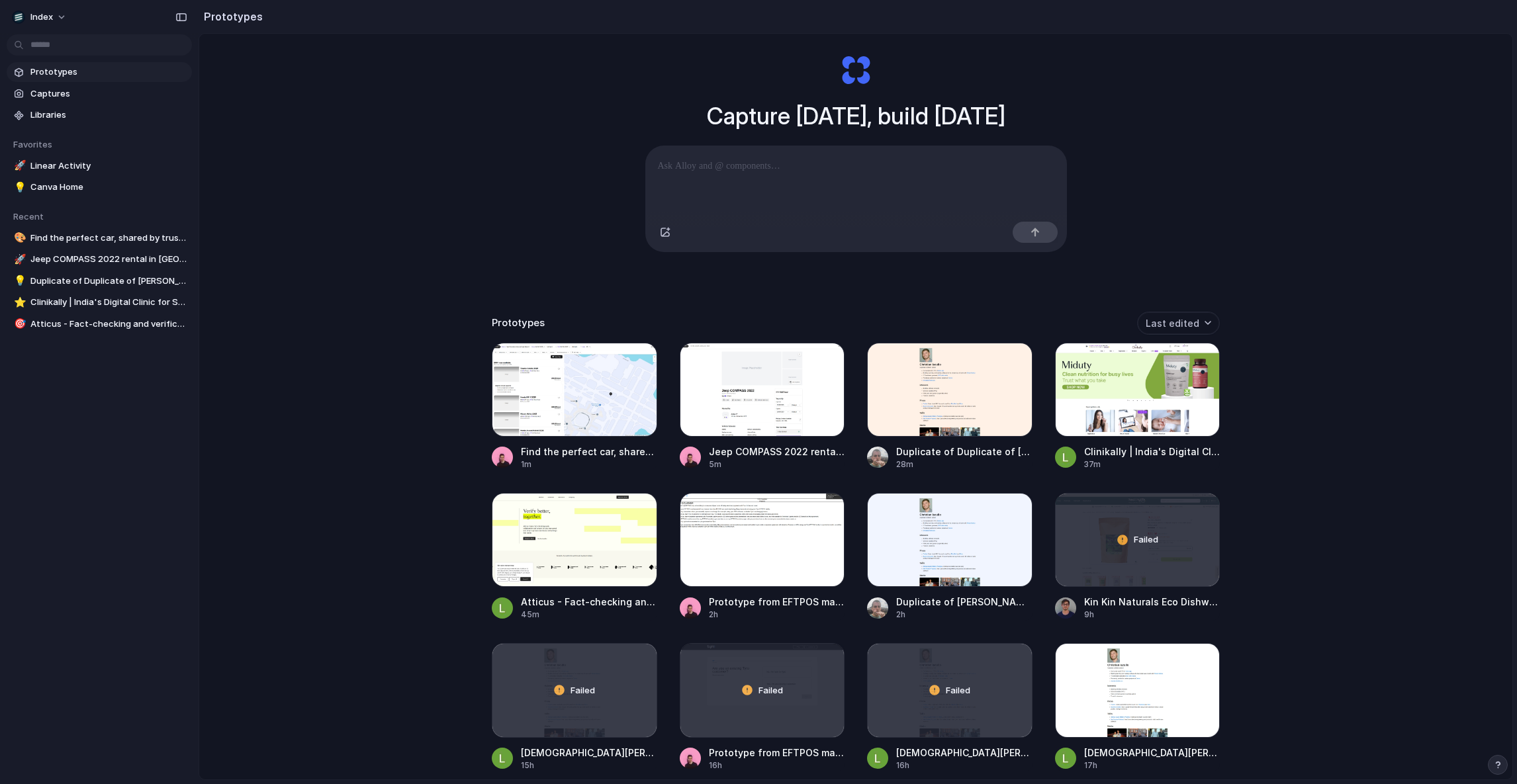
scroll to position [77, 0]
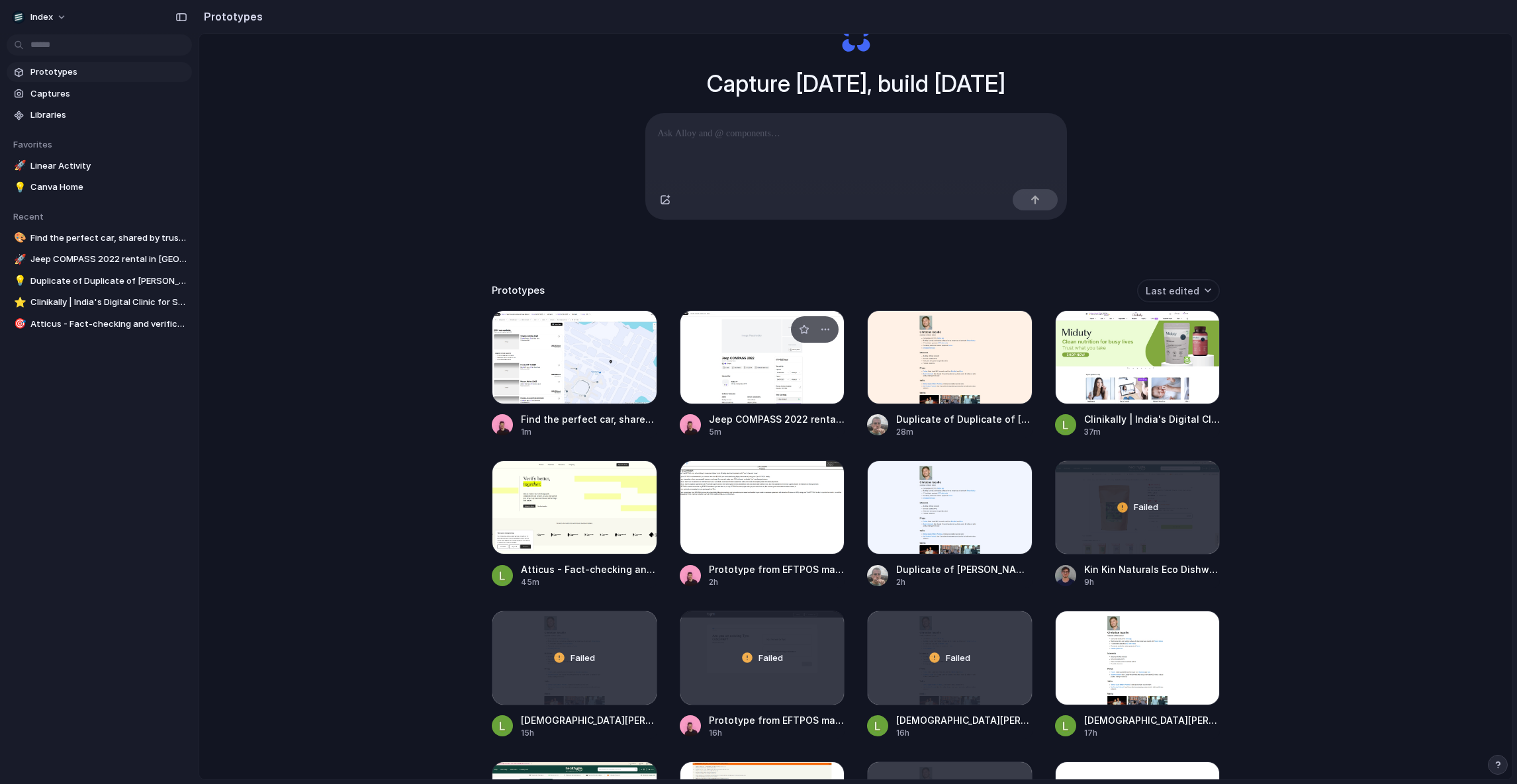
click at [720, 376] on div at bounding box center [763, 357] width 166 height 94
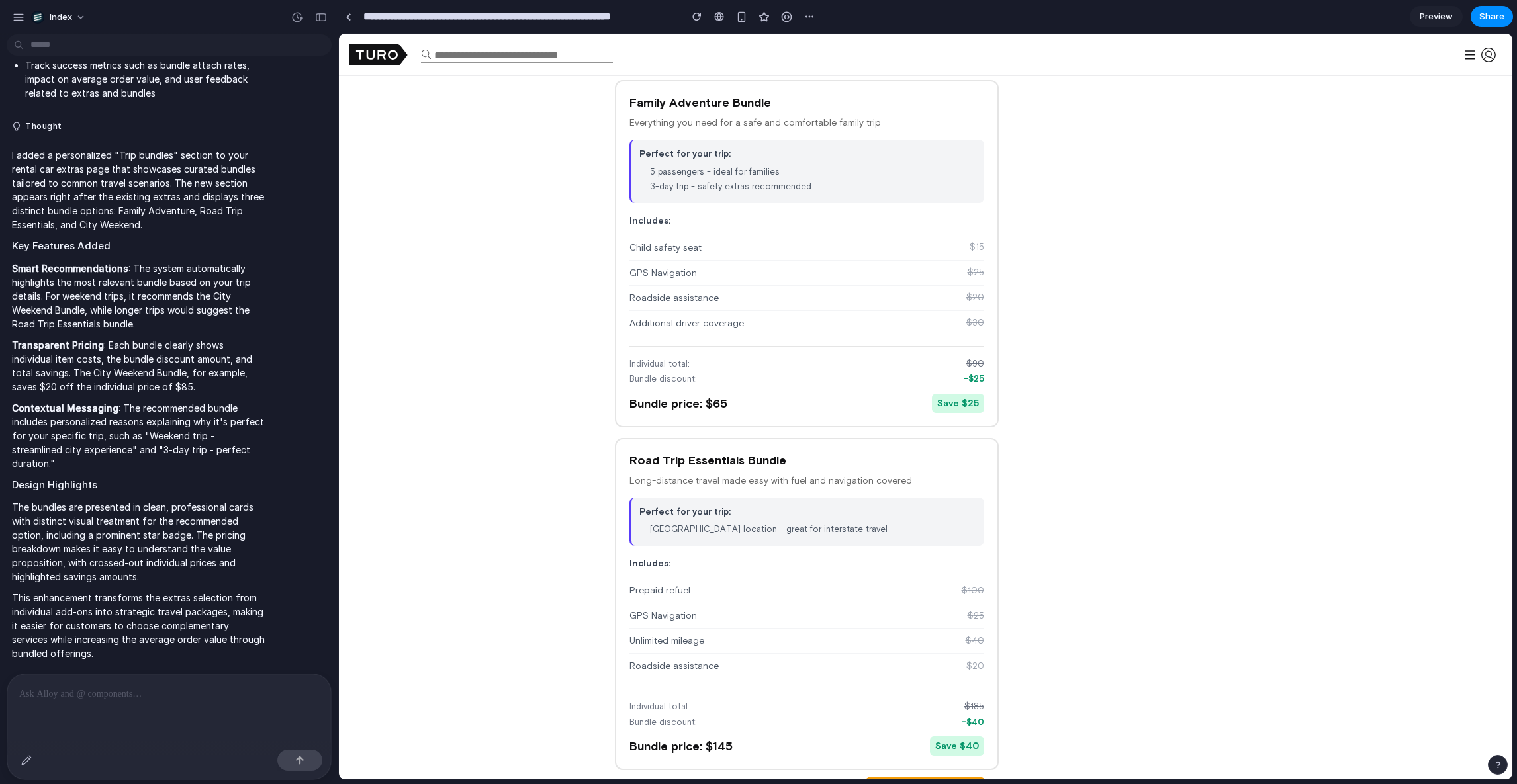
scroll to position [1300, 0]
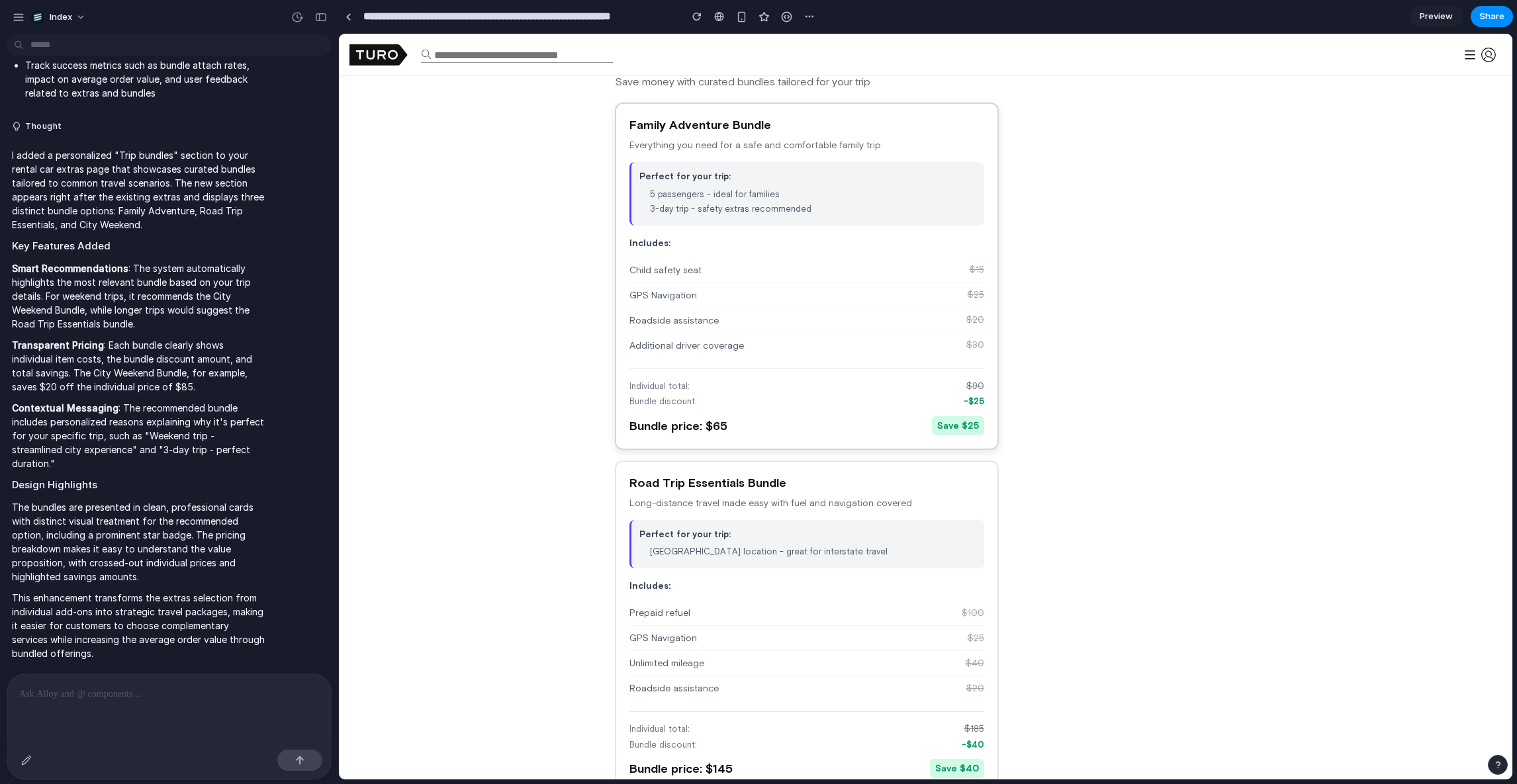
click at [655, 423] on span "Bundle price: $ 65" at bounding box center [679, 426] width 98 height 18
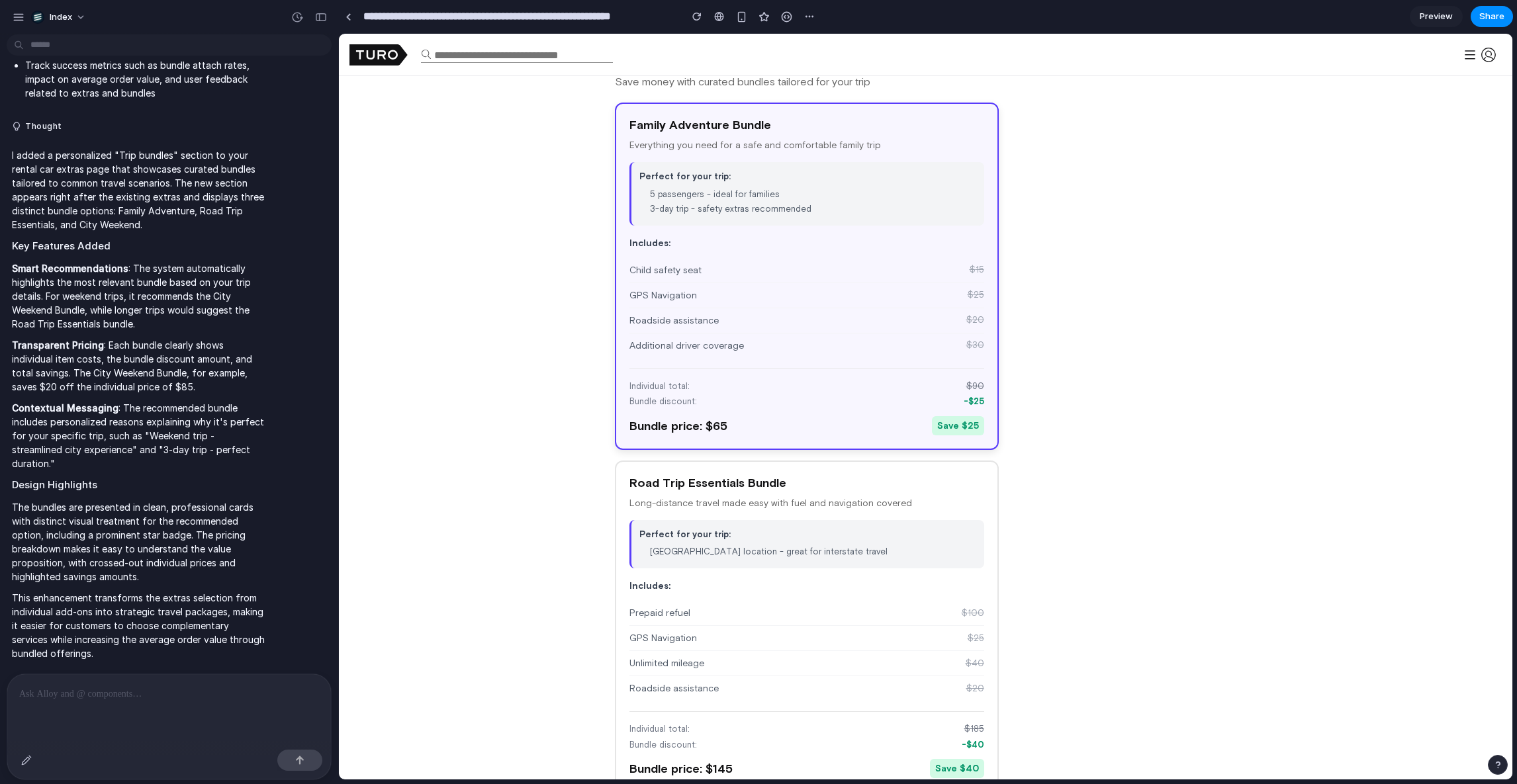
click at [630, 411] on div "Individual total: $ 90 Bundle discount: -$ 25 Bundle price: $ 65 Save $ 25" at bounding box center [807, 402] width 355 height 67
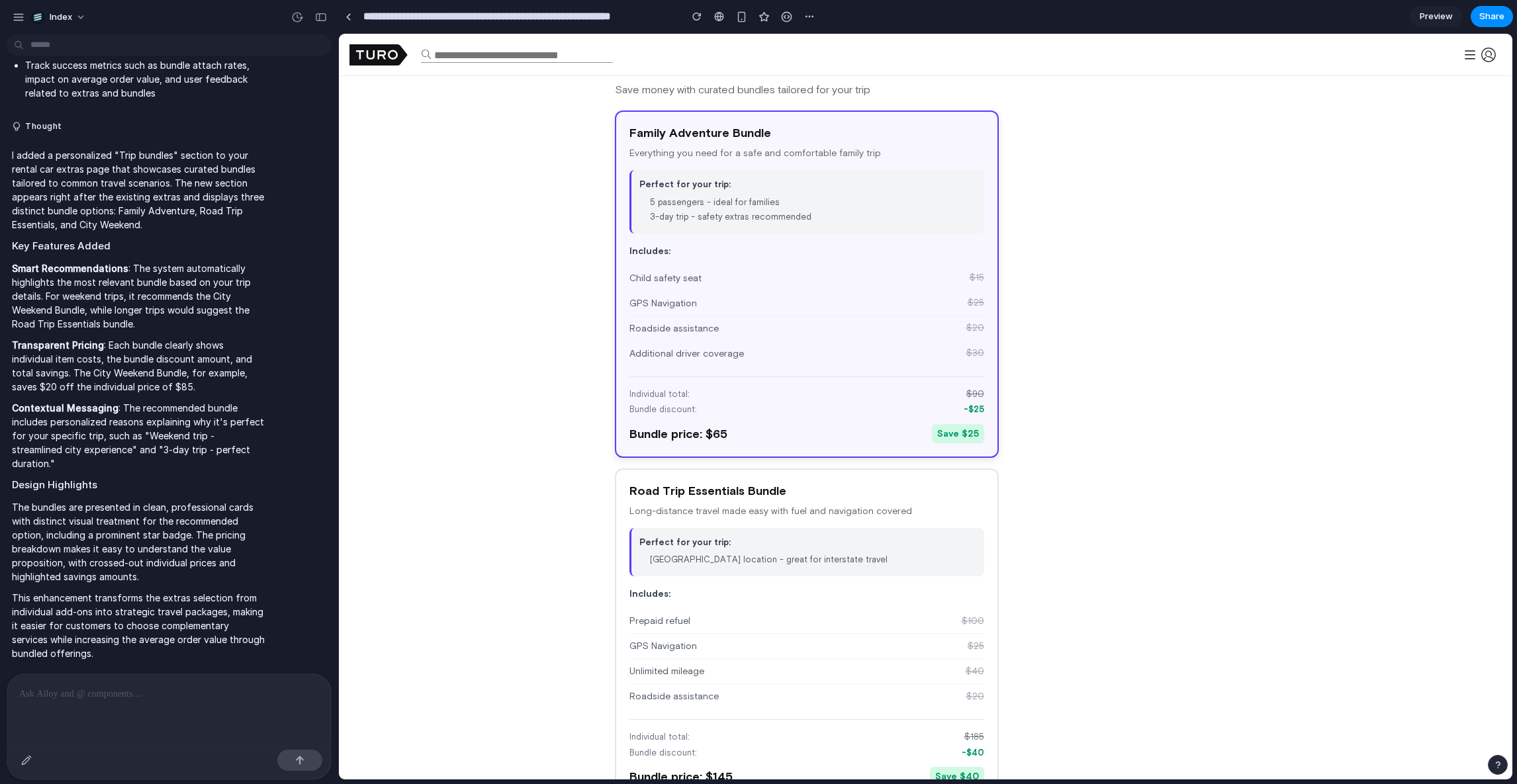
scroll to position [1291, 0]
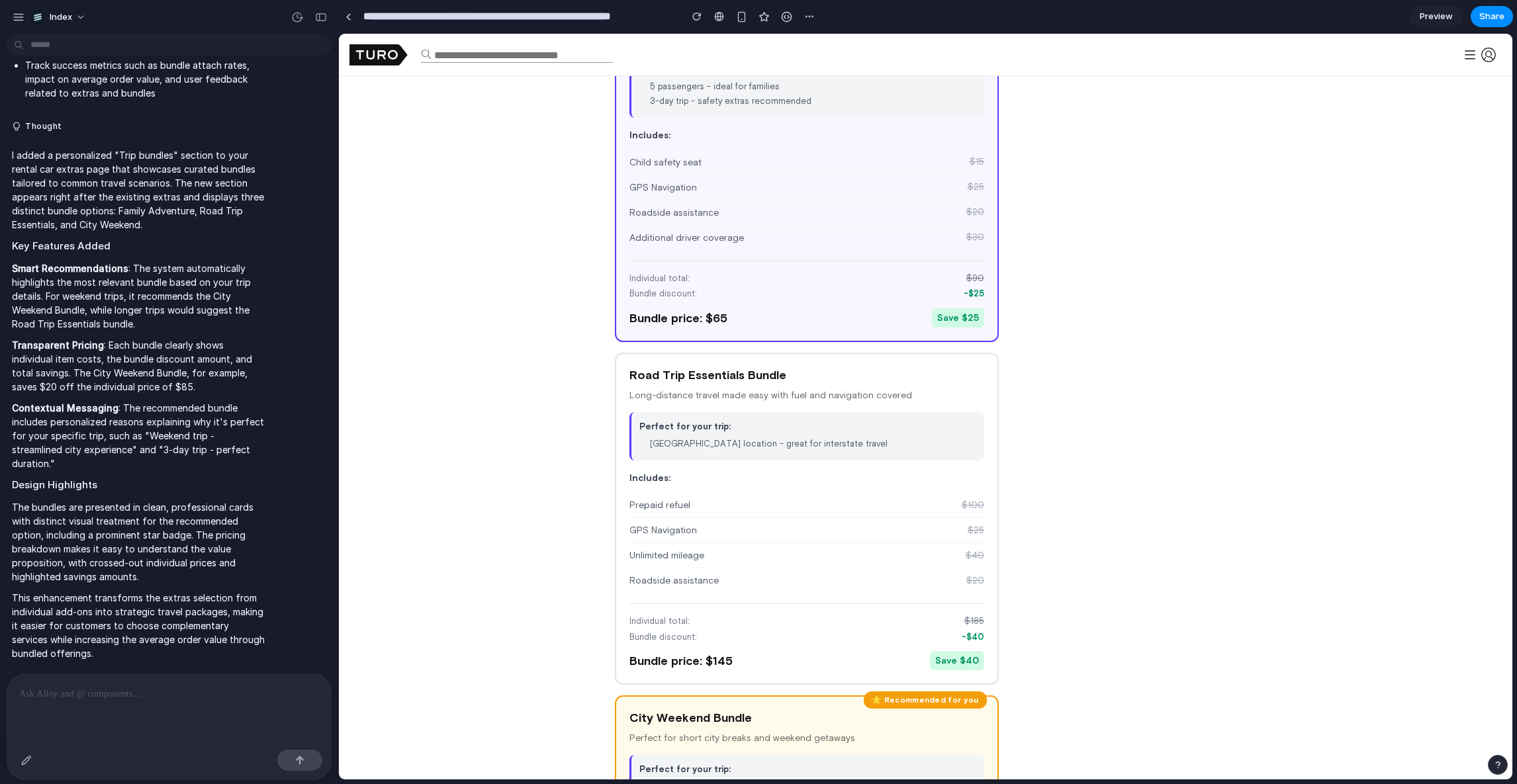
scroll to position [1430, 0]
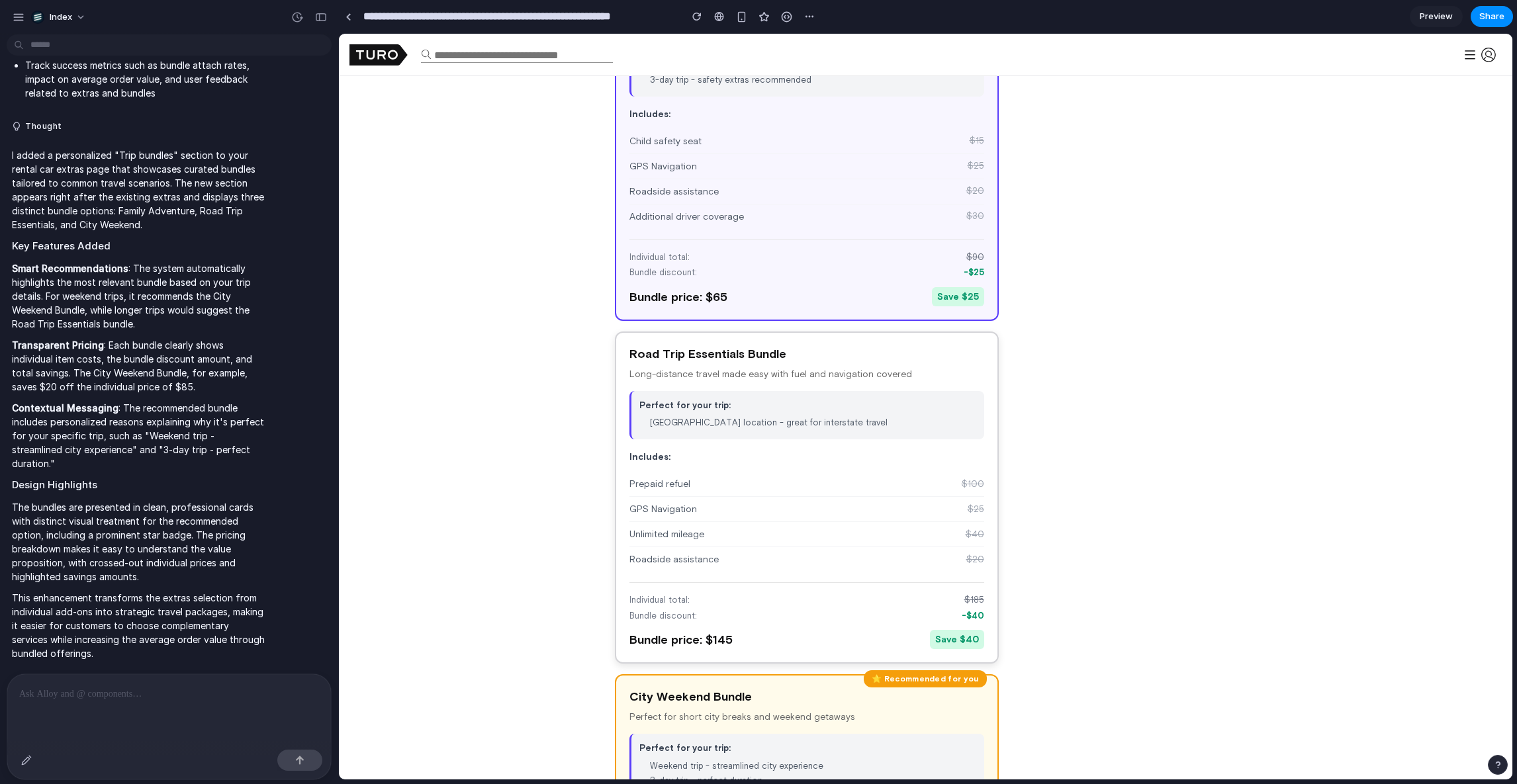
click at [671, 401] on p "Perfect for your trip:" at bounding box center [808, 406] width 337 height 13
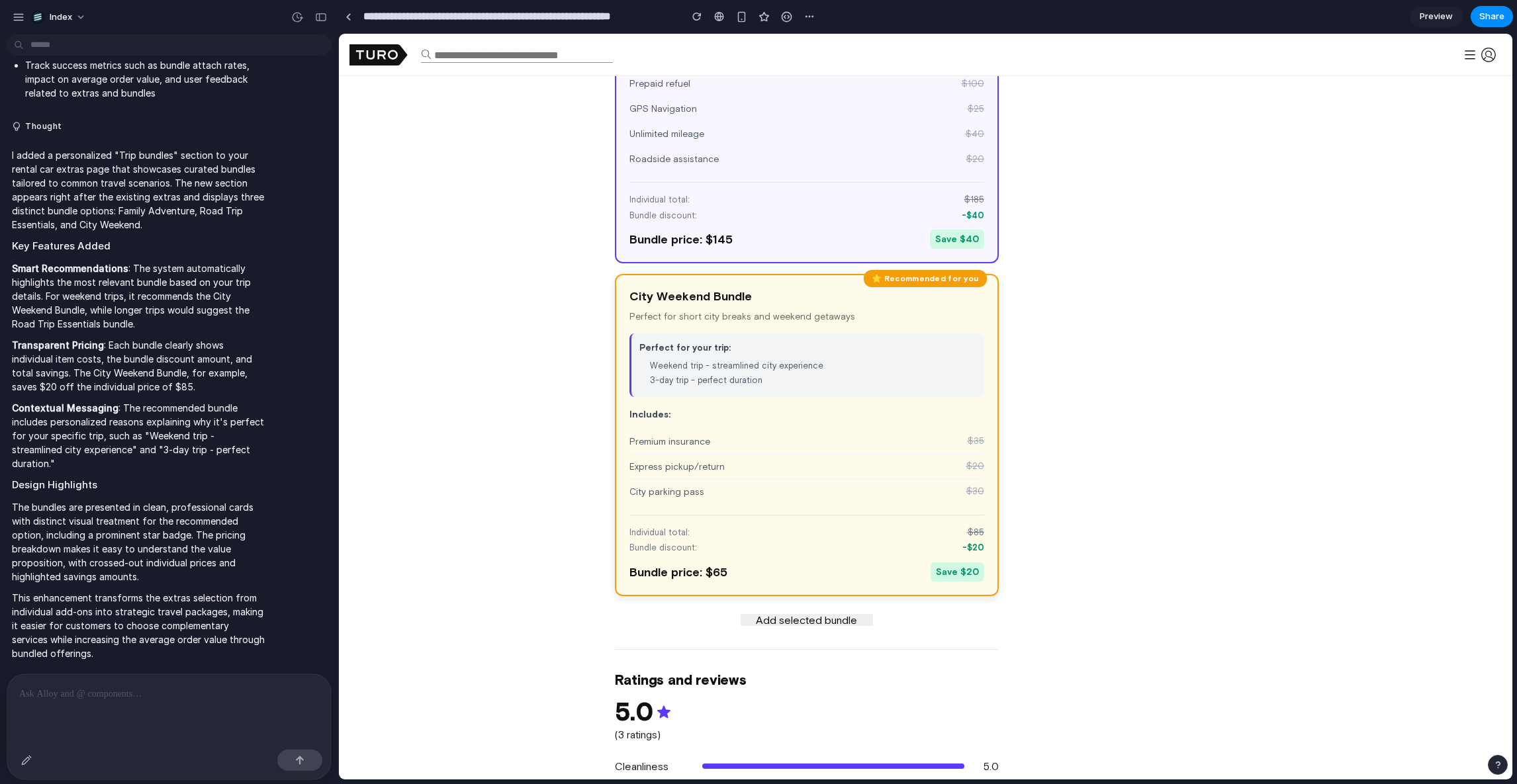
click at [747, 404] on div "⭐ Recommended for you City Weekend Bundle Perfect for short city breaks and wee…" at bounding box center [807, 435] width 384 height 322
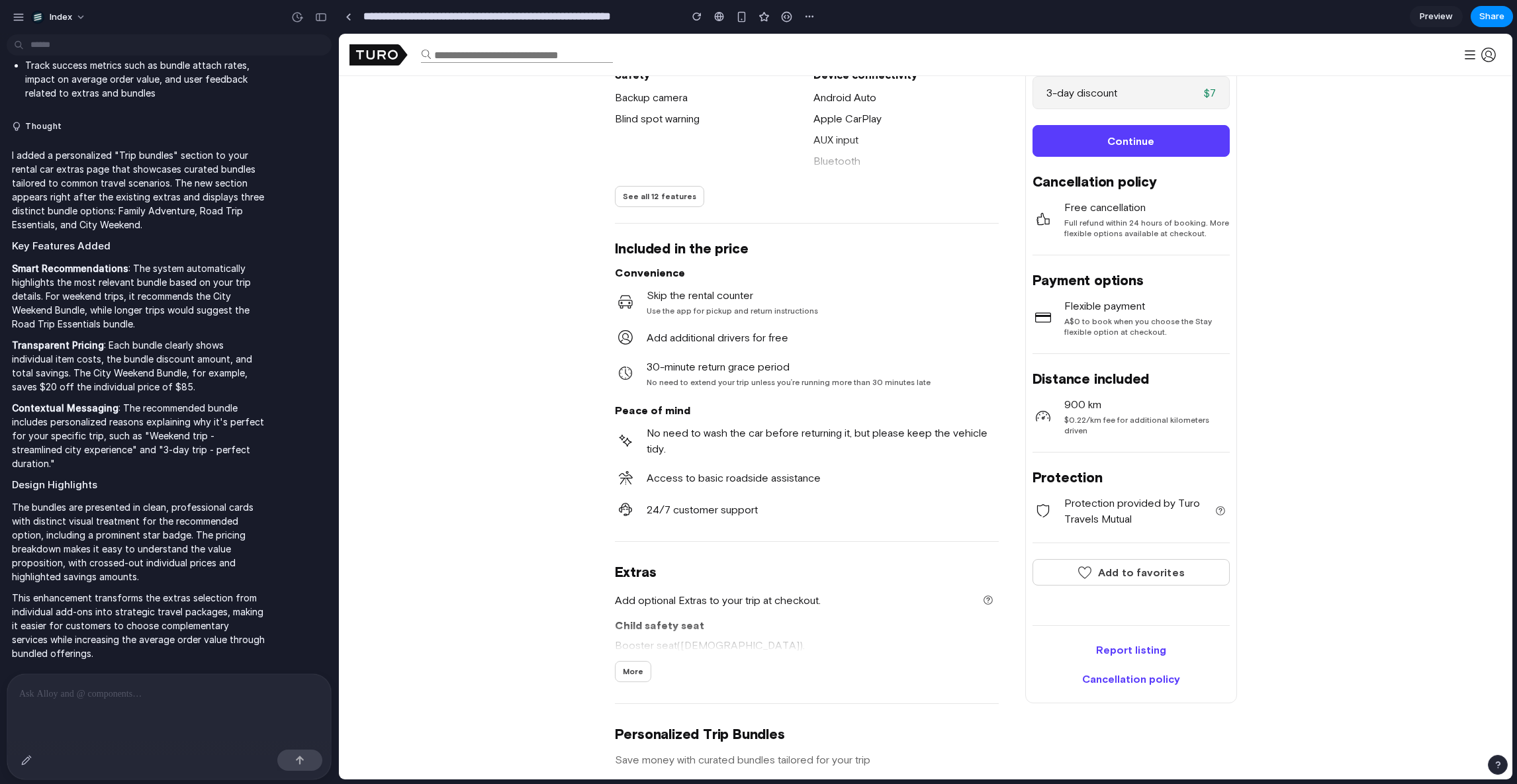
scroll to position [621, 0]
drag, startPoint x: 448, startPoint y: 381, endPoint x: 824, endPoint y: 552, distance: 413.1
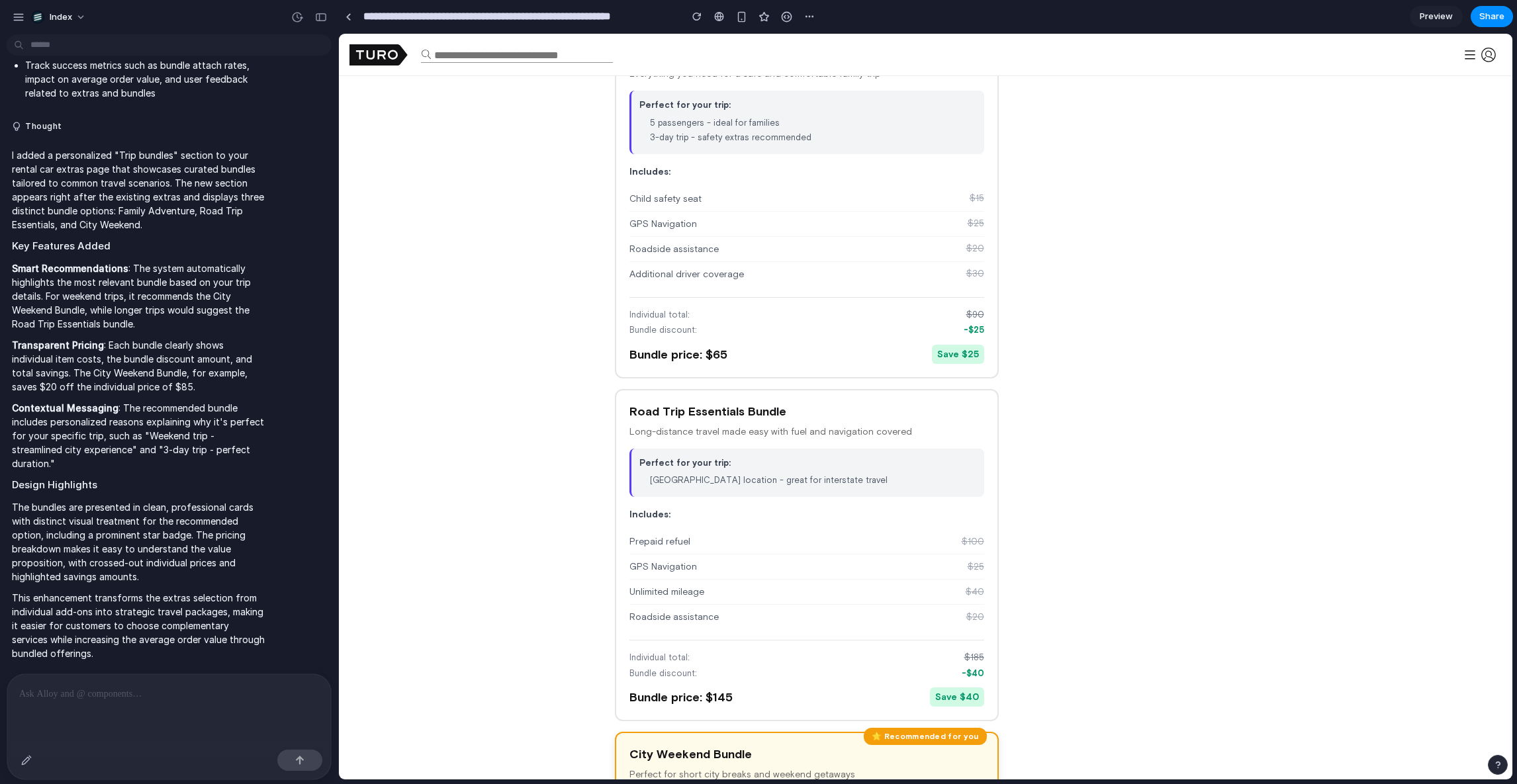
scroll to position [1636, 0]
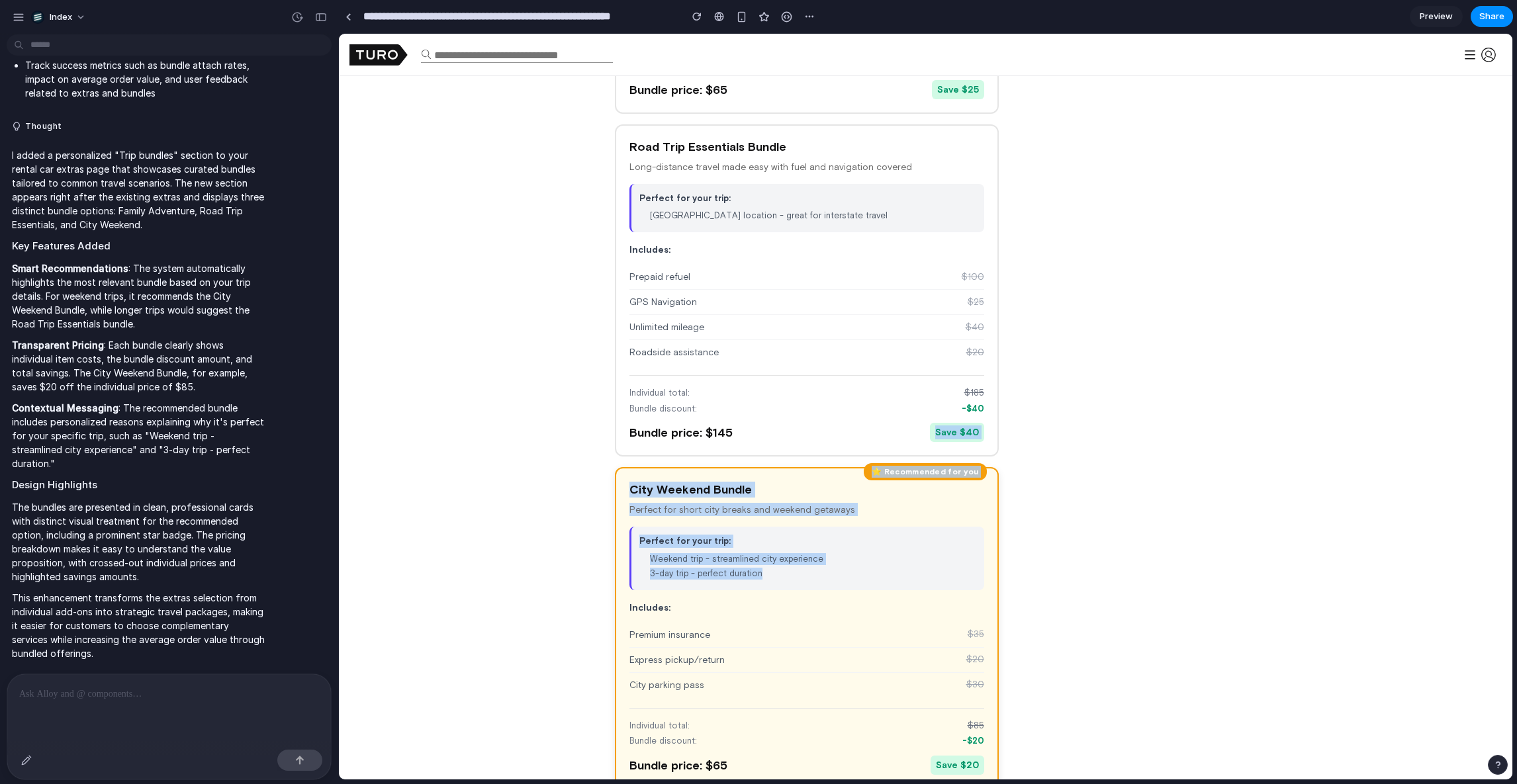
drag, startPoint x: 804, startPoint y: 459, endPoint x: 807, endPoint y: 568, distance: 109.0
click at [807, 568] on div "Family Adventure Bundle Everything you need for a safe and comfortable family t…" at bounding box center [807, 278] width 384 height 1023
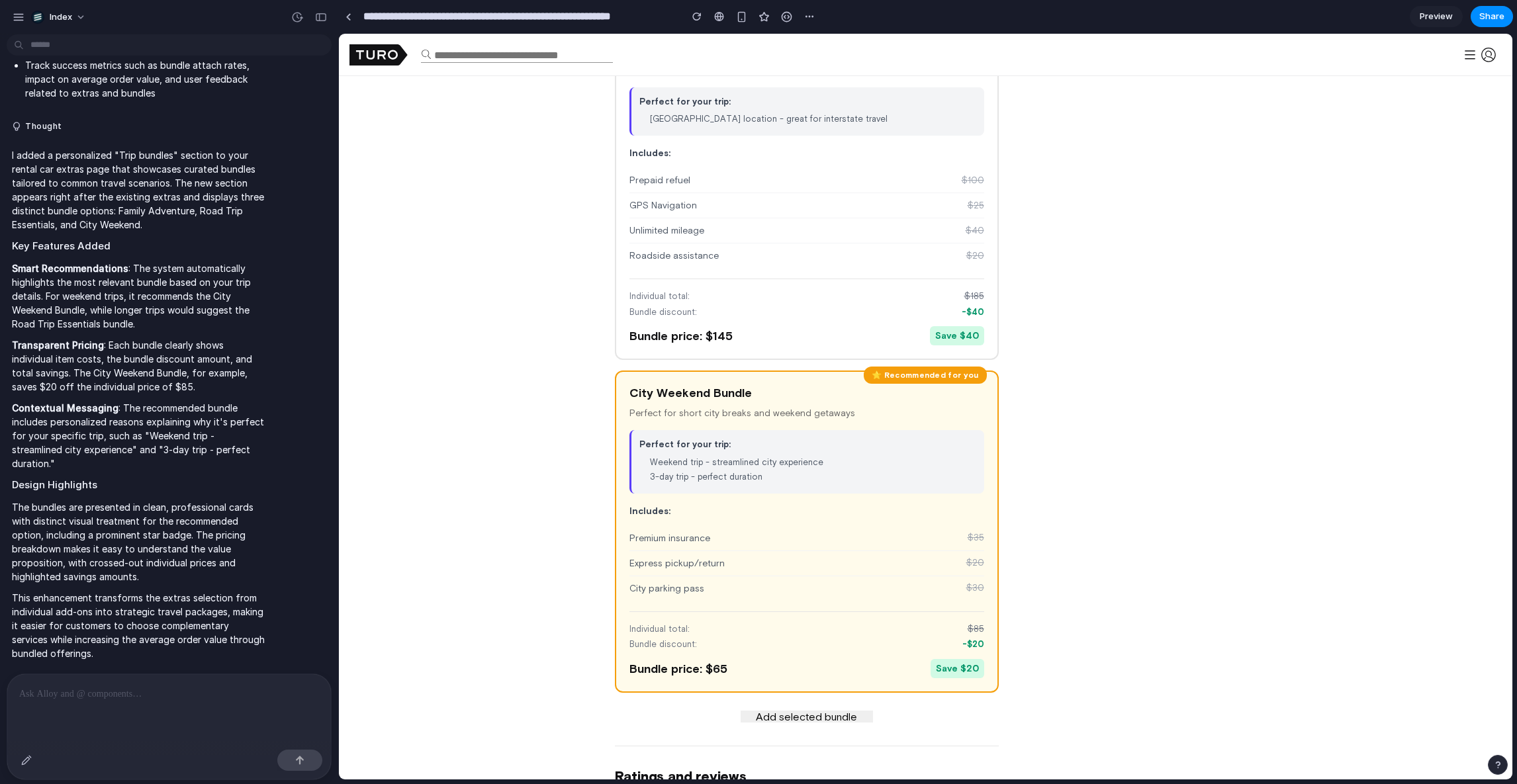
click at [1137, 571] on div "Jeep COMPASS 2022 NIGHT EAGLE (FWD) 5.0 (5 trips) 5 seats Gas (Regular) 8.0 L/1…" at bounding box center [926, 264] width 622 height 3281
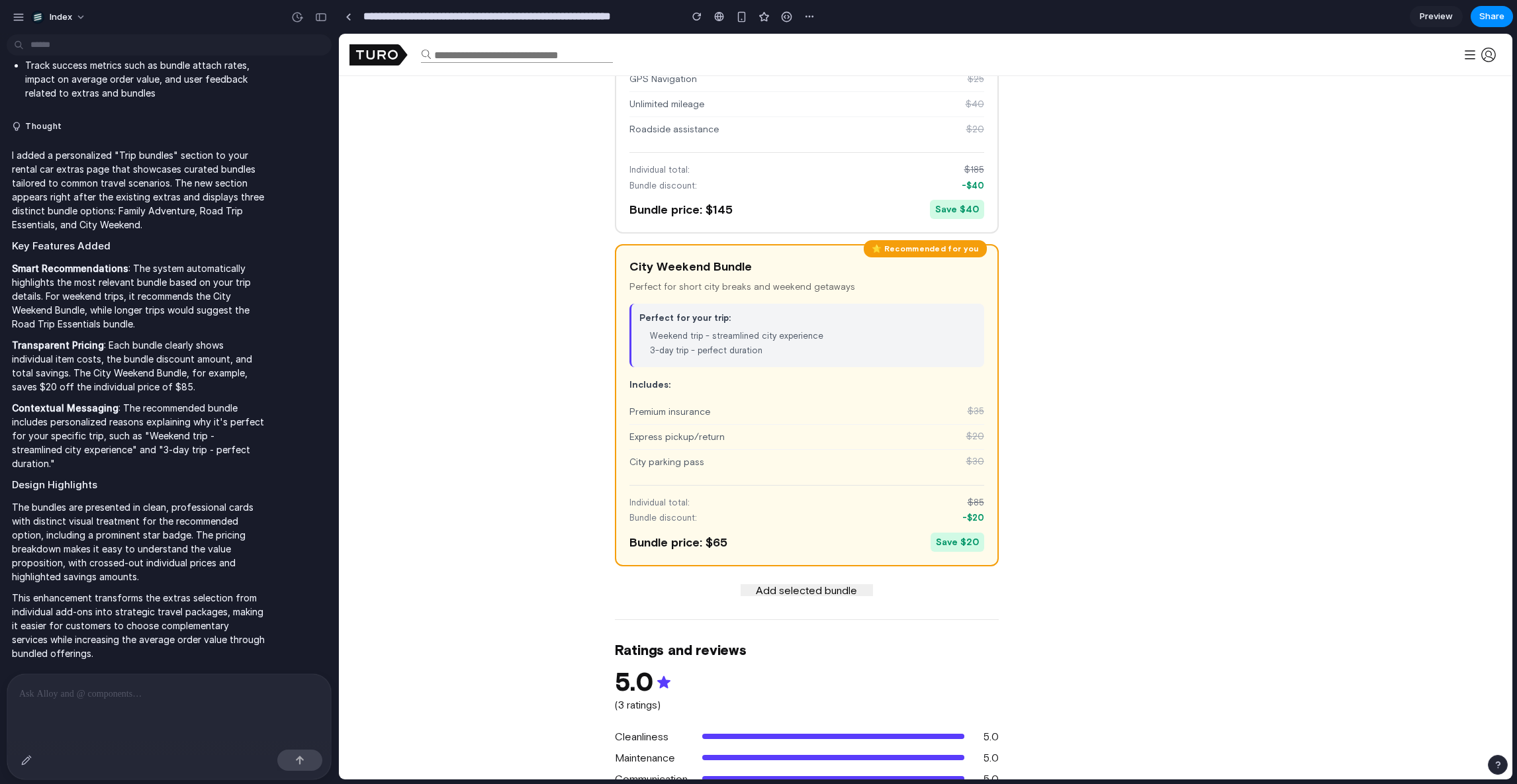
scroll to position [1978, 0]
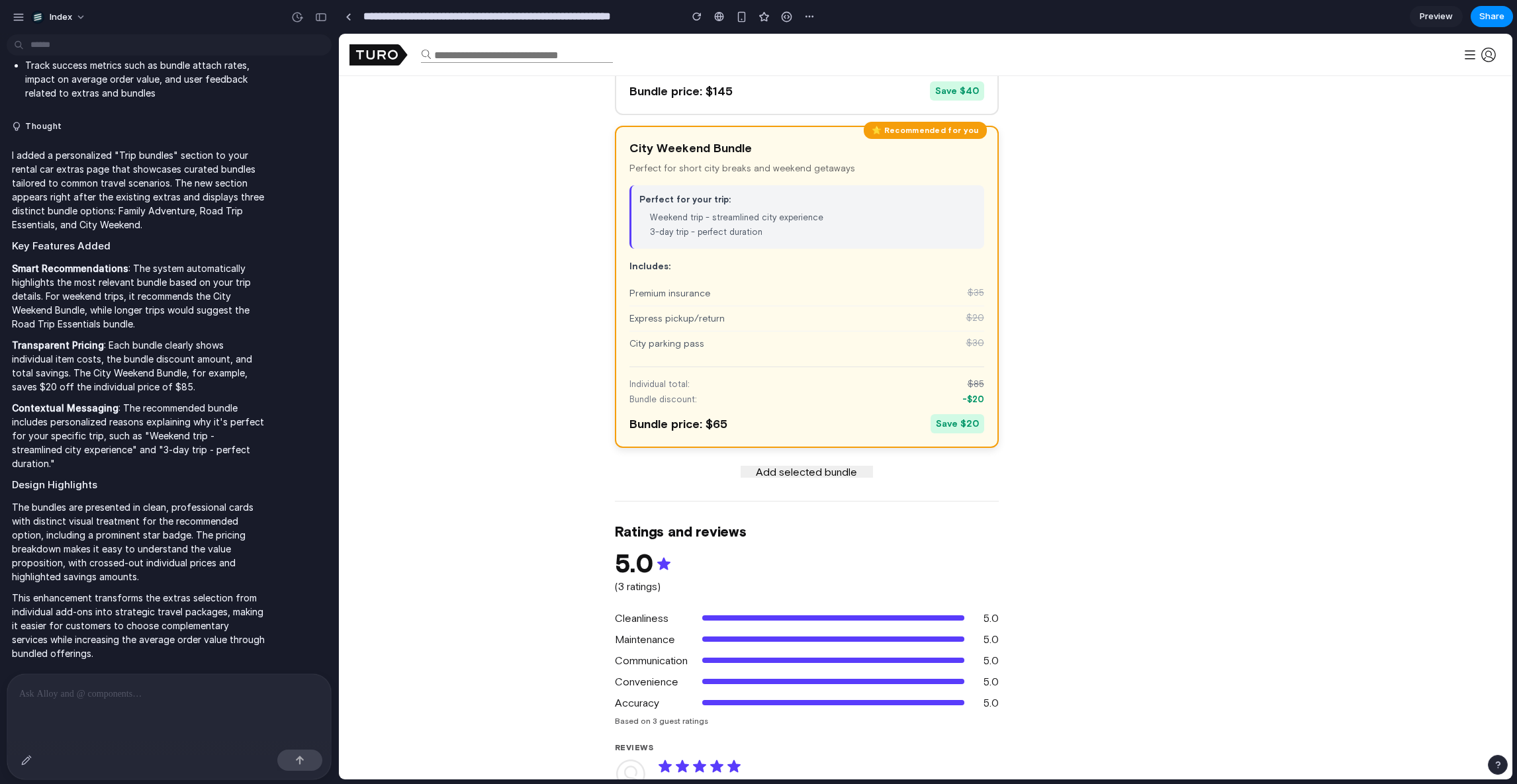
click at [750, 389] on div "Individual total: $ 85" at bounding box center [807, 384] width 355 height 13
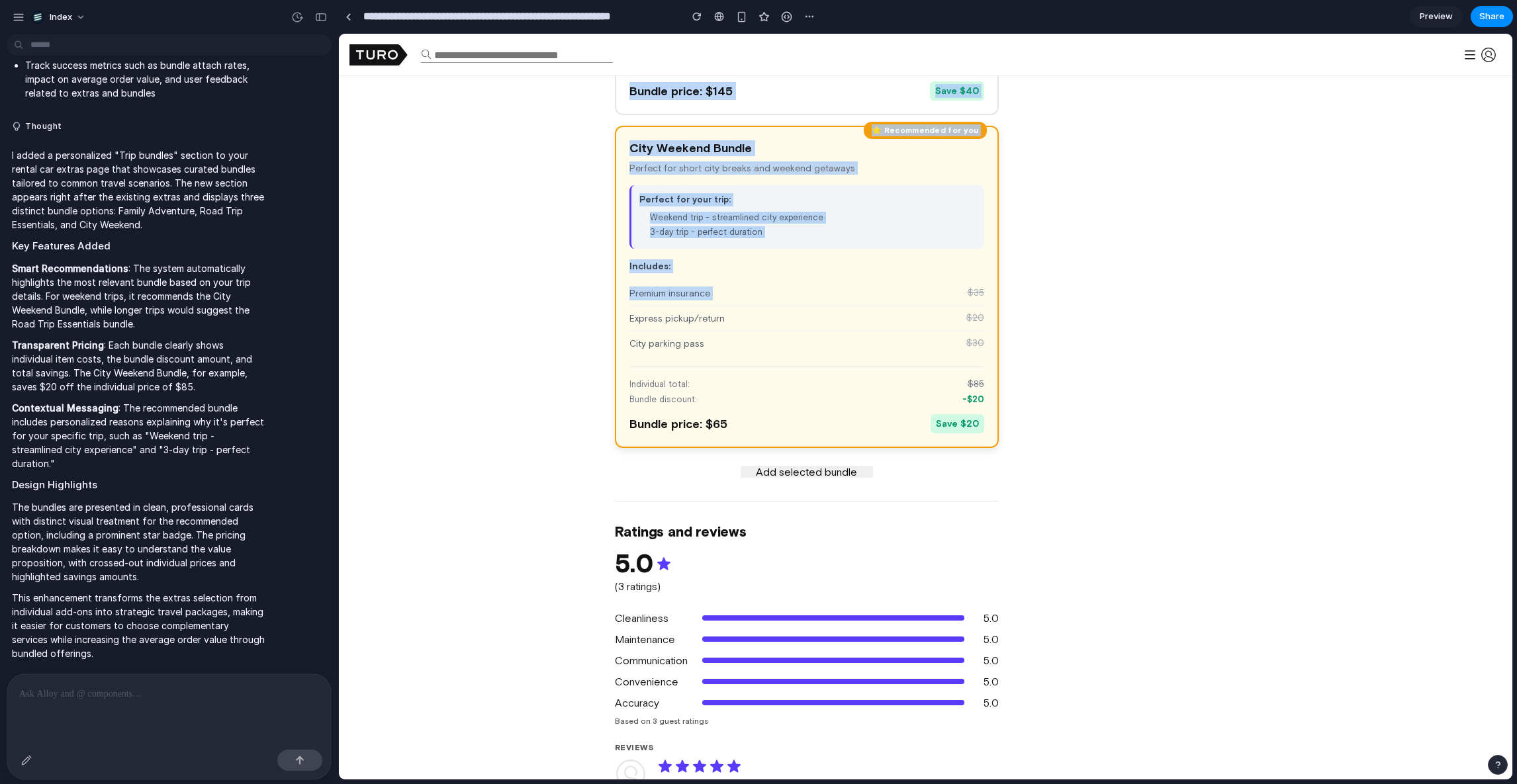
drag, startPoint x: 623, startPoint y: 492, endPoint x: 887, endPoint y: 299, distance: 327.0
click at [887, 299] on div "Jeep COMPASS 2022 NIGHT EAGLE (FWD) 5.0 (5 trips) 5 seats Gas (Regular) 8.0 L/1…" at bounding box center [807, 32] width 384 height 3254
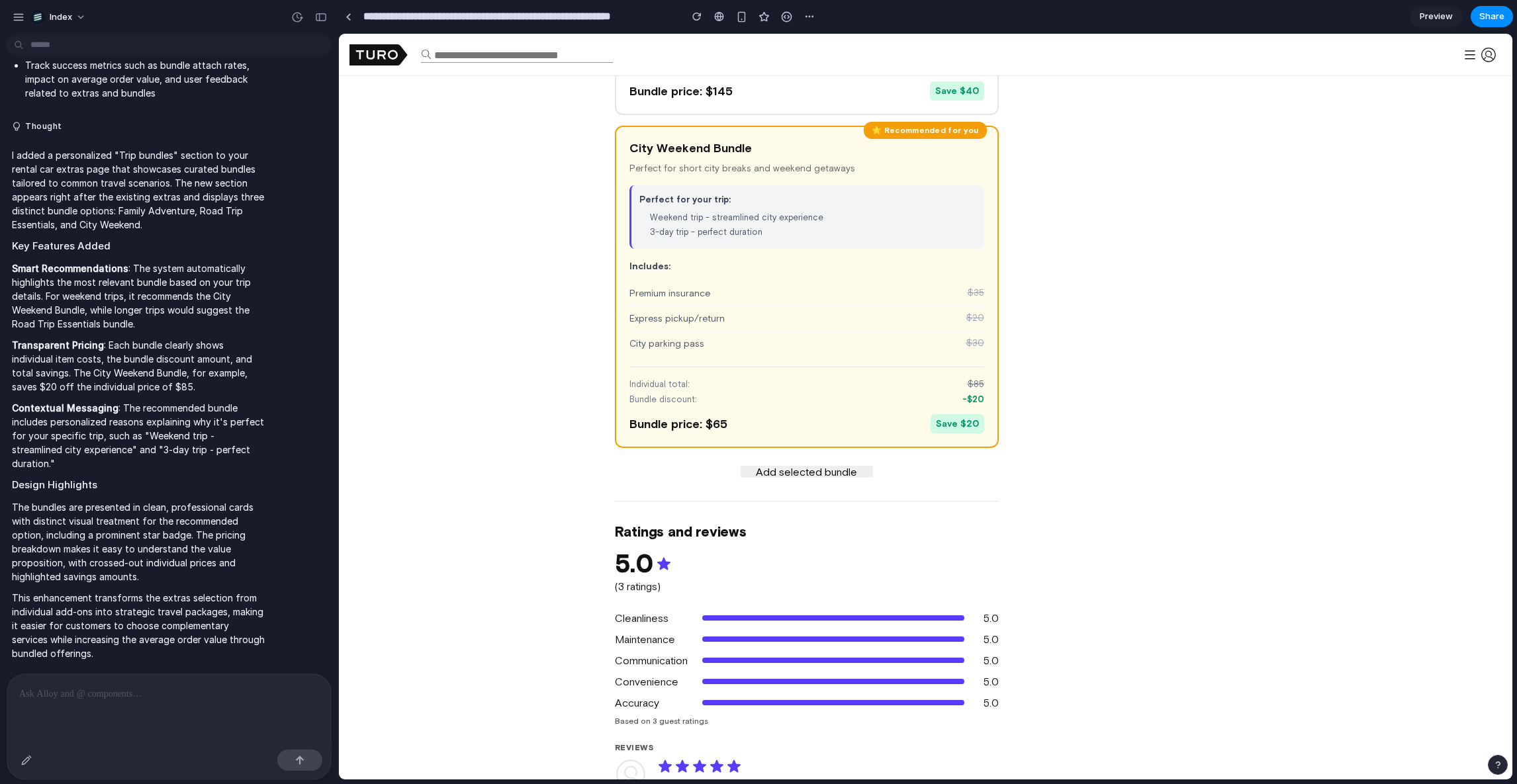
click at [1023, 345] on div "Jeep COMPASS 2022 NIGHT EAGLE (FWD) 5.0 (5 trips) 5 seats Gas (Regular) 8.0 L/1…" at bounding box center [926, 19] width 622 height 3281
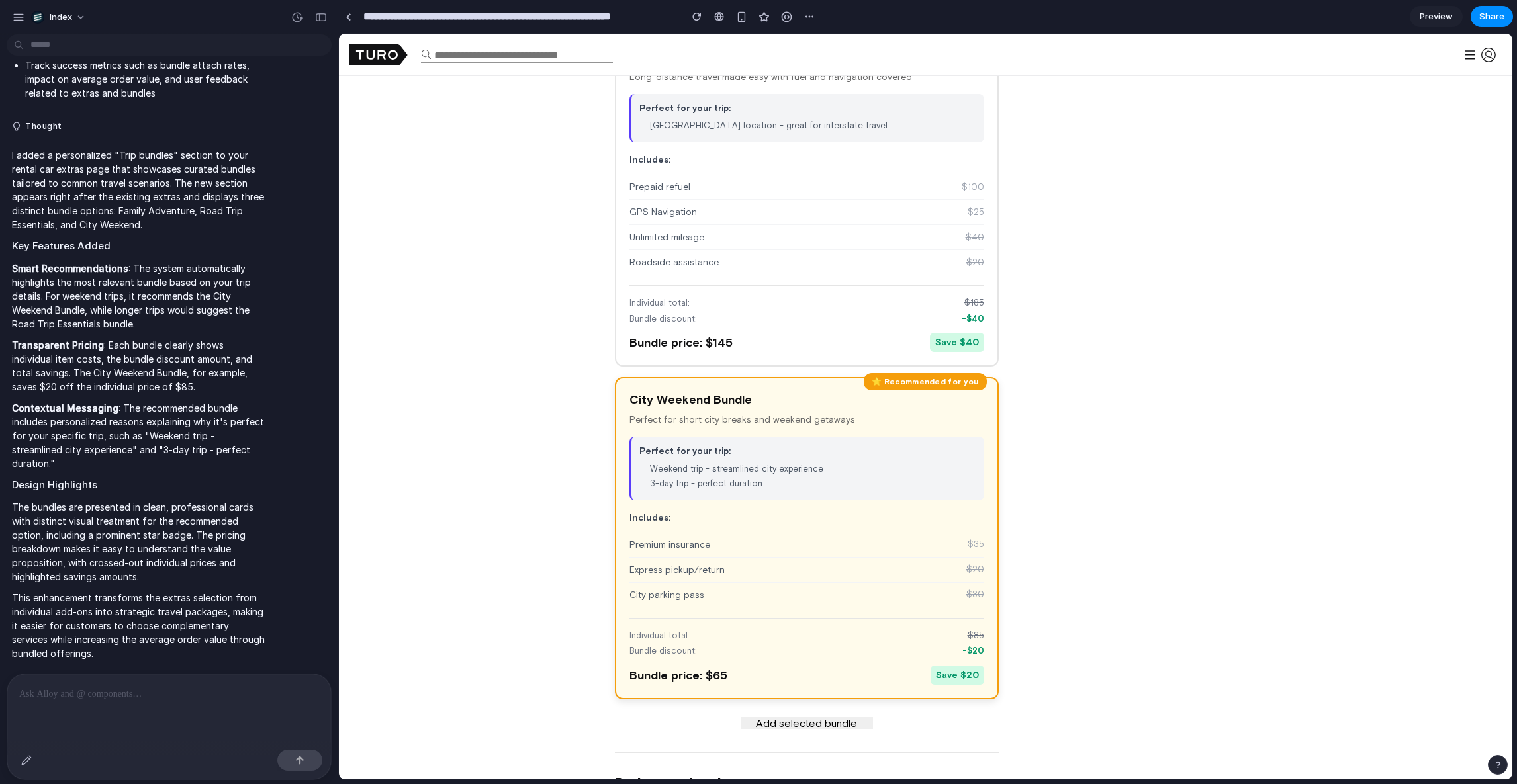
click at [772, 319] on div "Bundle discount: -$ 40" at bounding box center [807, 319] width 355 height 13
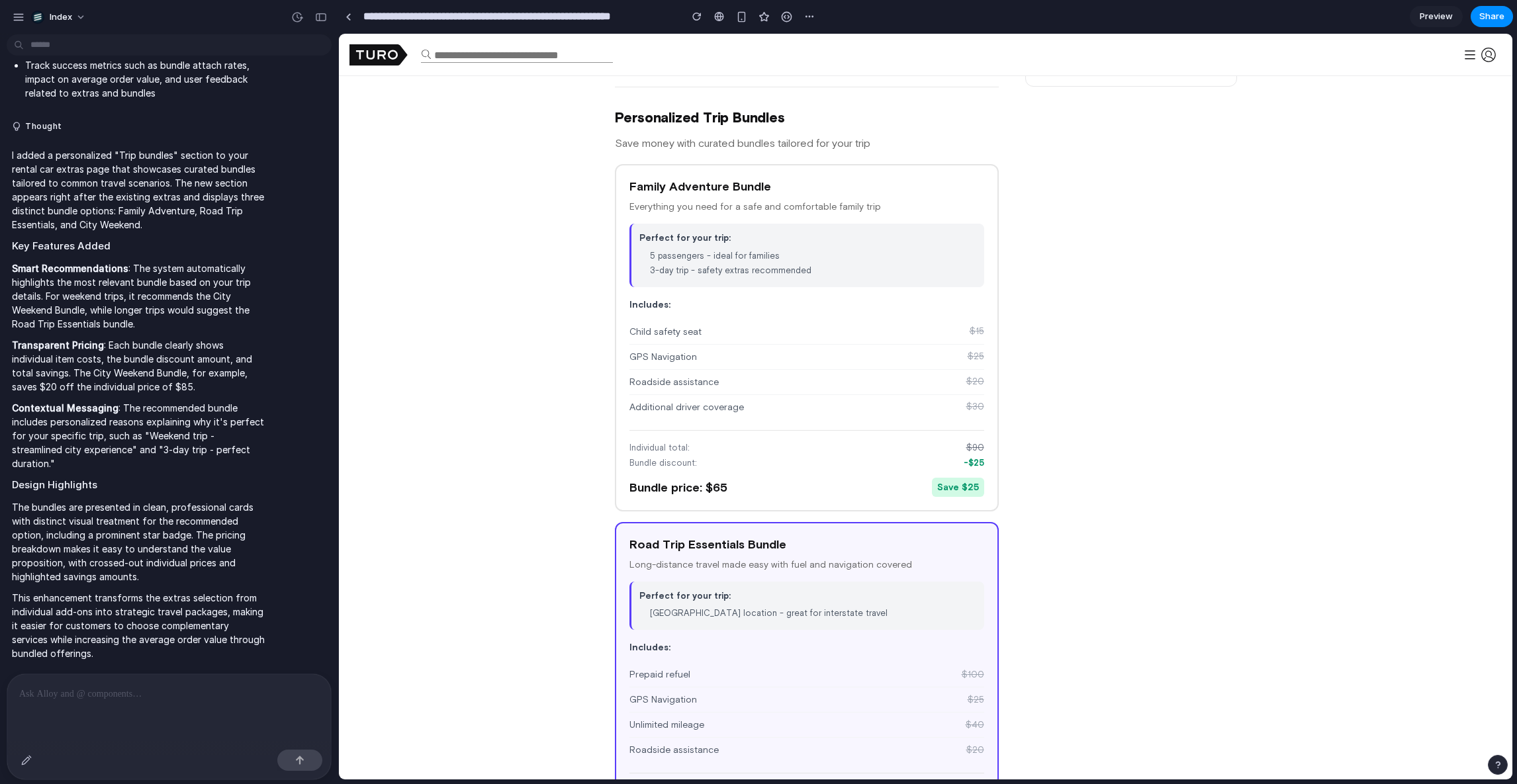
scroll to position [1009, 0]
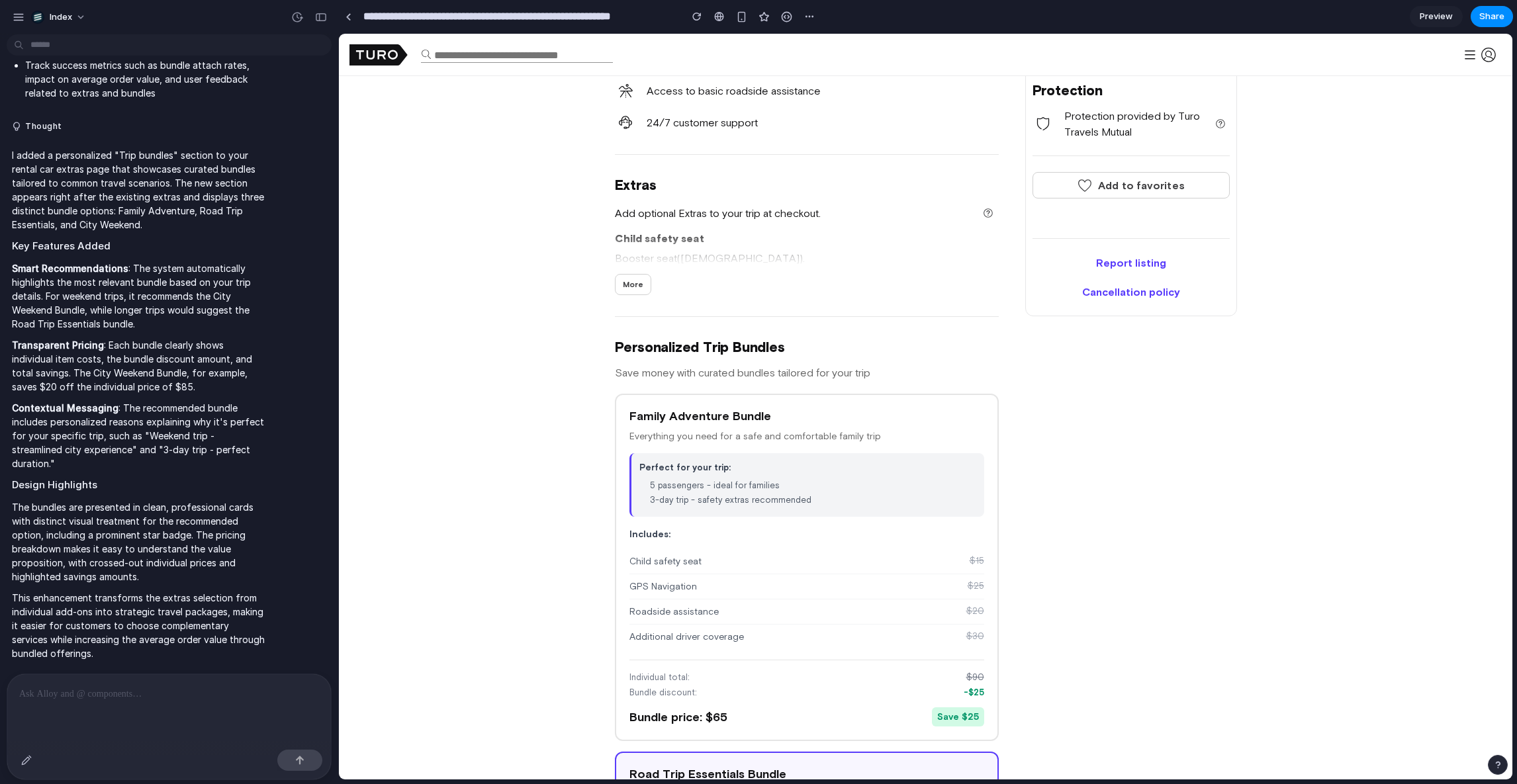
click at [113, 690] on p at bounding box center [169, 695] width 300 height 16
click at [22, 749] on button "button" at bounding box center [27, 760] width 21 height 21
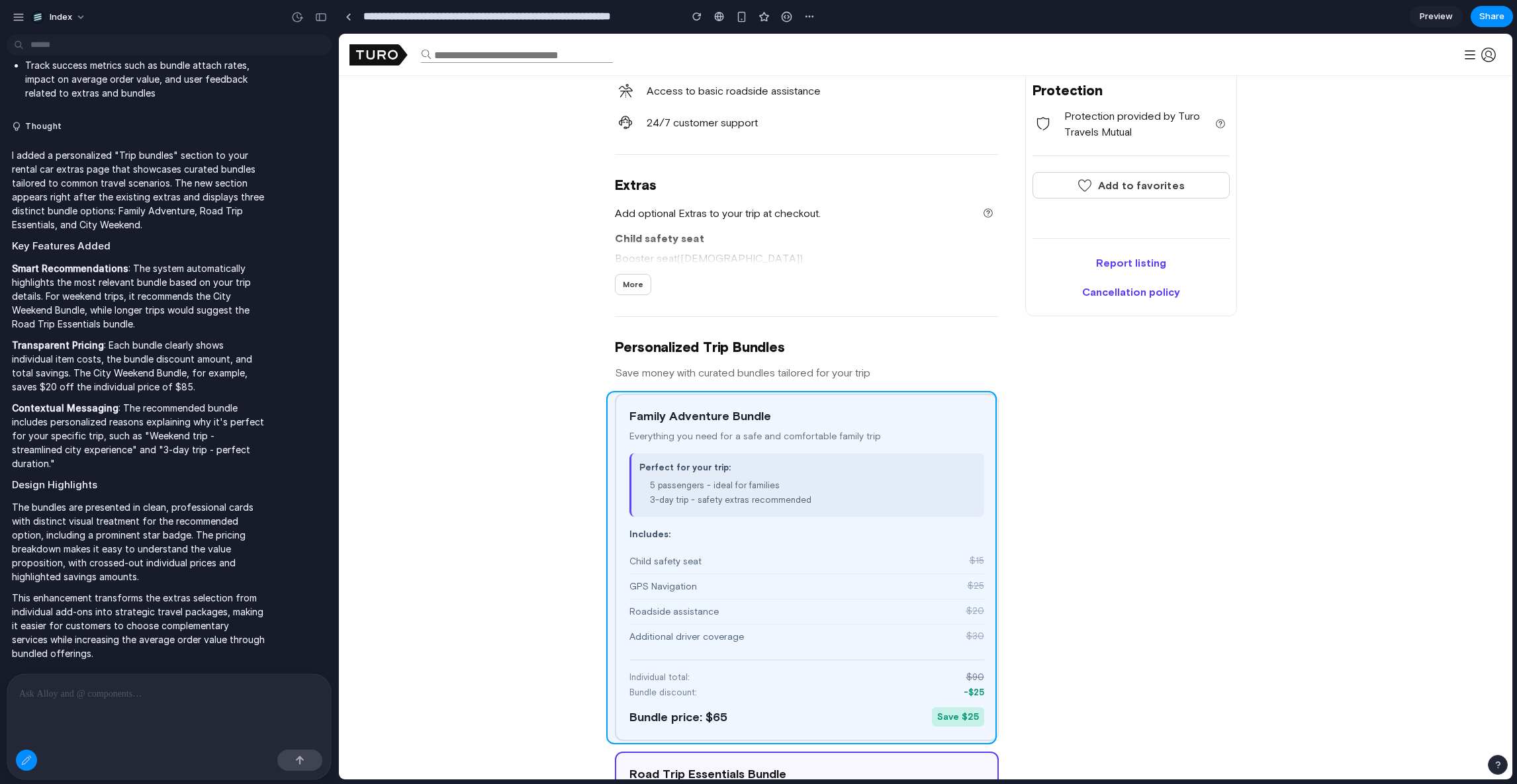
click at [611, 471] on div at bounding box center [926, 407] width 1173 height 745
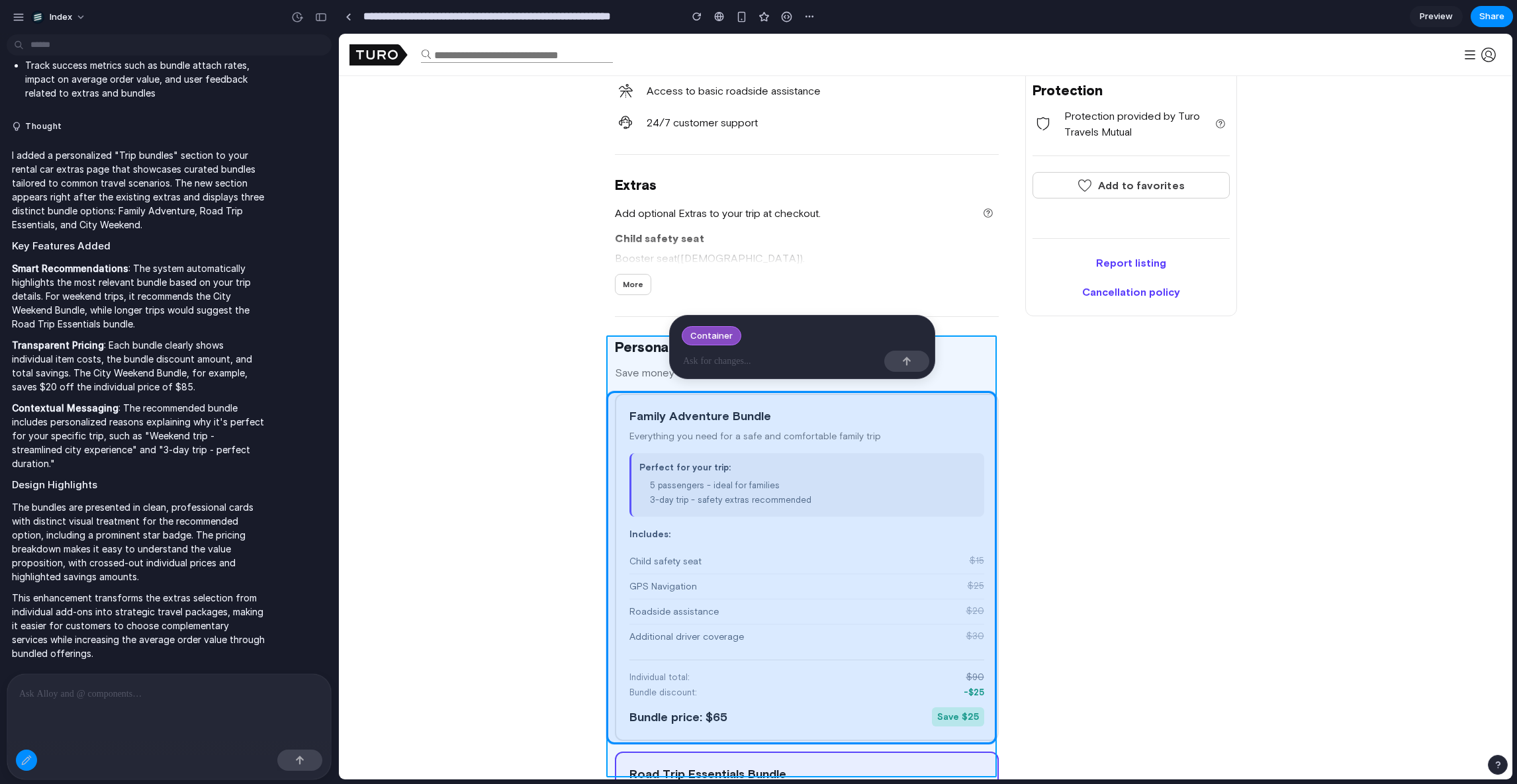
click at [611, 471] on div at bounding box center [926, 407] width 1173 height 745
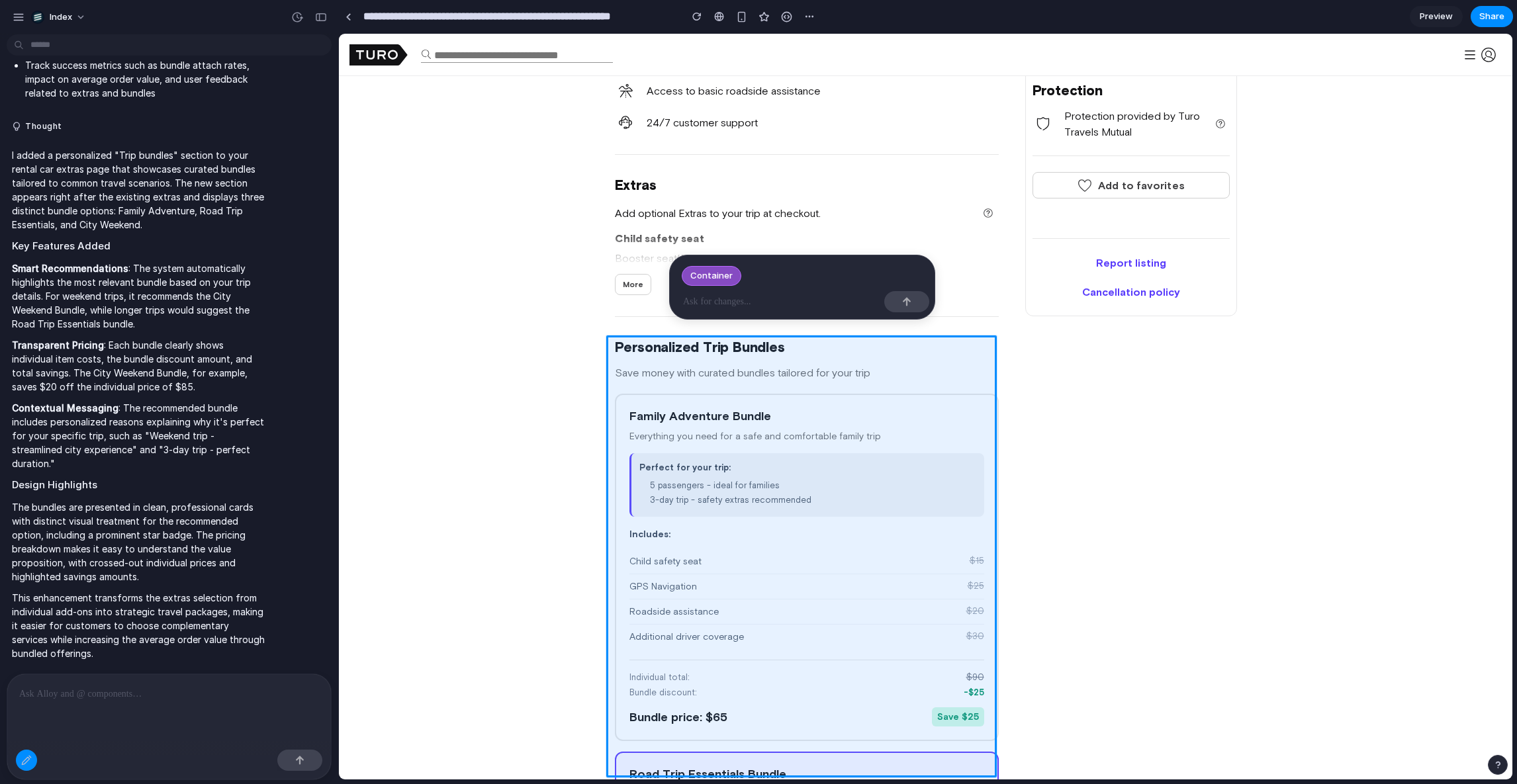
click at [125, 687] on p at bounding box center [167, 695] width 295 height 16
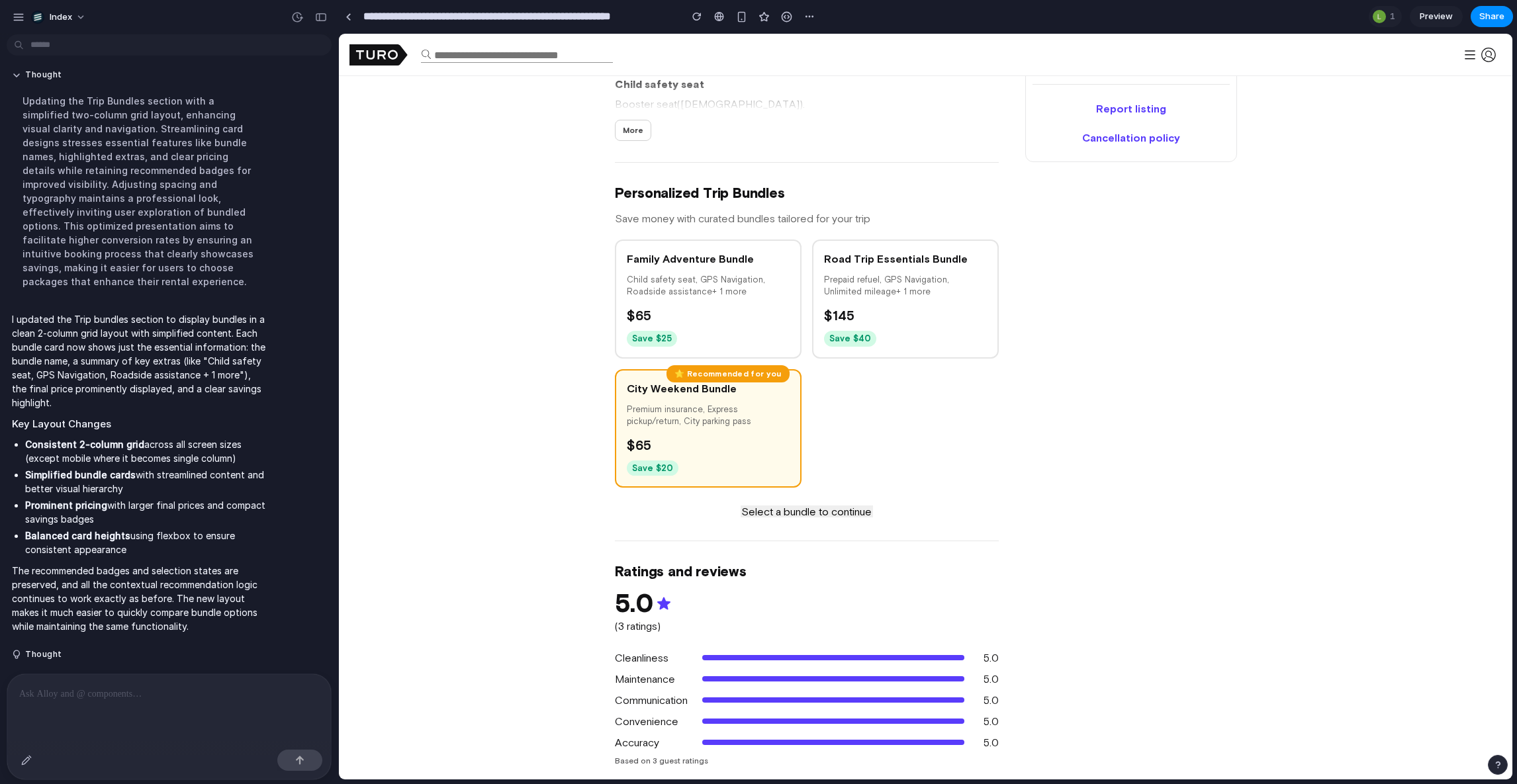
scroll to position [1147, 0]
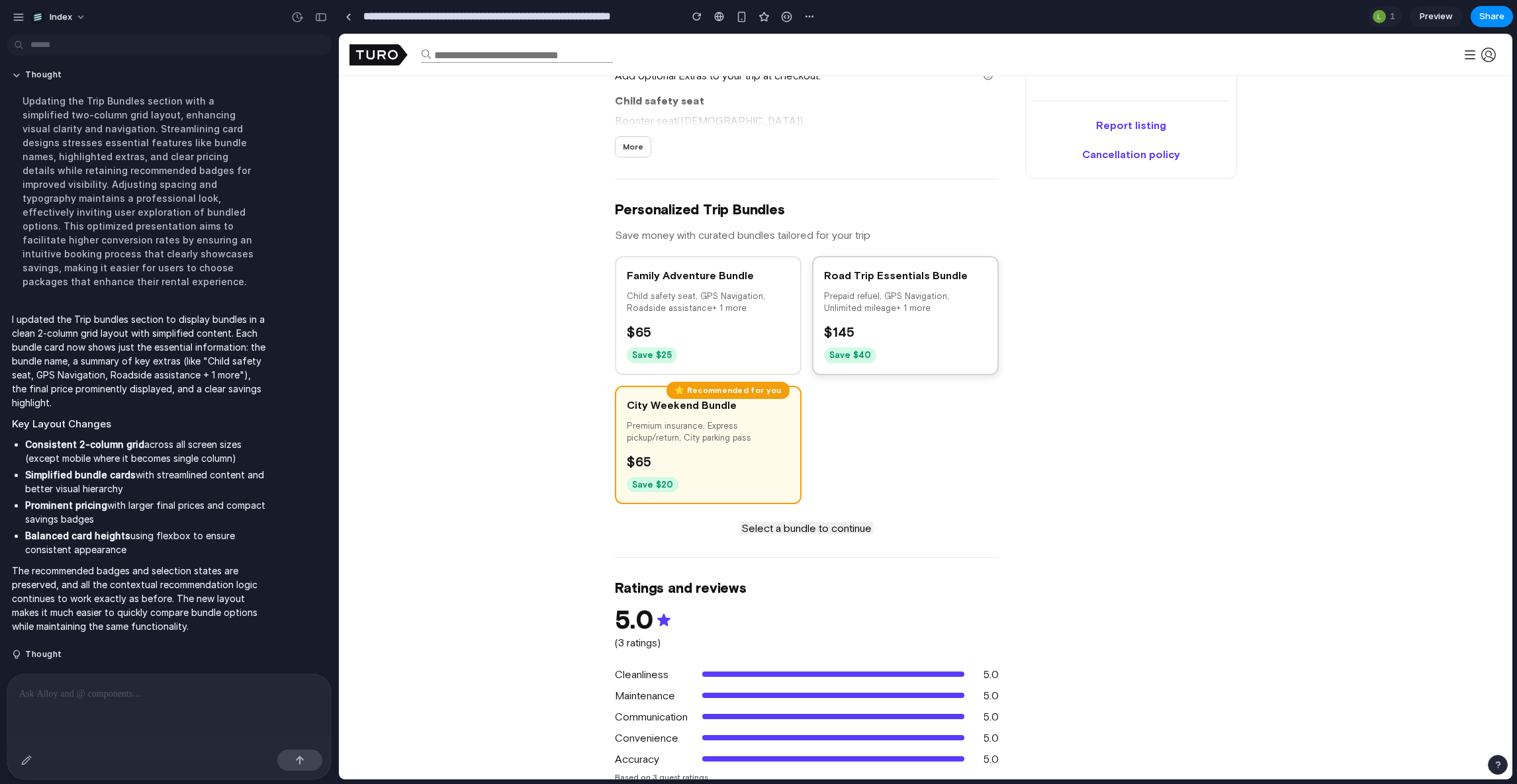
click at [812, 302] on div "Road Trip Essentials Bundle Prepaid refuel, GPS Navigation, Unlimited mileage +…" at bounding box center [906, 316] width 187 height 119
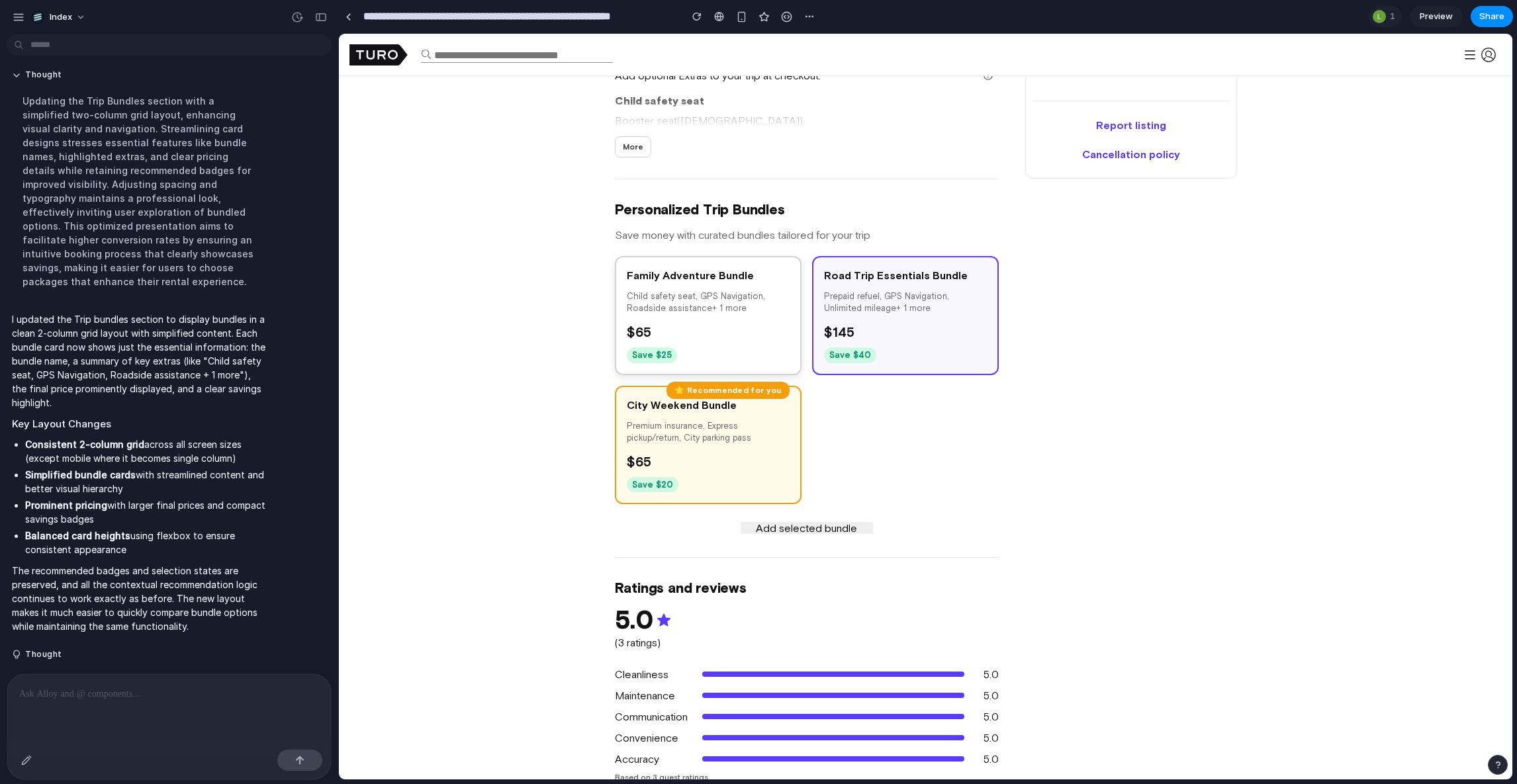
click at [787, 302] on div "Family Adventure Bundle Child safety seat, GPS Navigation, Roadside assistance …" at bounding box center [709, 316] width 187 height 119
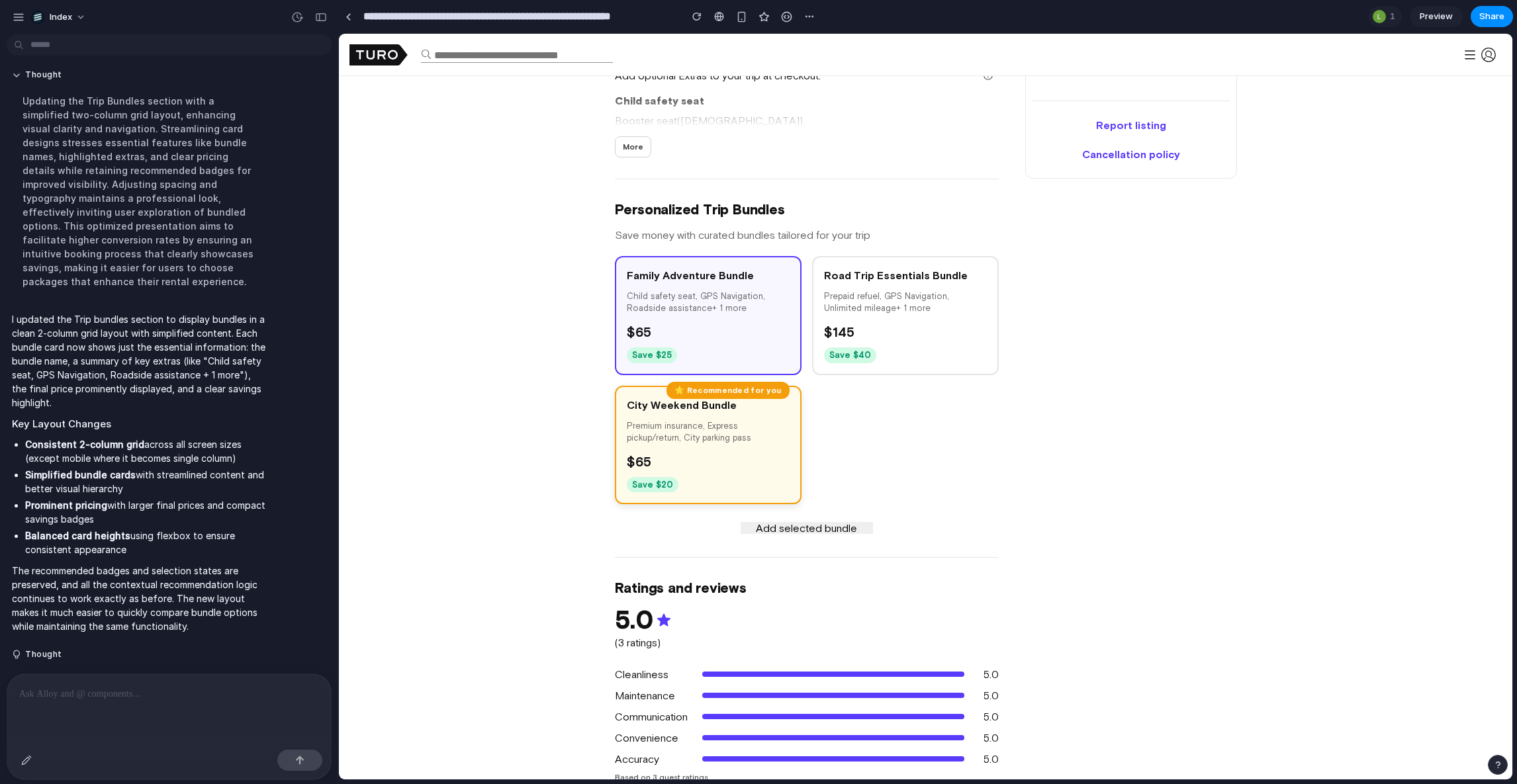
click at [751, 444] on div "⭐ Recommended for you City Weekend Bundle Premium insurance, Express pickup/ret…" at bounding box center [709, 445] width 187 height 119
click at [916, 332] on div "$ 145" at bounding box center [906, 332] width 163 height 20
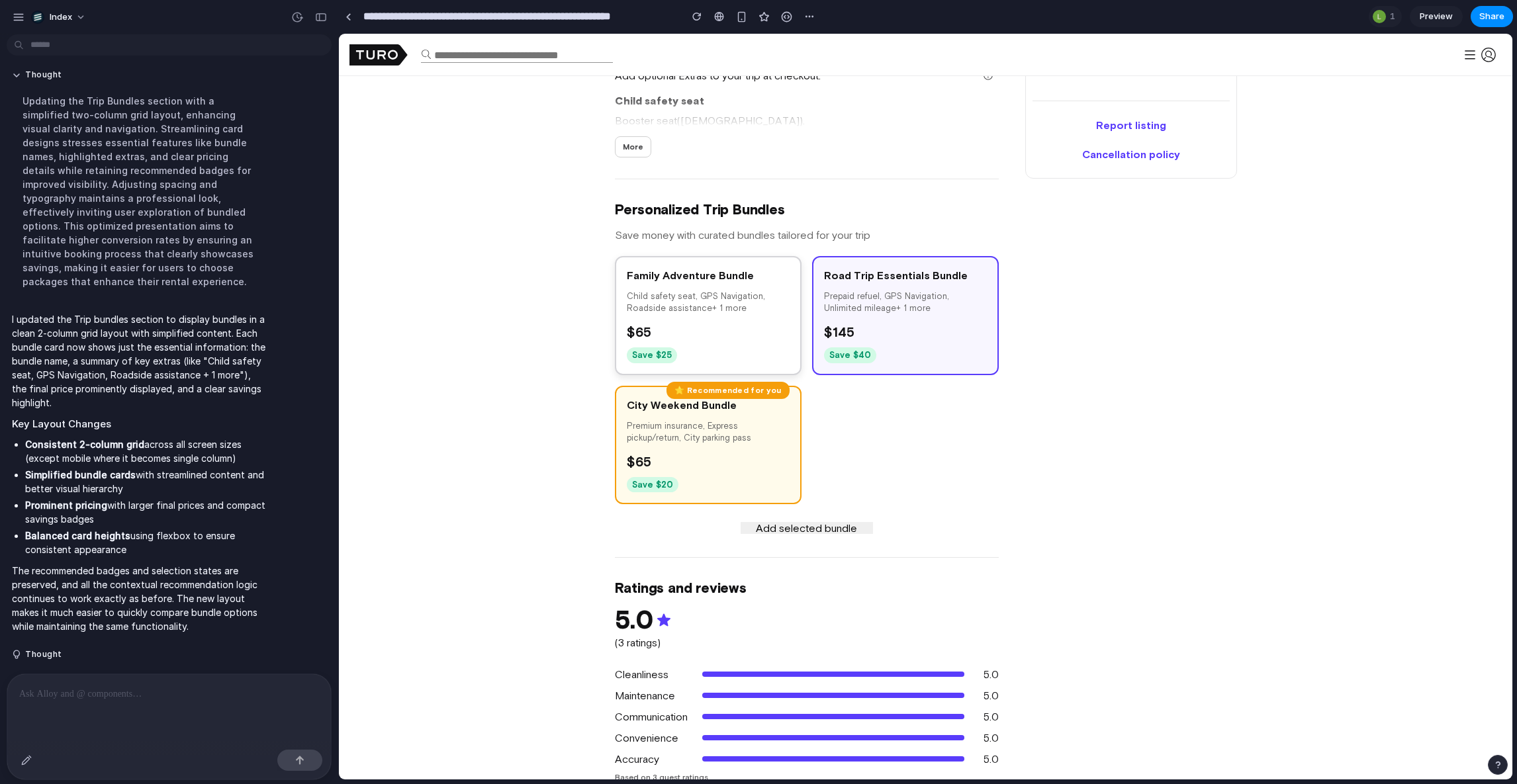
click at [727, 331] on div "$ 65" at bounding box center [709, 332] width 163 height 20
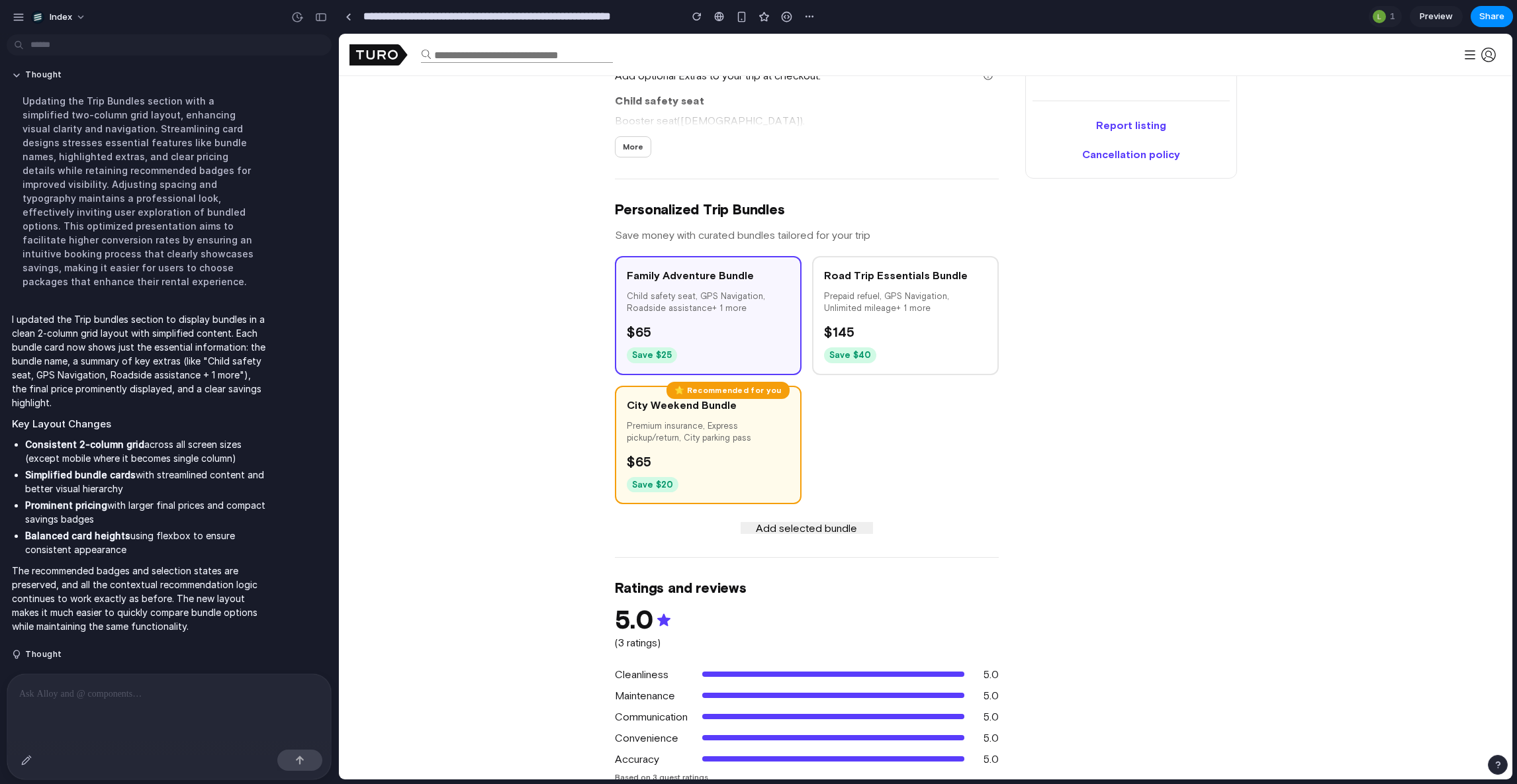
click at [849, 410] on div "Family Adventure Bundle Child safety seat, GPS Navigation, Roadside assistance …" at bounding box center [807, 380] width 384 height 248
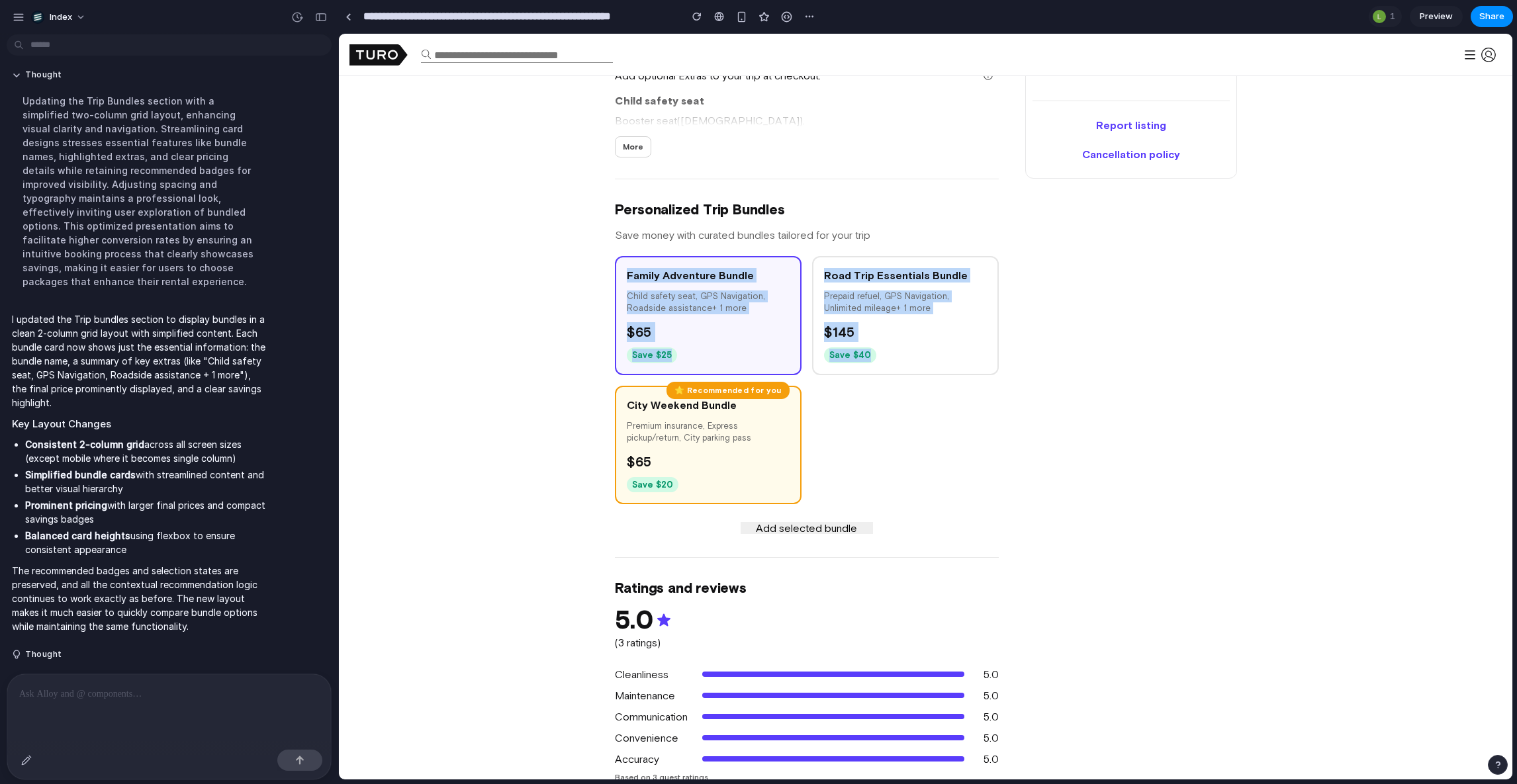
drag, startPoint x: 883, startPoint y: 431, endPoint x: 533, endPoint y: 246, distance: 395.9
click at [533, 246] on div "Jeep COMPASS 2022 NIGHT EAGLE (FWD) 5.0 (5 trips) 5 seats Gas (Regular) 8.0 L/1…" at bounding box center [926, 721] width 1174 height 3023
drag, startPoint x: 529, startPoint y: 190, endPoint x: 1035, endPoint y: 396, distance: 546.3
click at [1035, 394] on div "Jeep COMPASS 2022 NIGHT EAGLE (FWD) 5.0 (5 trips) 5 seats Gas (Regular) 8.0 L/1…" at bounding box center [926, 721] width 1174 height 3023
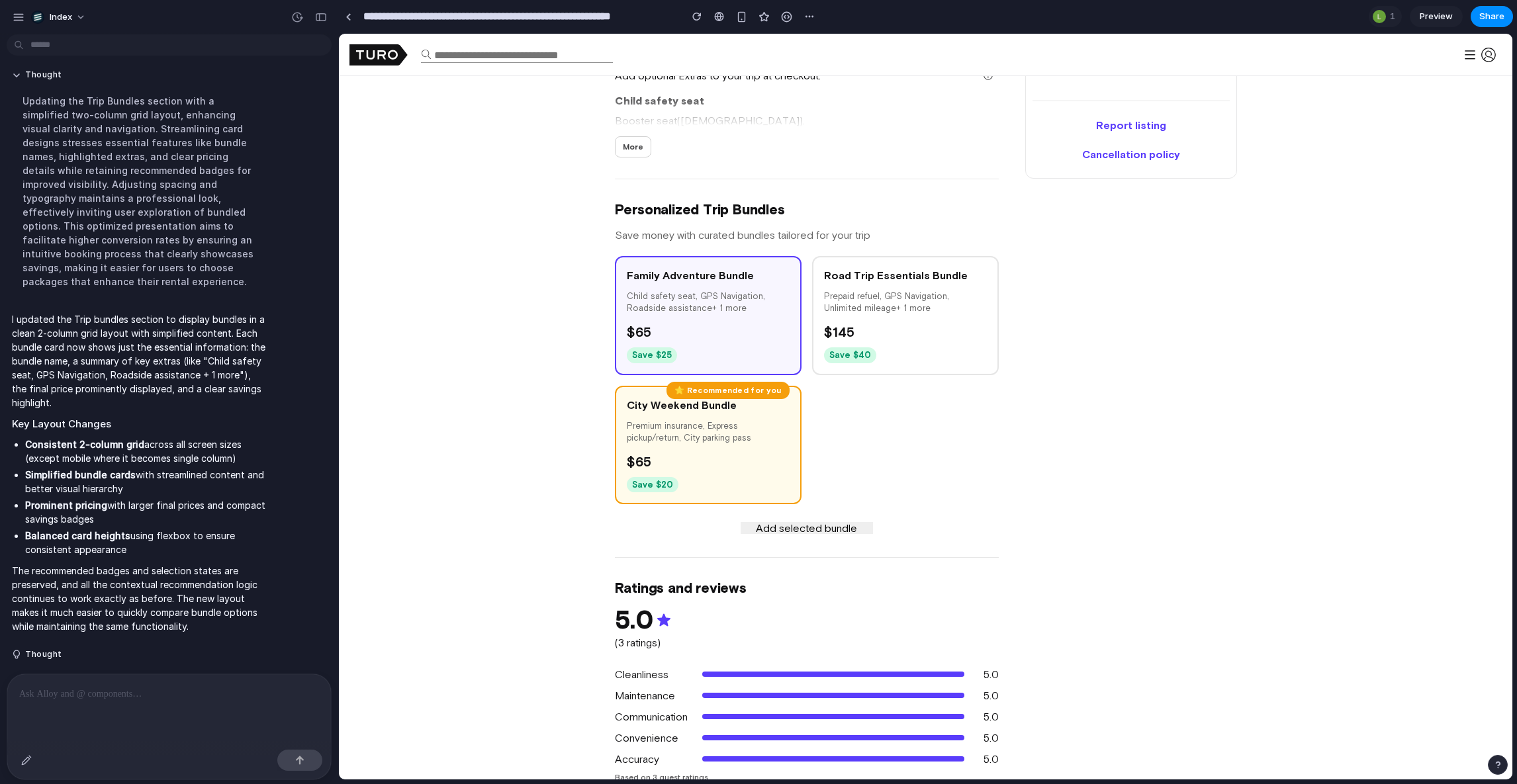
click at [1035, 396] on div "Jeep COMPASS 2022 NIGHT EAGLE (FWD) 5.0 (5 trips) 5 seats Gas (Regular) 8.0 L/1…" at bounding box center [926, 462] width 622 height 2506
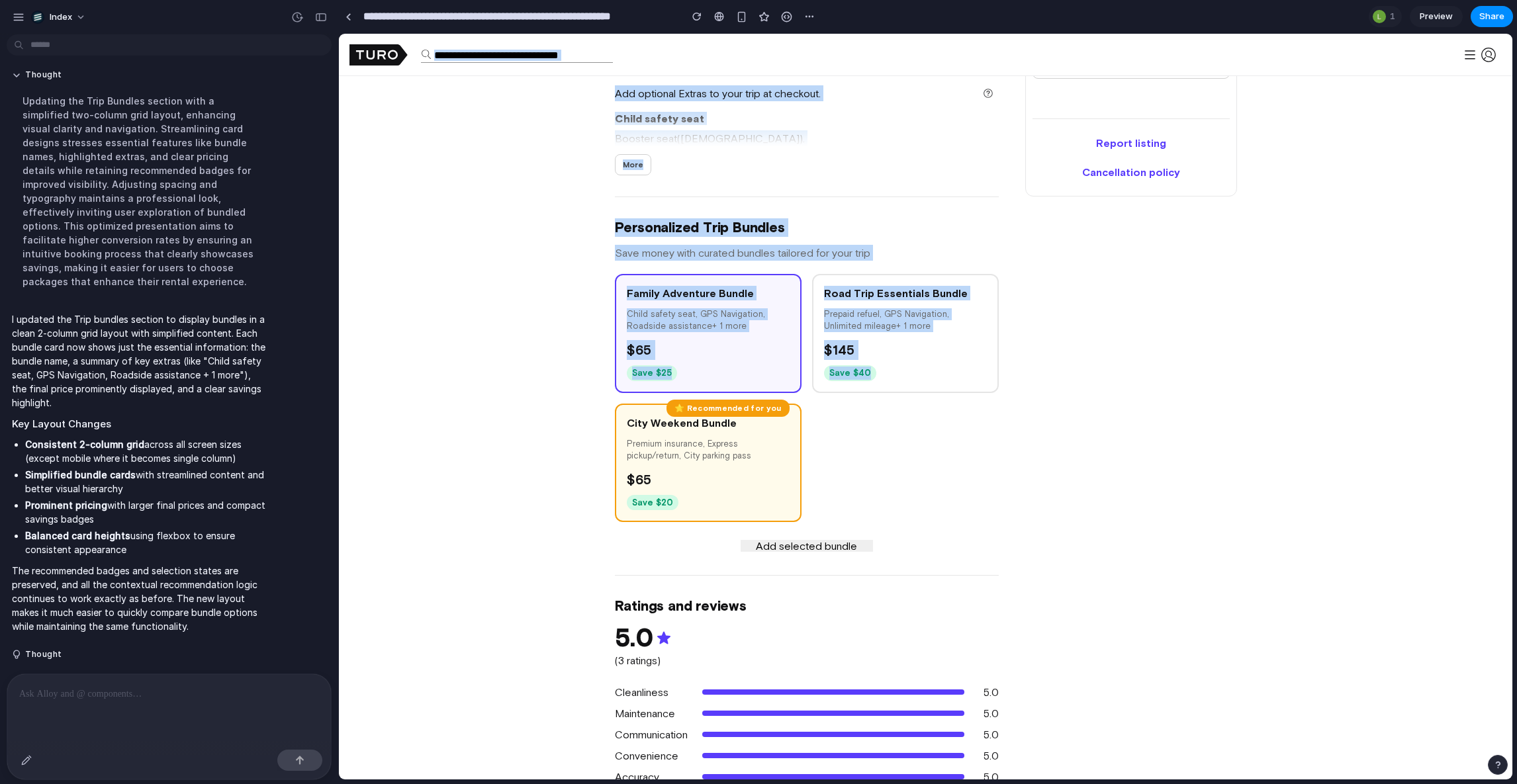
drag, startPoint x: 969, startPoint y: 486, endPoint x: 378, endPoint y: 34, distance: 744.0
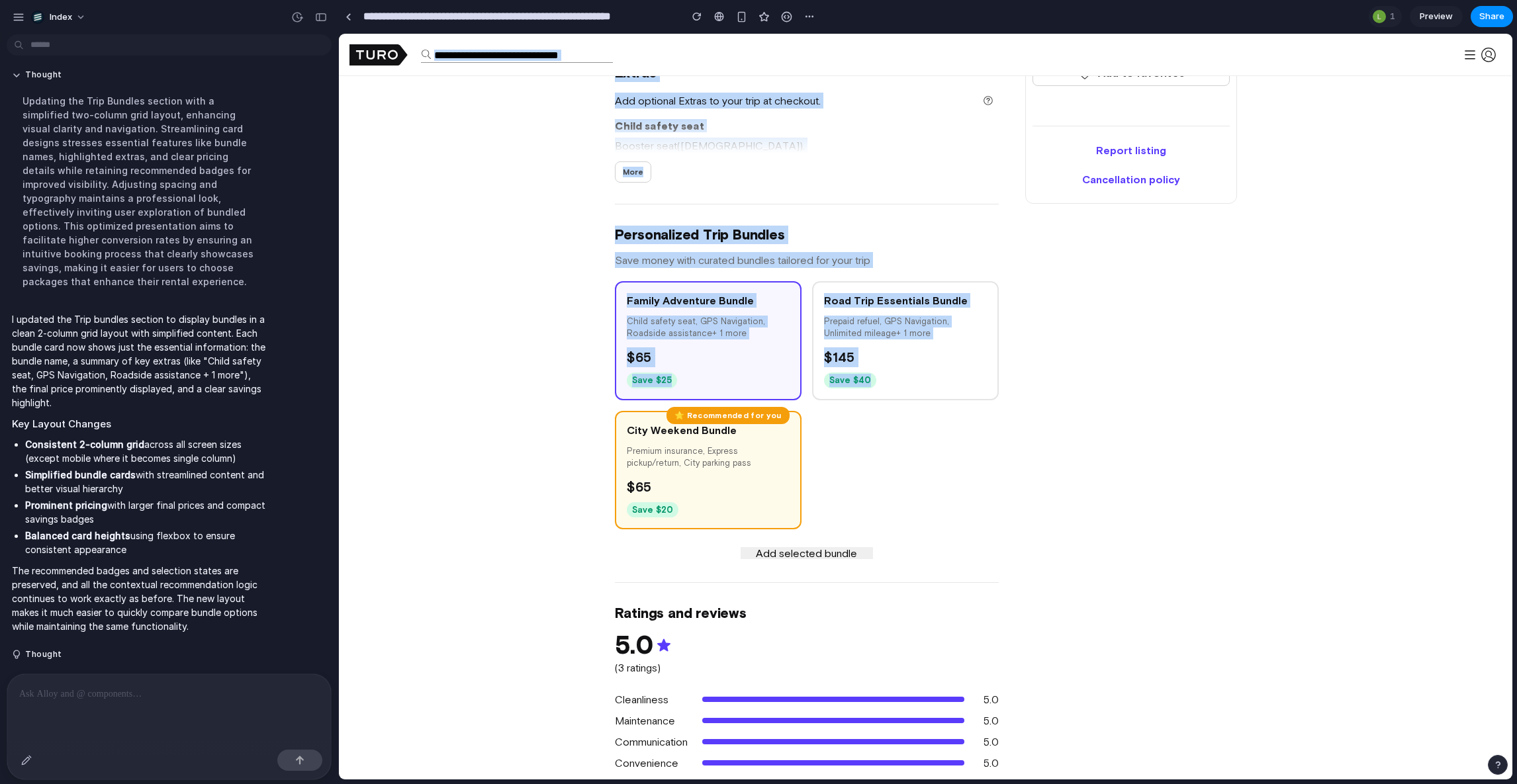
click at [841, 432] on div "Family Adventure Bundle Child safety seat, GPS Navigation, Roadside assistance …" at bounding box center [807, 405] width 384 height 248
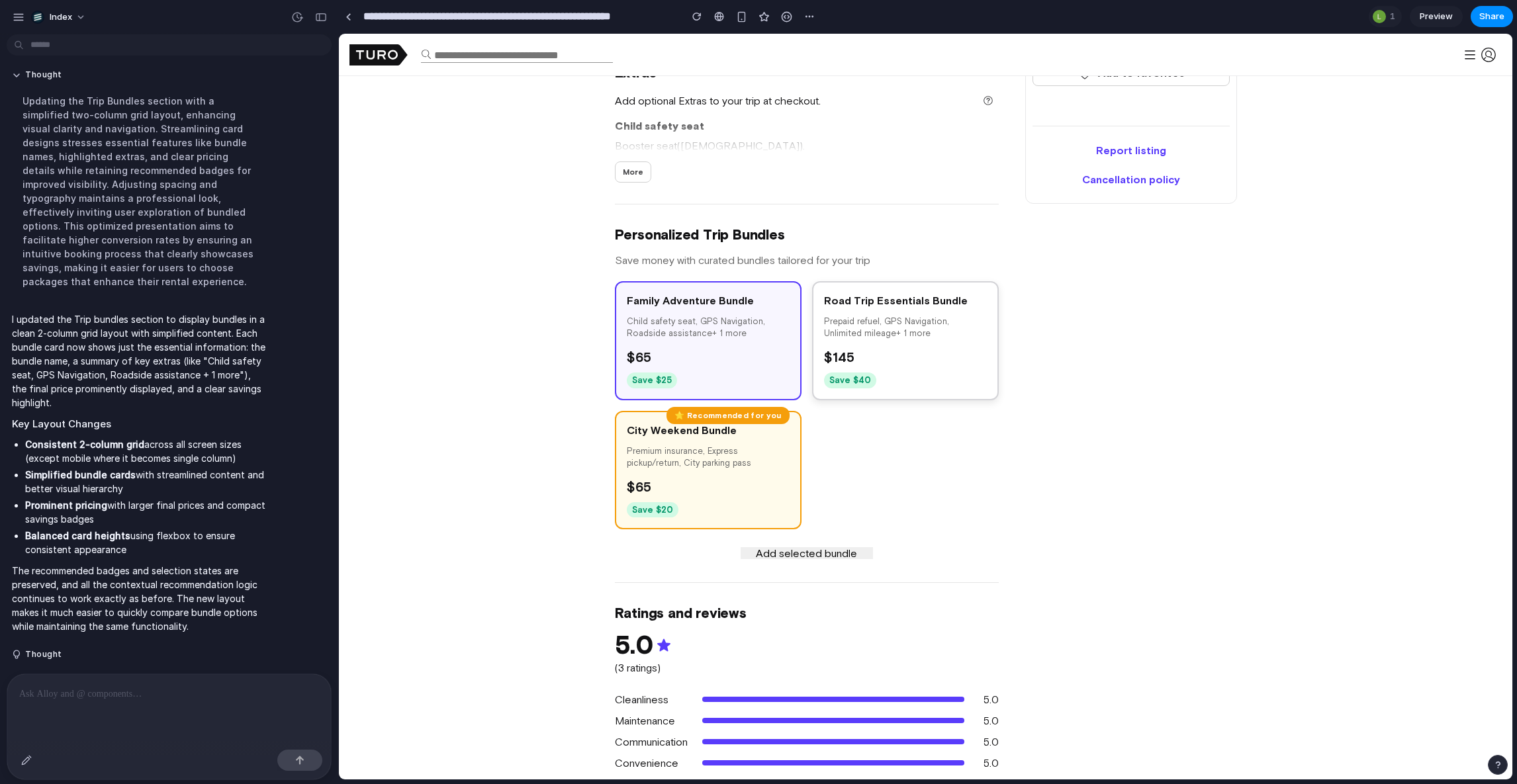
click at [850, 387] on div "Road Trip Essentials Bundle Prepaid refuel, GPS Navigation, Unlimited mileage +…" at bounding box center [906, 340] width 187 height 119
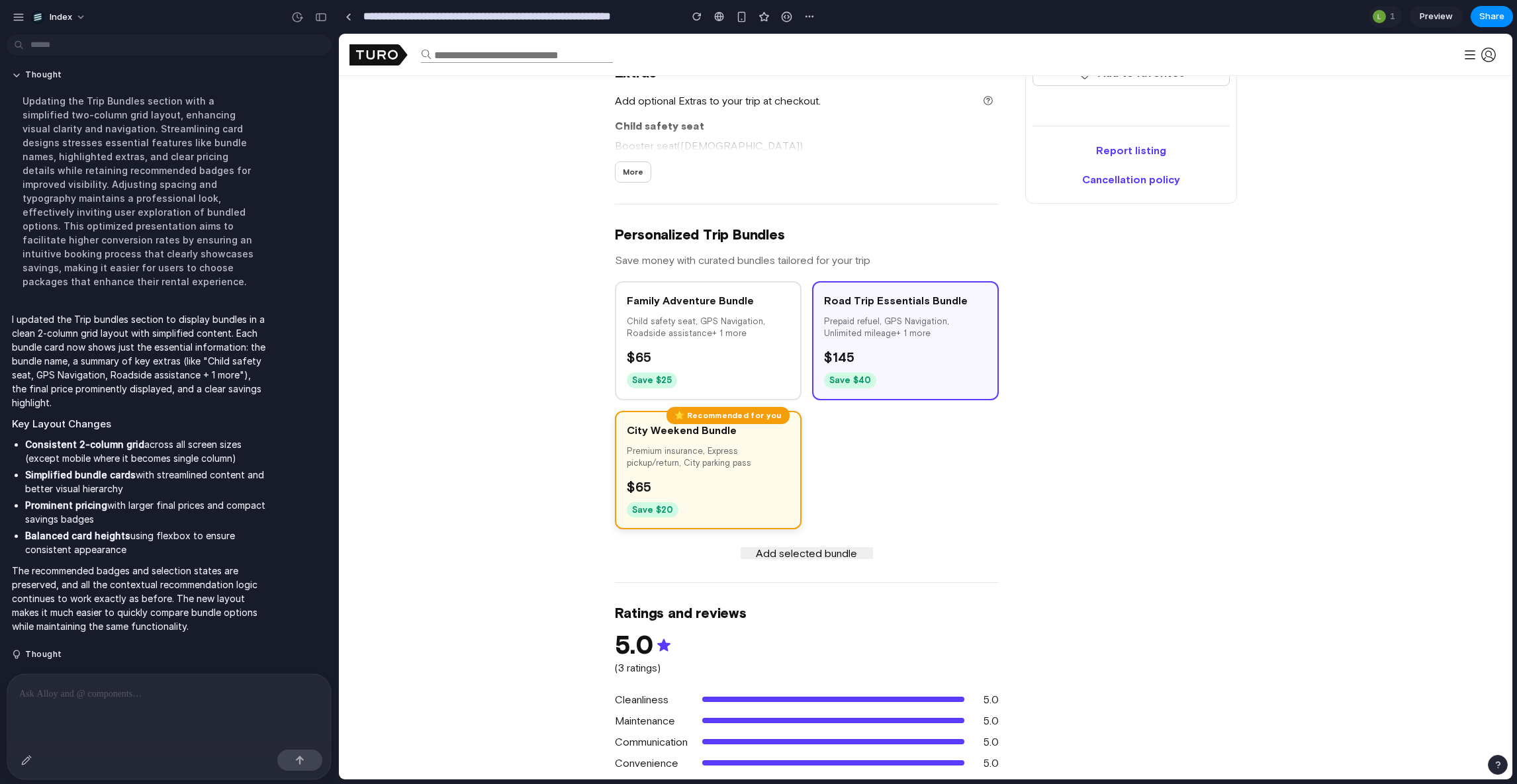
click at [765, 413] on div "⭐ Recommended for you" at bounding box center [728, 415] width 122 height 17
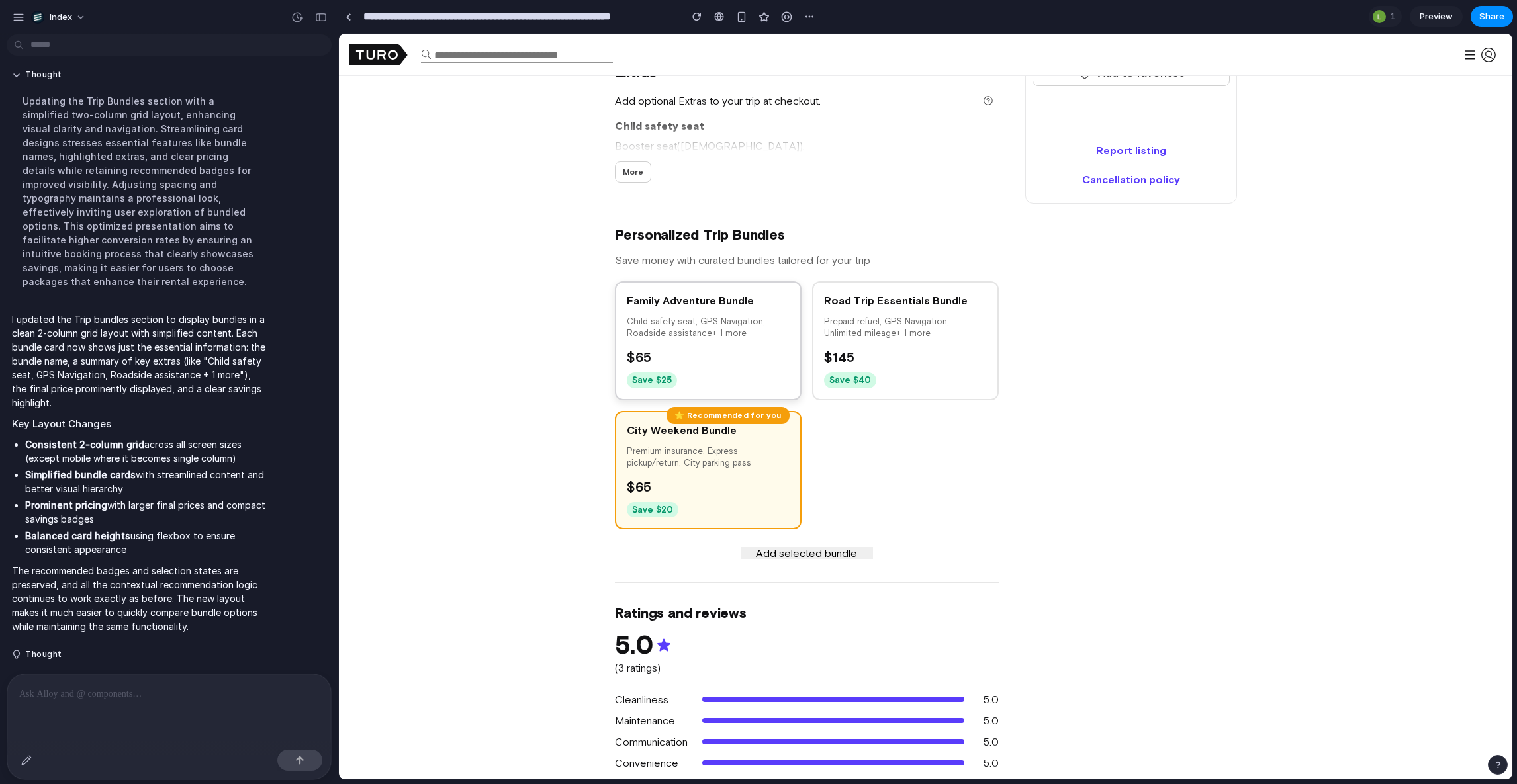
click at [772, 325] on p "Child safety seat, GPS Navigation, Roadside assistance + 1 more" at bounding box center [709, 328] width 163 height 24
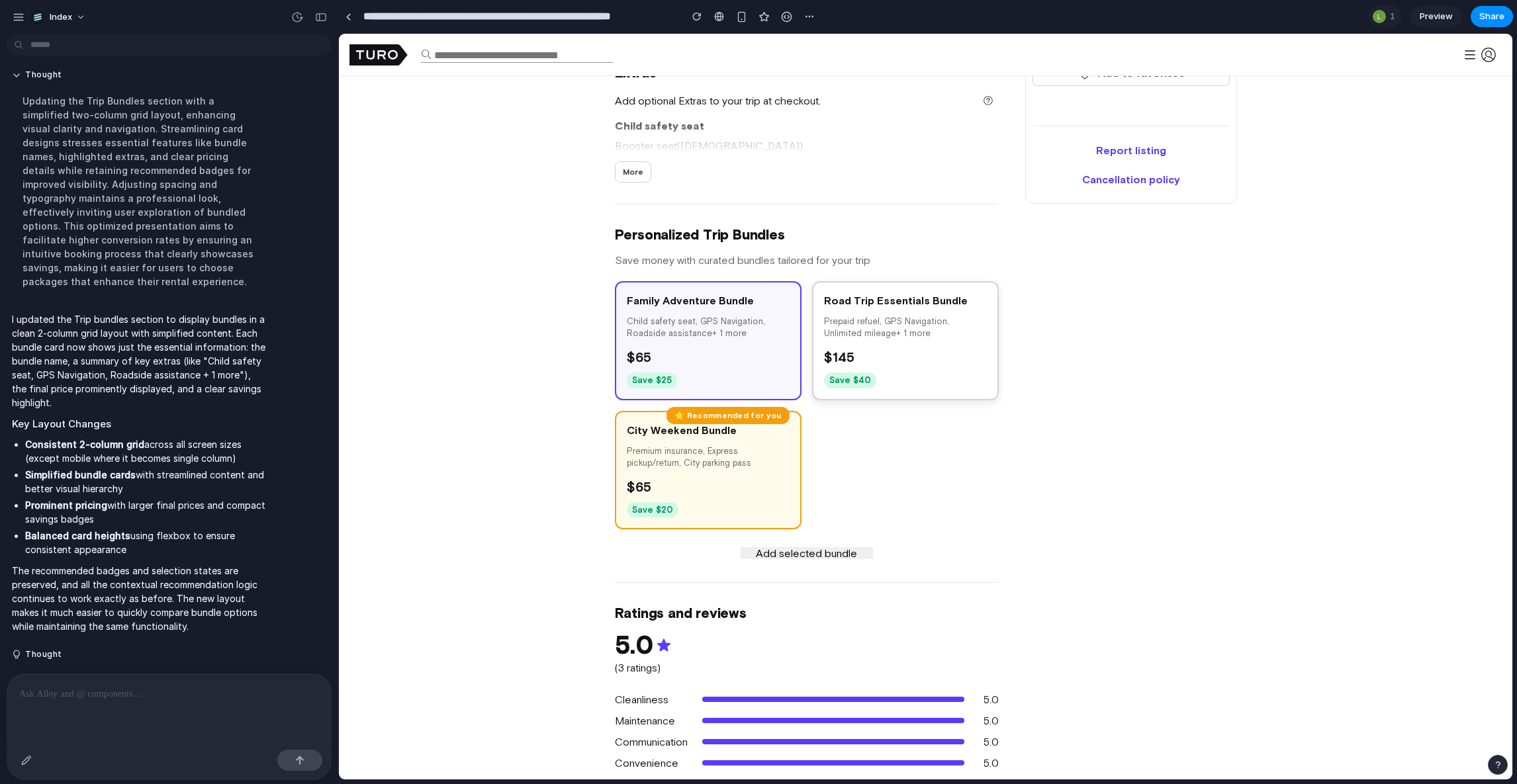
click at [859, 334] on p "Prepaid refuel, GPS Navigation, Unlimited mileage + 1 more" at bounding box center [906, 328] width 163 height 24
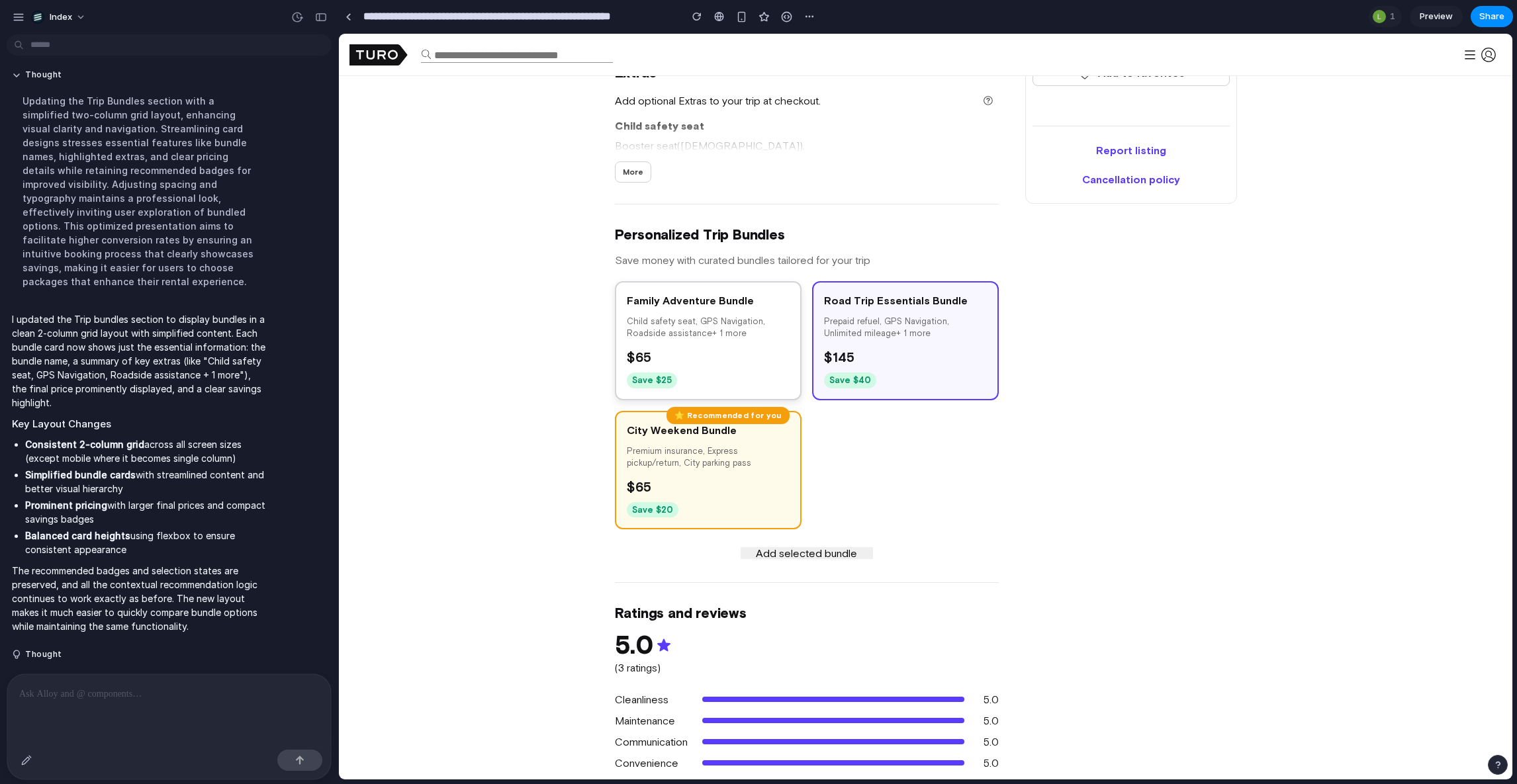
click at [645, 334] on p "Child safety seat, GPS Navigation, Roadside assistance + 1 more" at bounding box center [709, 328] width 163 height 24
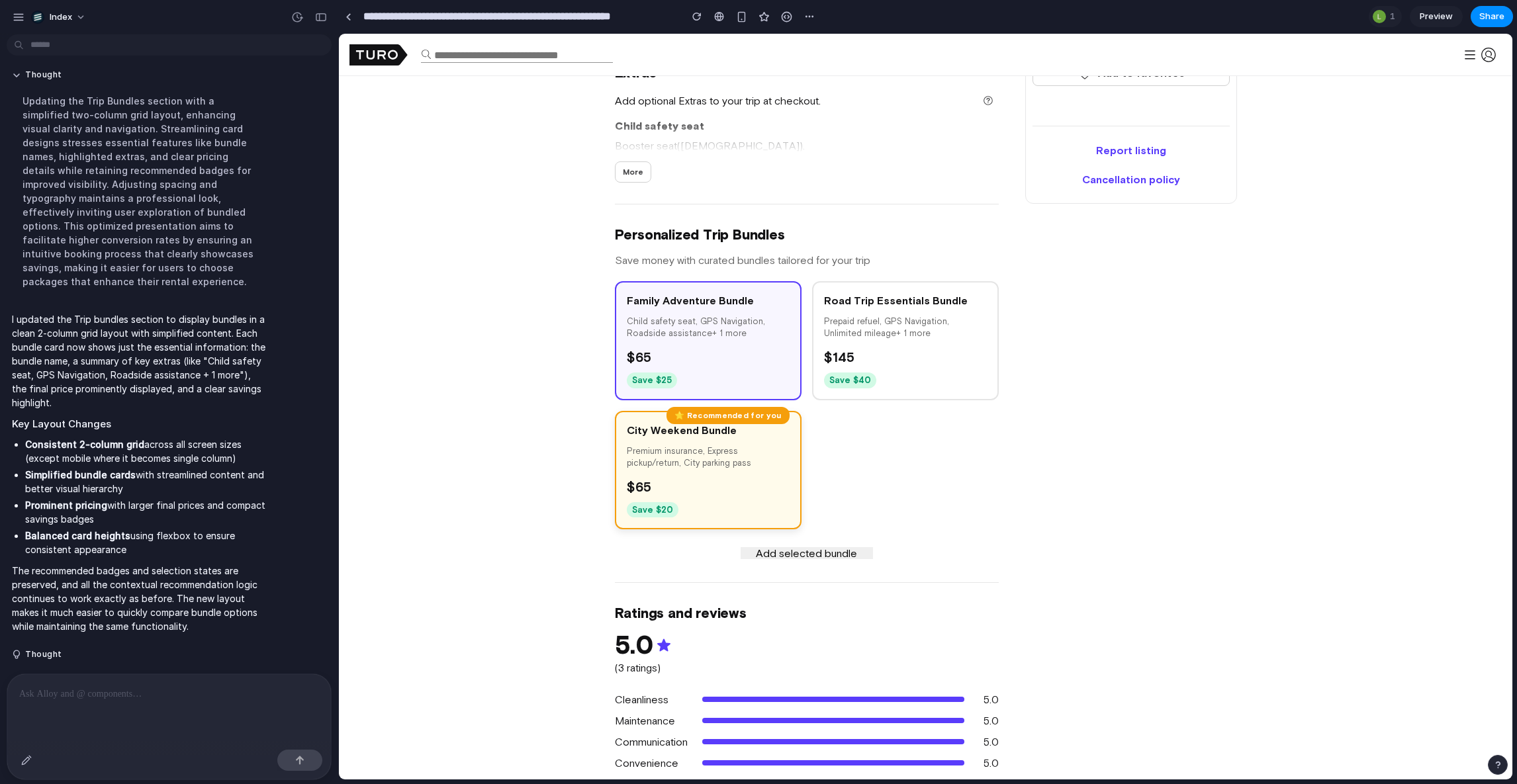
click at [691, 481] on div "$ 65" at bounding box center [709, 487] width 163 height 20
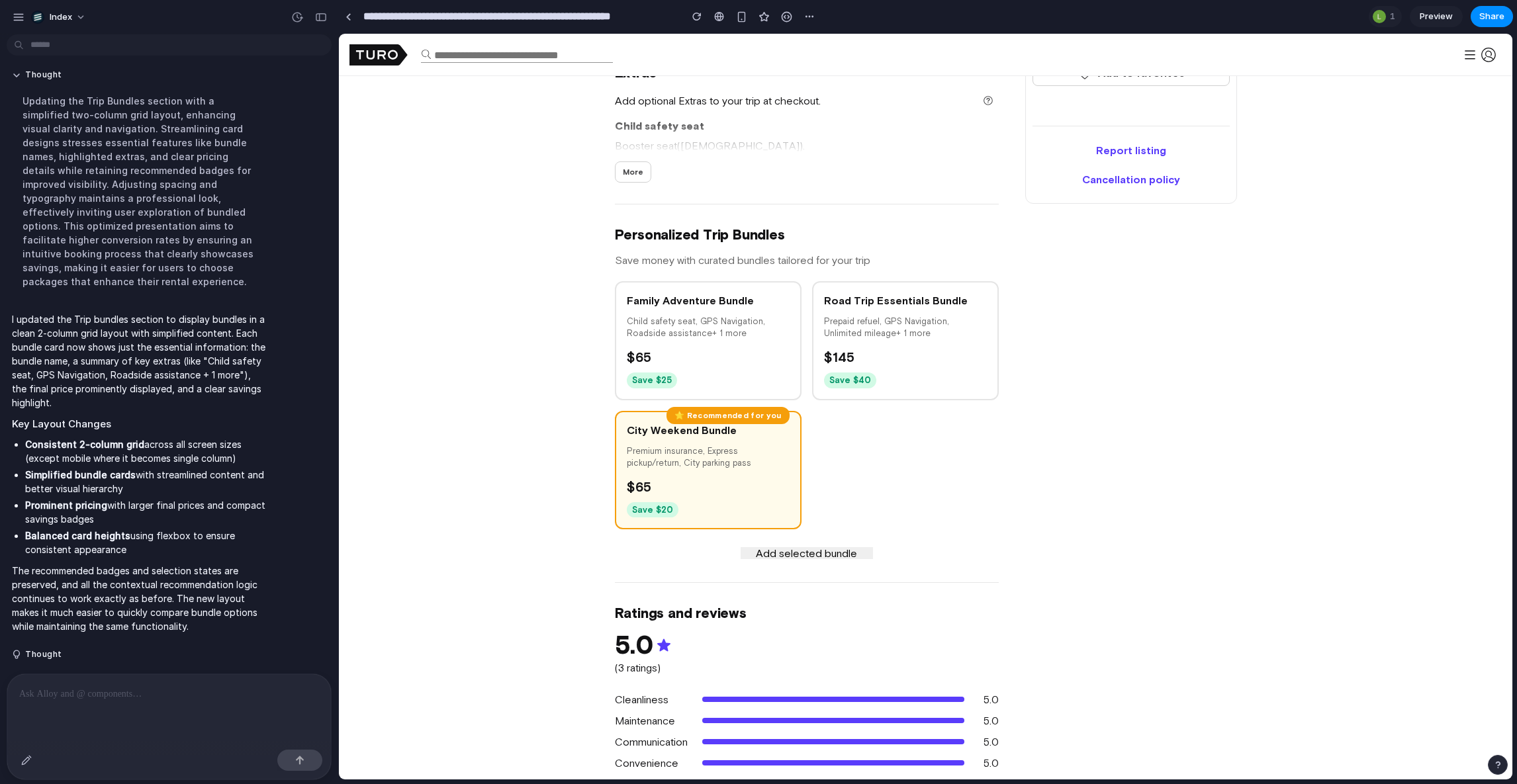
click at [849, 462] on div "Family Adventure Bundle Child safety seat, GPS Navigation, Roadside assistance …" at bounding box center [807, 405] width 384 height 248
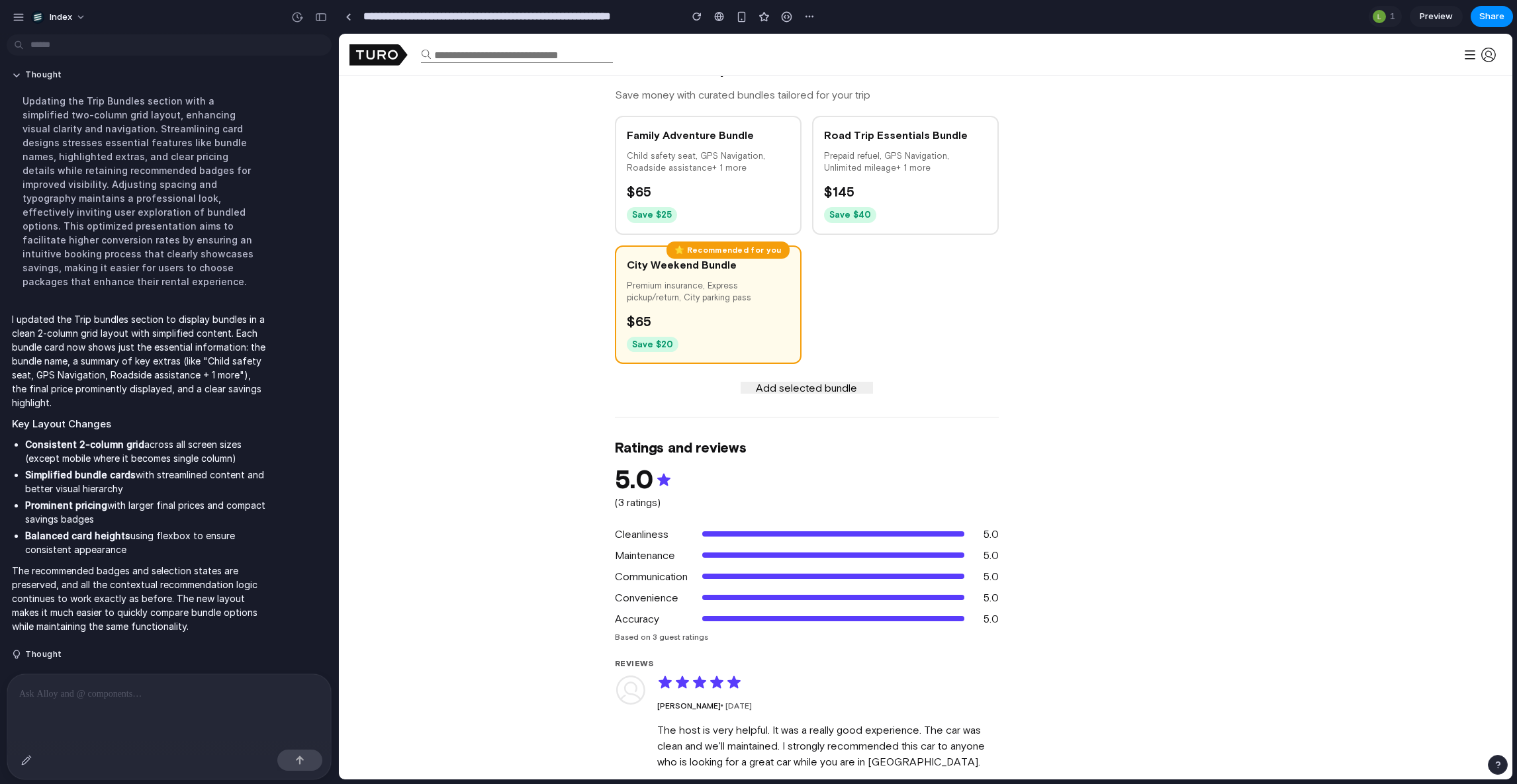
scroll to position [1162, 0]
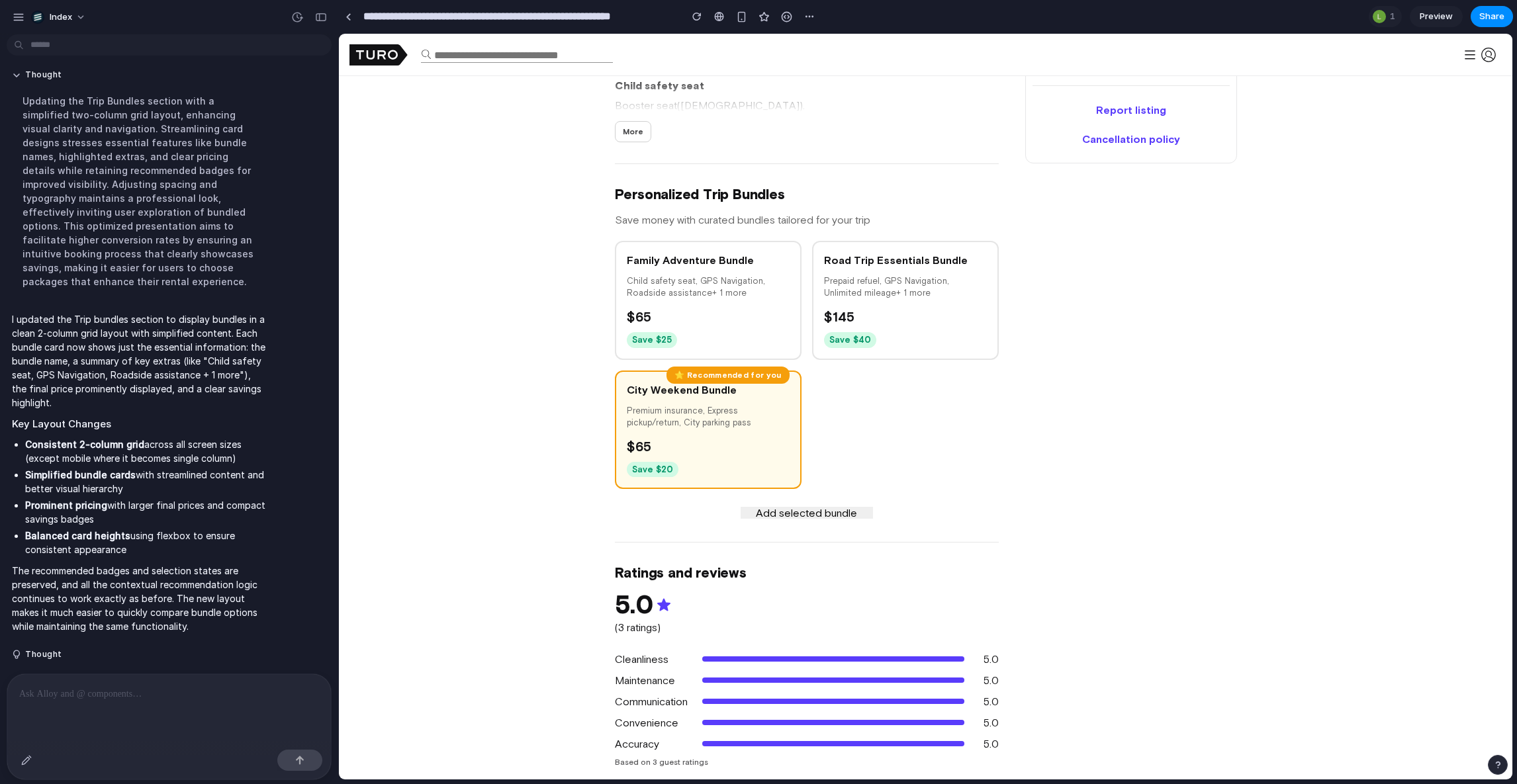
click at [460, 337] on div "Jeep COMPASS 2022 NIGHT EAGLE (FWD) 5.0 (5 trips) 5 seats Gas (Regular) 8.0 L/1…" at bounding box center [926, 706] width 1174 height 3023
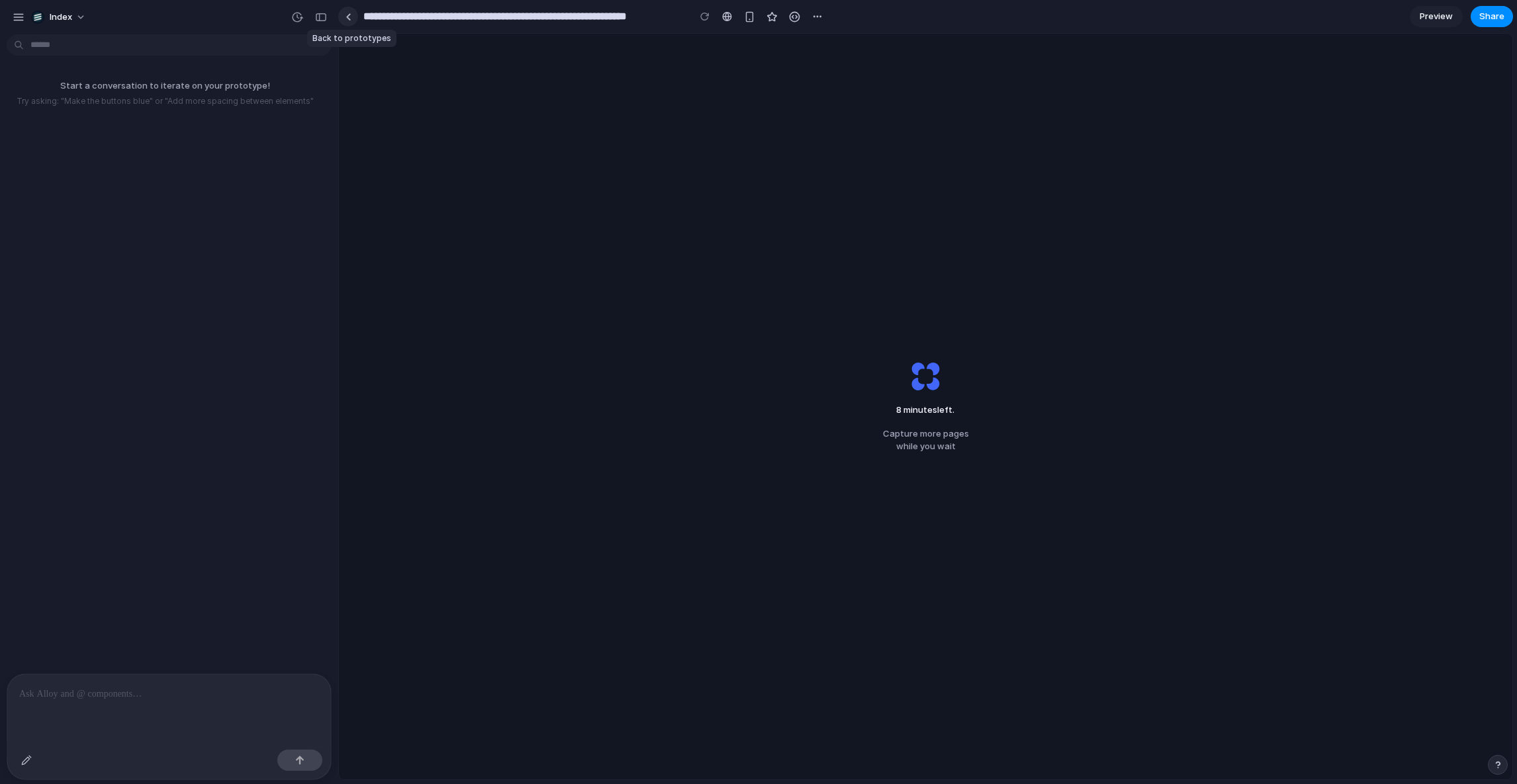
click at [343, 23] on link at bounding box center [348, 16] width 20 height 20
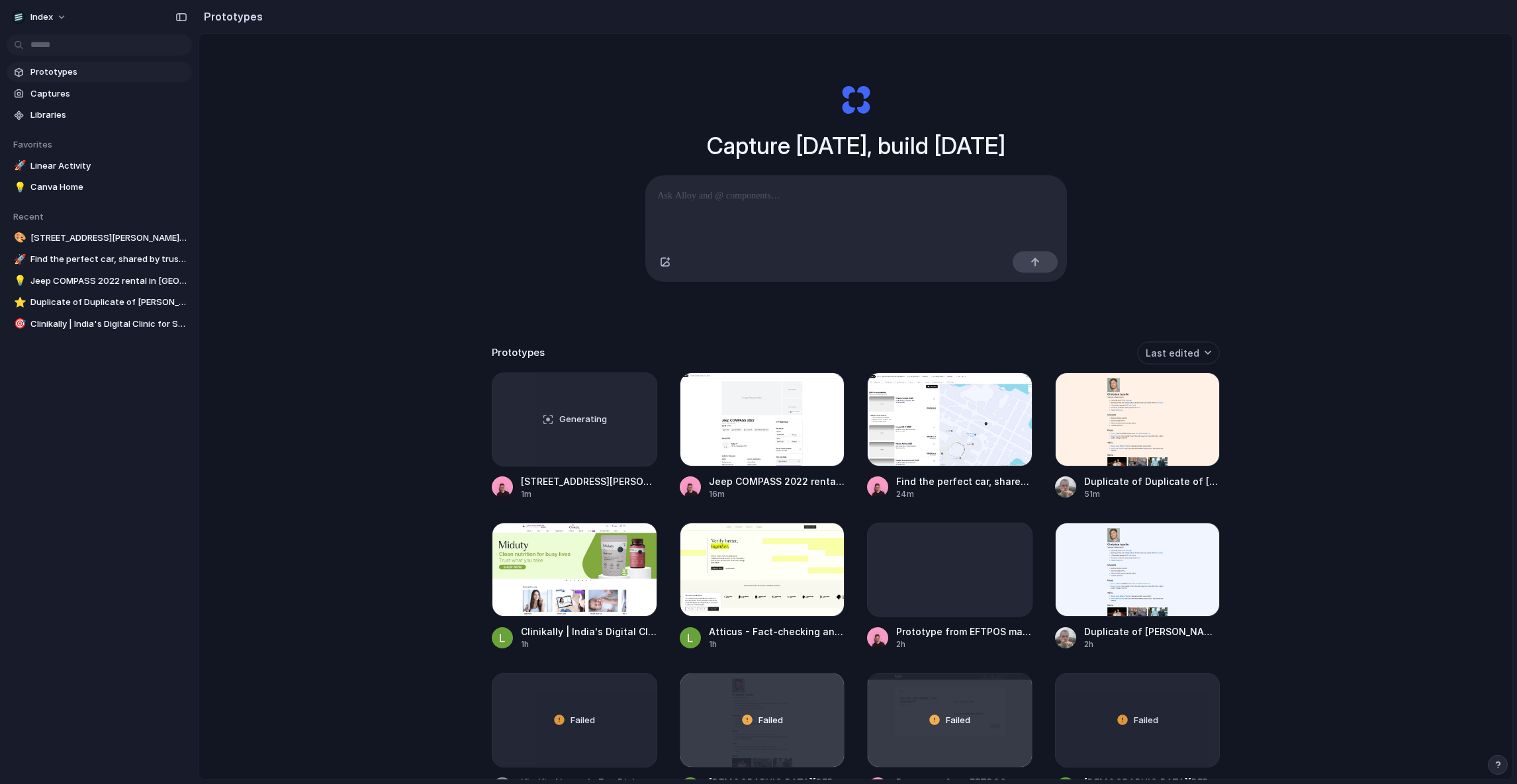
scroll to position [20, 0]
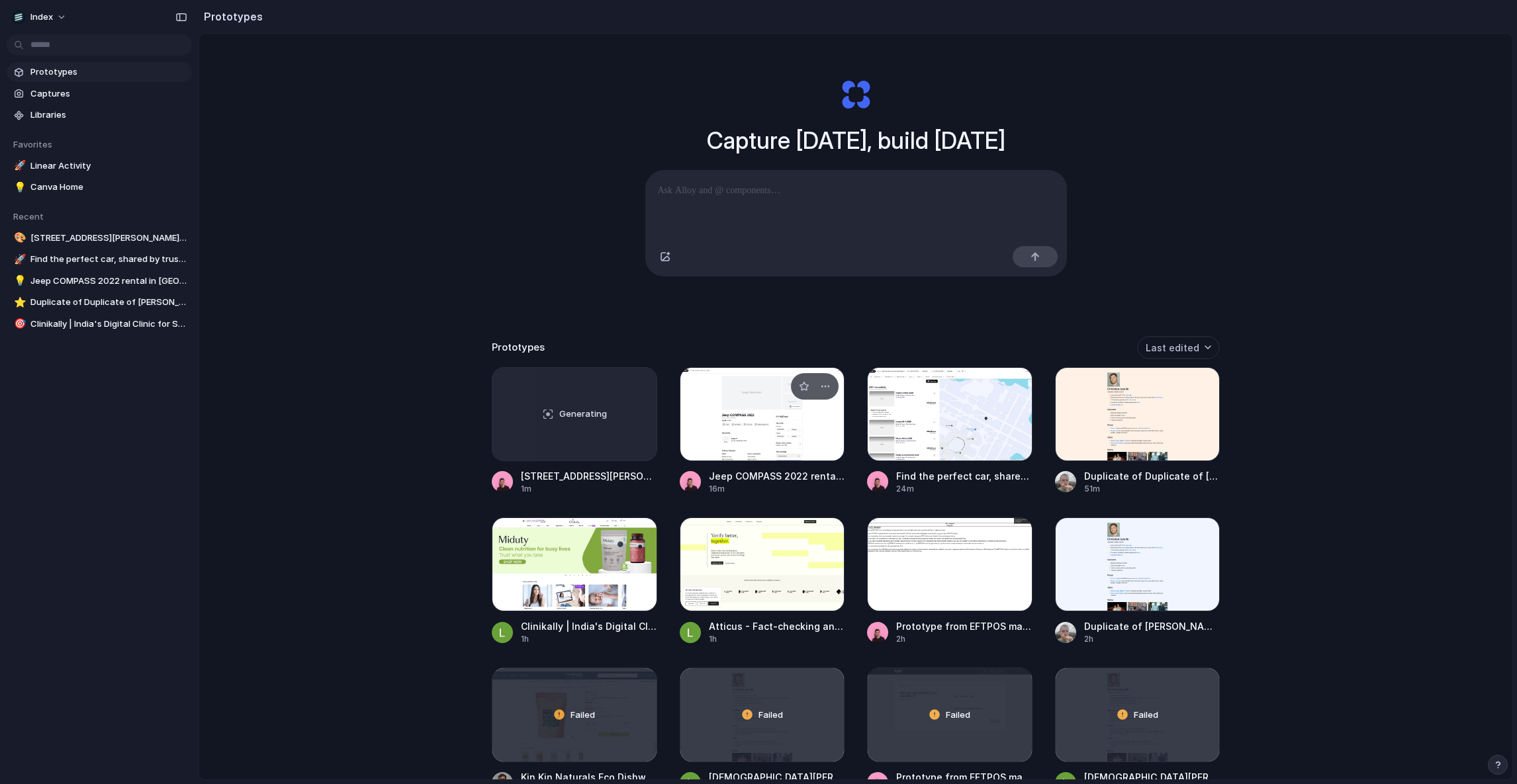
click at [790, 437] on div at bounding box center [763, 414] width 166 height 94
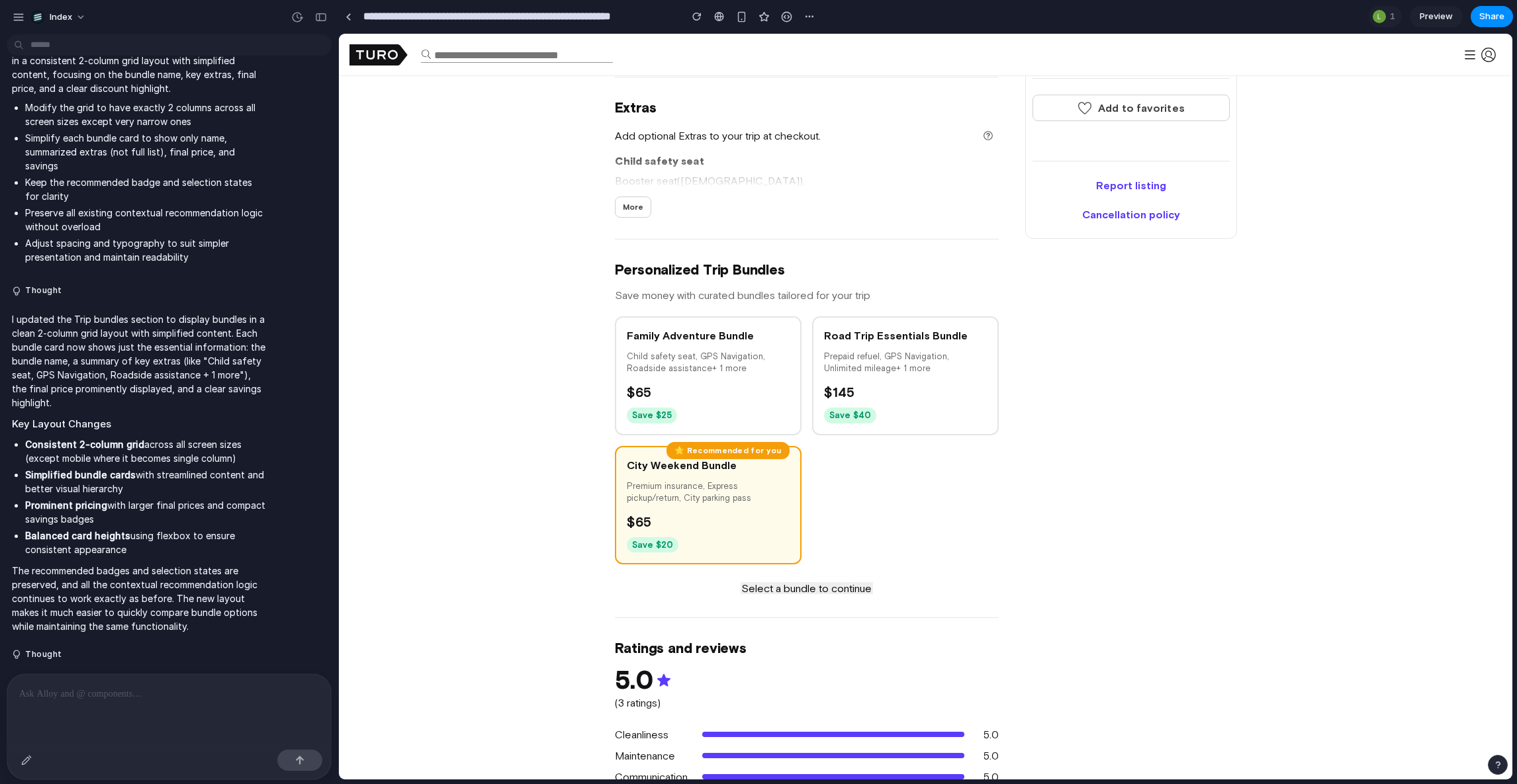
scroll to position [1088, 0]
click at [494, 492] on div "Jeep COMPASS 2022 NIGHT EAGLE (FWD) 5.0 (5 trips) 5 seats Gas (Regular) 8.0 L/1…" at bounding box center [926, 781] width 1174 height 3023
click at [739, 15] on div "button" at bounding box center [742, 17] width 11 height 11
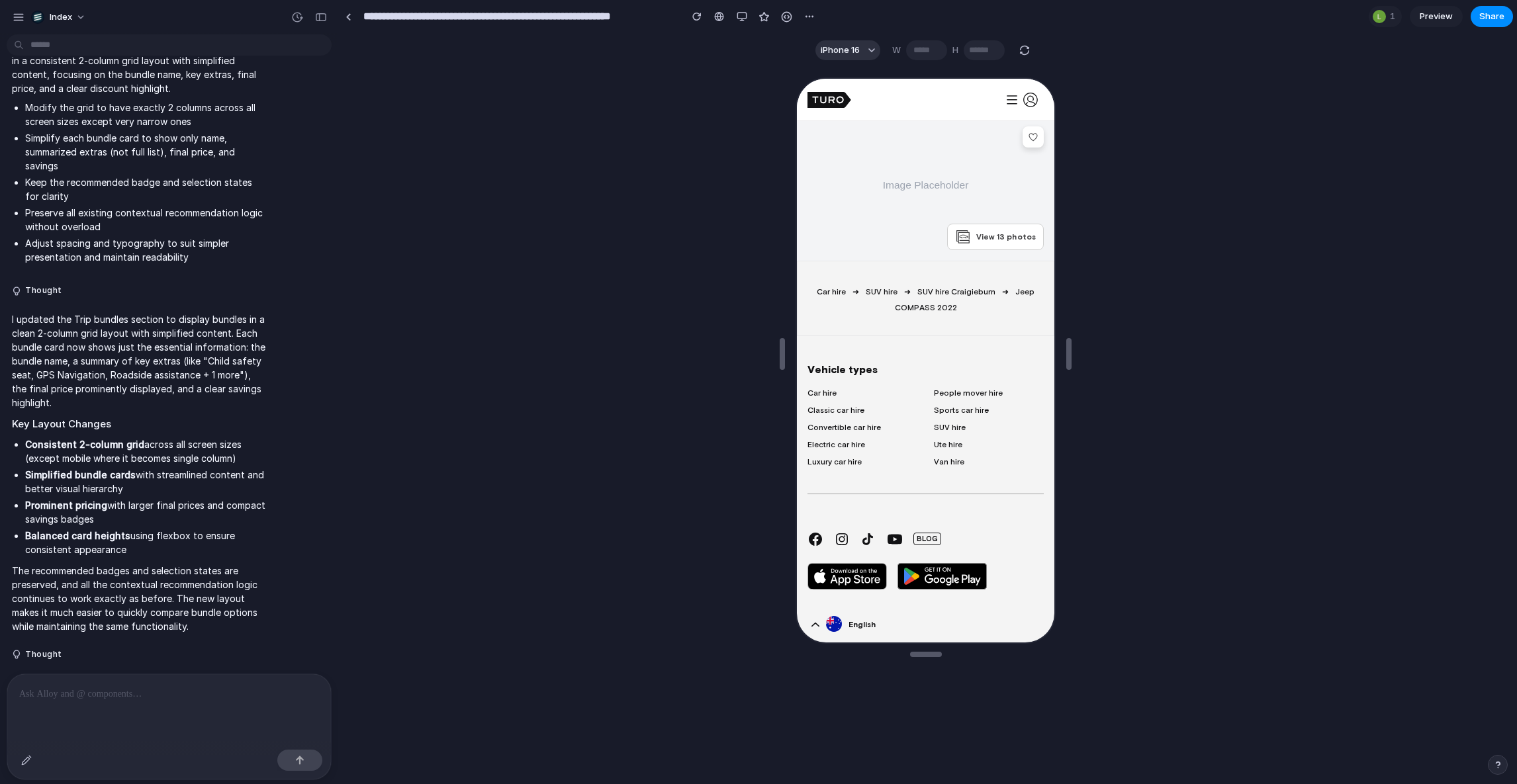
scroll to position [0, 0]
click at [746, 11] on div "button" at bounding box center [742, 16] width 10 height 10
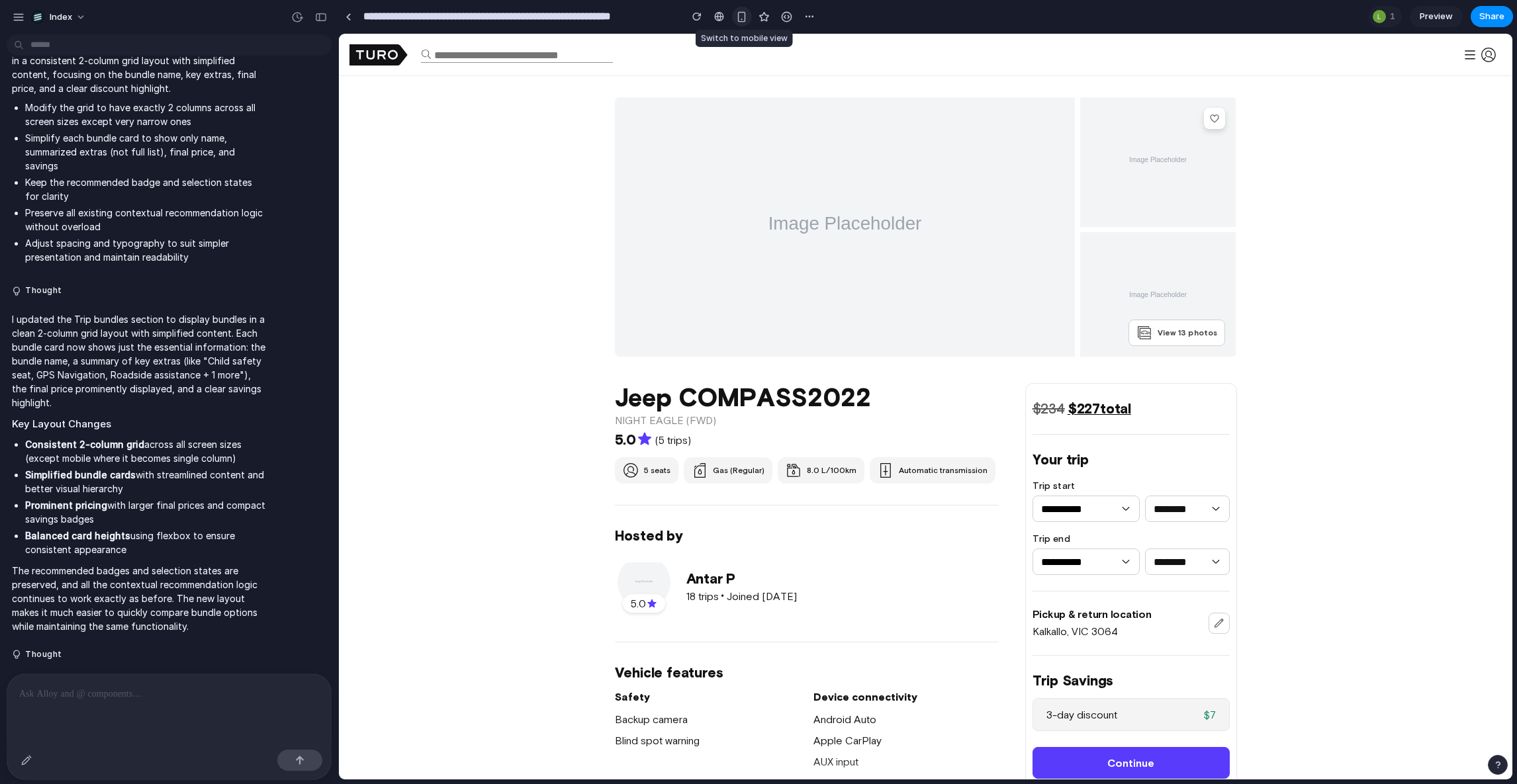
click at [746, 11] on div "button" at bounding box center [742, 17] width 11 height 11
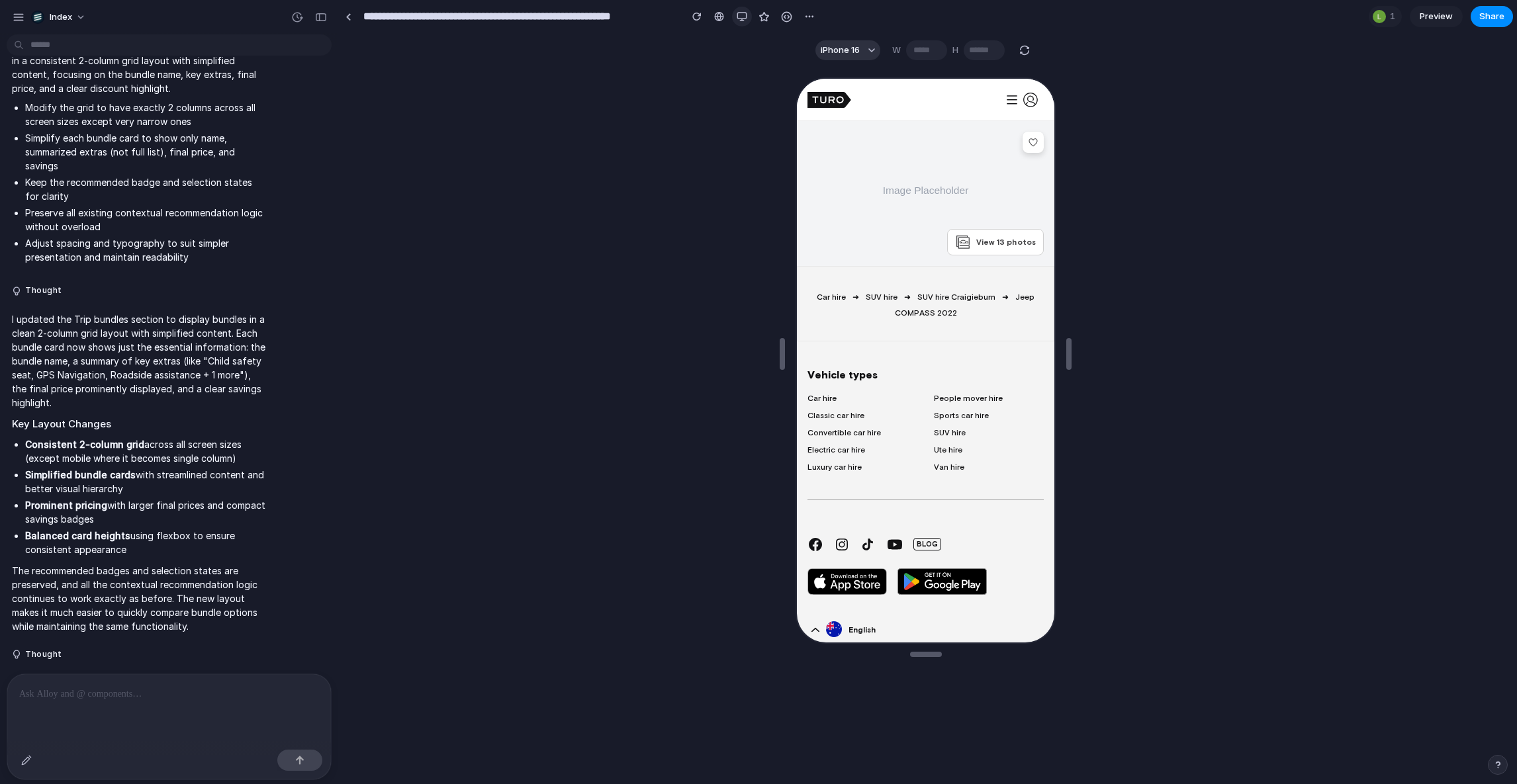
click at [738, 16] on div "button" at bounding box center [742, 16] width 10 height 10
